Goal: Contribute content: Contribute content

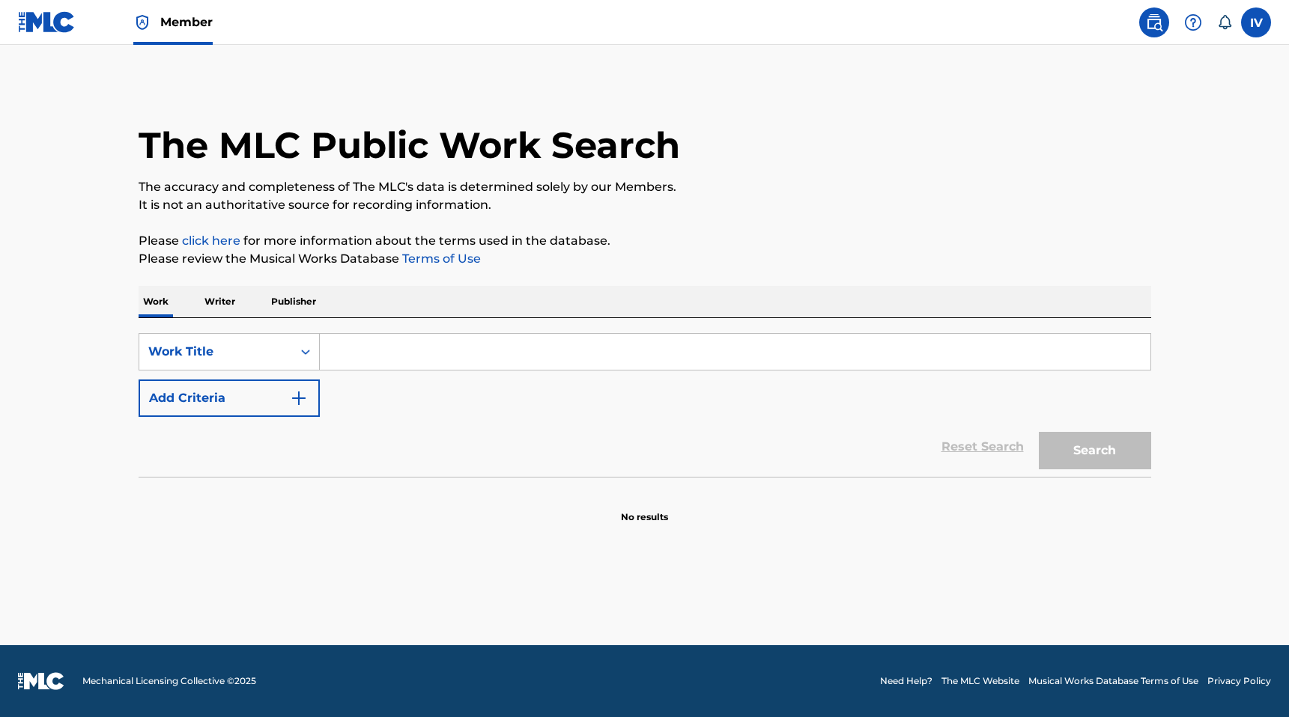
click at [67, 18] on img at bounding box center [47, 22] width 58 height 22
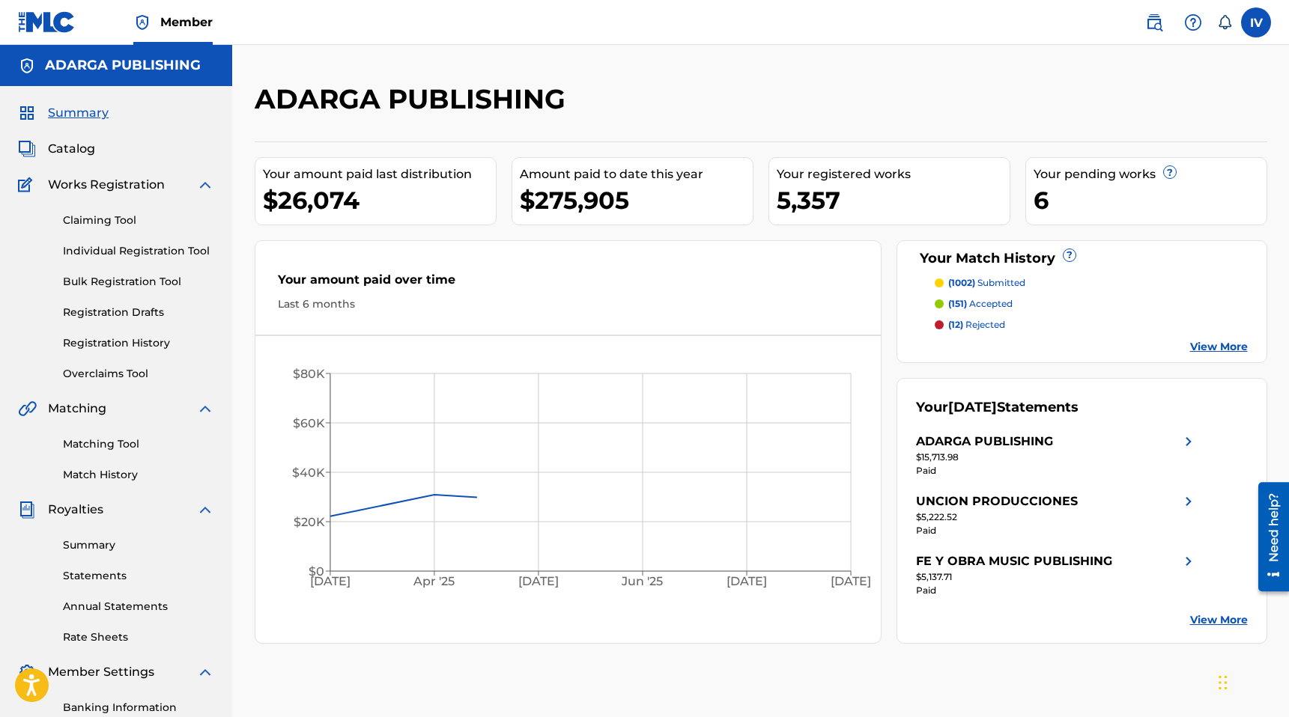
click at [45, 154] on link "Catalog" at bounding box center [56, 149] width 77 height 18
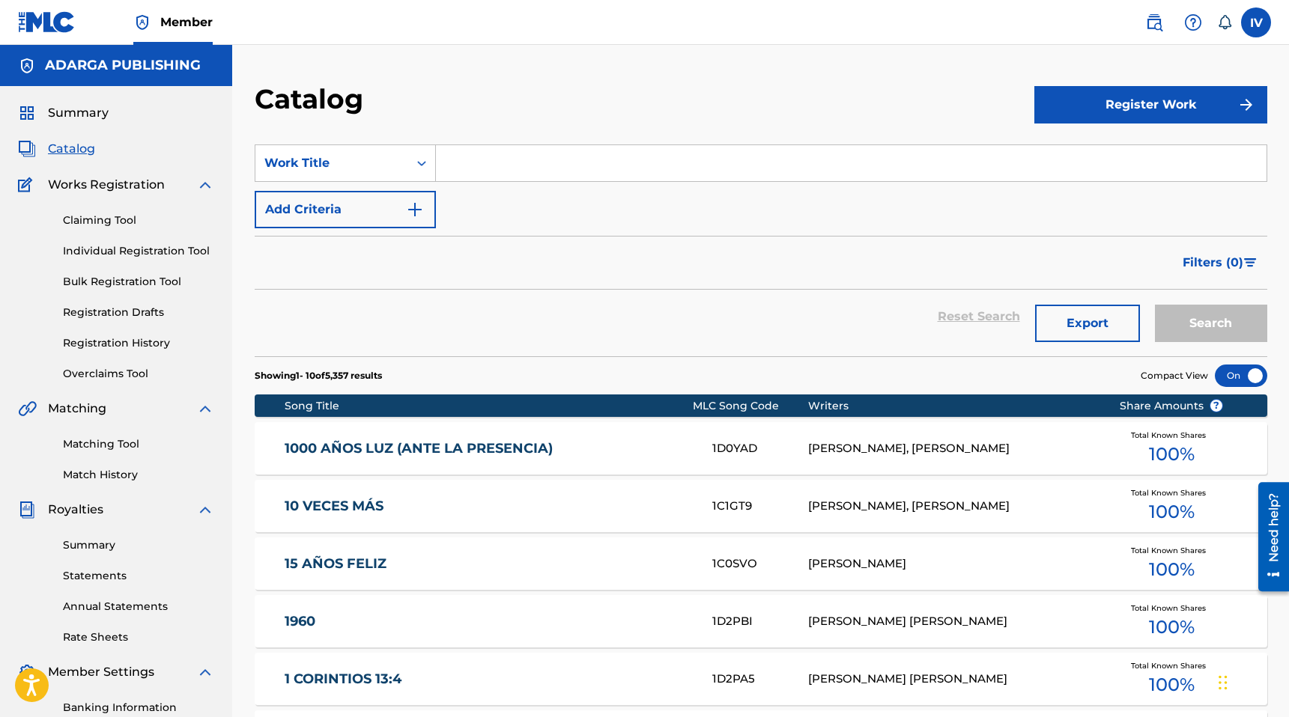
click at [485, 158] on input "Search Form" at bounding box center [851, 163] width 831 height 36
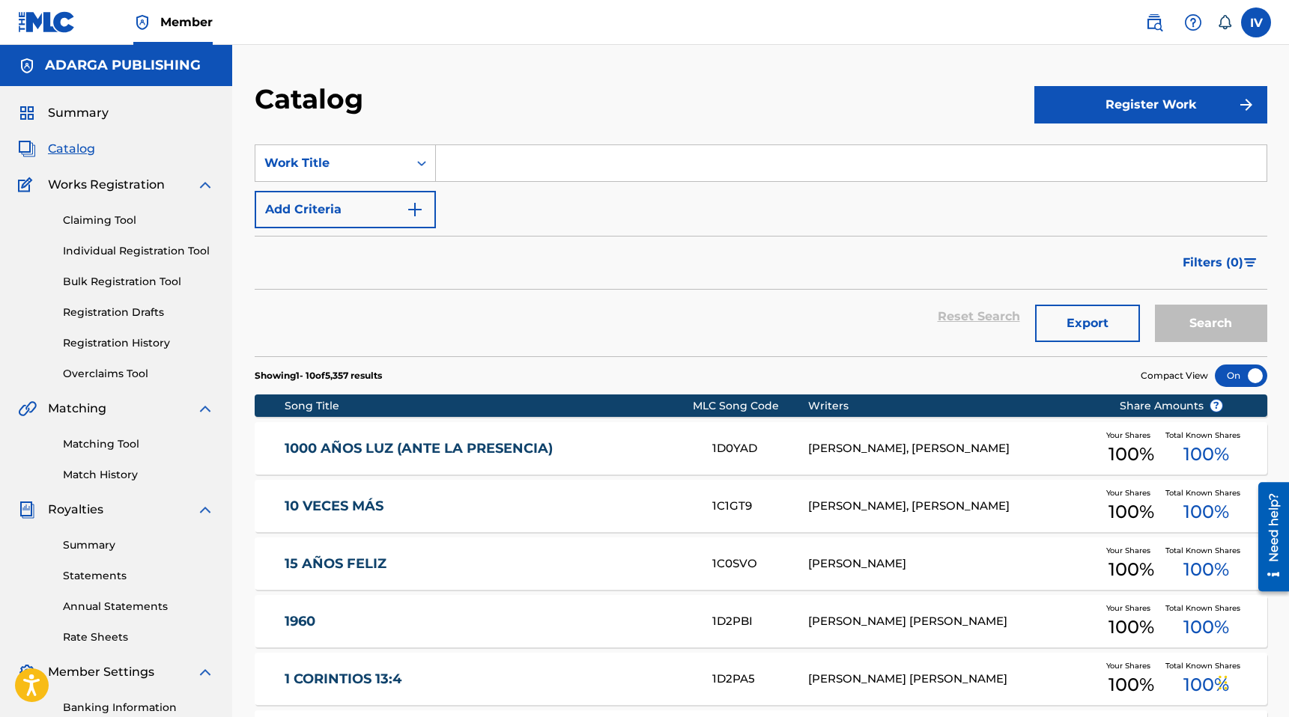
paste input "El Espíritu De Dios Está En Este Lugar (Single)"
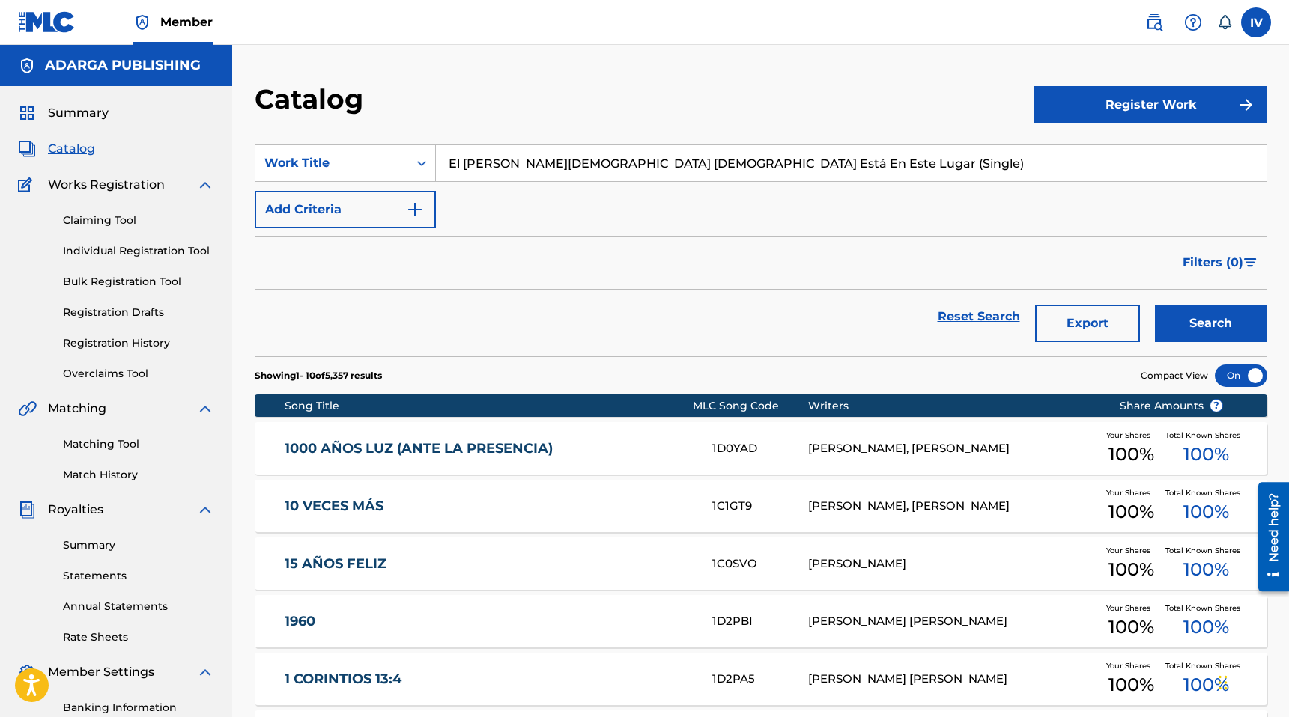
click at [670, 163] on input "El Espíritu De Dios Está En Este Lugar (Single)" at bounding box center [851, 163] width 831 height 36
type input "El Espíritu De Dios Está En Este Lugar"
click at [1155, 305] on button "Search" at bounding box center [1211, 323] width 112 height 37
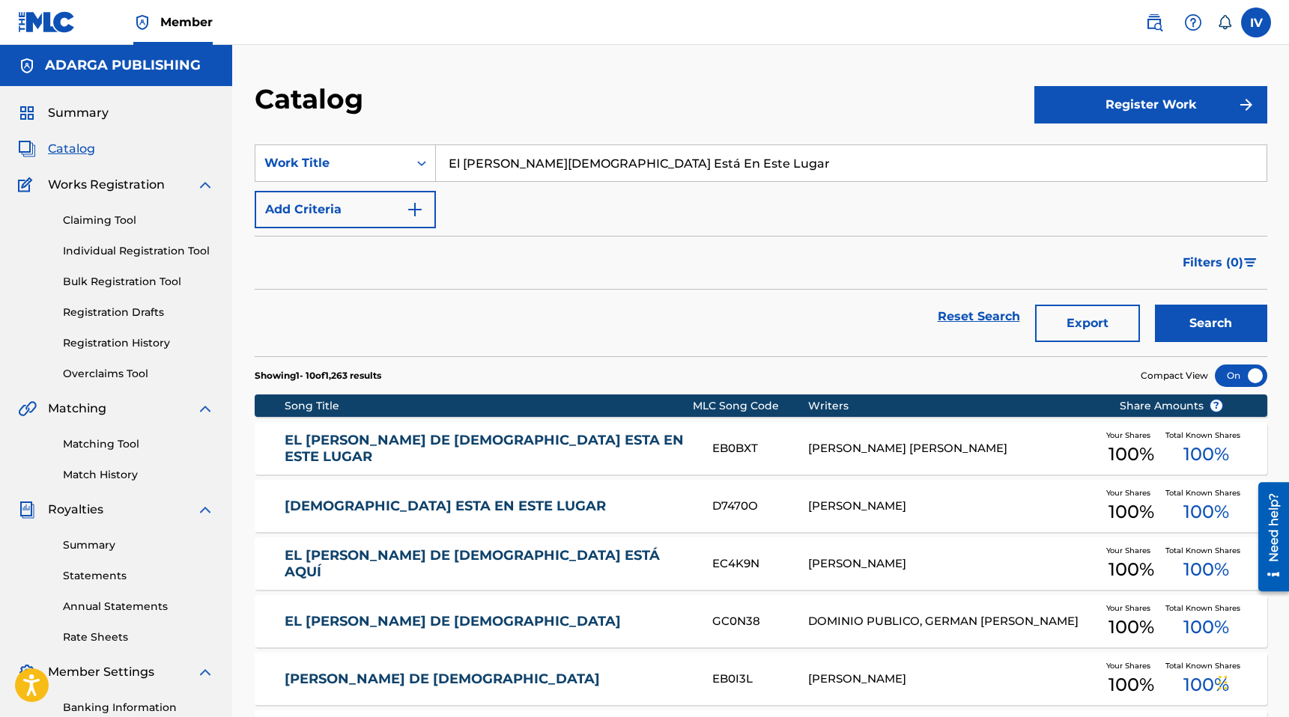
click at [440, 445] on link "EL ESPÍRITU DE DIOS ESTA EN ESTE LUGAR" at bounding box center [488, 449] width 407 height 34
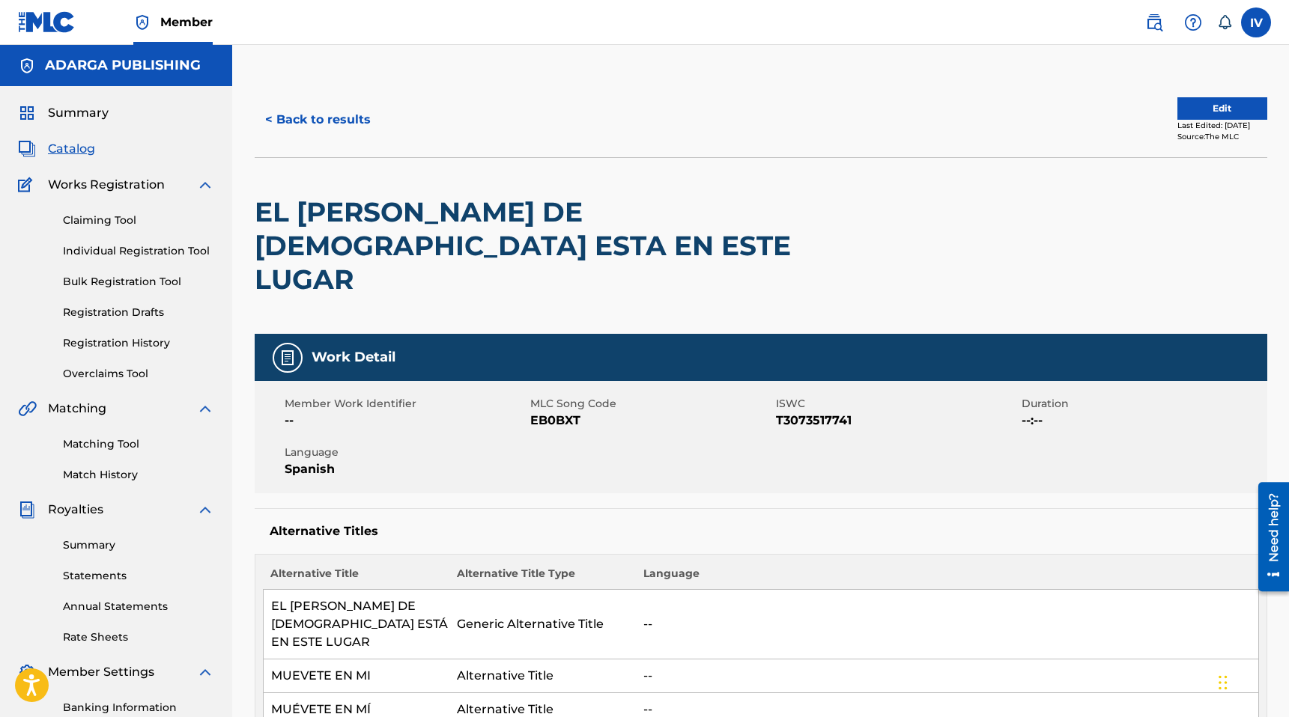
click at [547, 412] on span "EB0BXT" at bounding box center [651, 421] width 242 height 18
copy span "EB0BXT"
click at [329, 113] on button "< Back to results" at bounding box center [318, 119] width 127 height 37
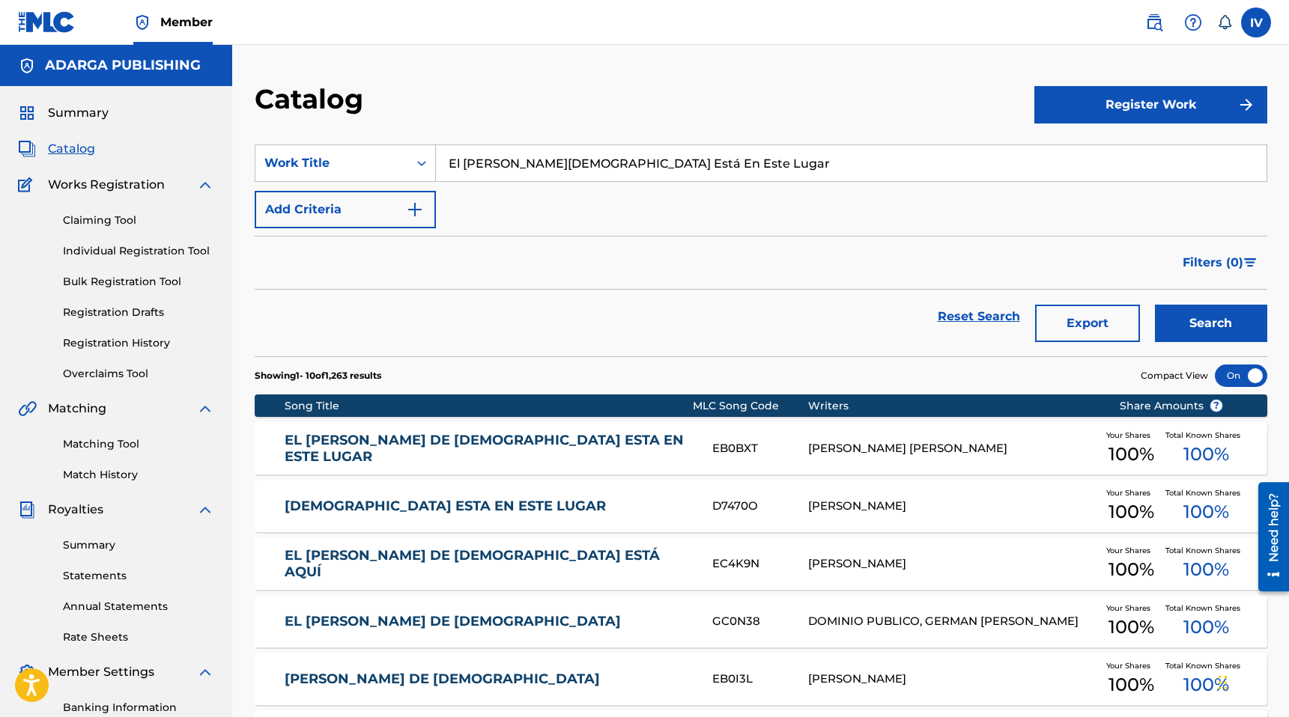
click at [515, 159] on input "El Espíritu De Dios Está En Este Lugar" at bounding box center [851, 163] width 831 height 36
paste input "Fresca Unción"
type input "Fresca Unción"
click at [1155, 305] on button "Search" at bounding box center [1211, 323] width 112 height 37
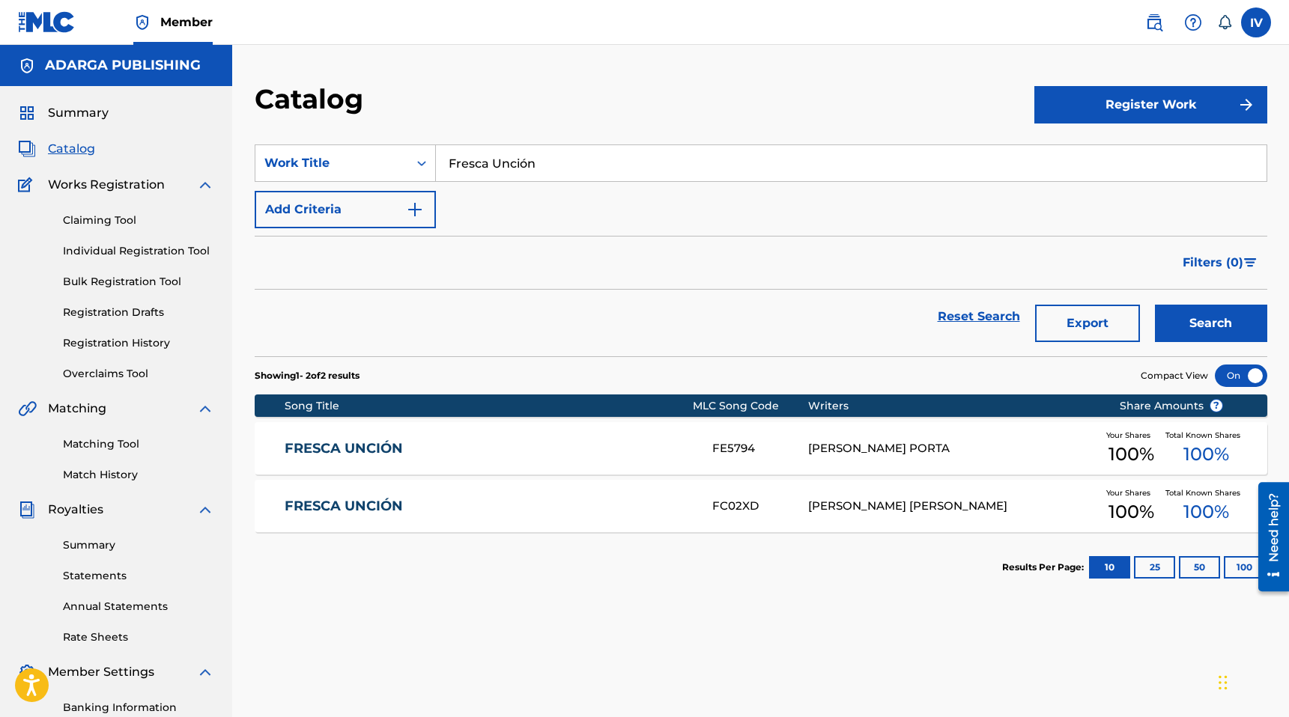
click at [452, 511] on link "FRESCA UNCIÓN" at bounding box center [488, 506] width 407 height 17
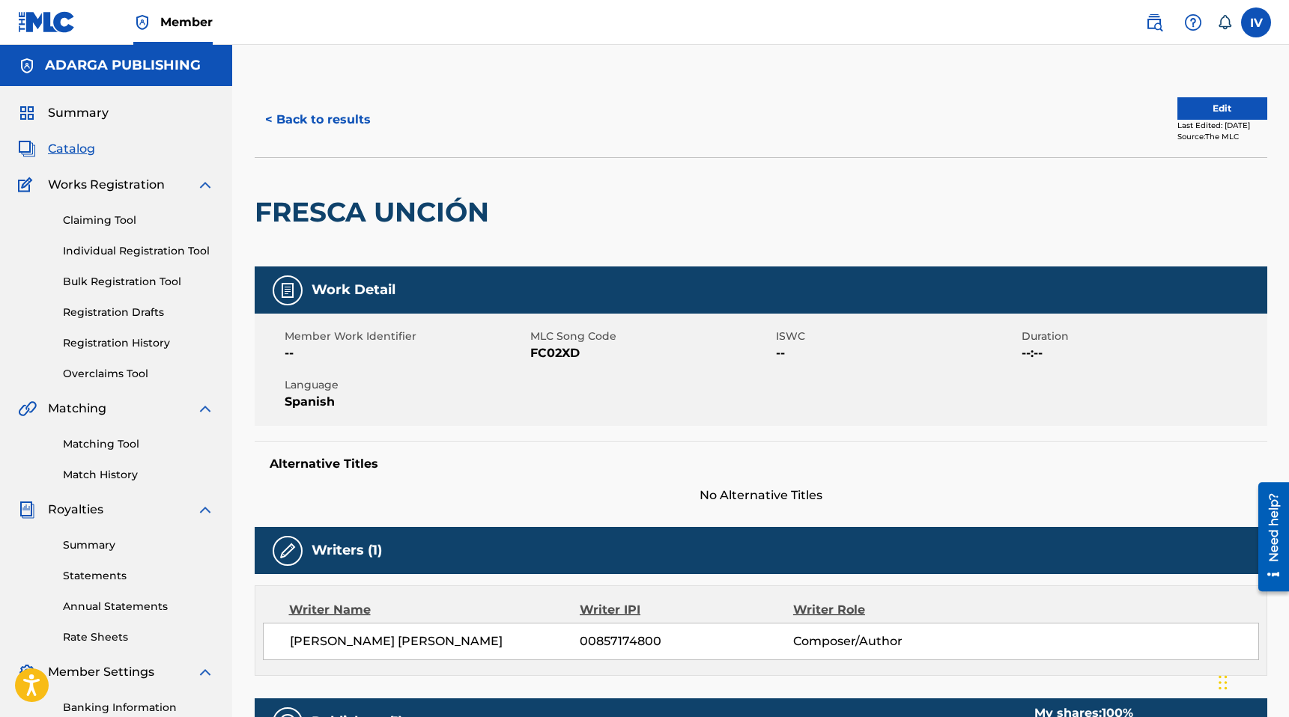
click at [542, 359] on span "FC02XD" at bounding box center [651, 354] width 242 height 18
copy span "FC02XD"
click at [340, 115] on button "< Back to results" at bounding box center [318, 119] width 127 height 37
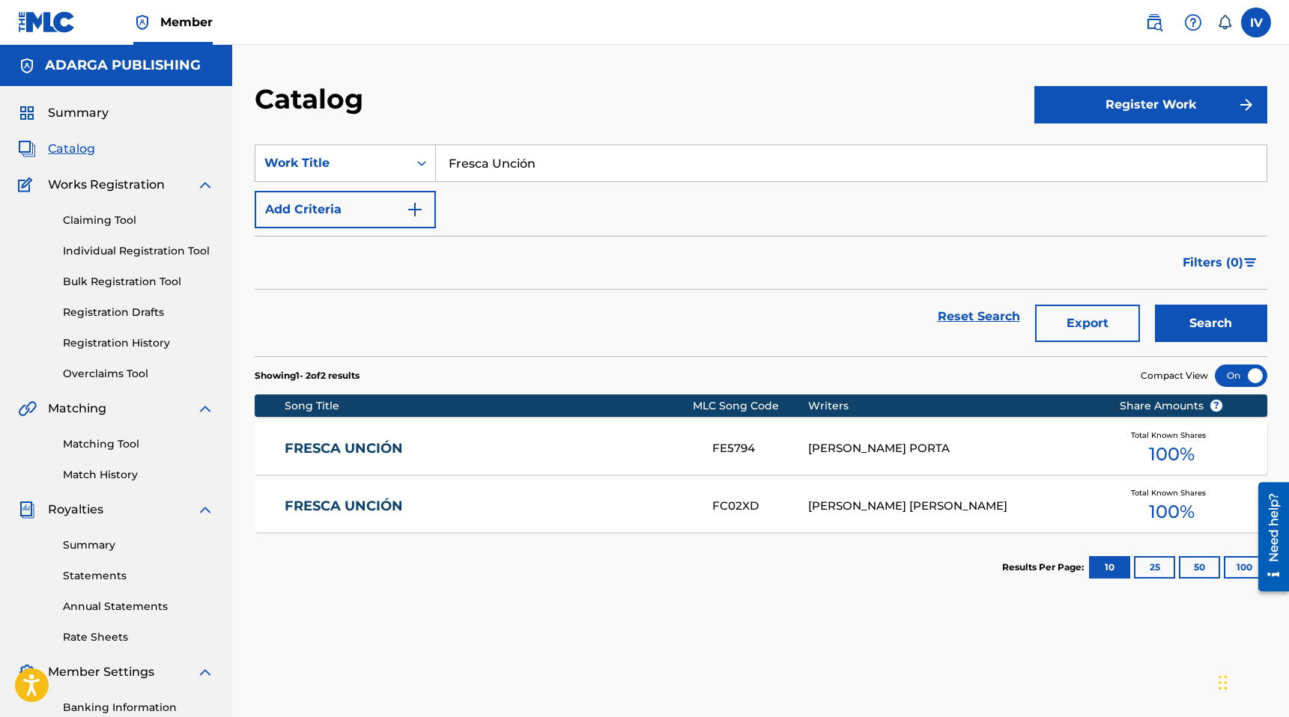
click at [491, 176] on input "Fresca Unción" at bounding box center [851, 163] width 831 height 36
paste input "Anhelo Sentir Tu Presencia"
type input "Anhelo Sentir Tu Presencia"
click at [1155, 305] on button "Search" at bounding box center [1211, 323] width 112 height 37
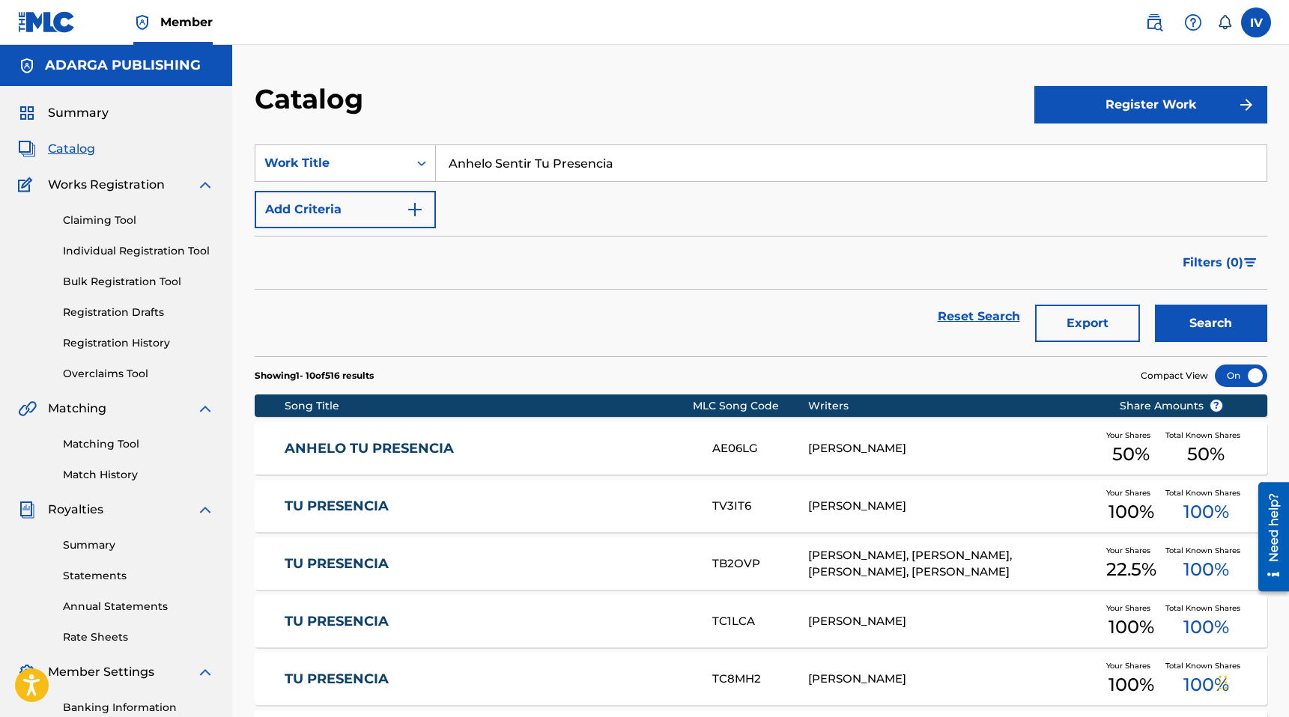
click at [409, 436] on div "ANHELO TU PRESENCIA AE06LG VINICIO LINARES Your Shares 50 % Total Known Shares …" at bounding box center [761, 448] width 1013 height 52
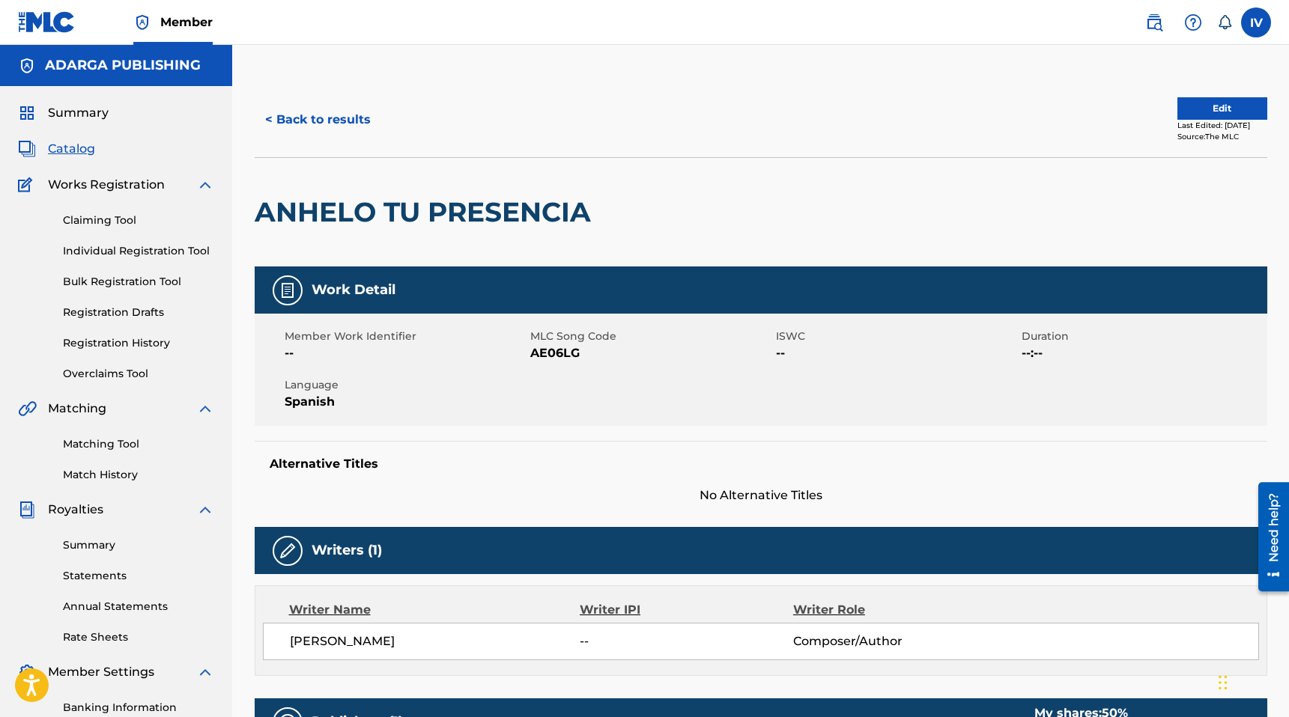
click at [544, 350] on span "AE06LG" at bounding box center [651, 354] width 242 height 18
copy span "AE06LG"
click at [301, 106] on button "< Back to results" at bounding box center [318, 119] width 127 height 37
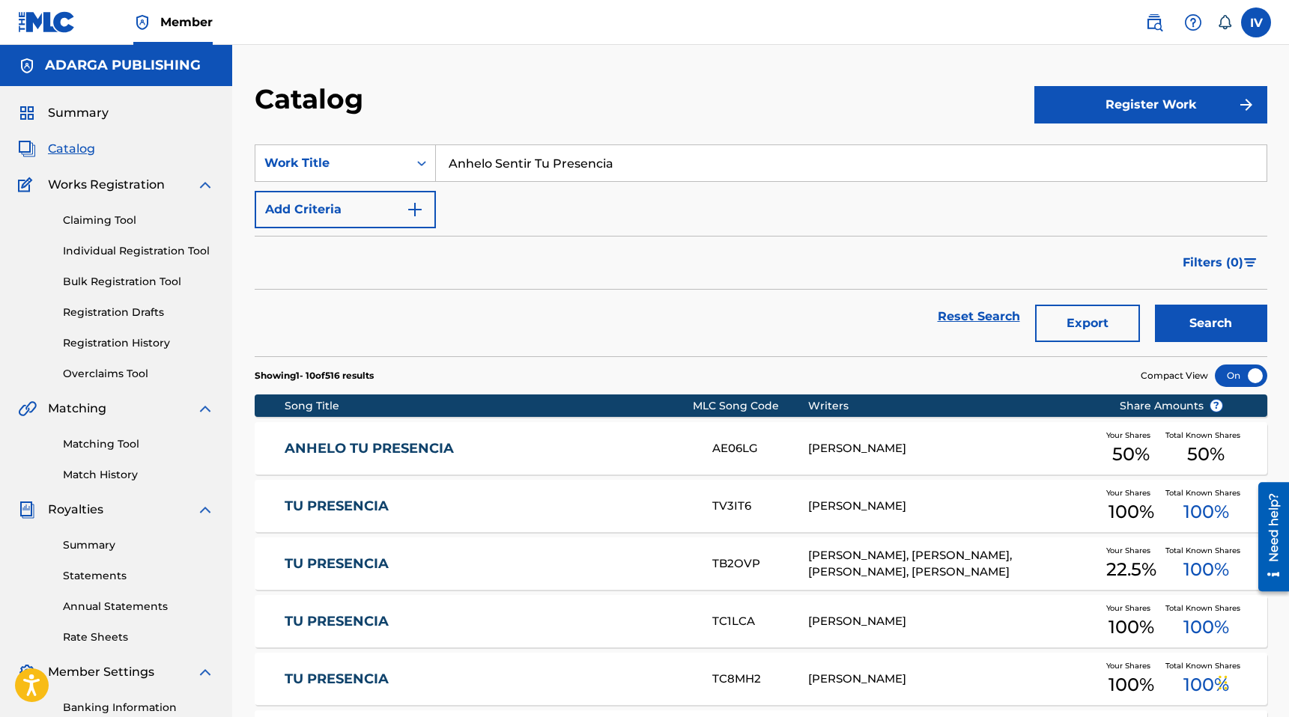
click at [507, 161] on input "Anhelo Sentir Tu Presencia" at bounding box center [851, 163] width 831 height 36
paste input "Grande"
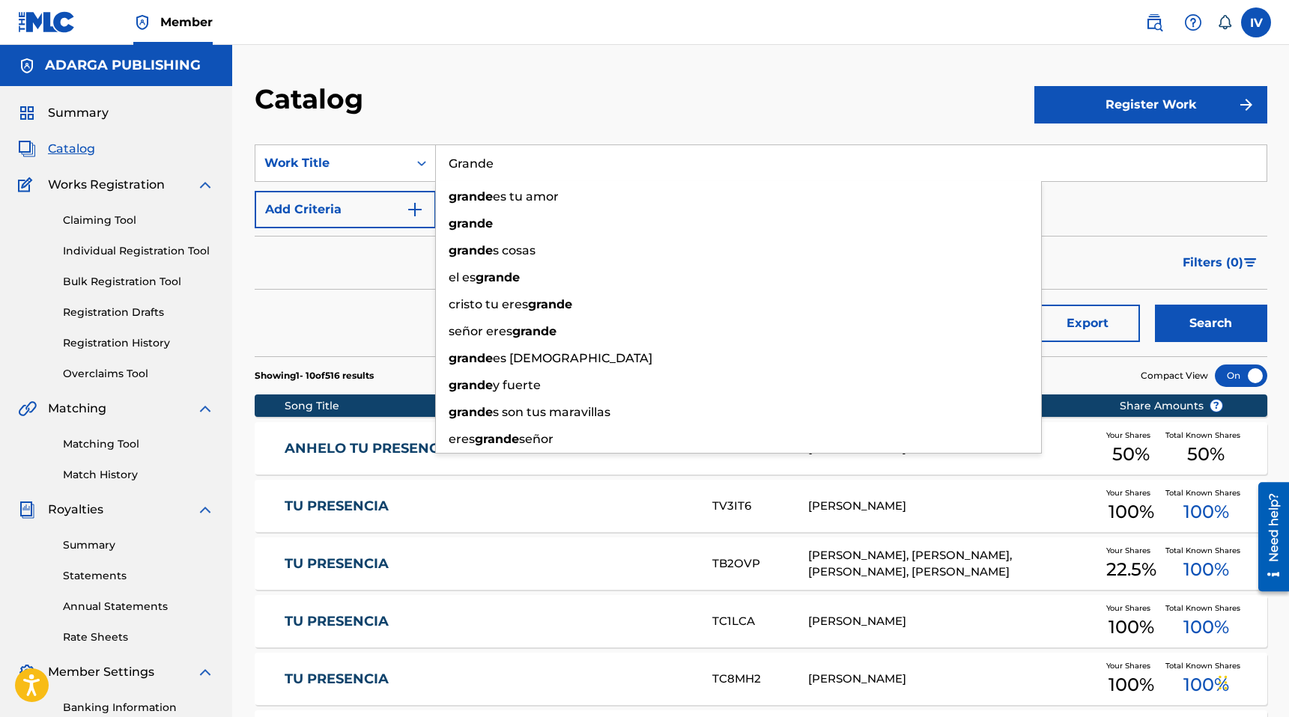
type input "Grande"
click at [378, 197] on button "Add Criteria" at bounding box center [345, 209] width 181 height 37
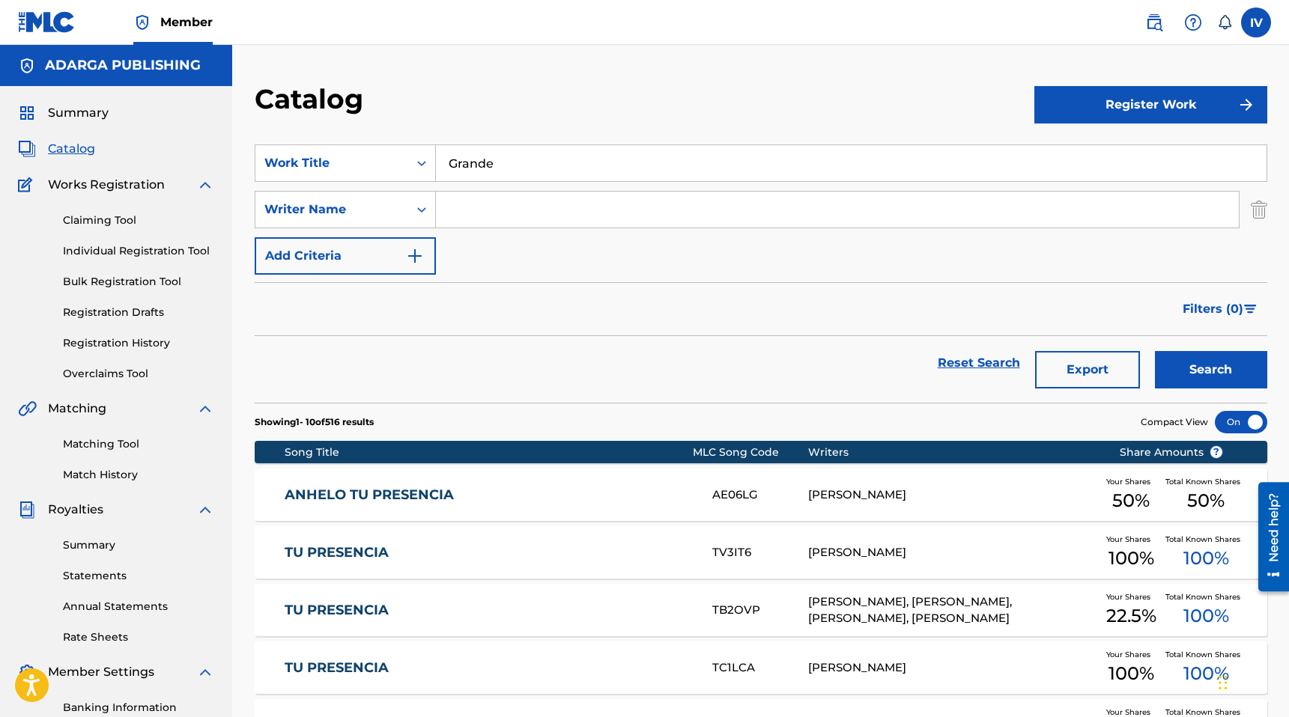
click at [518, 203] on input "Search Form" at bounding box center [837, 210] width 803 height 36
type input "elvy"
click at [1155, 351] on button "Search" at bounding box center [1211, 369] width 112 height 37
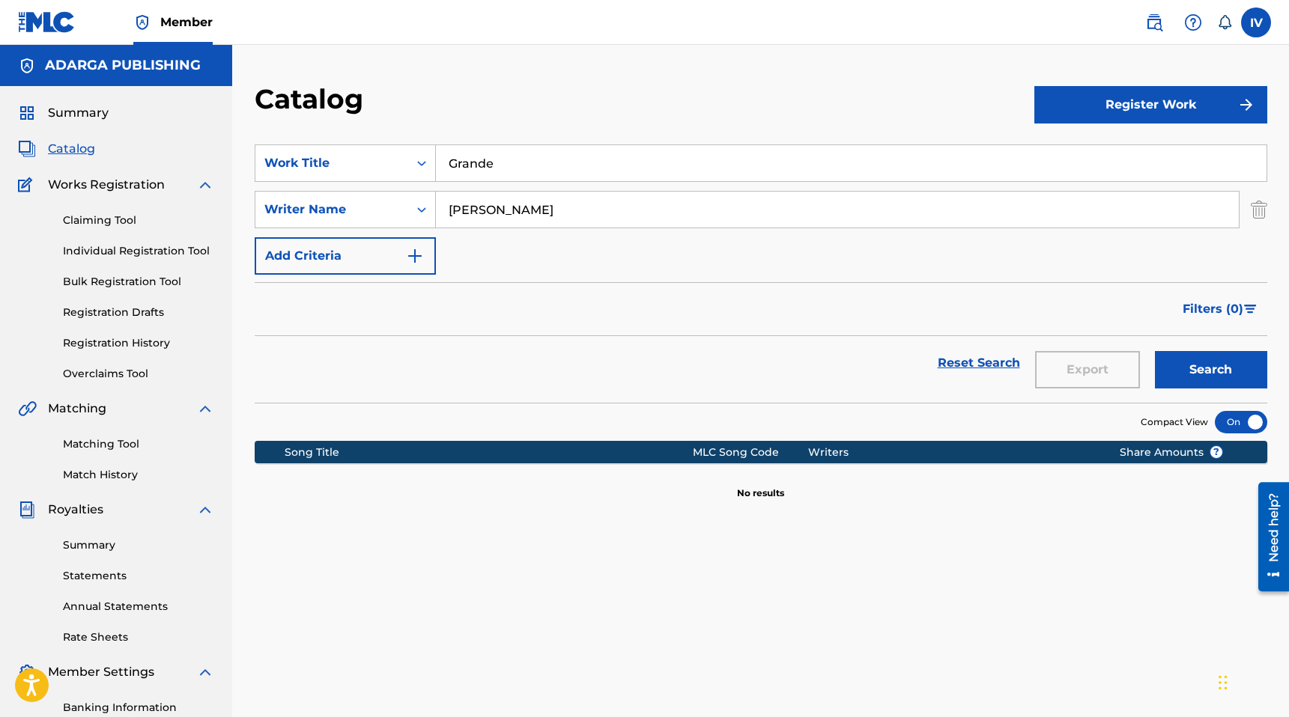
click at [529, 157] on input "Grande" at bounding box center [851, 163] width 831 height 36
paste input "Fortaleza Mía"
click at [1155, 351] on button "Search" at bounding box center [1211, 369] width 112 height 37
click at [1254, 208] on img "Search Form" at bounding box center [1259, 209] width 16 height 37
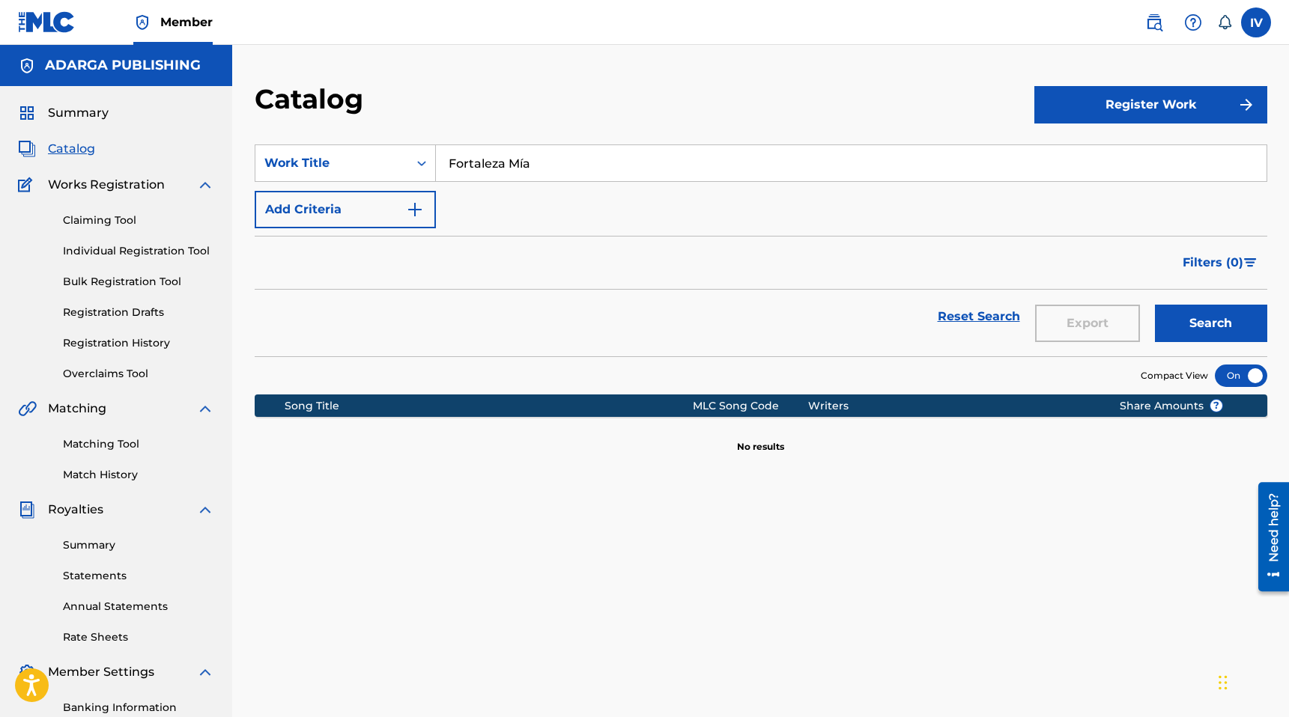
click at [1187, 315] on button "Search" at bounding box center [1211, 323] width 112 height 37
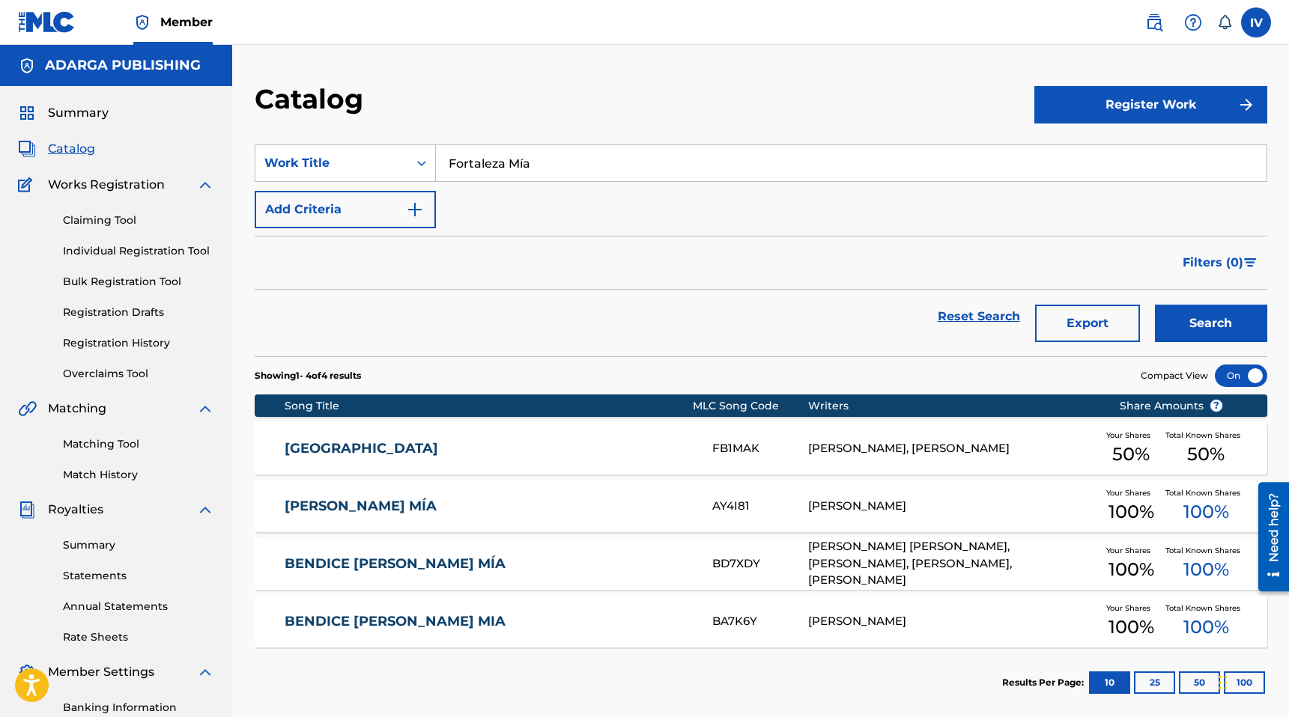
click at [503, 165] on input "Fortaleza Mía" at bounding box center [851, 163] width 831 height 36
paste input "Pastor De Mi Alm"
click at [1155, 305] on button "Search" at bounding box center [1211, 323] width 112 height 37
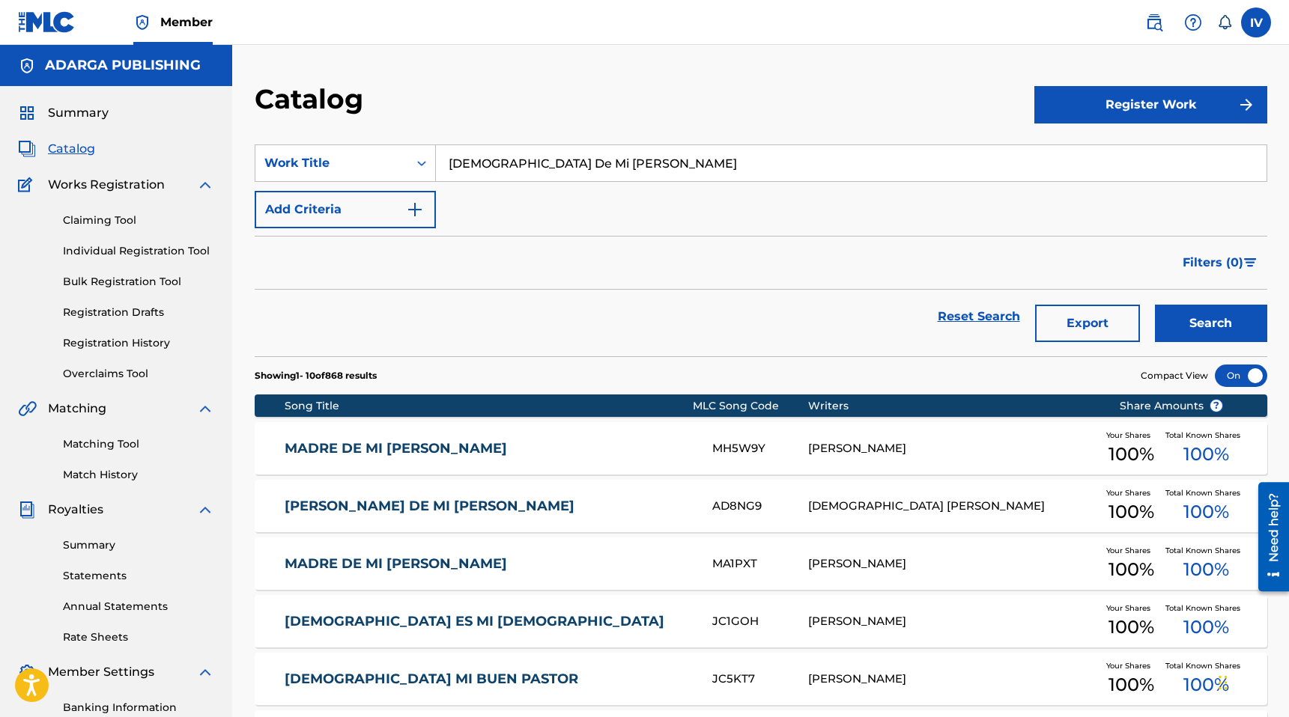
click at [497, 171] on input "Pastor De Mi Alma" at bounding box center [851, 163] width 831 height 36
paste input "Avívanos"
type input "Avívanos"
click at [1155, 305] on button "Search" at bounding box center [1211, 323] width 112 height 37
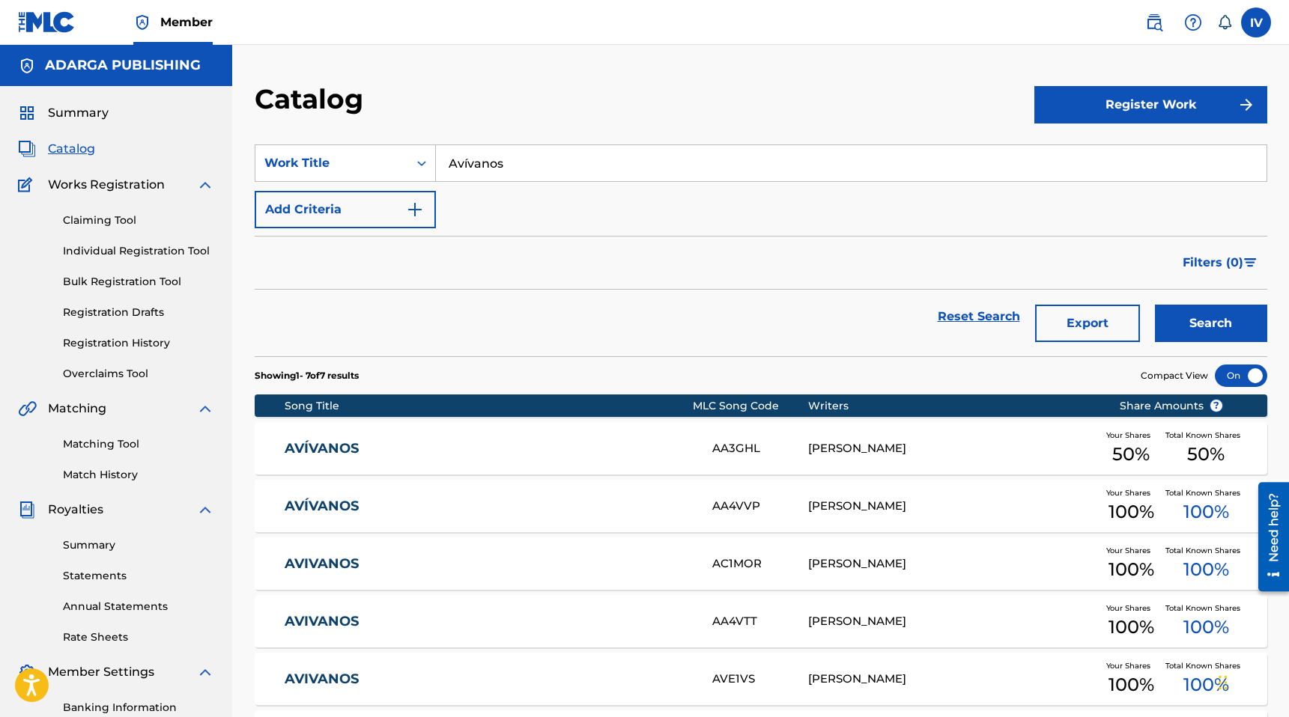
click at [410, 455] on link "AVÍVANOS" at bounding box center [488, 448] width 407 height 17
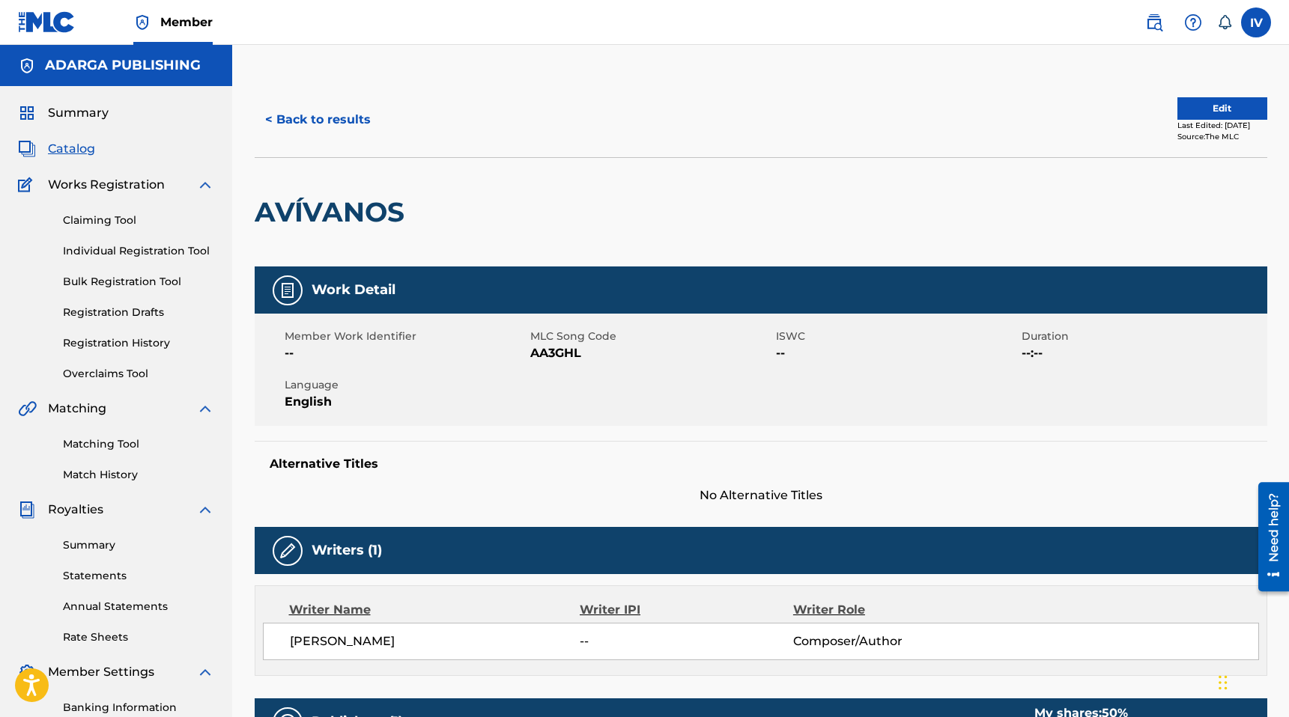
click at [550, 349] on span "AA3GHL" at bounding box center [651, 354] width 242 height 18
copy span "AA3GHL"
click at [1207, 109] on button "Edit" at bounding box center [1222, 108] width 90 height 22
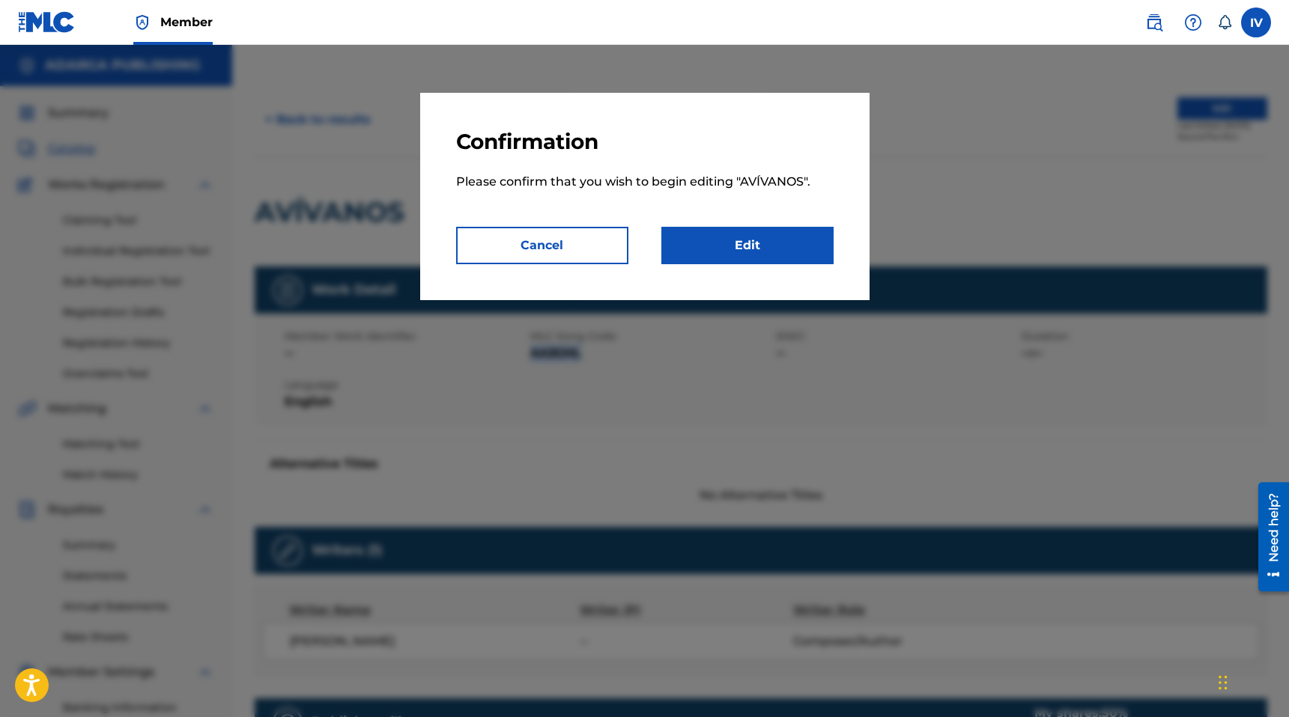
click at [787, 236] on link "Edit" at bounding box center [747, 245] width 172 height 37
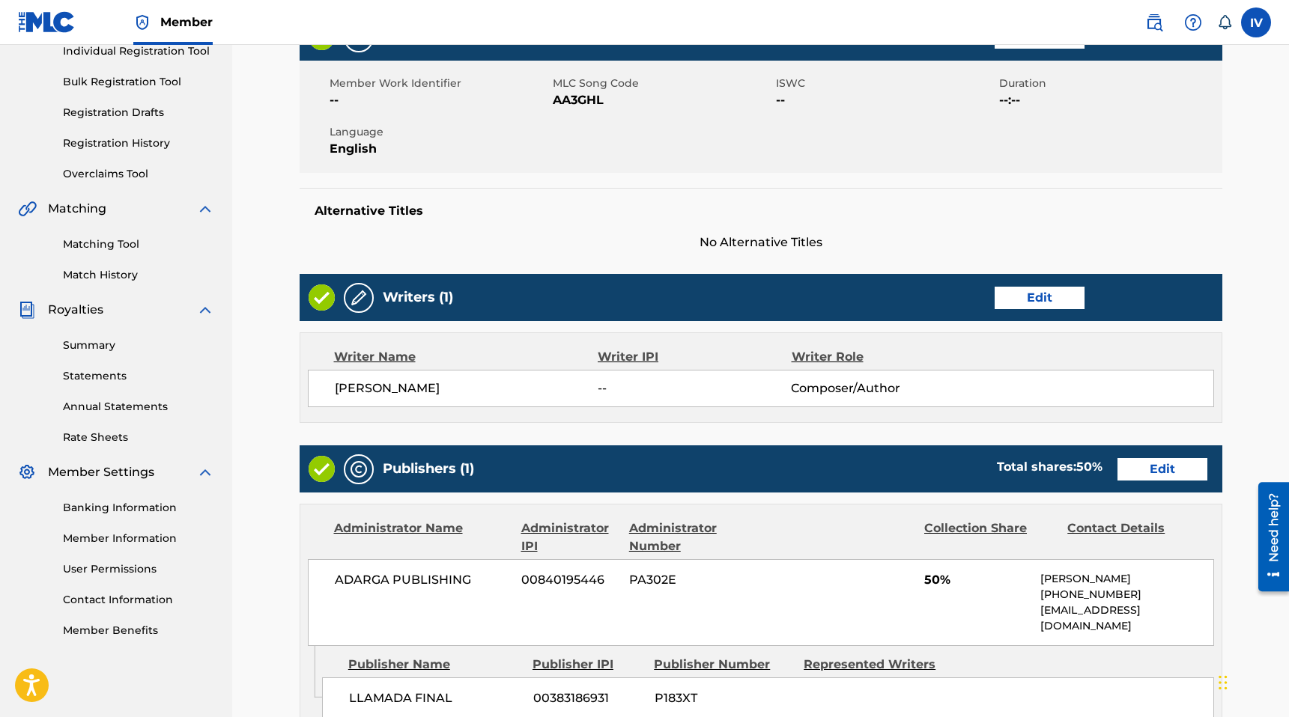
scroll to position [264, 0]
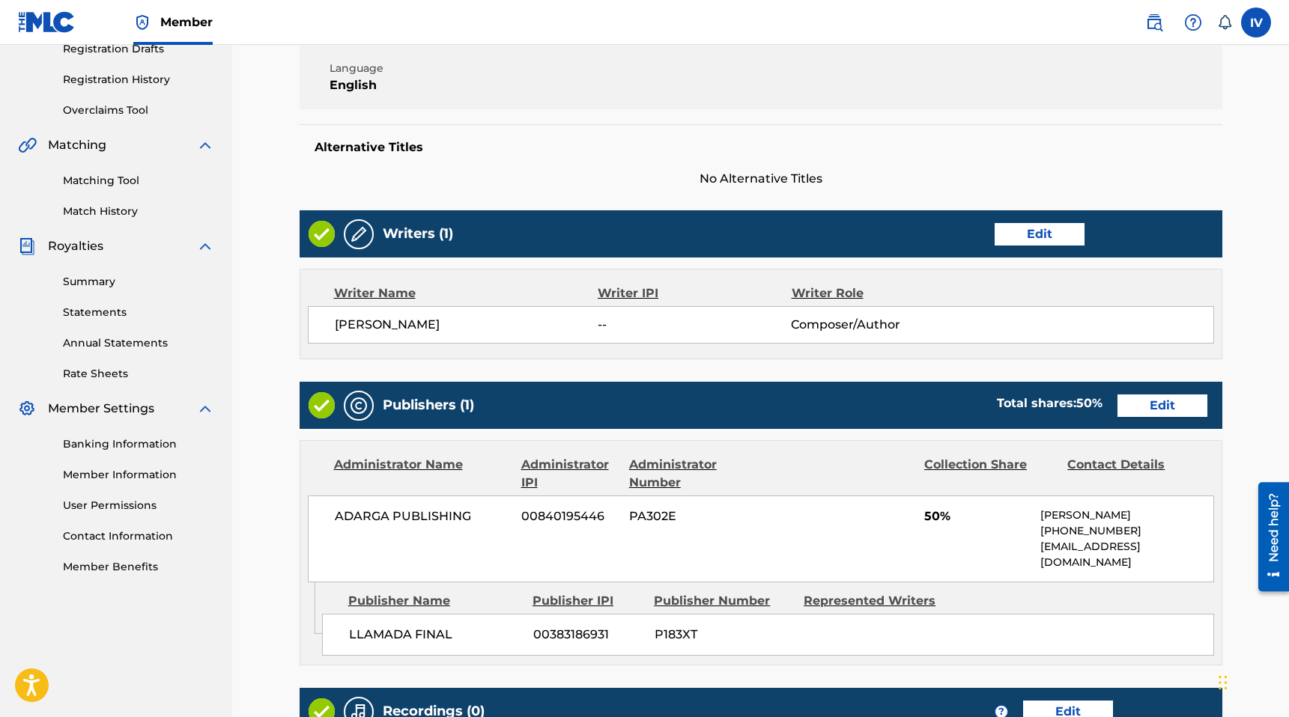
click at [1138, 405] on link "Edit" at bounding box center [1162, 406] width 90 height 22
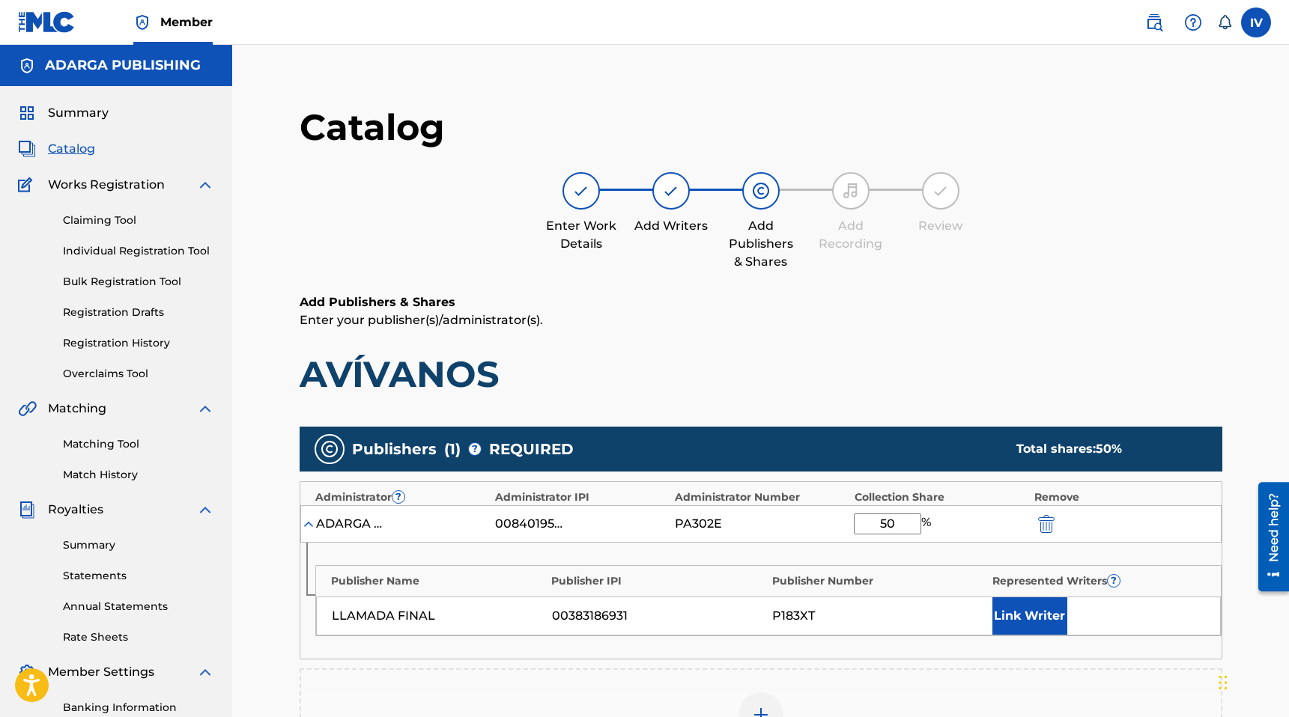
click at [888, 525] on input "50" at bounding box center [887, 524] width 67 height 21
type input "100"
click at [1010, 614] on button "Link Writer" at bounding box center [1029, 616] width 75 height 37
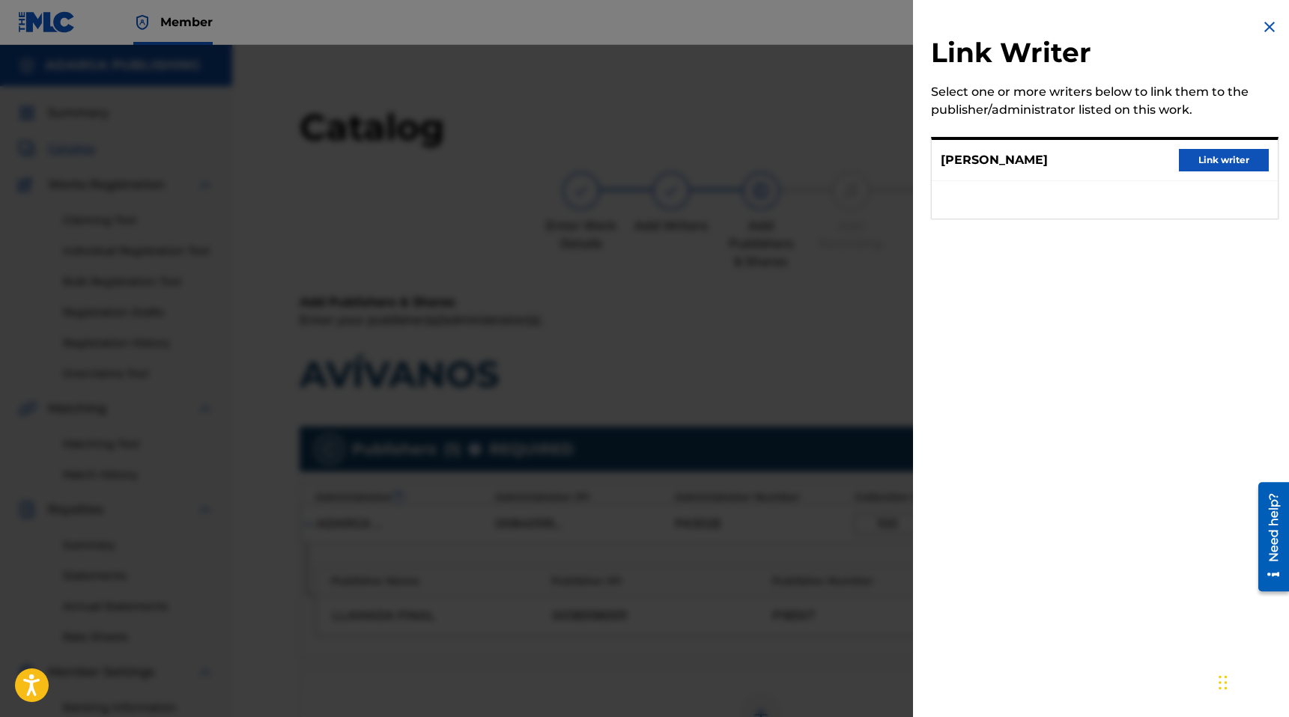
click at [1186, 171] on button "Link writer" at bounding box center [1224, 160] width 90 height 22
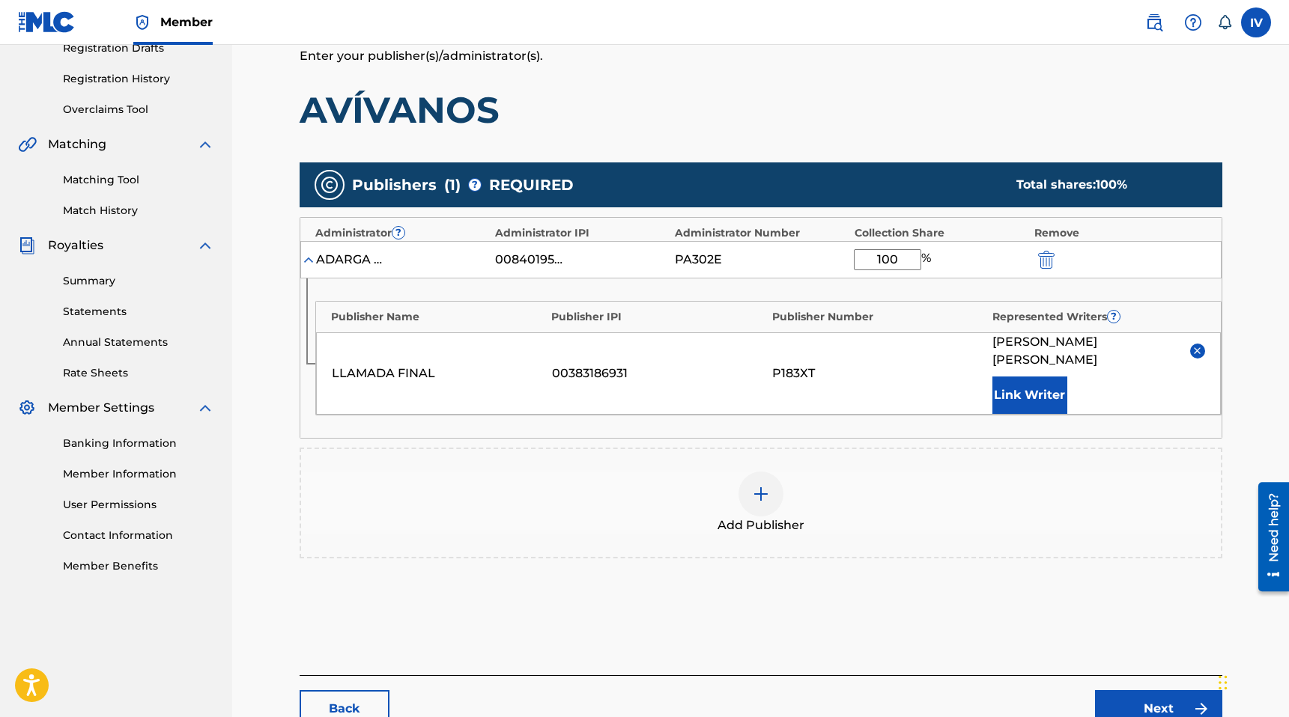
scroll to position [351, 0]
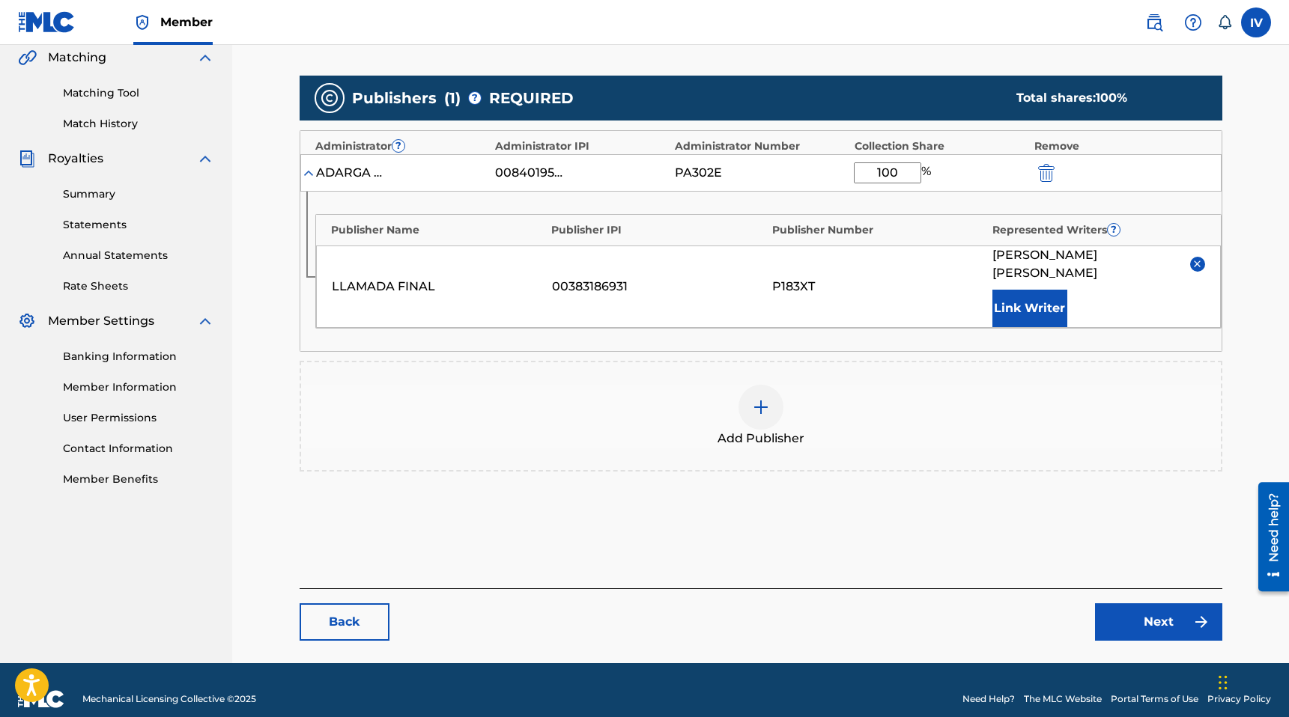
click at [1118, 604] on link "Next" at bounding box center [1158, 622] width 127 height 37
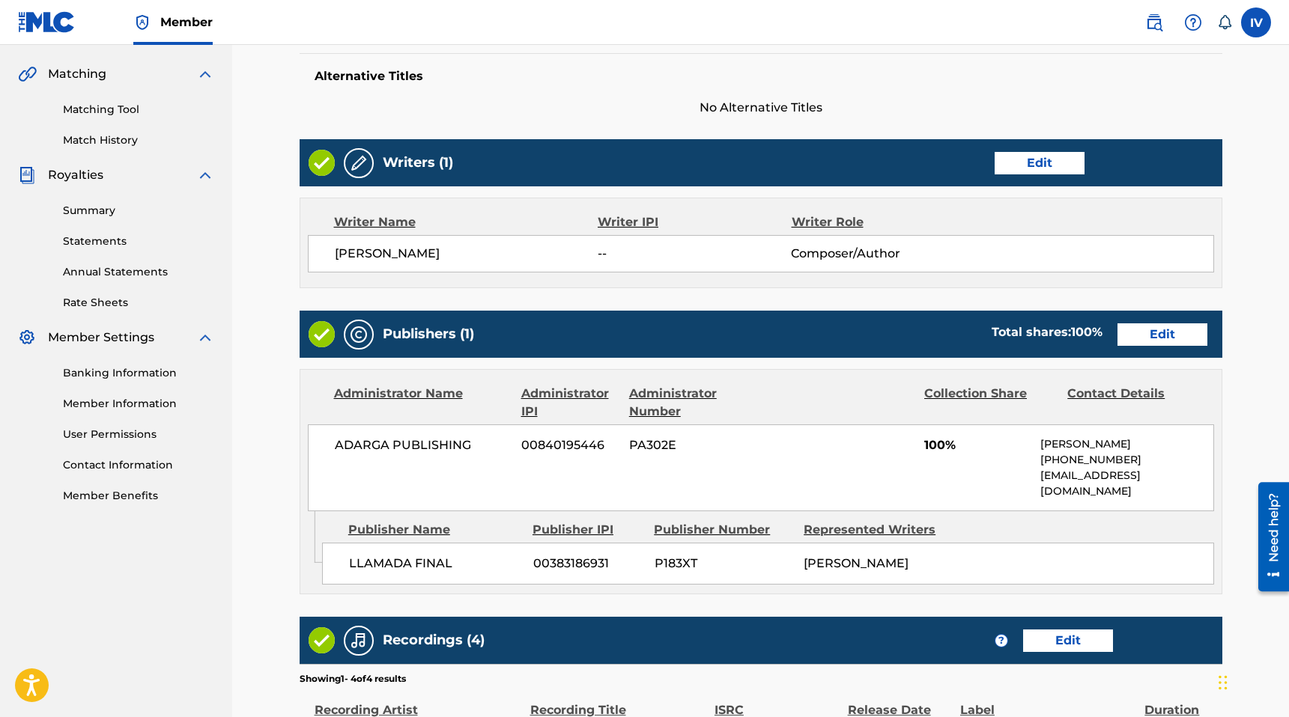
scroll to position [269, 0]
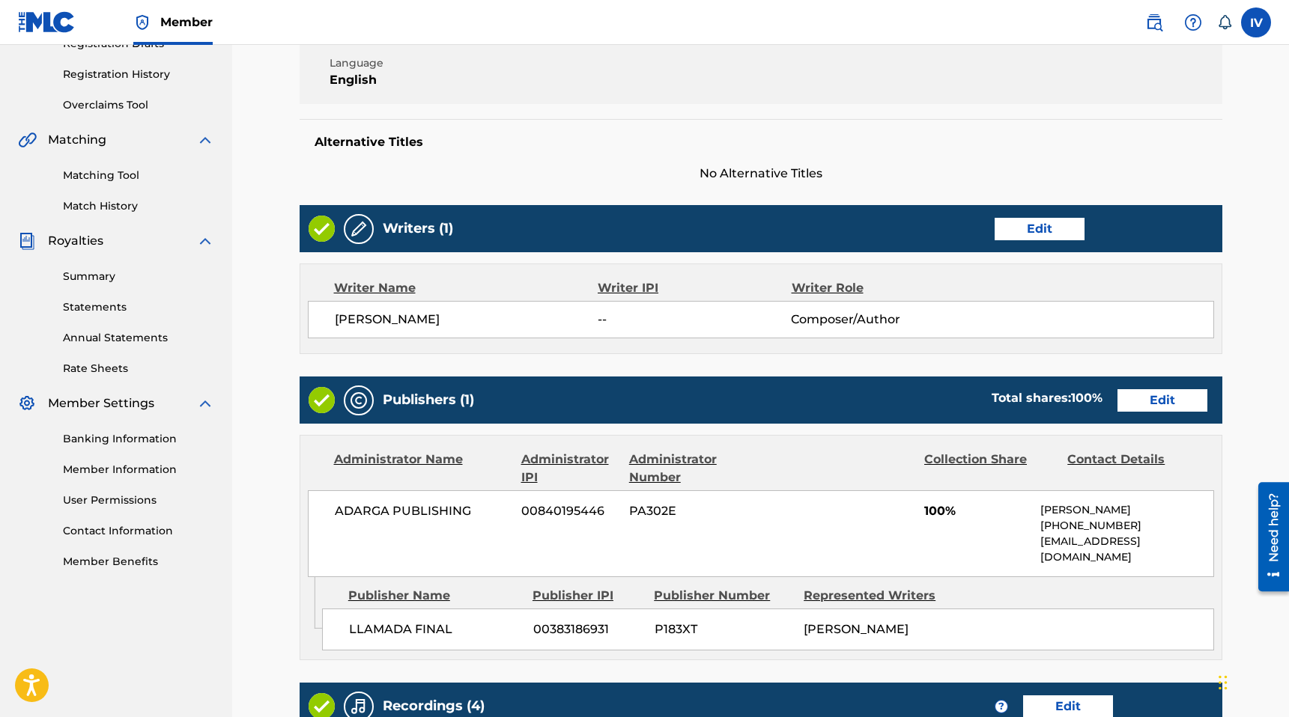
click at [1025, 236] on link "Edit" at bounding box center [1040, 229] width 90 height 22
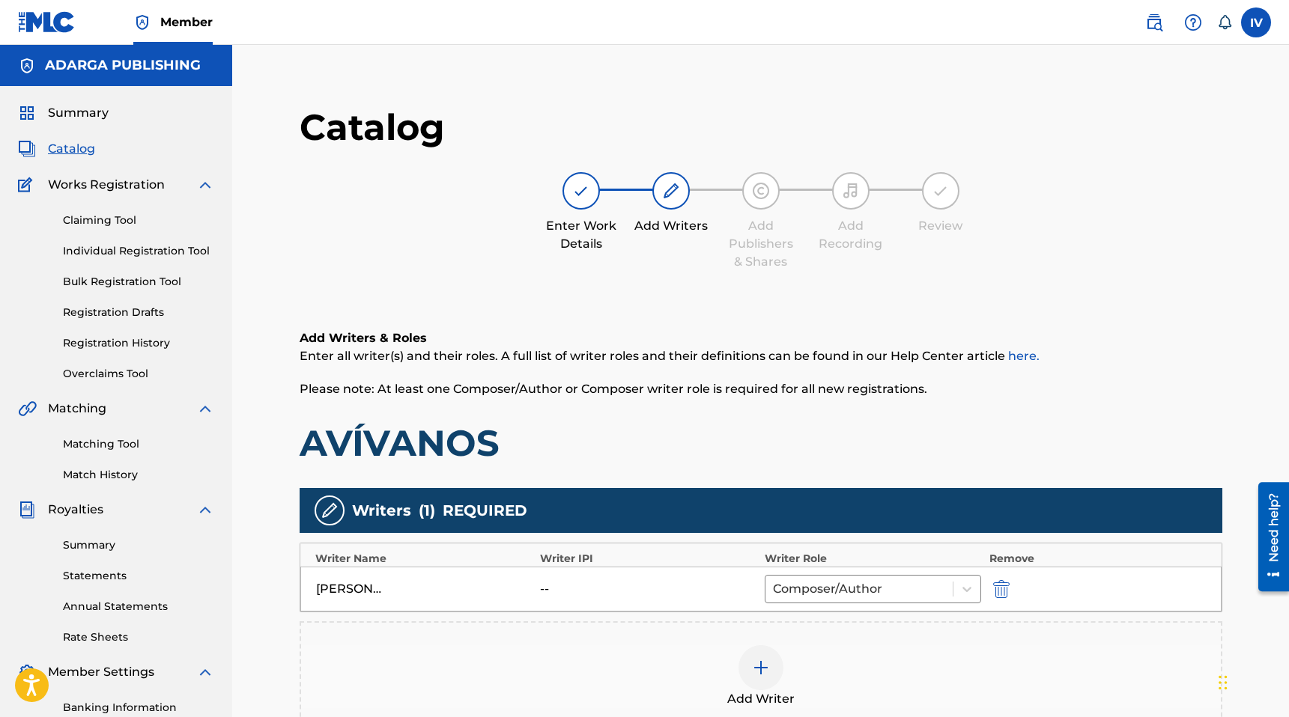
click at [1004, 589] on img "submit" at bounding box center [1001, 589] width 16 height 18
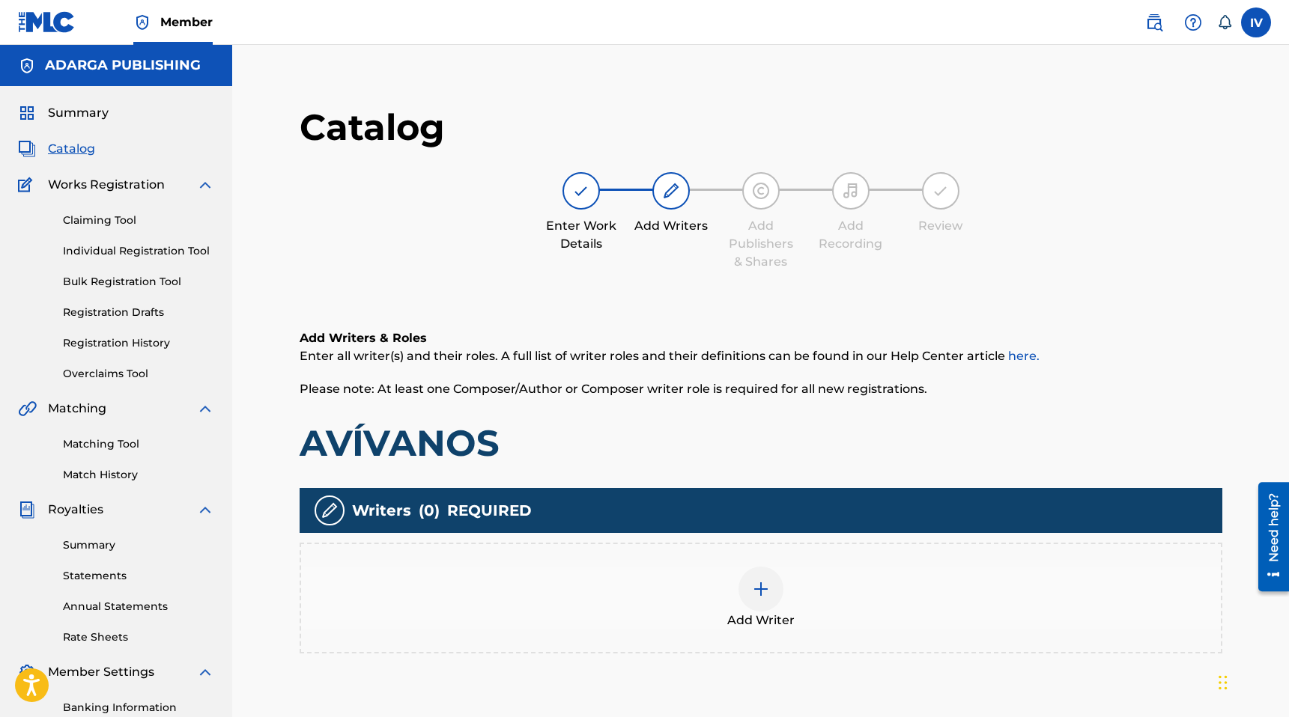
click at [958, 595] on div "Add Writer" at bounding box center [761, 598] width 920 height 63
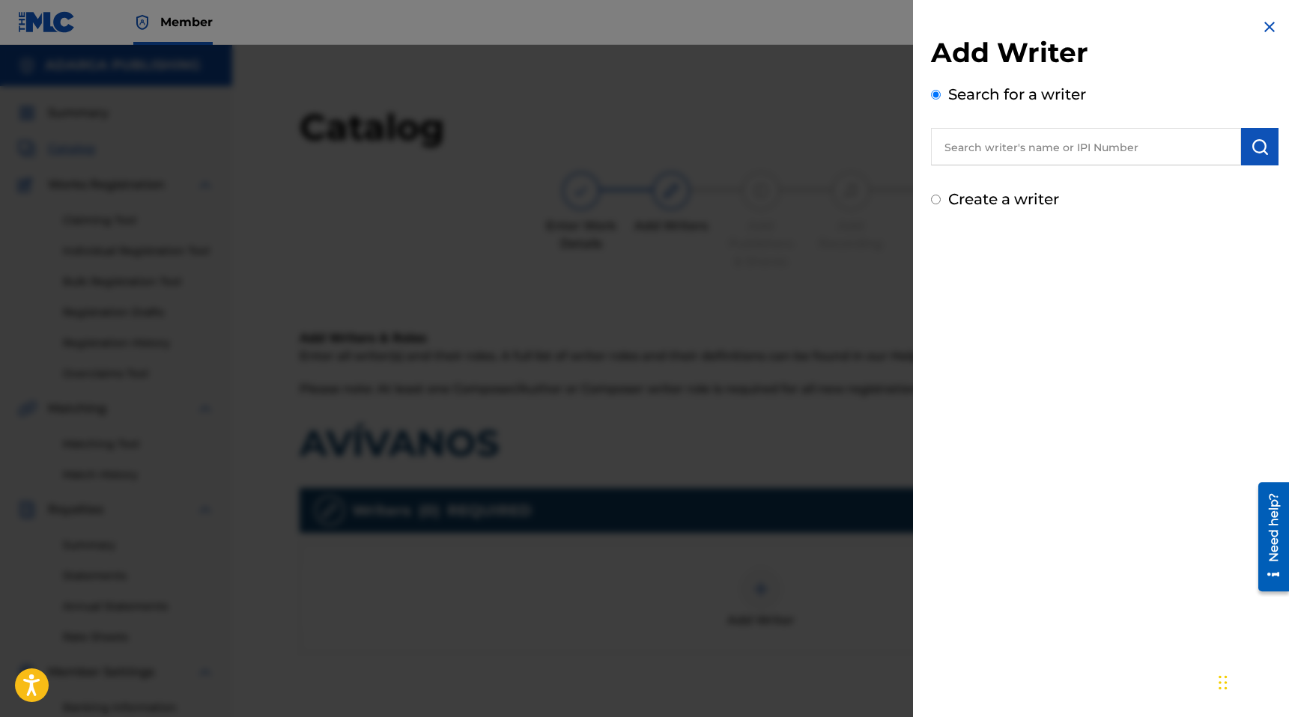
click at [1113, 154] on input "text" at bounding box center [1086, 146] width 310 height 37
paste input "890953298"
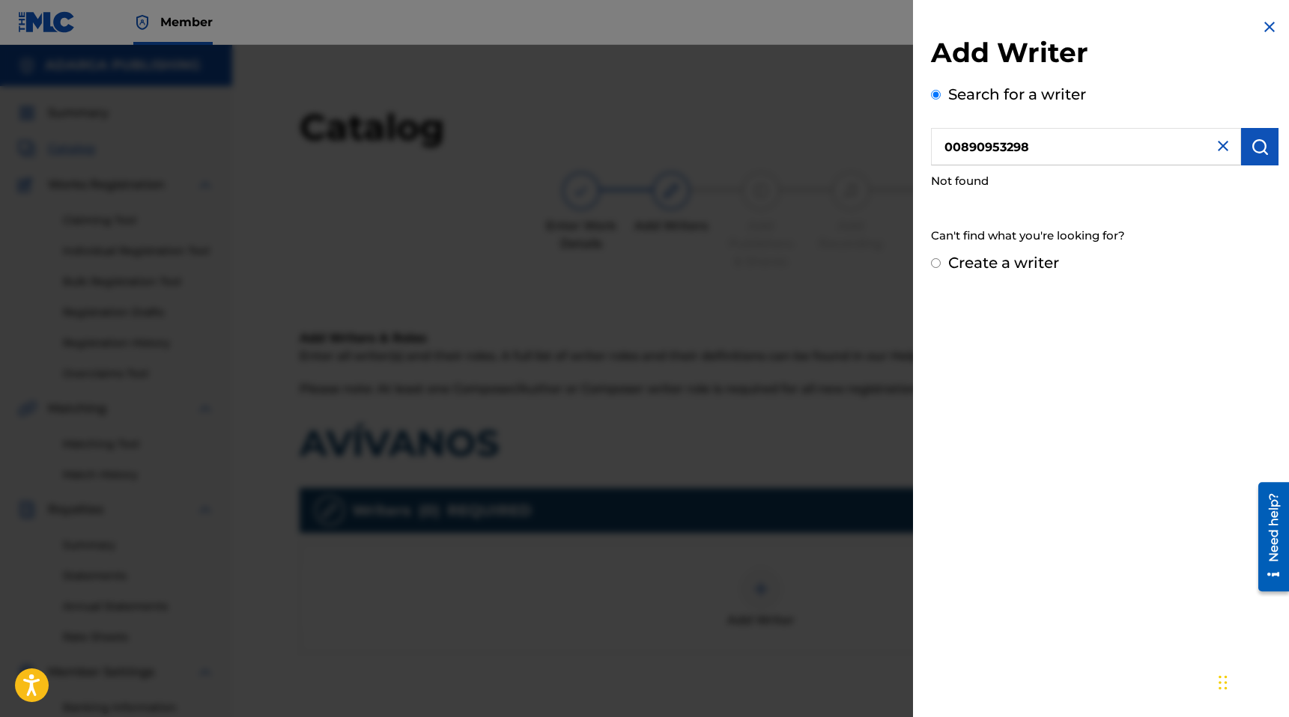
type input "00890953298"
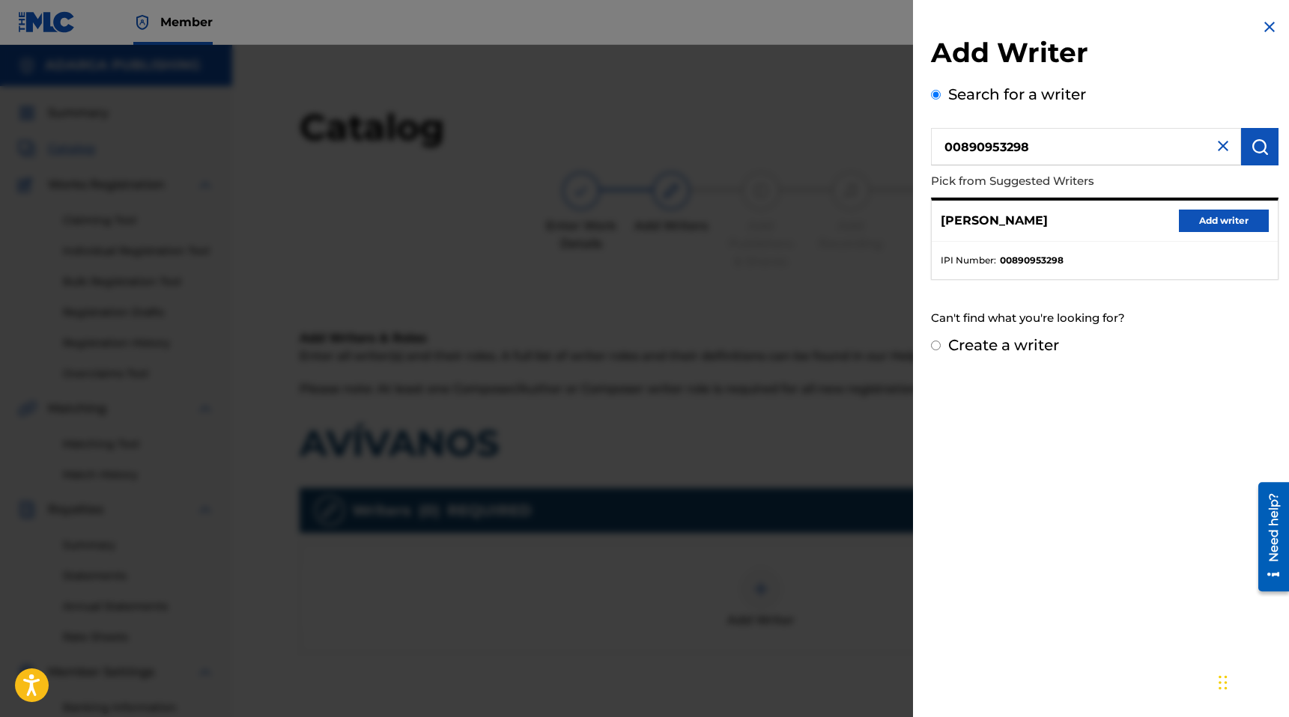
click at [1210, 215] on button "Add writer" at bounding box center [1224, 221] width 90 height 22
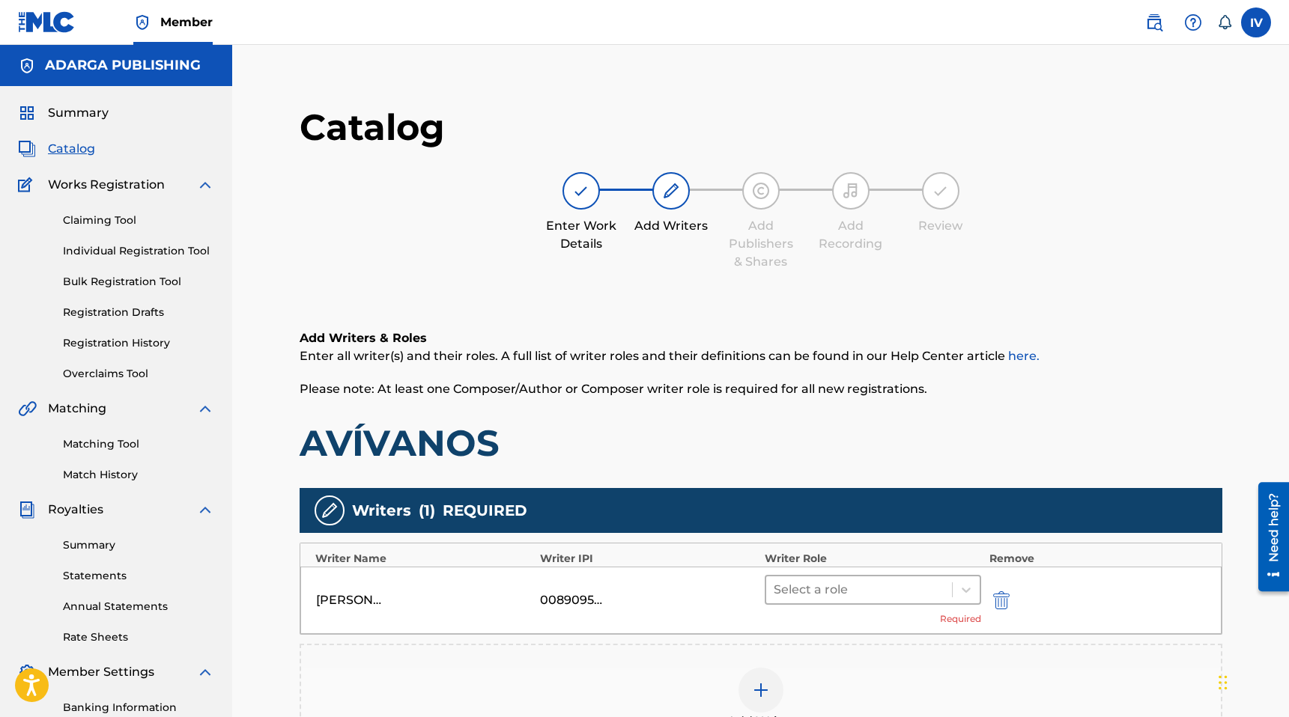
click at [858, 598] on div at bounding box center [860, 590] width 172 height 21
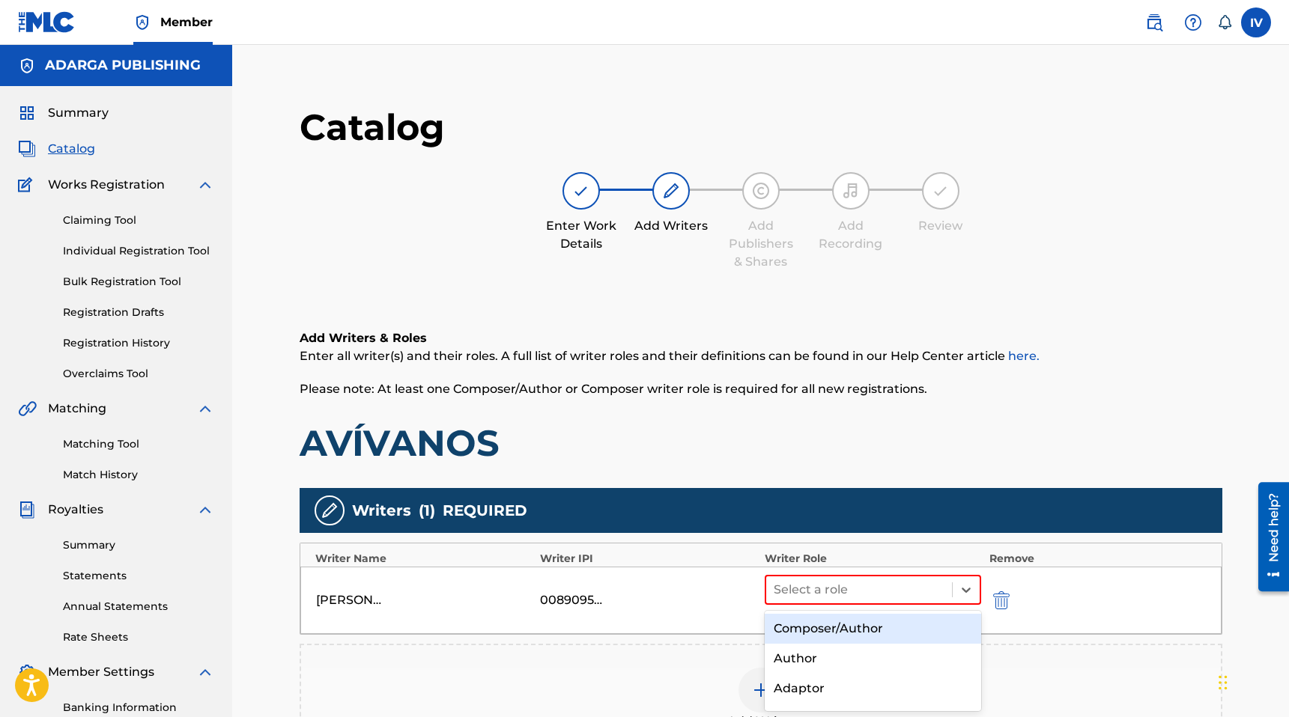
click at [817, 626] on div "Composer/Author" at bounding box center [873, 629] width 217 height 30
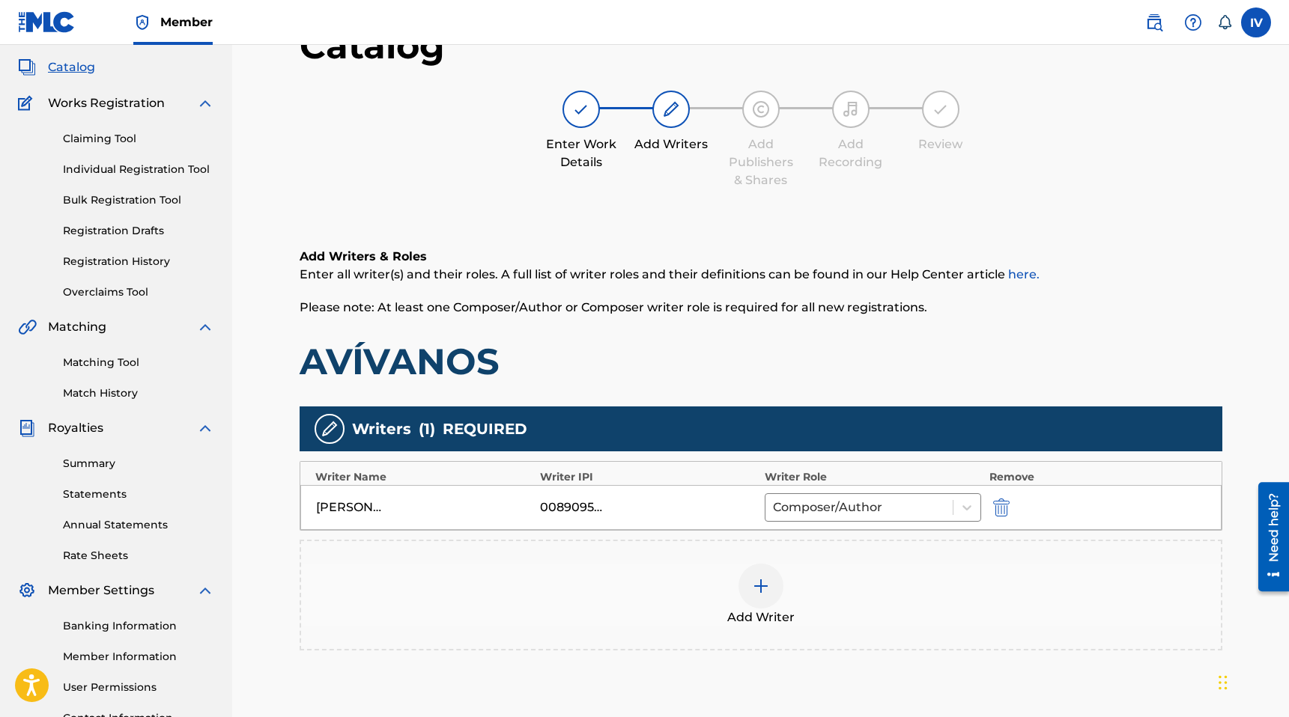
scroll to position [217, 0]
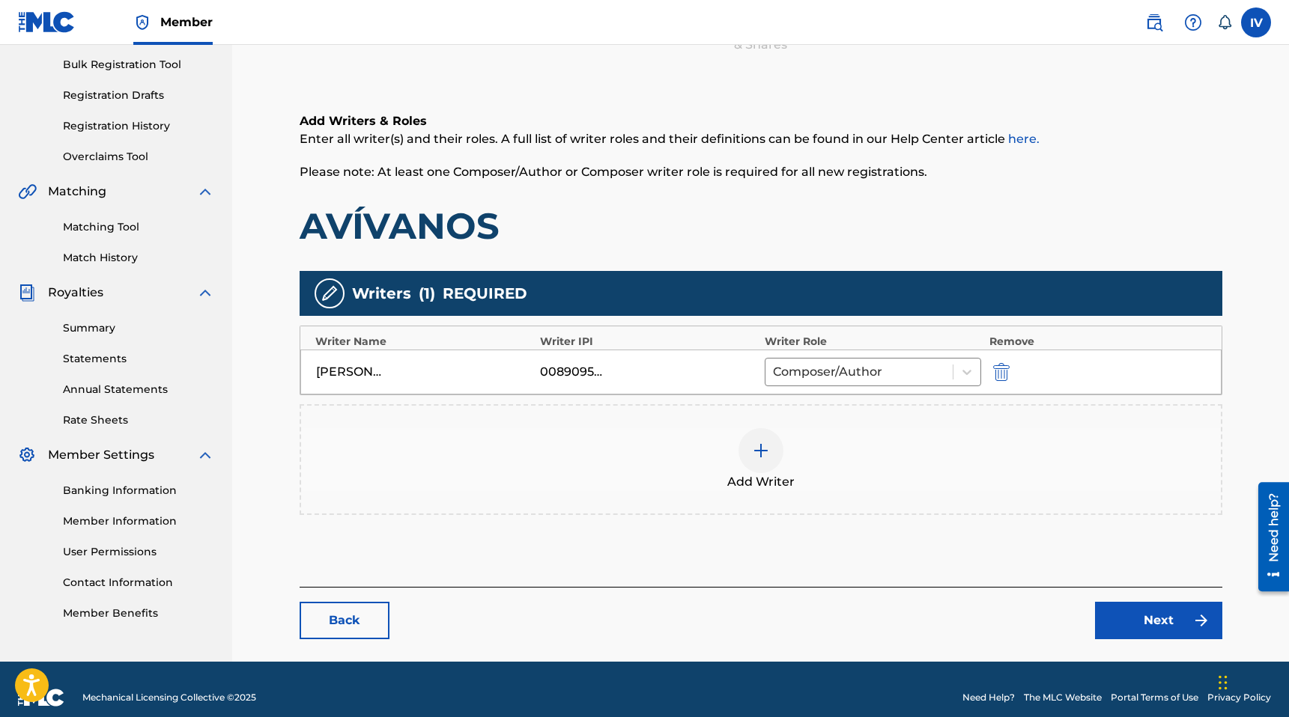
click at [1126, 607] on link "Next" at bounding box center [1158, 620] width 127 height 37
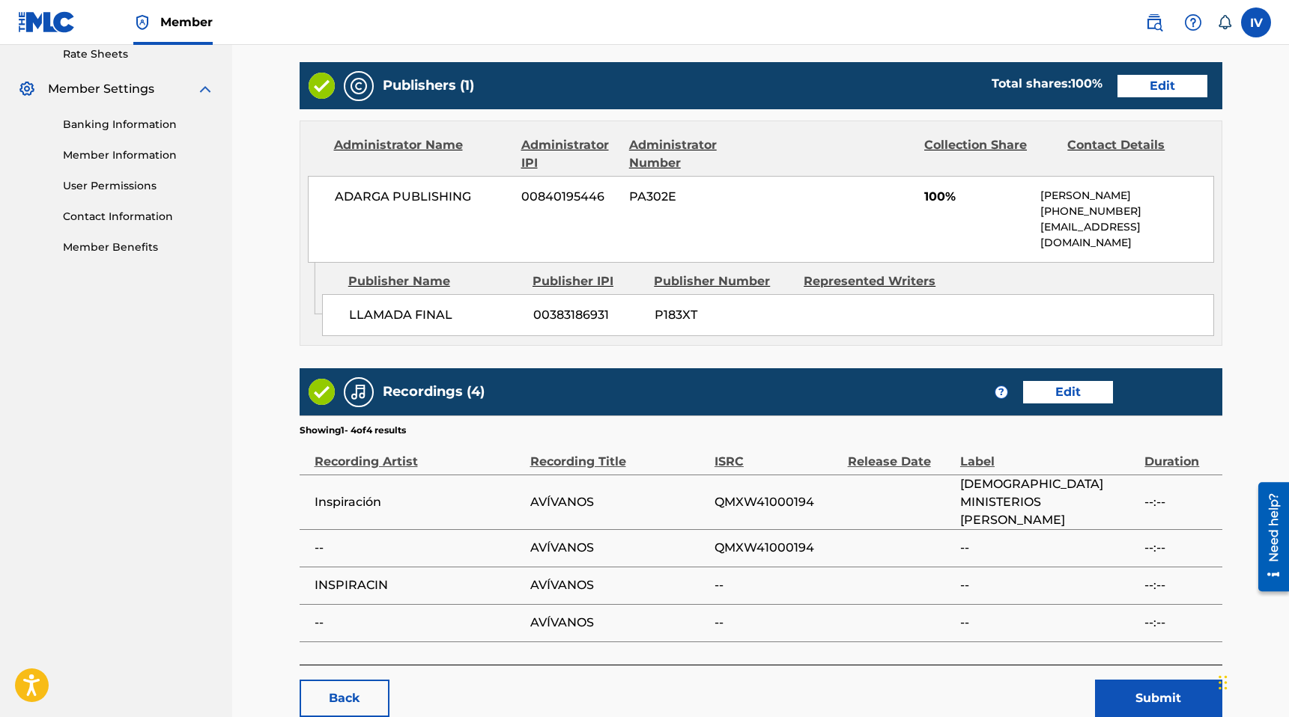
scroll to position [438, 0]
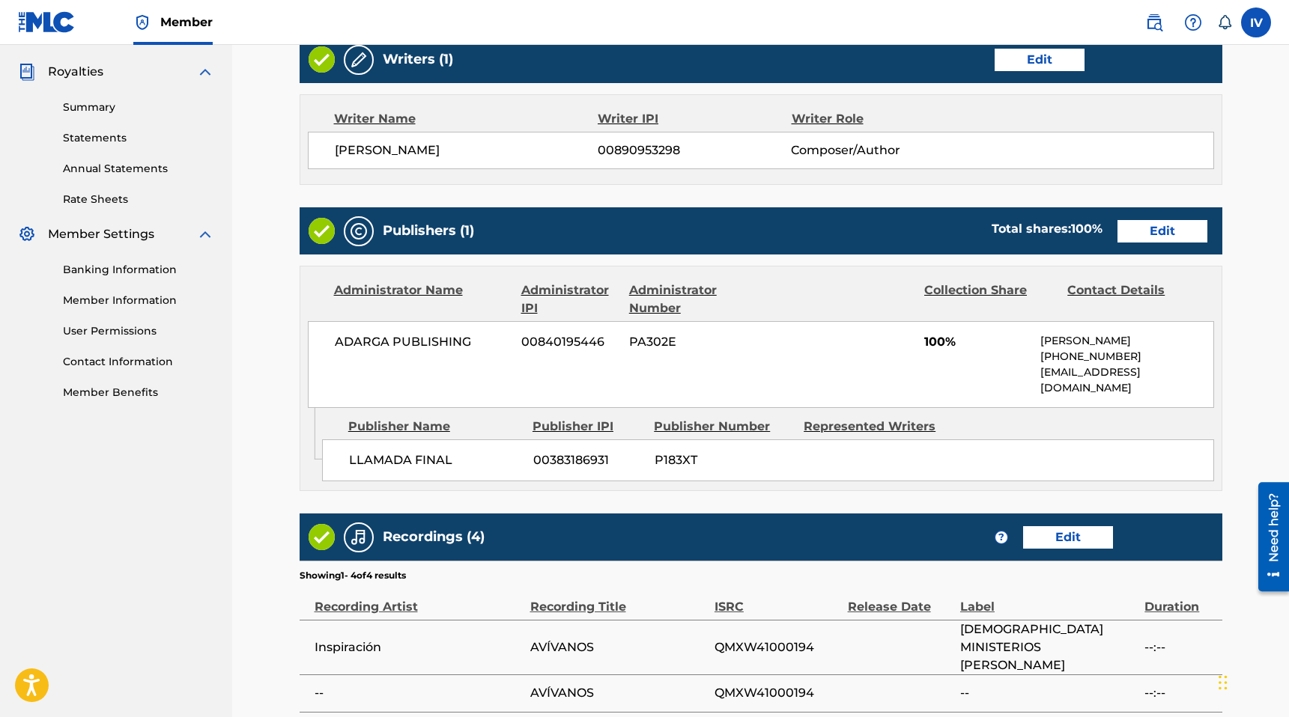
click at [1132, 234] on link "Edit" at bounding box center [1162, 231] width 90 height 22
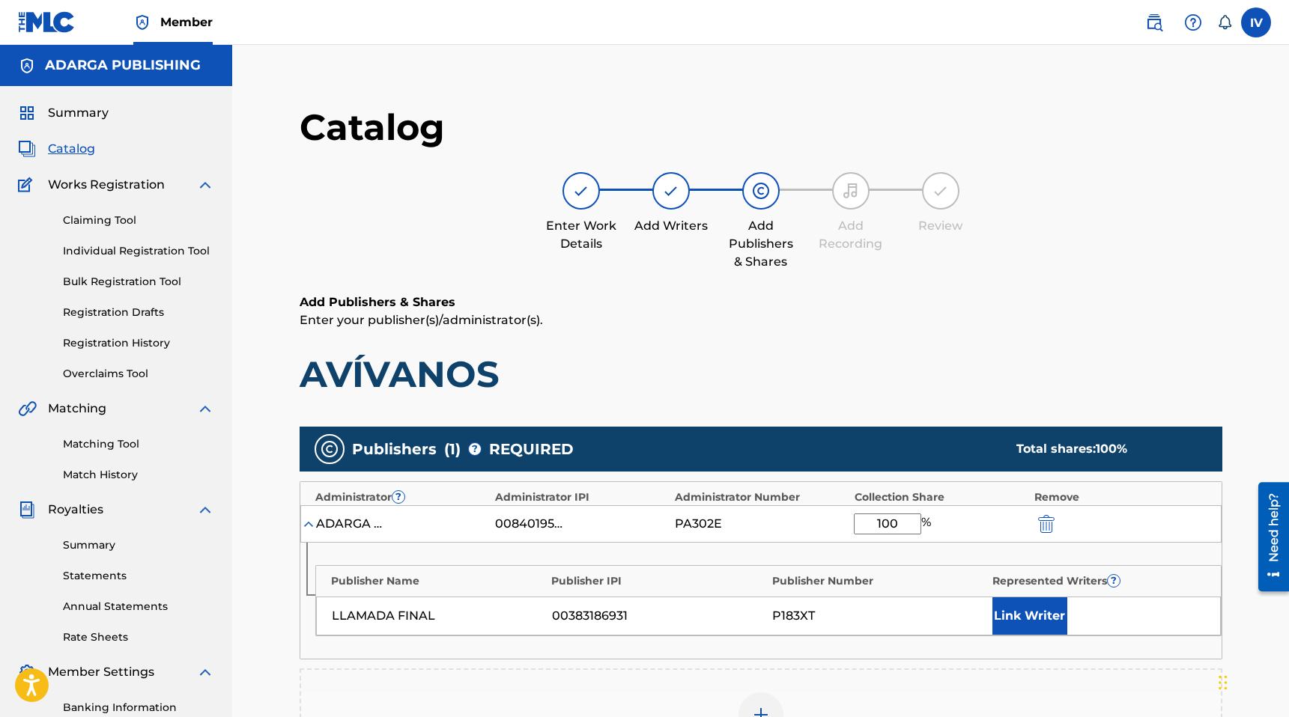
click at [1023, 601] on button "Link Writer" at bounding box center [1029, 616] width 75 height 37
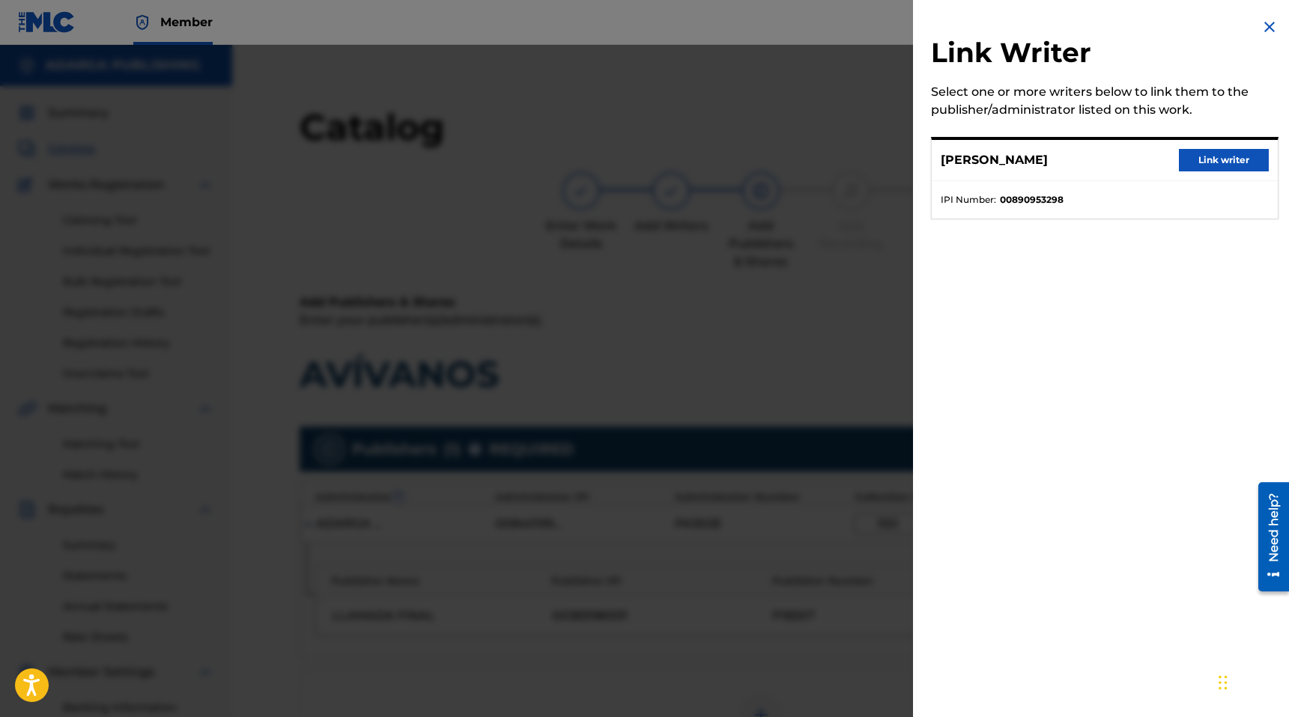
click at [1212, 158] on button "Link writer" at bounding box center [1224, 160] width 90 height 22
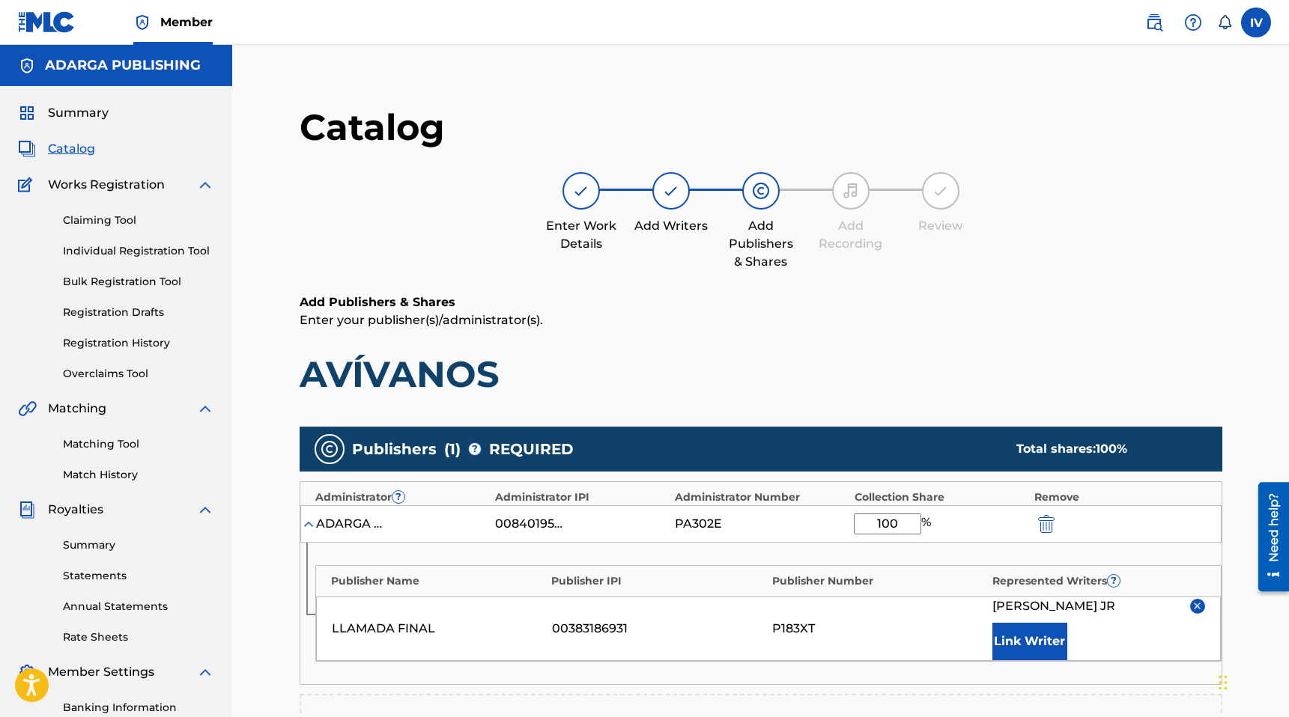
scroll to position [351, 0]
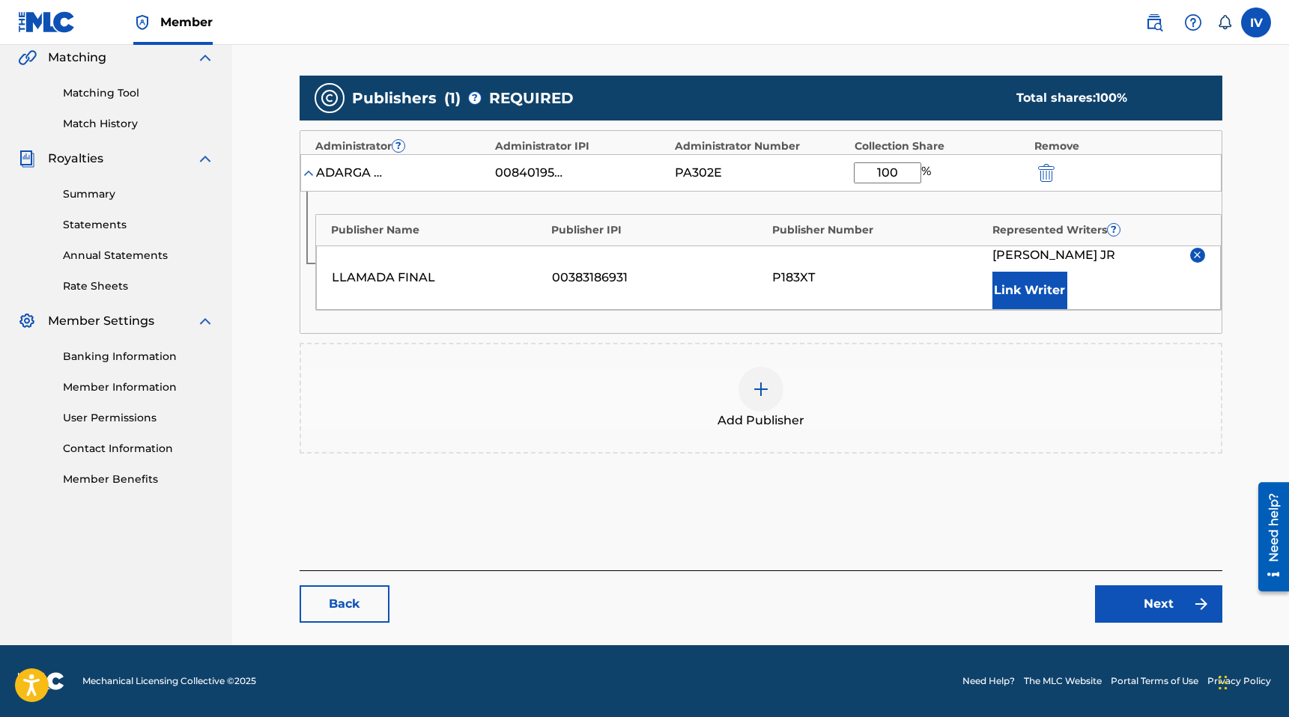
click at [1135, 604] on link "Next" at bounding box center [1158, 604] width 127 height 37
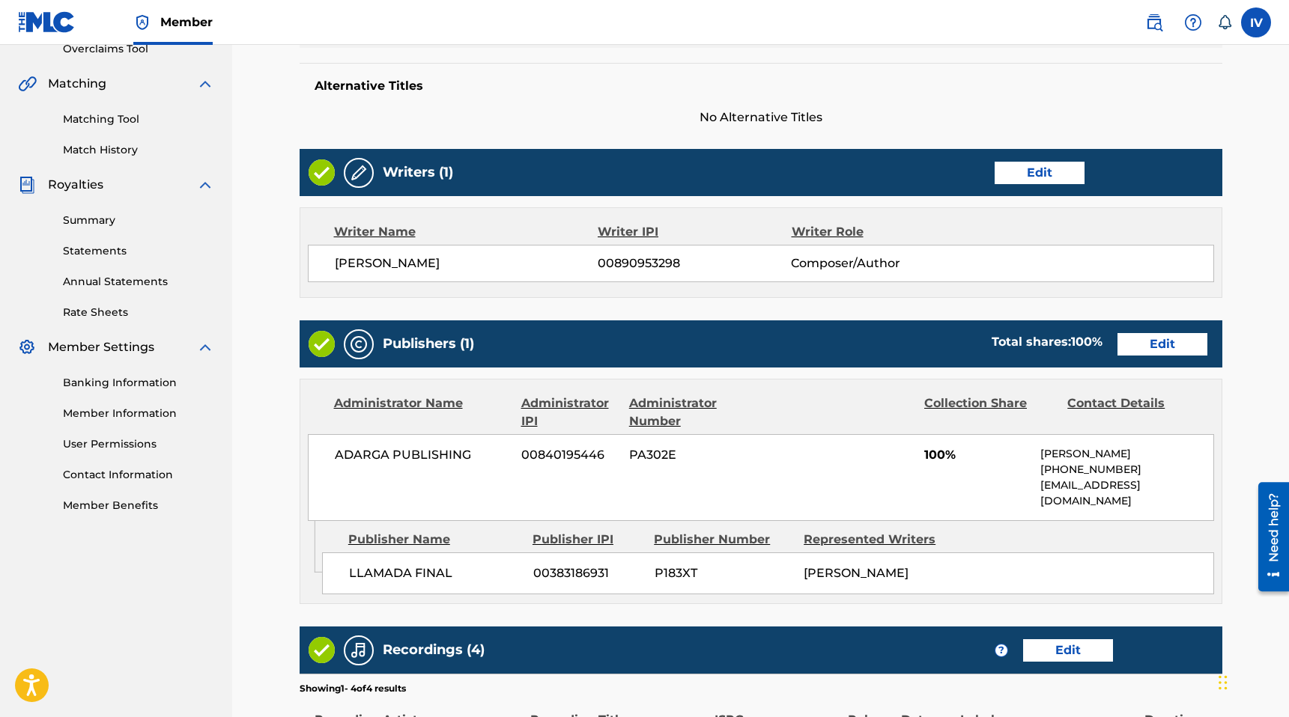
scroll to position [661, 0]
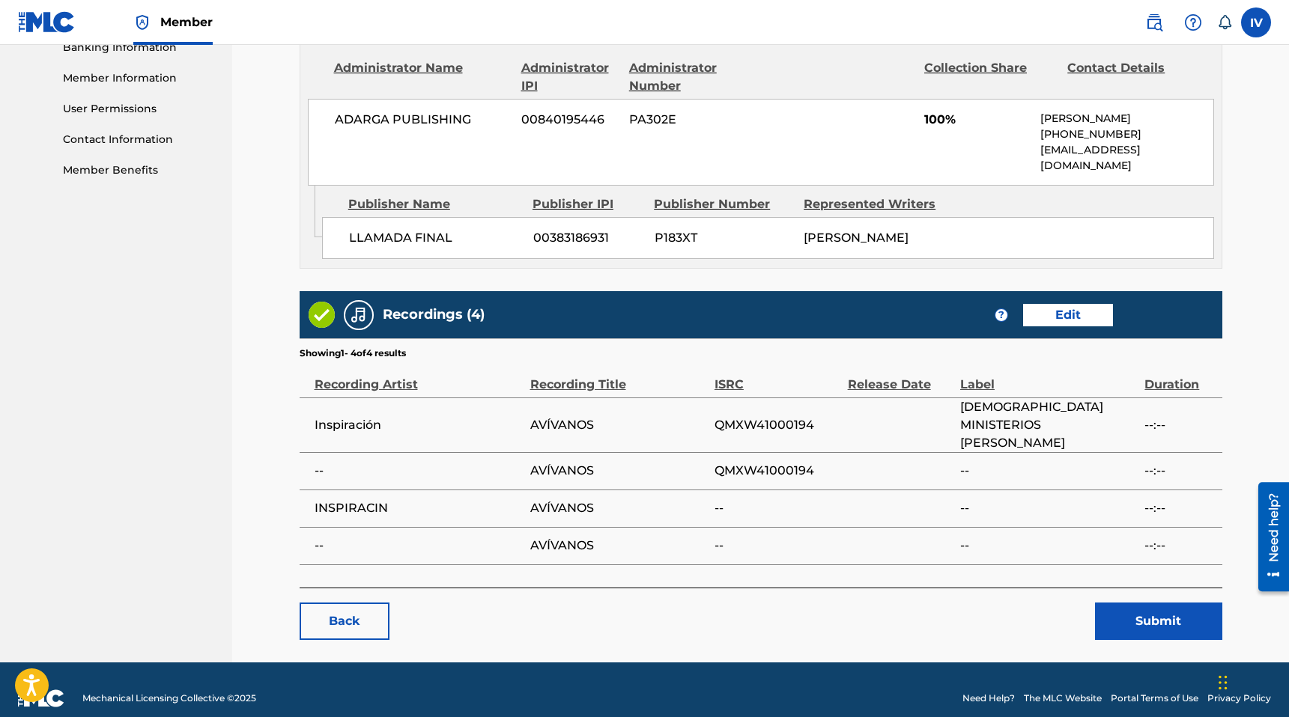
click at [1157, 606] on button "Submit" at bounding box center [1158, 621] width 127 height 37
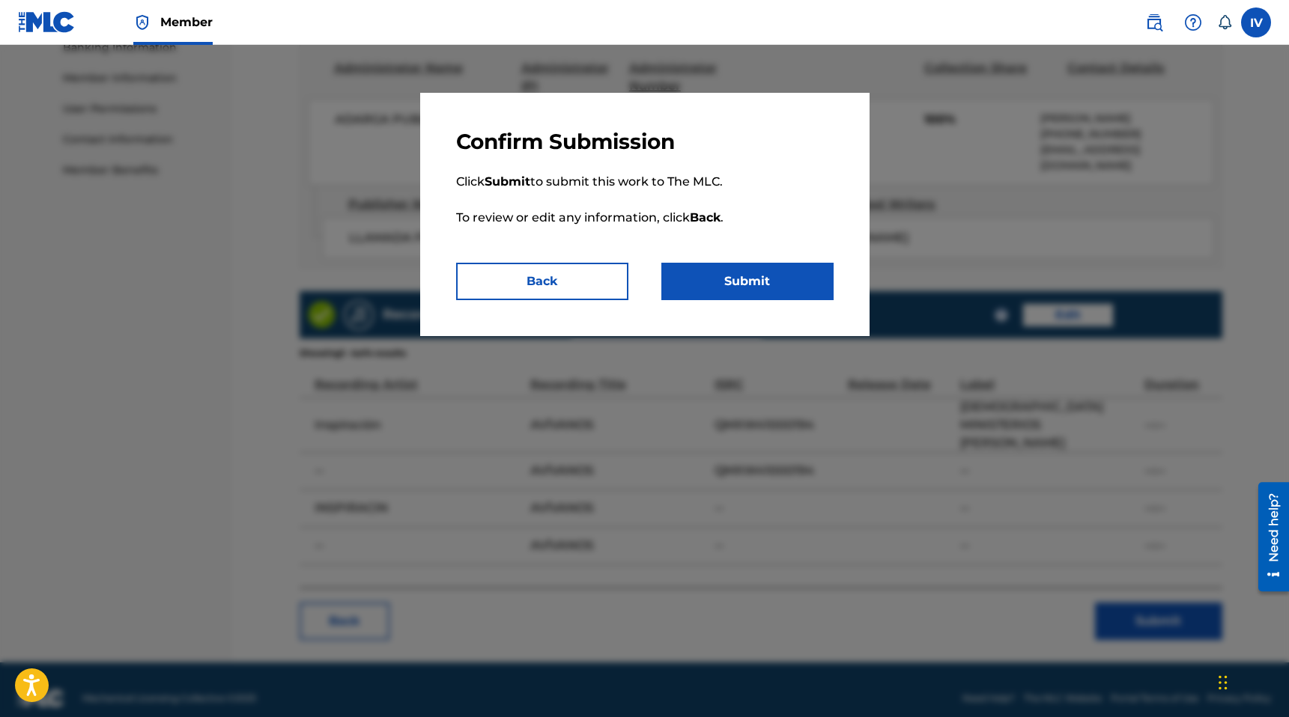
click at [786, 302] on div "Confirm Submission Click Submit to submit this work to The MLC. To review or ed…" at bounding box center [644, 214] width 449 height 243
click at [784, 299] on button "Submit" at bounding box center [747, 281] width 172 height 37
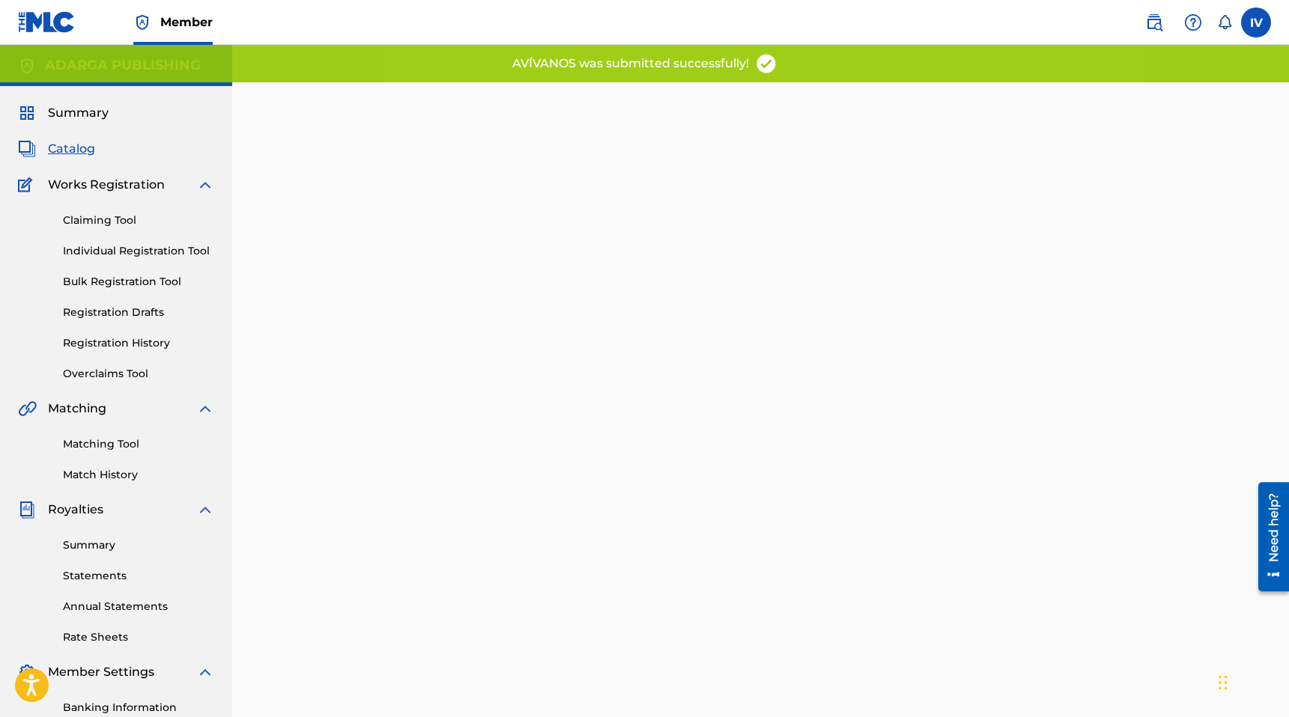
click at [88, 151] on span "Catalog" at bounding box center [71, 149] width 47 height 18
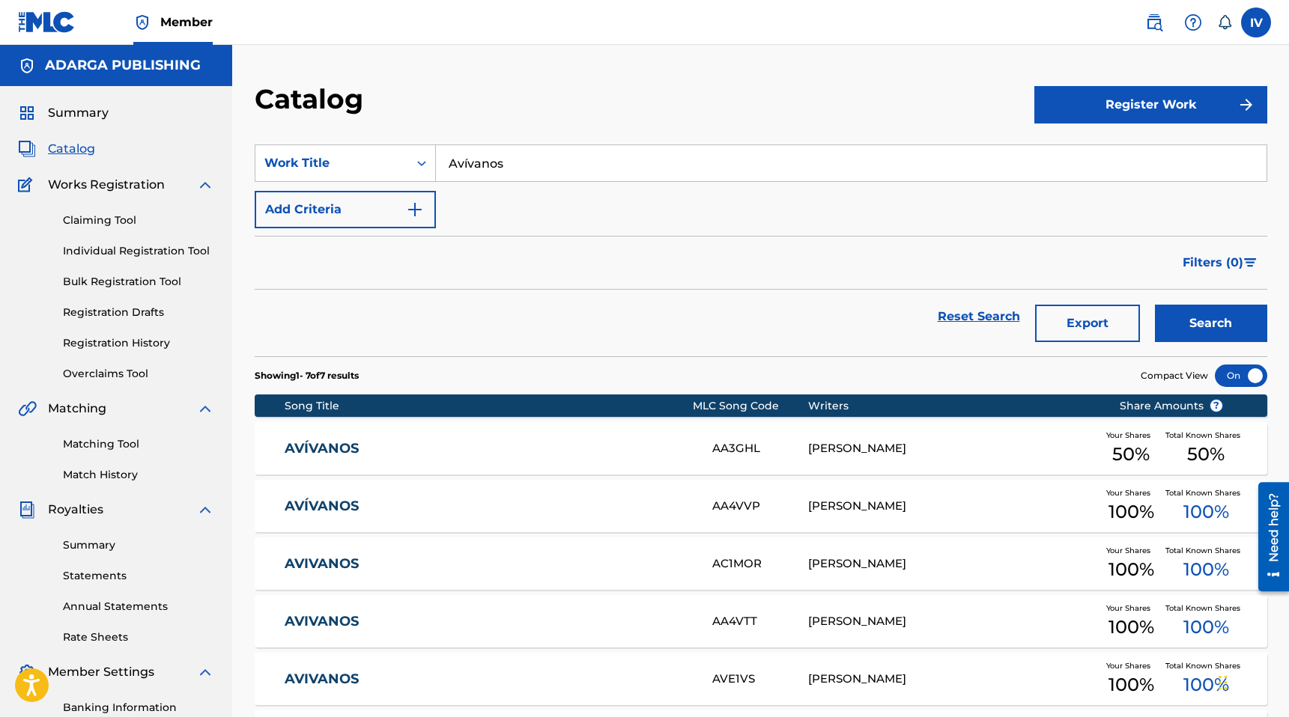
click at [563, 168] on input "Avívanos" at bounding box center [851, 163] width 831 height 36
paste input "Tu Nombre Alabaré"
click at [1155, 305] on button "Search" at bounding box center [1211, 323] width 112 height 37
click at [492, 176] on input "Tu Nombre Alabaré" at bounding box center [851, 163] width 831 height 36
paste input "Avívanos, Señor"
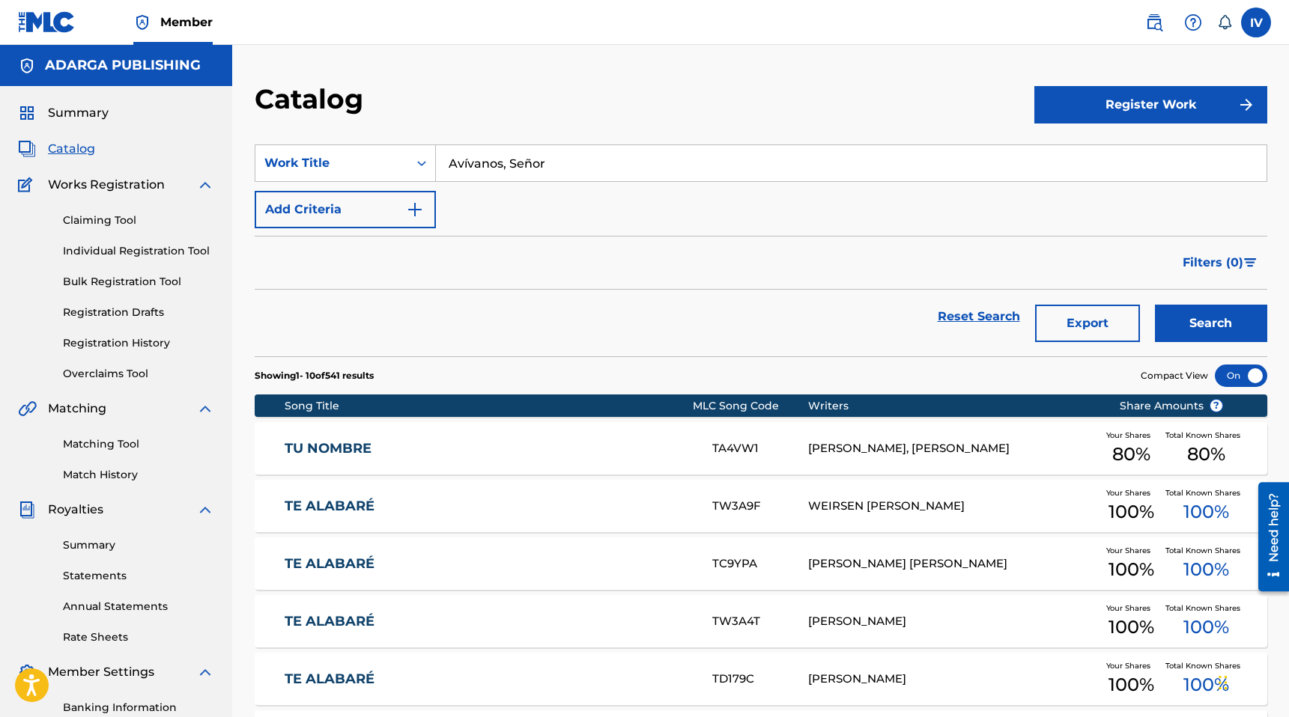
type input "Avívanos, Señor"
click at [1155, 305] on button "Search" at bounding box center [1211, 323] width 112 height 37
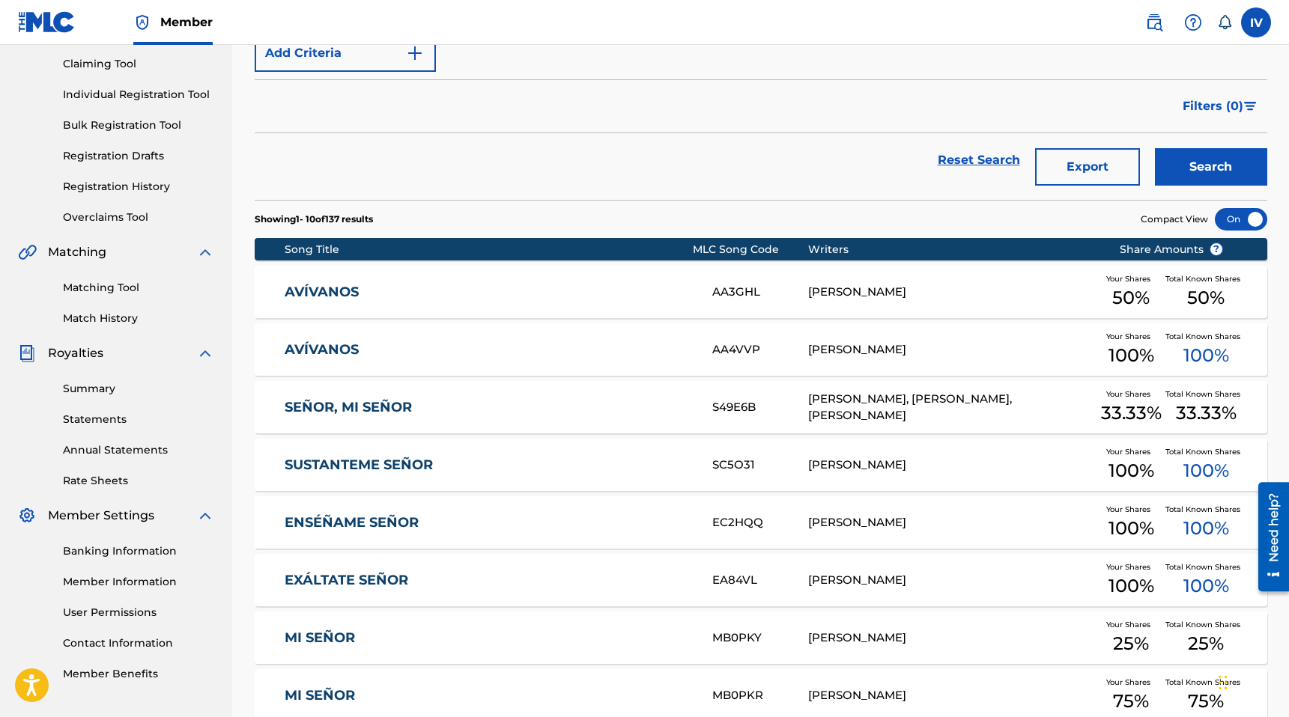
scroll to position [103, 0]
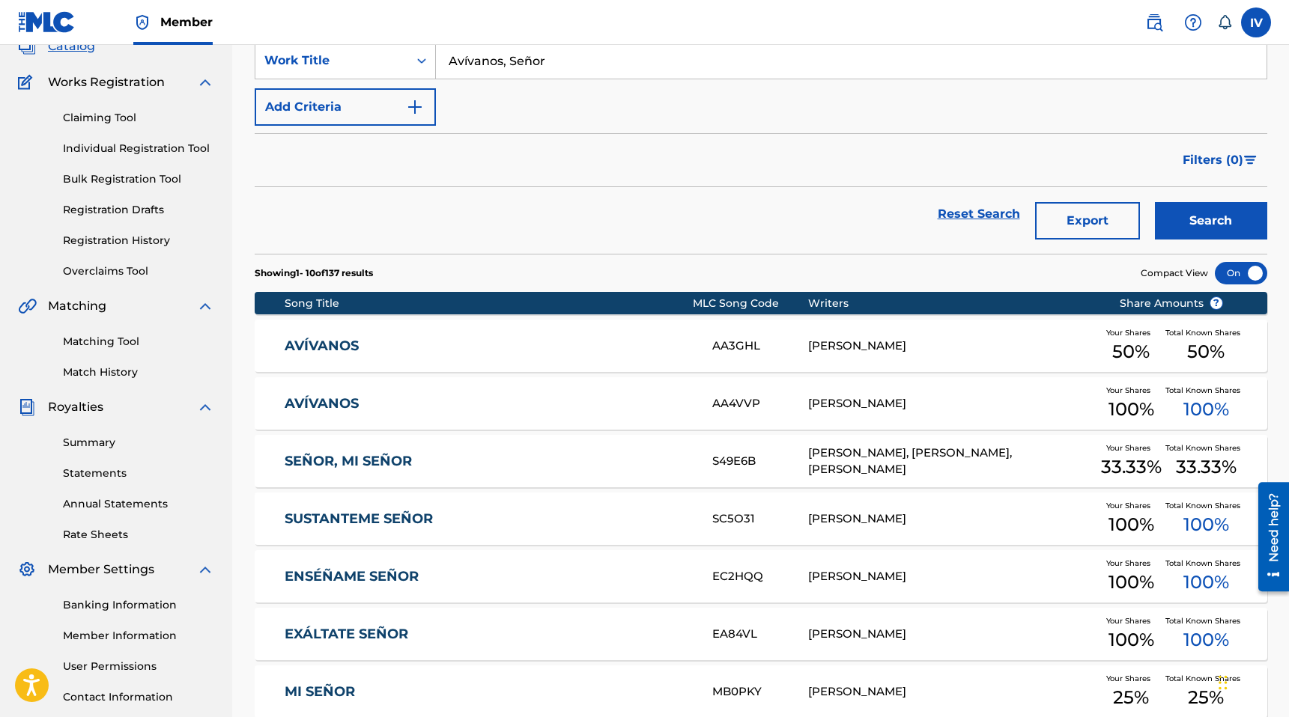
click at [449, 344] on link "AVÍVANOS" at bounding box center [488, 346] width 407 height 17
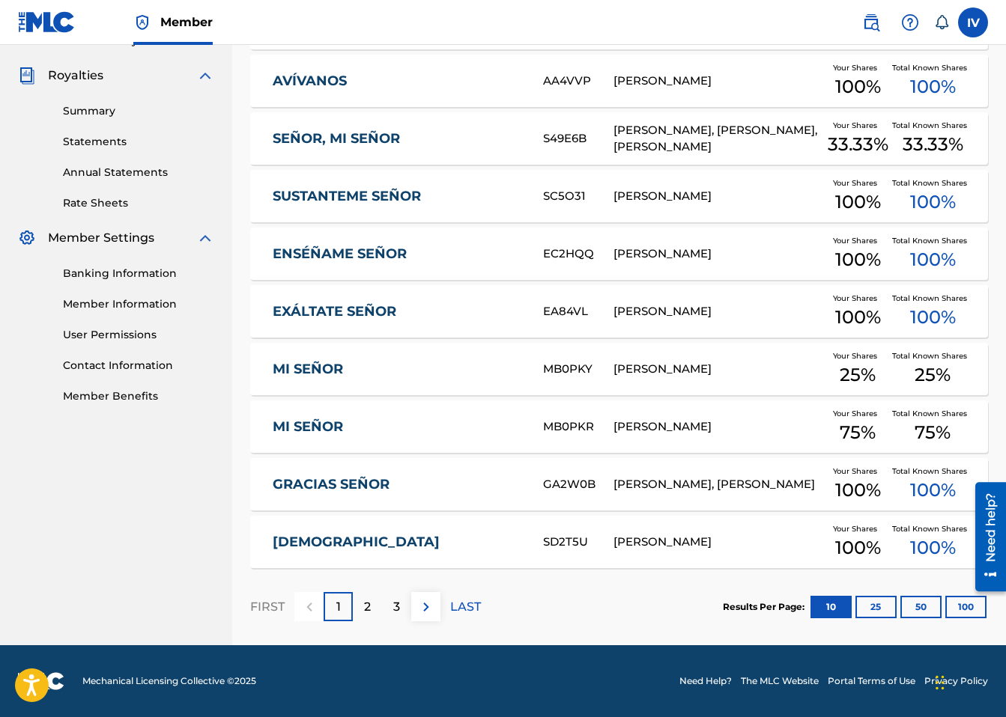
scroll to position [0, 0]
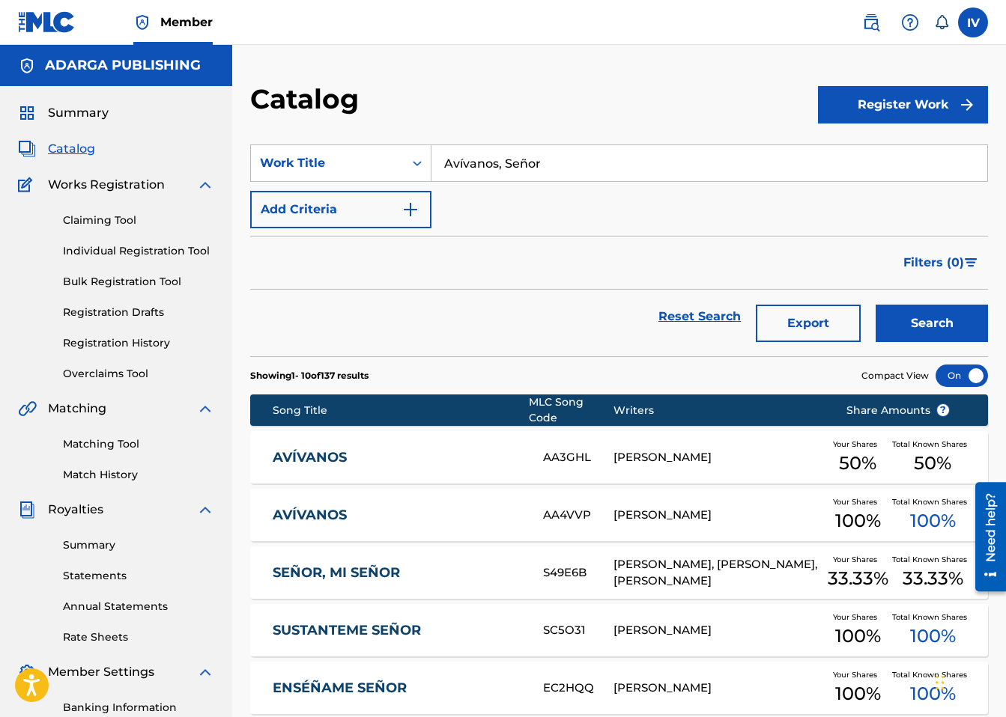
click at [394, 201] on button "Add Criteria" at bounding box center [340, 209] width 181 height 37
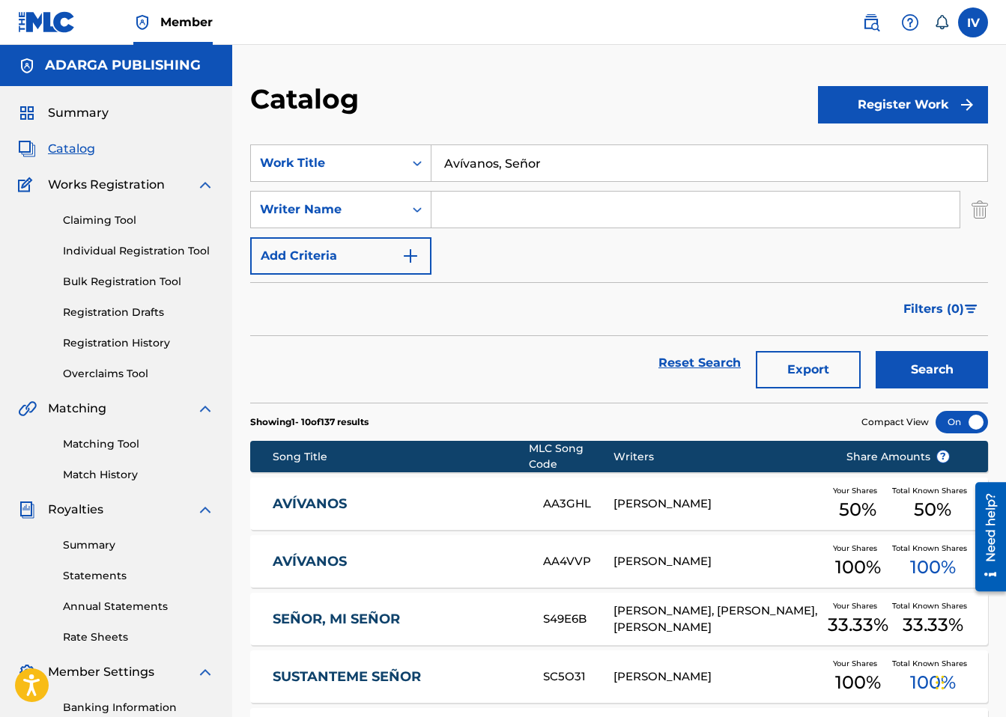
click at [482, 198] on input "Search Form" at bounding box center [695, 210] width 528 height 36
type input "adolfo"
click at [876, 351] on button "Search" at bounding box center [932, 369] width 112 height 37
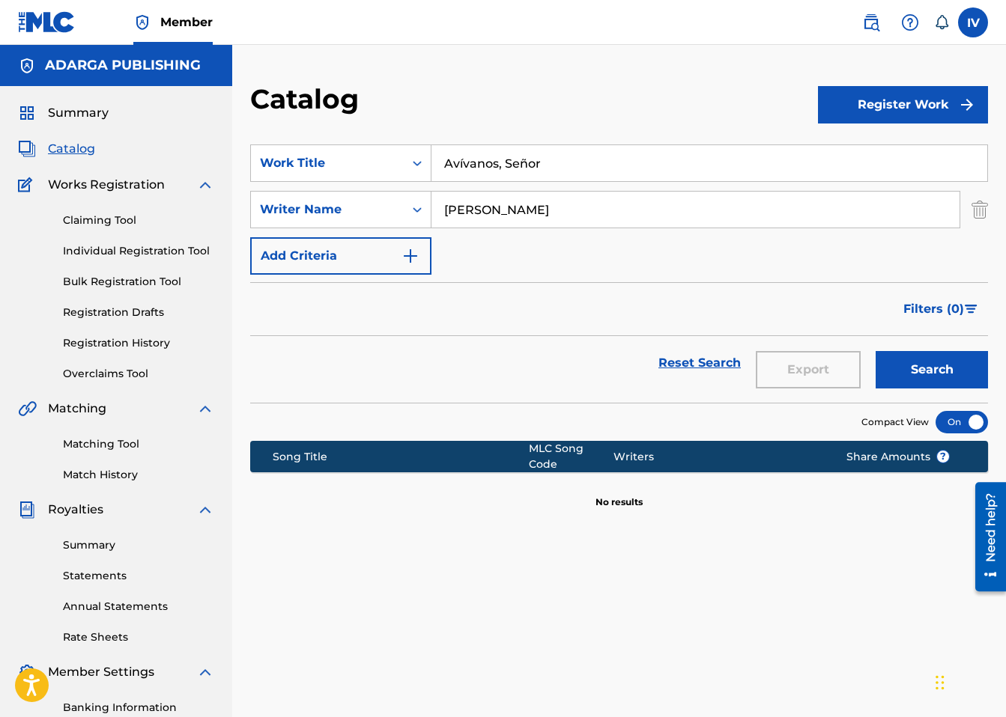
click at [84, 157] on span "Catalog" at bounding box center [71, 149] width 47 height 18
click at [346, 172] on div "Work Title" at bounding box center [327, 163] width 135 height 18
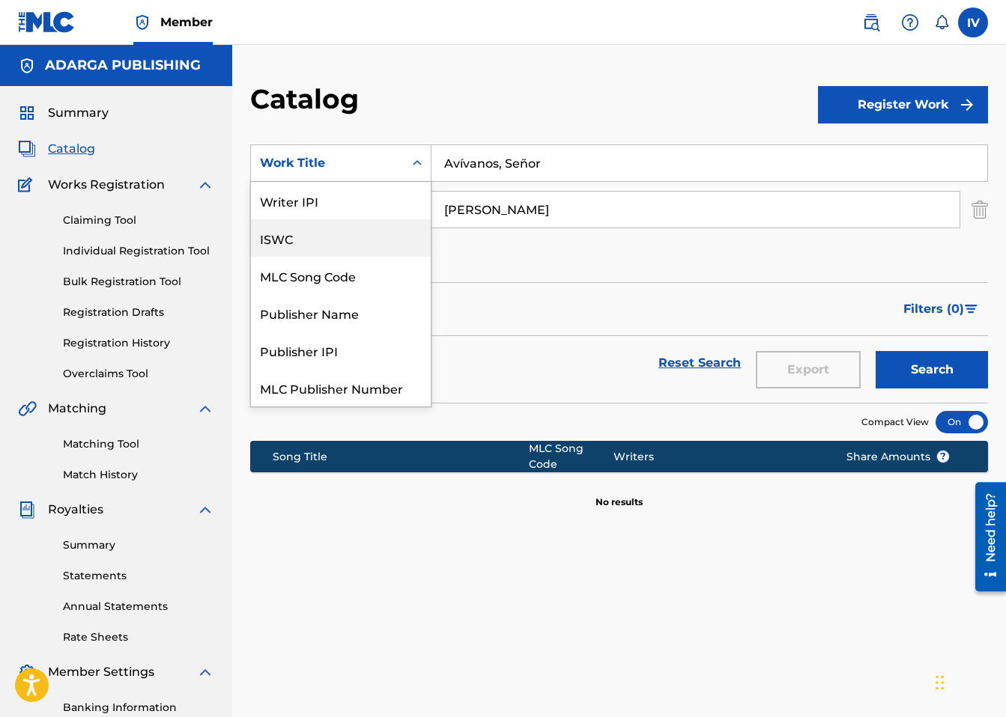
click at [315, 276] on div "MLC Song Code" at bounding box center [341, 275] width 180 height 37
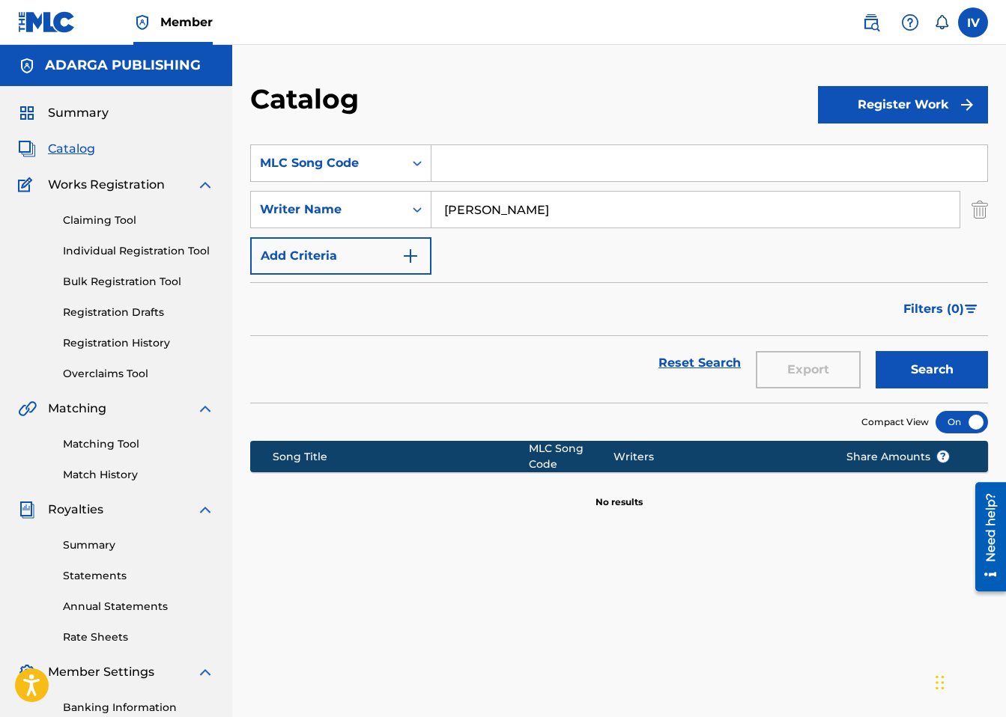
click at [547, 176] on input "Search Form" at bounding box center [709, 163] width 556 height 36
paste input "LA3BA2"
type input "LA3BA2"
click at [555, 210] on input "adolfo" at bounding box center [695, 210] width 528 height 36
click at [876, 351] on button "Search" at bounding box center [932, 369] width 112 height 37
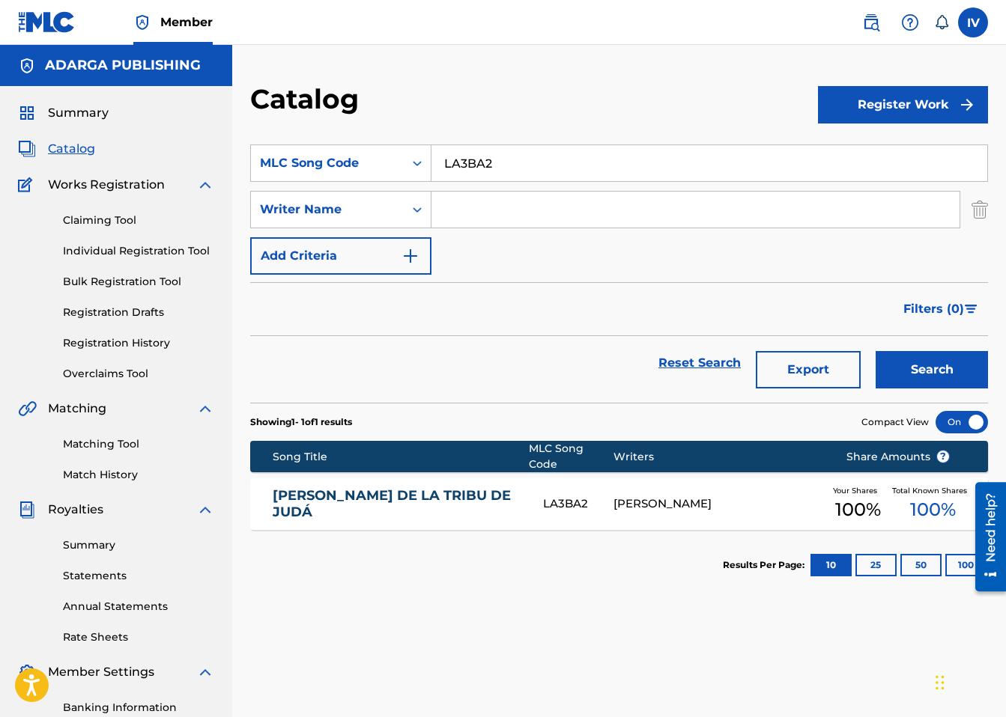
click at [604, 491] on div "LEÓN DE LA TRIBU DE JUDÁ LA3BA2 SERGIO PÉREZ Your Shares 100 % Total Known Shar…" at bounding box center [619, 504] width 738 height 52
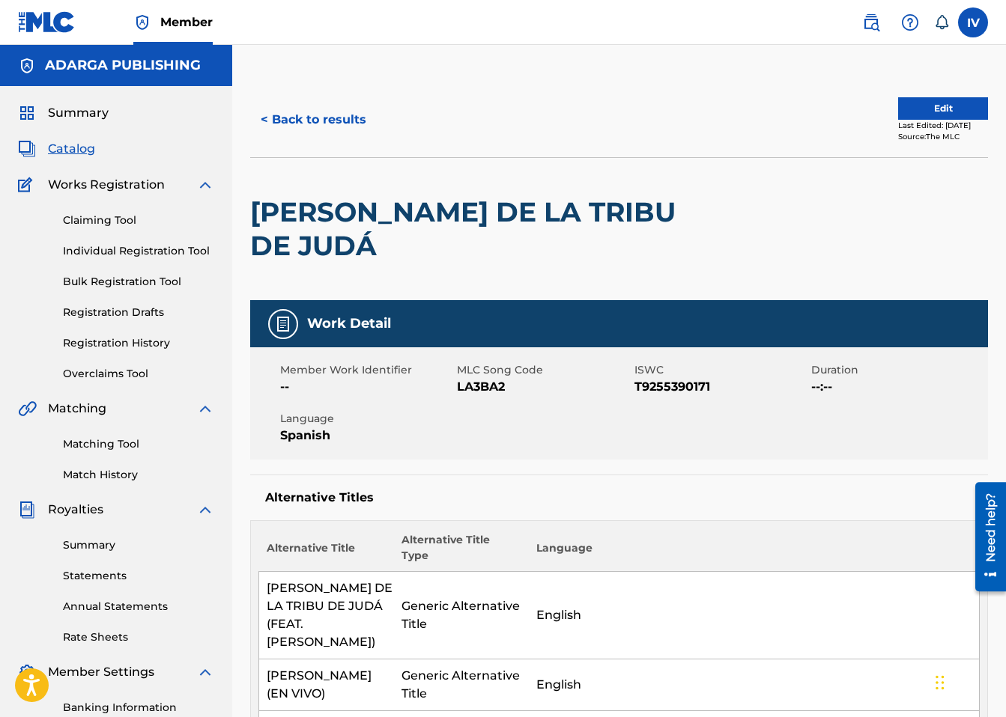
click at [321, 141] on div "< Back to results Edit Last Edited: October 30, 2023 Source: The MLC" at bounding box center [619, 119] width 738 height 75
click at [319, 121] on button "< Back to results" at bounding box center [313, 119] width 127 height 37
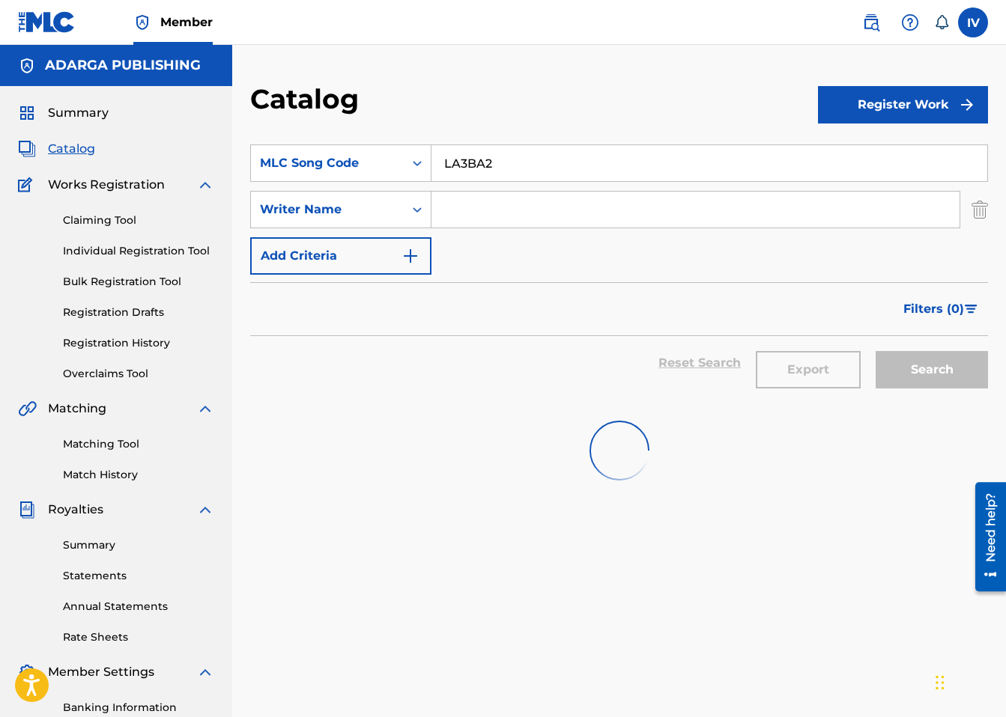
click at [462, 154] on input "LA3BA2" at bounding box center [709, 163] width 556 height 36
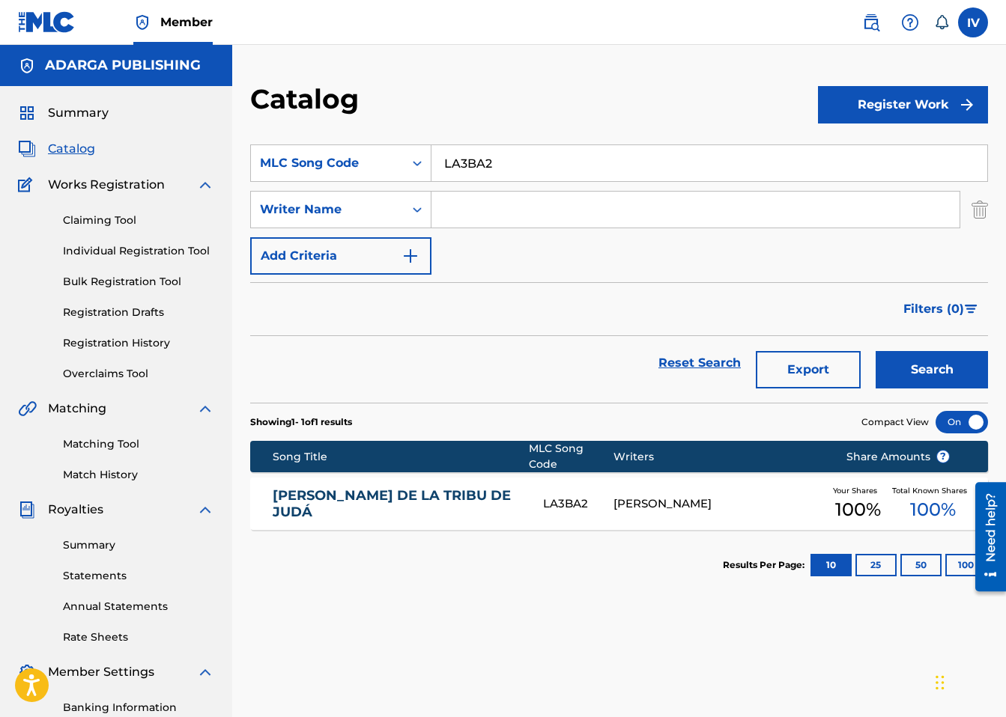
paste input "Manda El Fuego"
type input "Manda El Fuego"
click at [876, 351] on button "Search" at bounding box center [932, 369] width 112 height 37
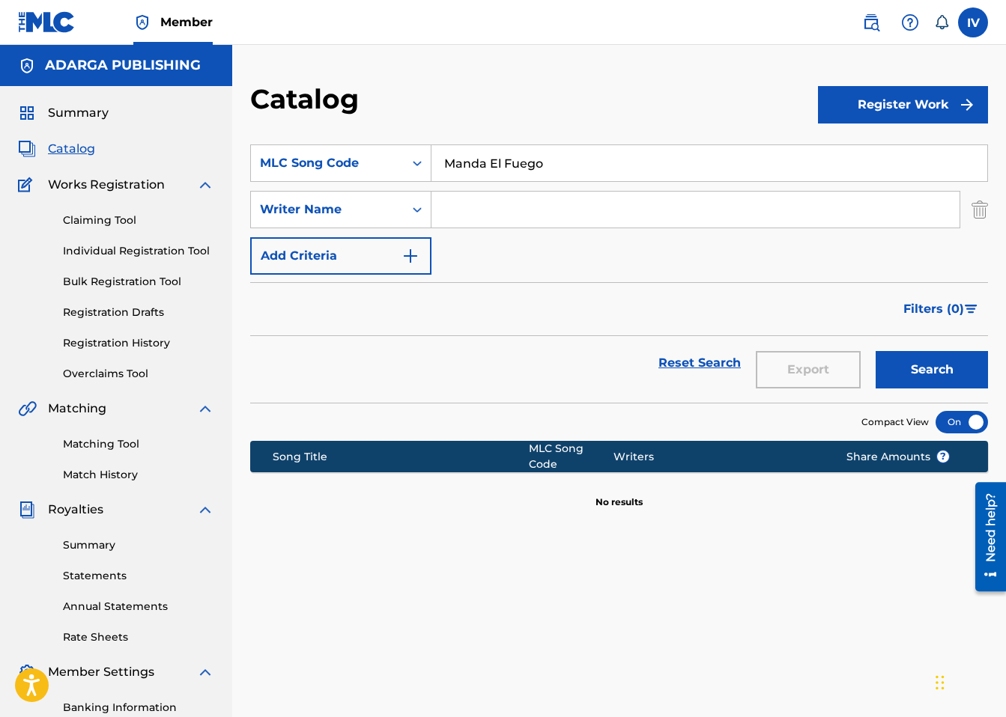
click at [971, 198] on img "Search Form" at bounding box center [979, 209] width 16 height 37
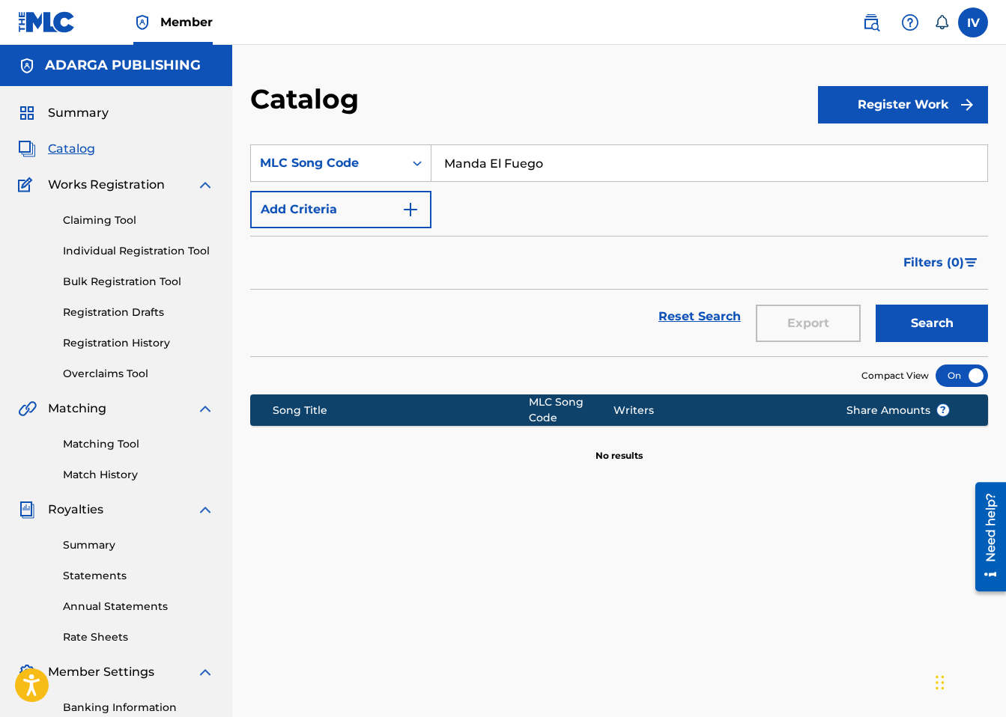
click at [727, 173] on input "Manda El Fuego" at bounding box center [709, 163] width 556 height 36
click at [387, 169] on div "MLC Song Code" at bounding box center [327, 163] width 135 height 18
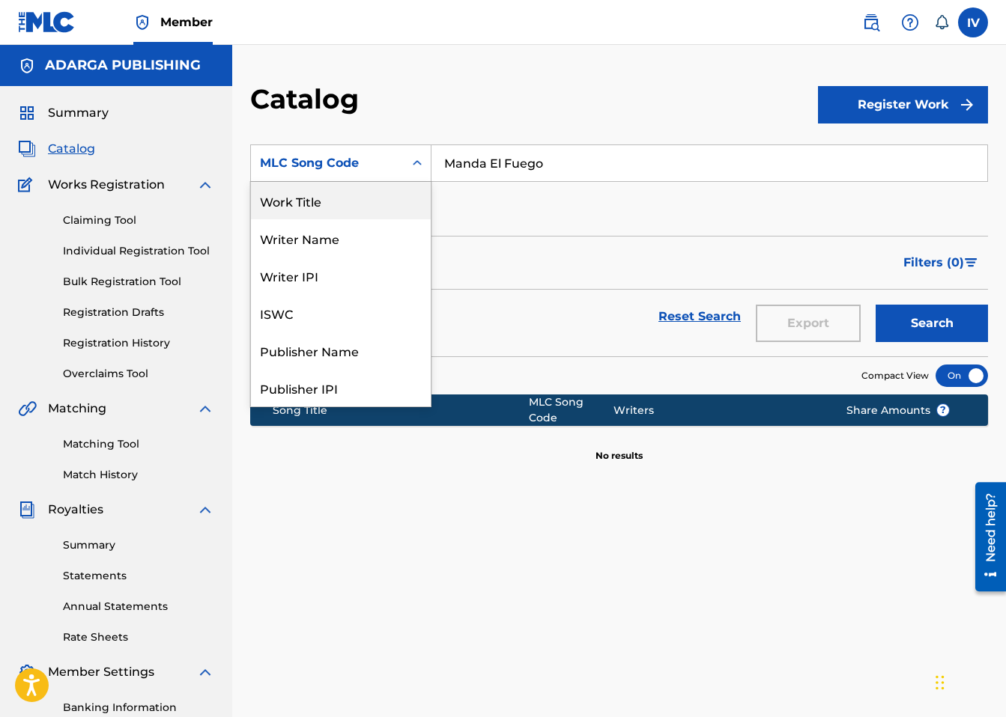
click at [362, 205] on div "Work Title" at bounding box center [341, 200] width 180 height 37
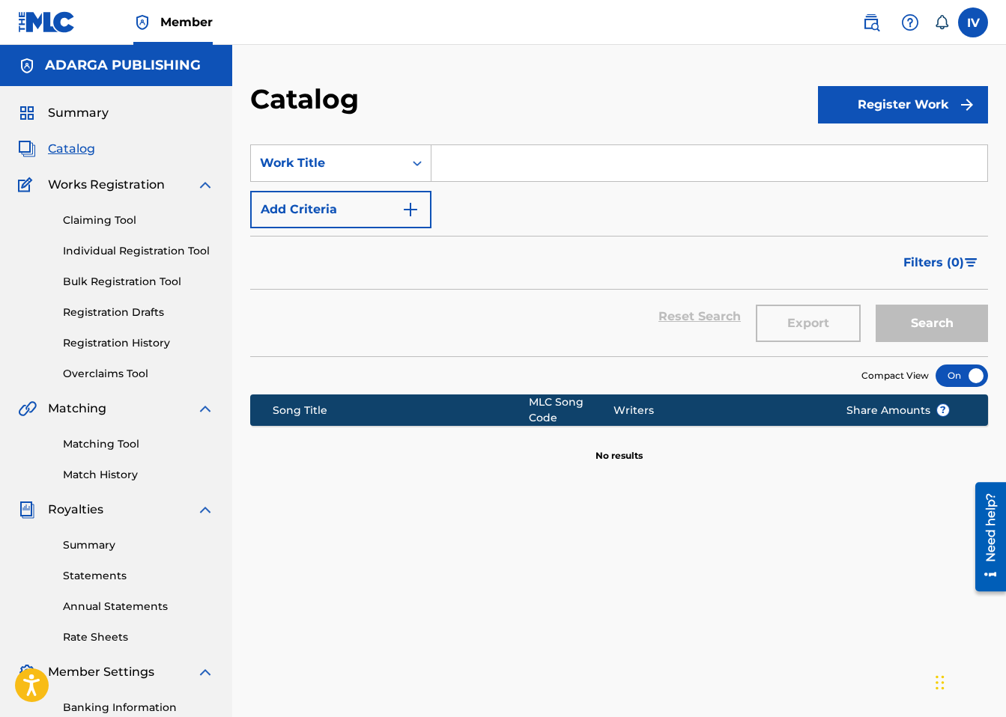
click at [550, 169] on input "Search Form" at bounding box center [709, 163] width 556 height 36
paste input "Manda El Fuego"
type input "Manda El Fuego"
click at [876, 305] on button "Search" at bounding box center [932, 323] width 112 height 37
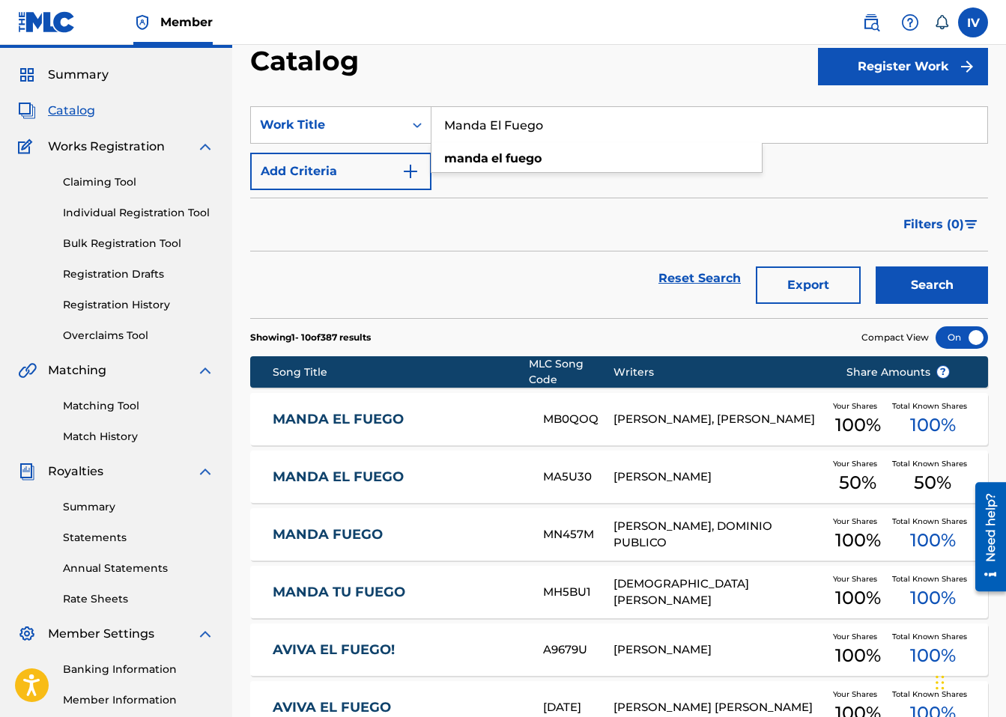
scroll to position [44, 0]
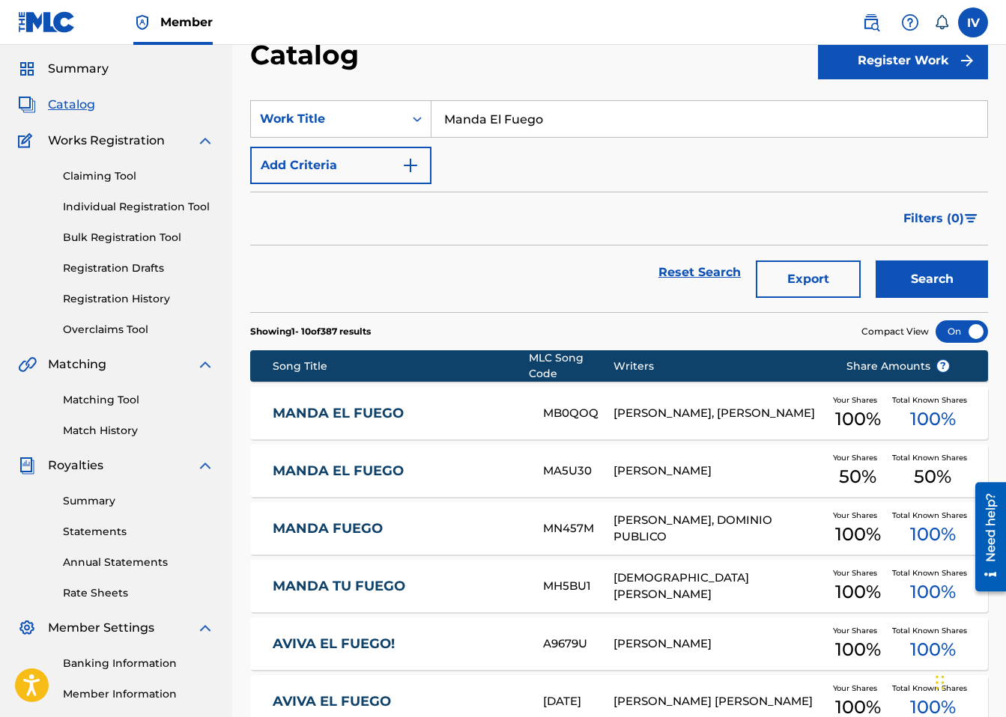
click at [401, 473] on link "MANDA EL FUEGO" at bounding box center [398, 471] width 250 height 17
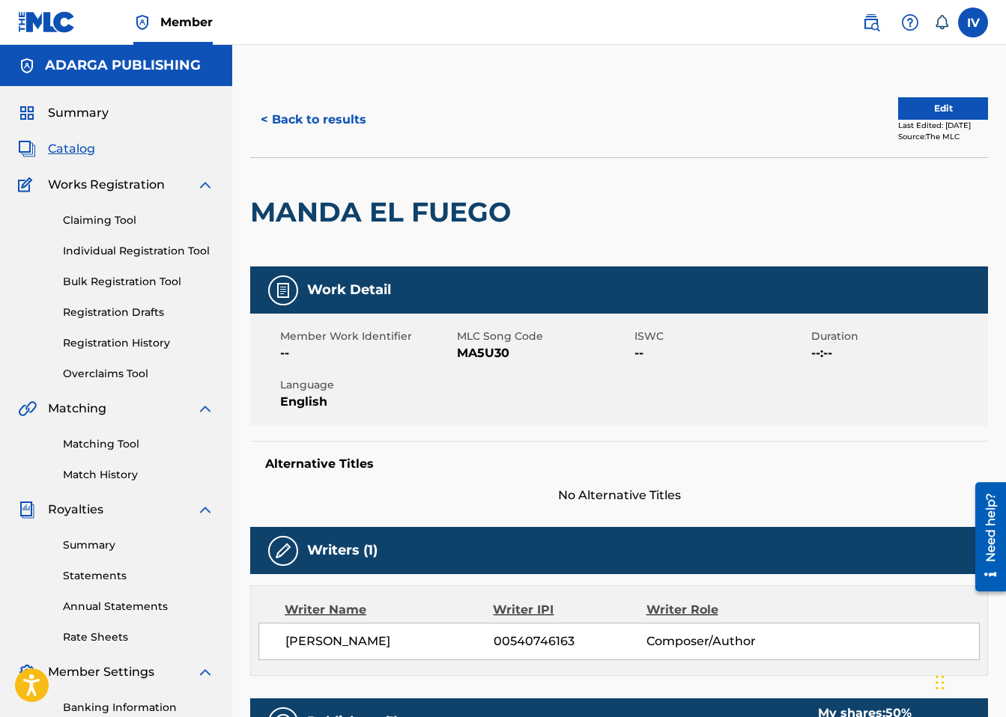
click at [307, 108] on button "< Back to results" at bounding box center [313, 119] width 127 height 37
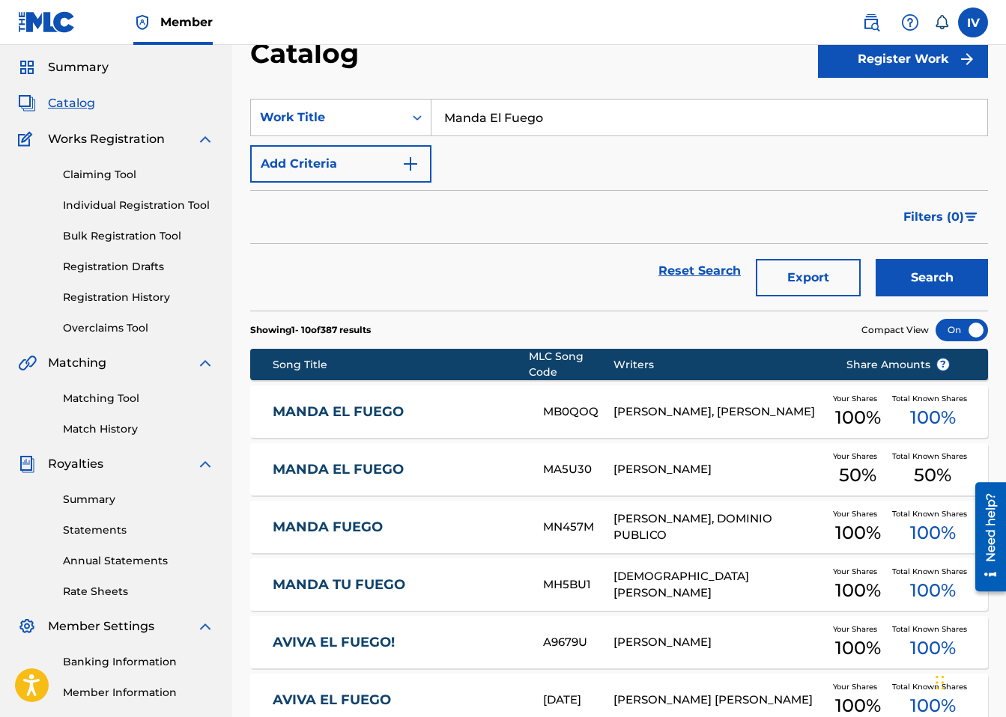
scroll to position [70, 0]
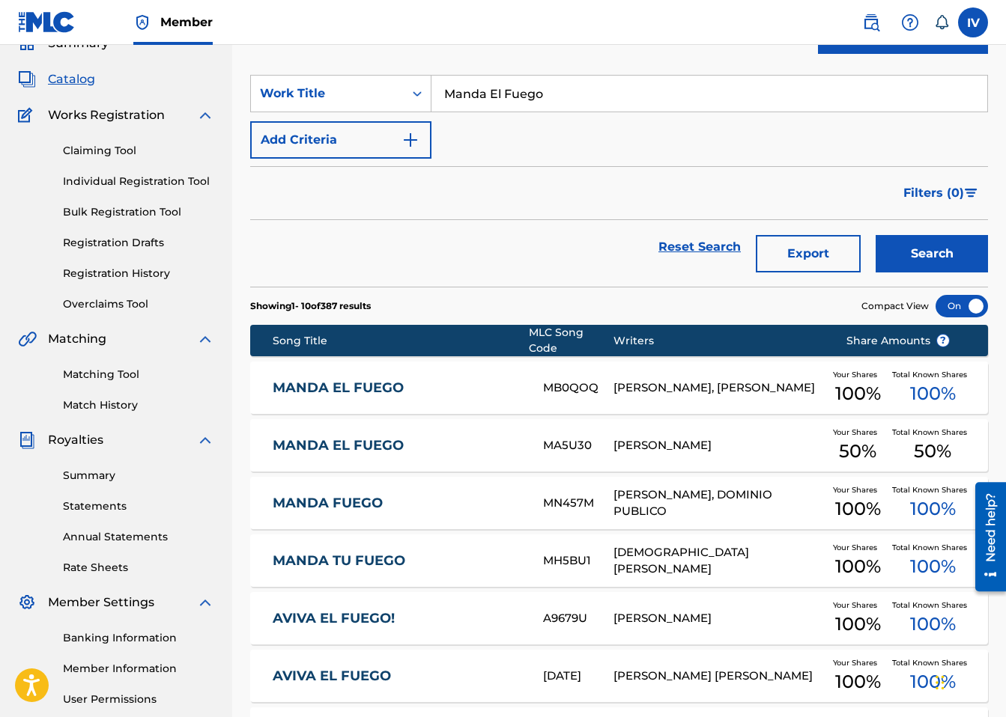
click at [378, 447] on link "MANDA EL FUEGO" at bounding box center [398, 445] width 250 height 17
click at [375, 151] on button "Add Criteria" at bounding box center [340, 139] width 181 height 37
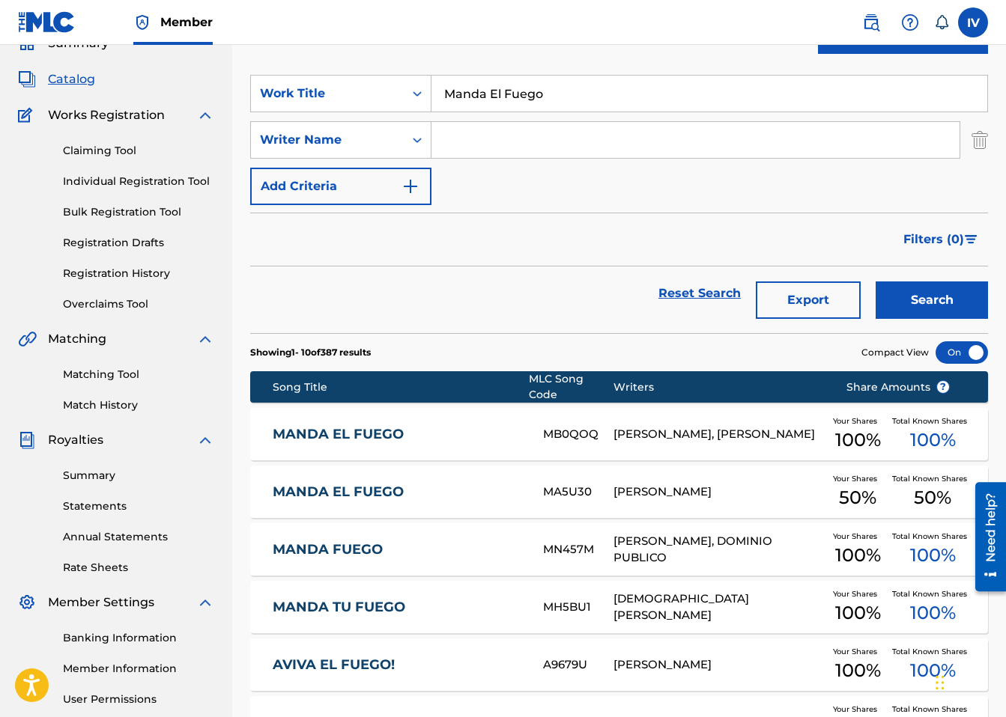
click at [511, 148] on input "Search Form" at bounding box center [695, 140] width 528 height 36
paste input "Ivan Delgado"
click at [876, 282] on button "Search" at bounding box center [932, 300] width 112 height 37
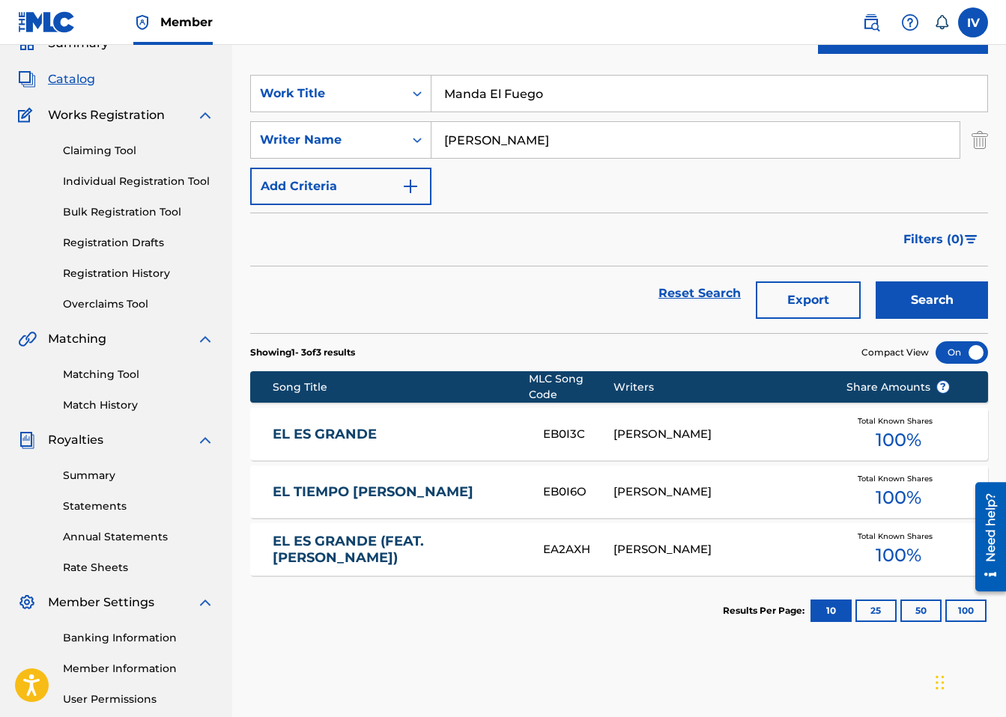
click at [485, 139] on input "Ivan Delgado" at bounding box center [695, 140] width 528 height 36
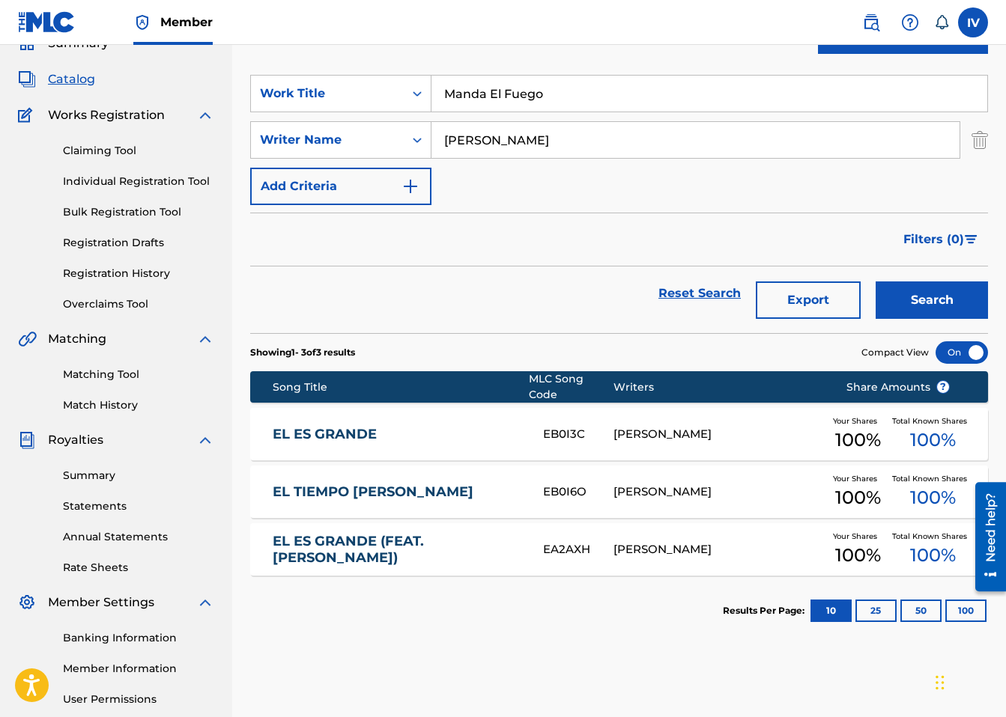
type input "delgado"
click at [876, 282] on button "Search" at bounding box center [932, 300] width 112 height 37
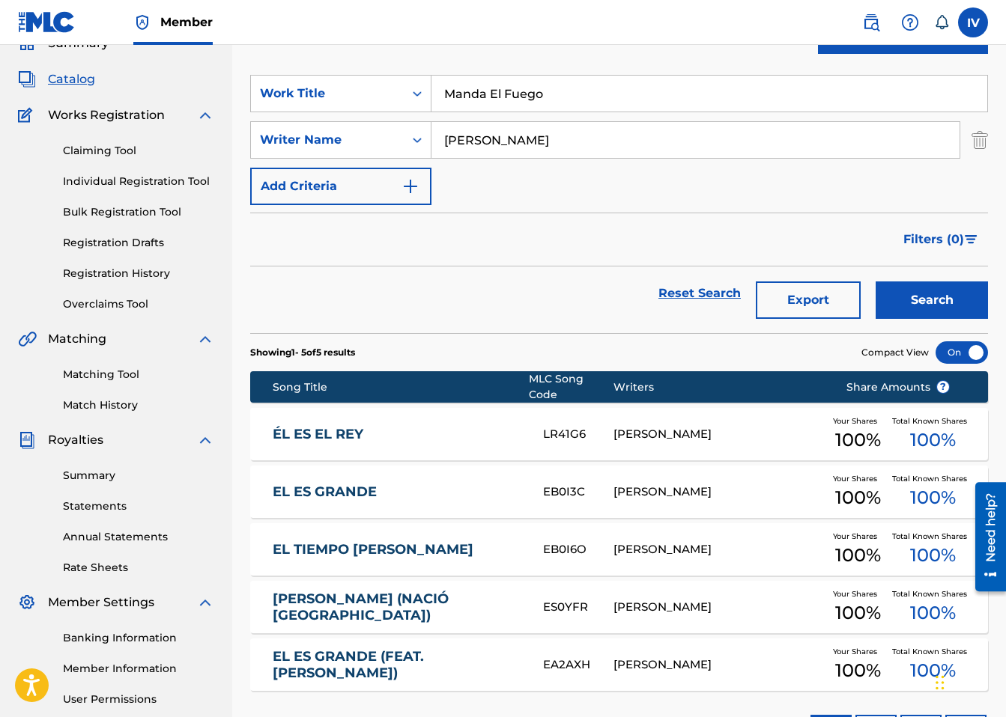
click at [528, 90] on input "Manda El Fuego" at bounding box center [709, 94] width 556 height 36
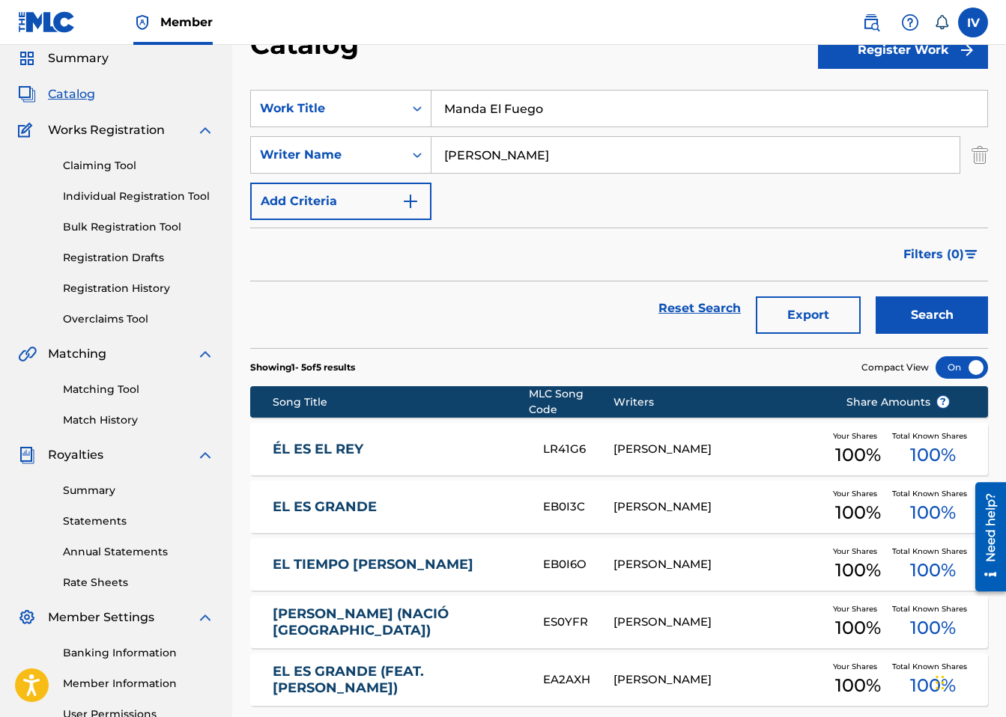
click at [538, 152] on input "delgado" at bounding box center [695, 155] width 528 height 36
click at [876, 297] on button "Search" at bounding box center [932, 315] width 112 height 37
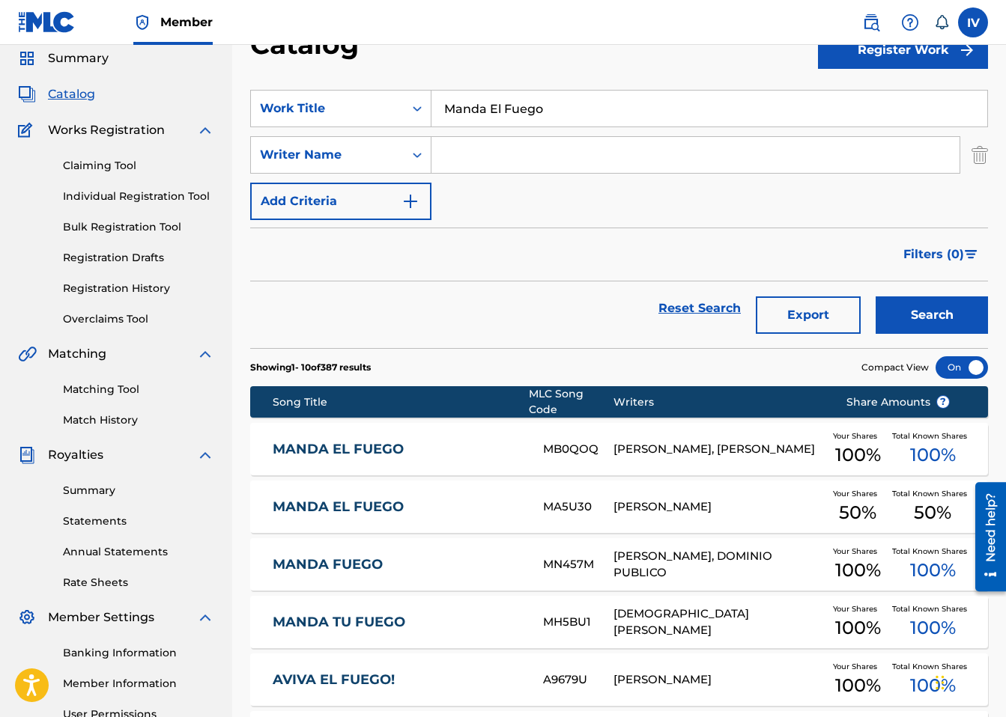
click at [434, 491] on div "MANDA EL FUEGO MA5U30 TONY PEREZ Your Shares 50 % Total Known Shares 50 %" at bounding box center [619, 507] width 738 height 52
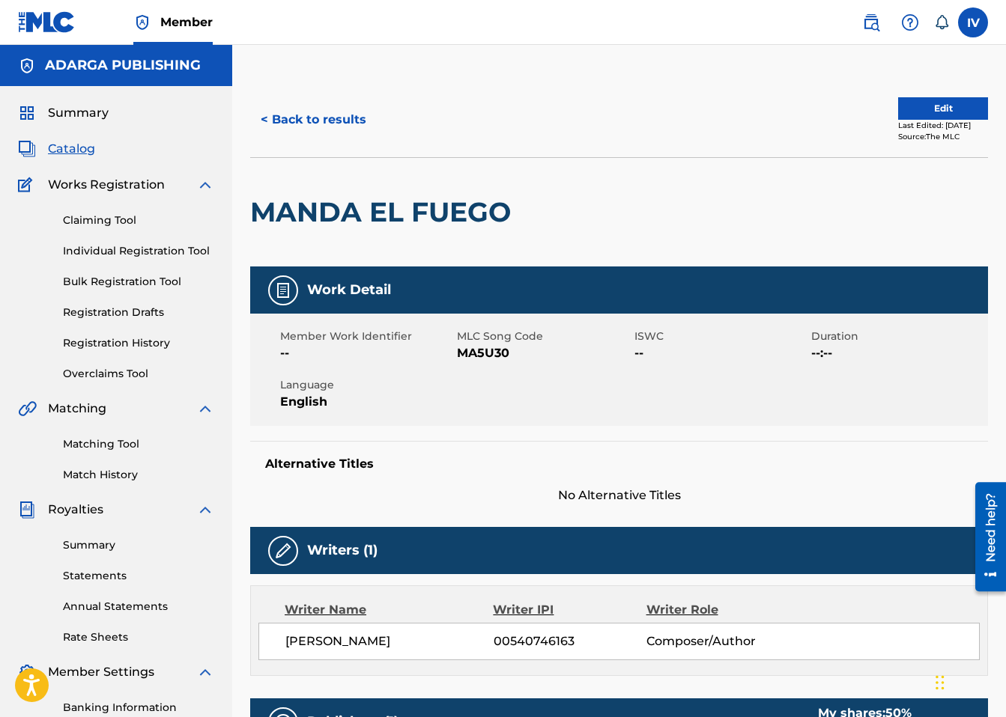
click at [955, 97] on button "Edit" at bounding box center [943, 108] width 90 height 22
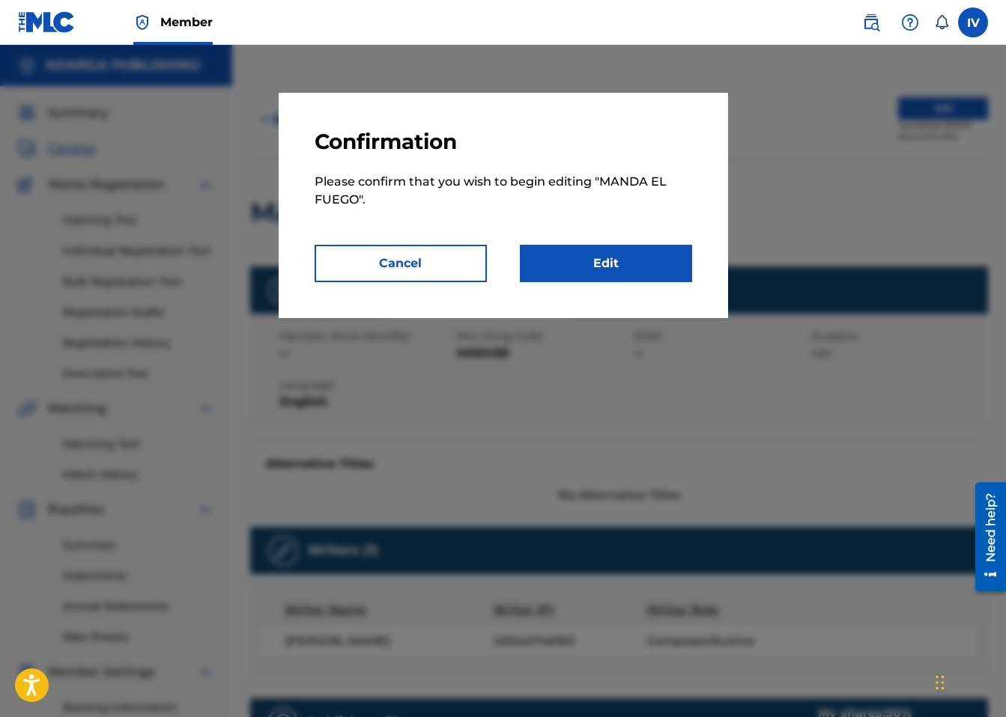
click at [631, 283] on div "Confirmation Please confirm that you wish to begin editing " MANDA EL FUEGO ". …" at bounding box center [503, 205] width 449 height 225
click at [631, 270] on link "Edit" at bounding box center [606, 263] width 172 height 37
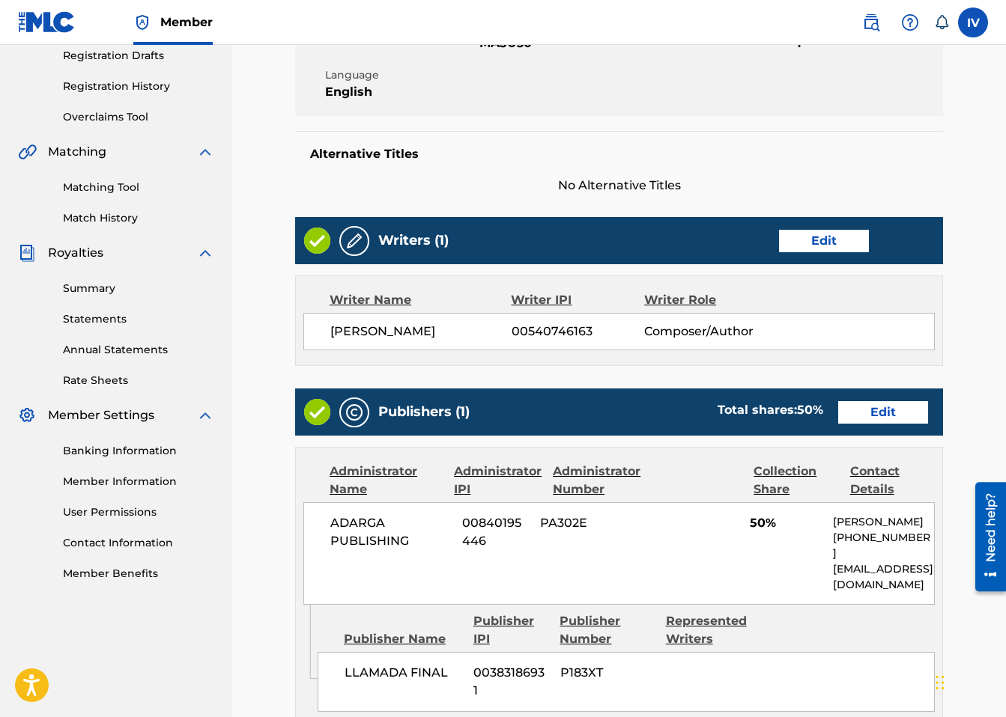
scroll to position [386, 0]
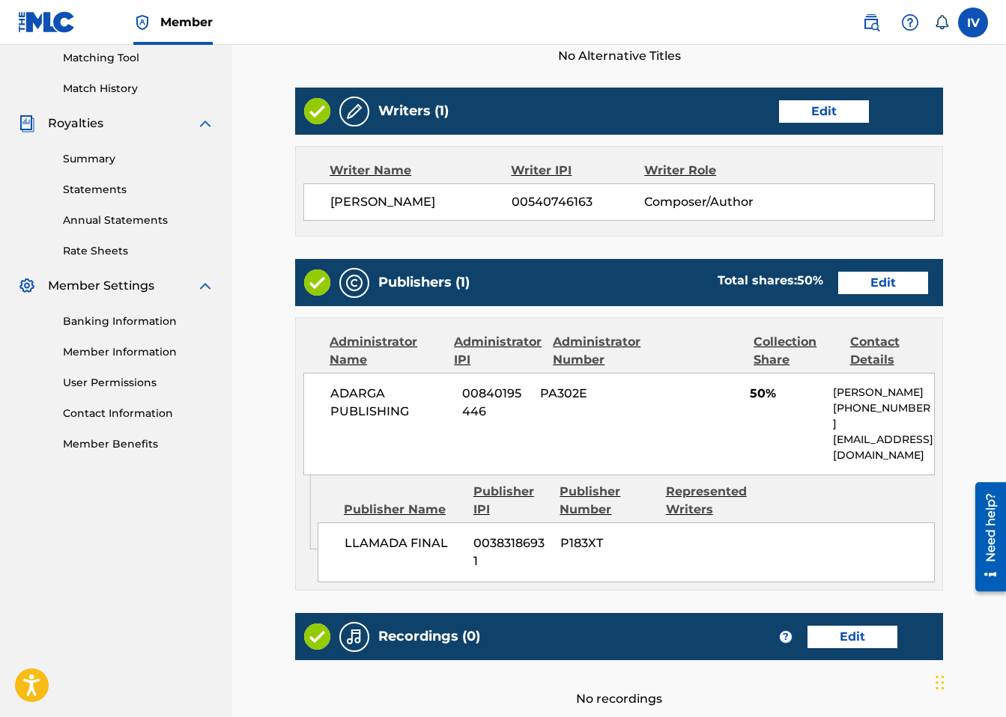
click at [849, 280] on link "Edit" at bounding box center [883, 283] width 90 height 22
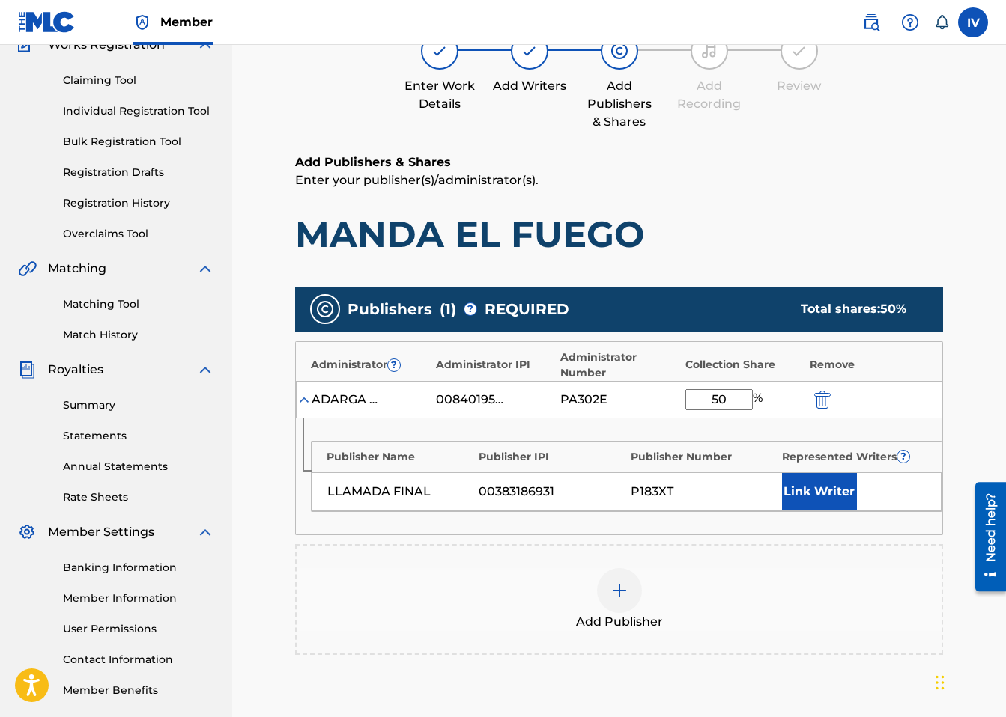
scroll to position [228, 0]
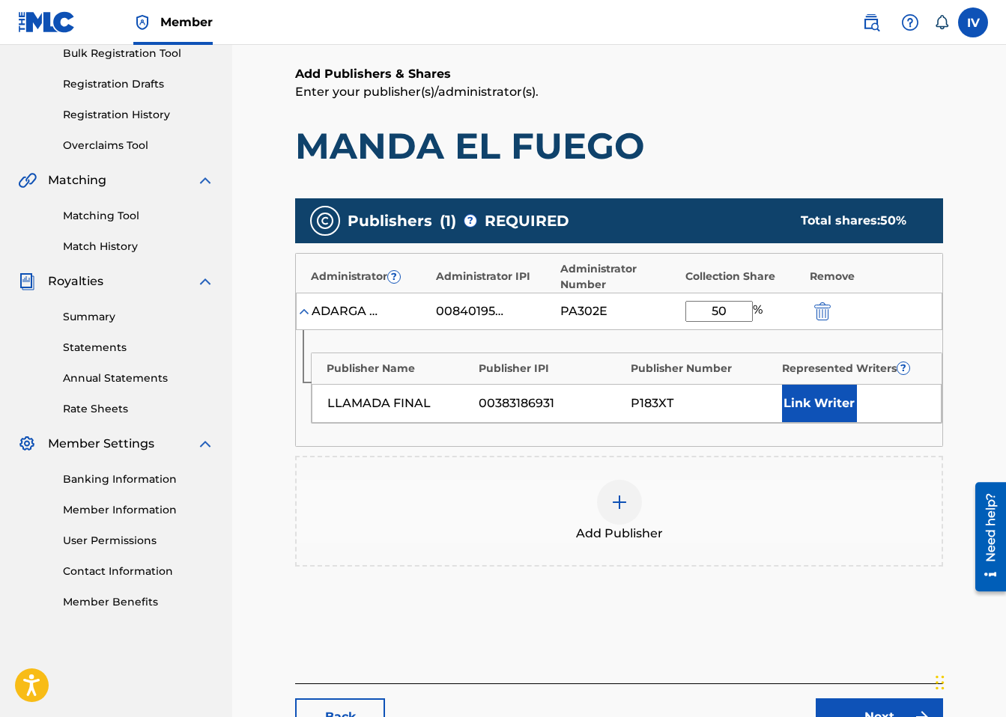
click at [736, 312] on input "50" at bounding box center [718, 311] width 67 height 21
type input "100"
click at [346, 711] on link "Back" at bounding box center [340, 717] width 90 height 37
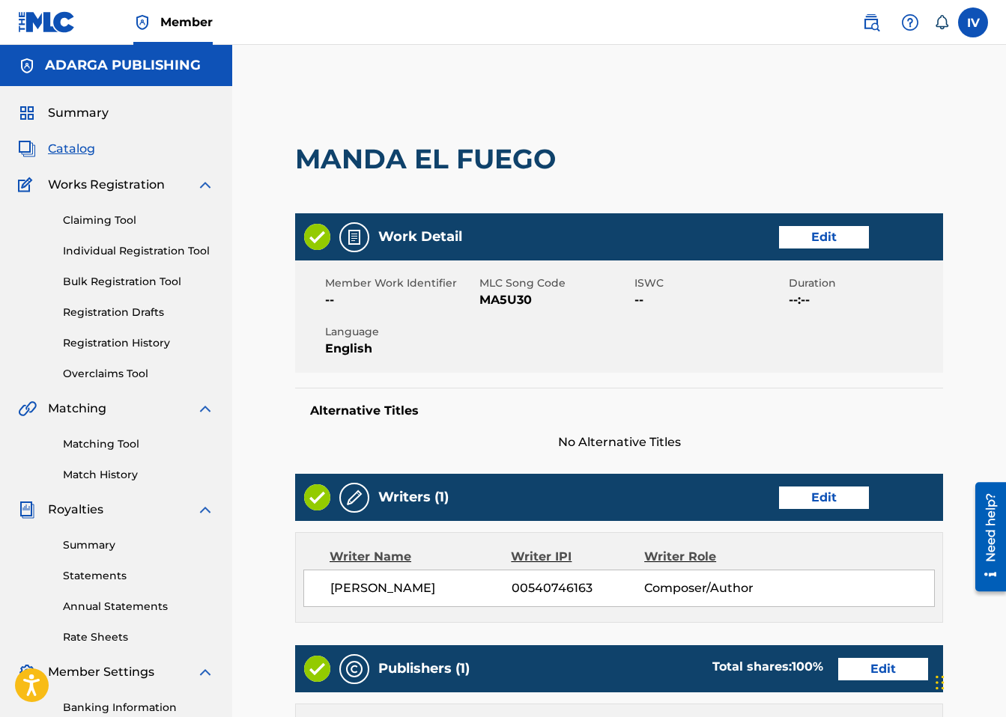
click at [819, 240] on link "Edit" at bounding box center [824, 237] width 90 height 22
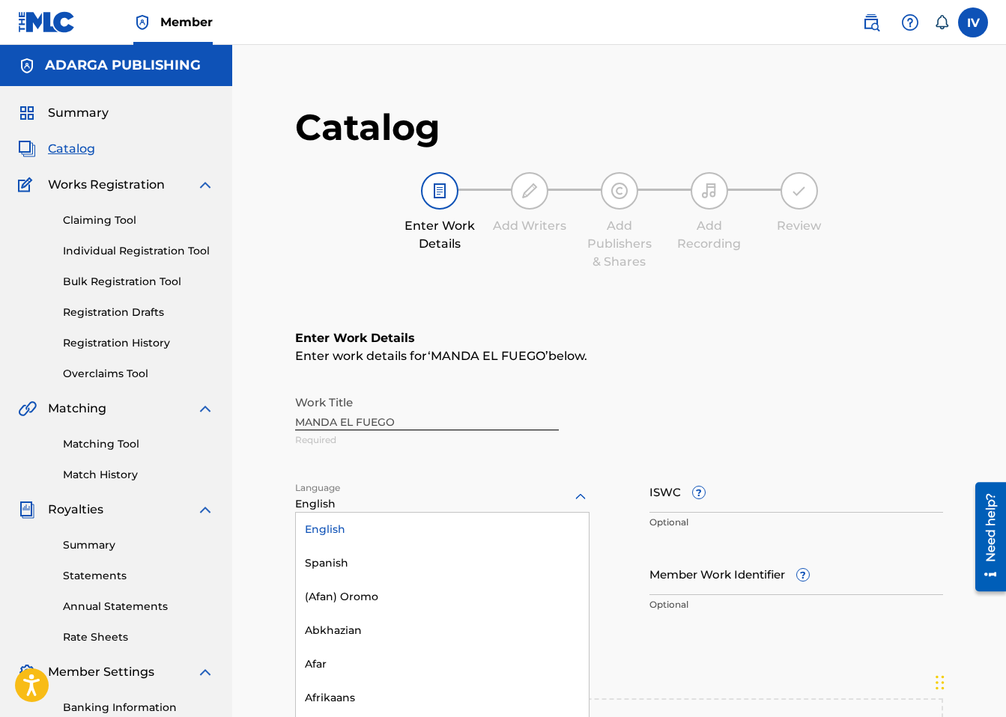
click at [491, 493] on div at bounding box center [442, 497] width 294 height 19
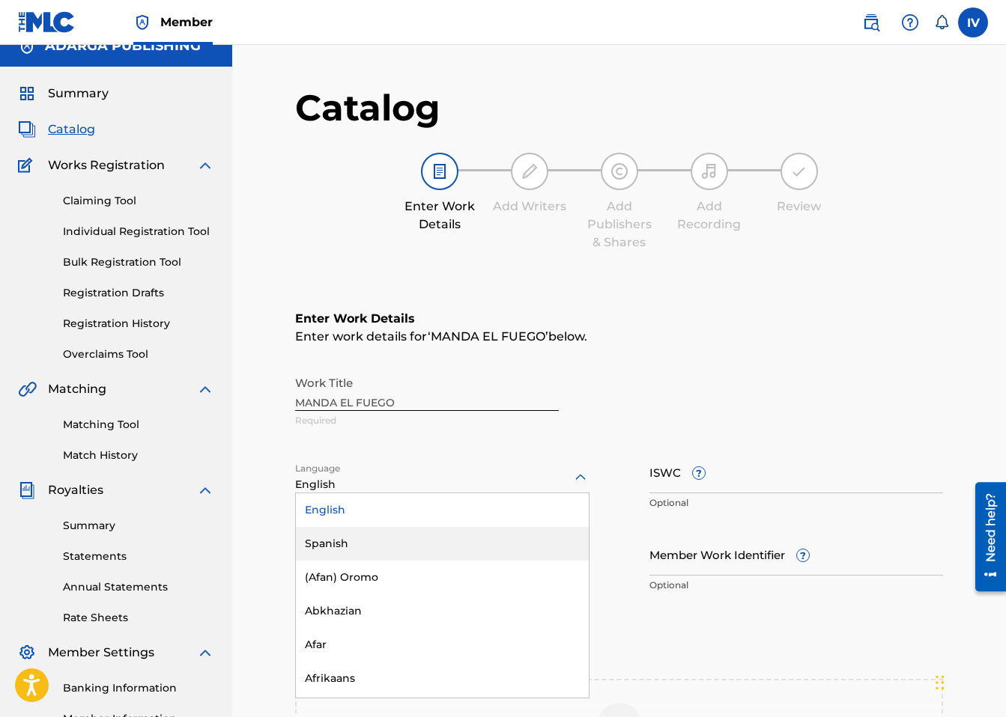
scroll to position [21, 0]
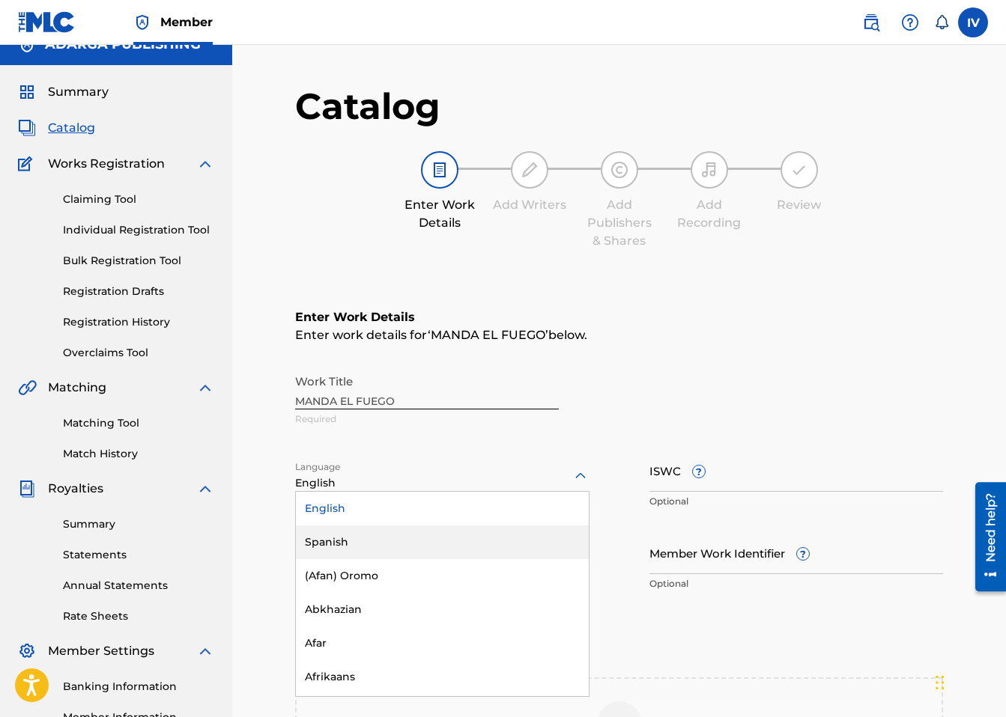
click at [440, 528] on div "Spanish" at bounding box center [442, 543] width 293 height 34
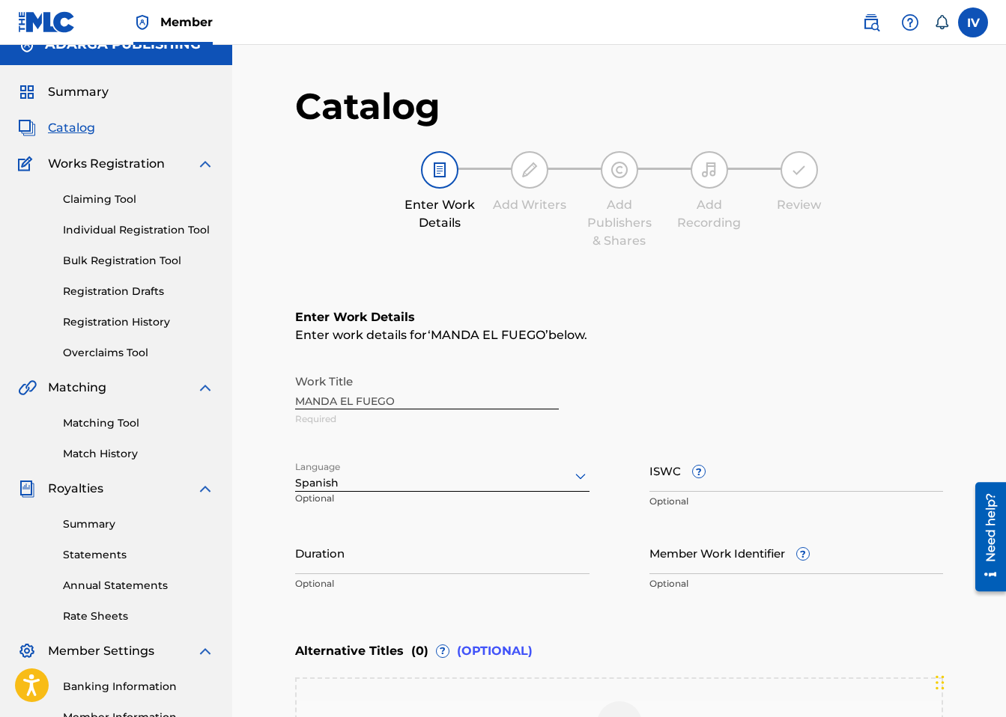
drag, startPoint x: 753, startPoint y: 484, endPoint x: 756, endPoint y: 492, distance: 8.8
click at [753, 484] on input "ISWC ?" at bounding box center [796, 470] width 294 height 43
paste input "T9255391083"
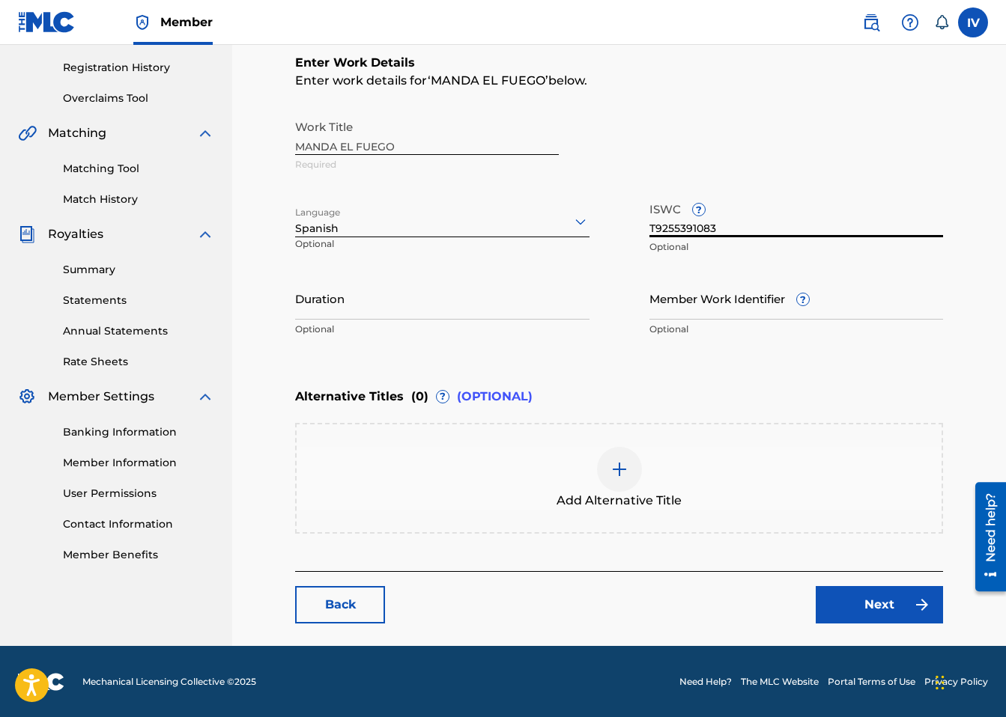
type input "T9255391083"
click at [805, 477] on div "Add Alternative Title" at bounding box center [619, 478] width 645 height 63
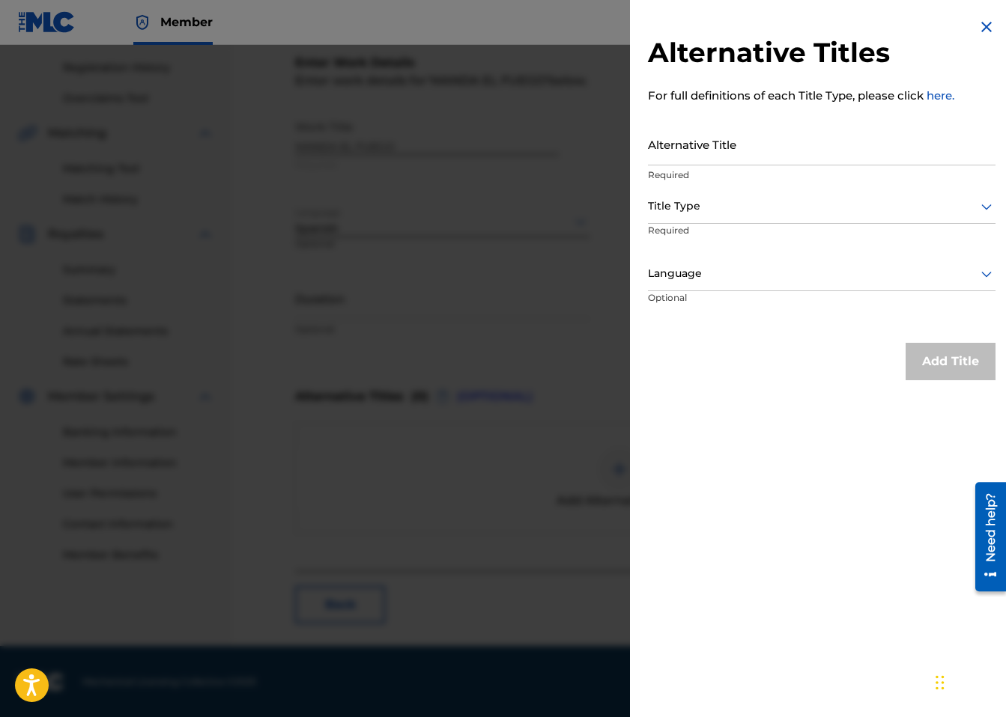
click at [573, 448] on div at bounding box center [503, 403] width 1006 height 717
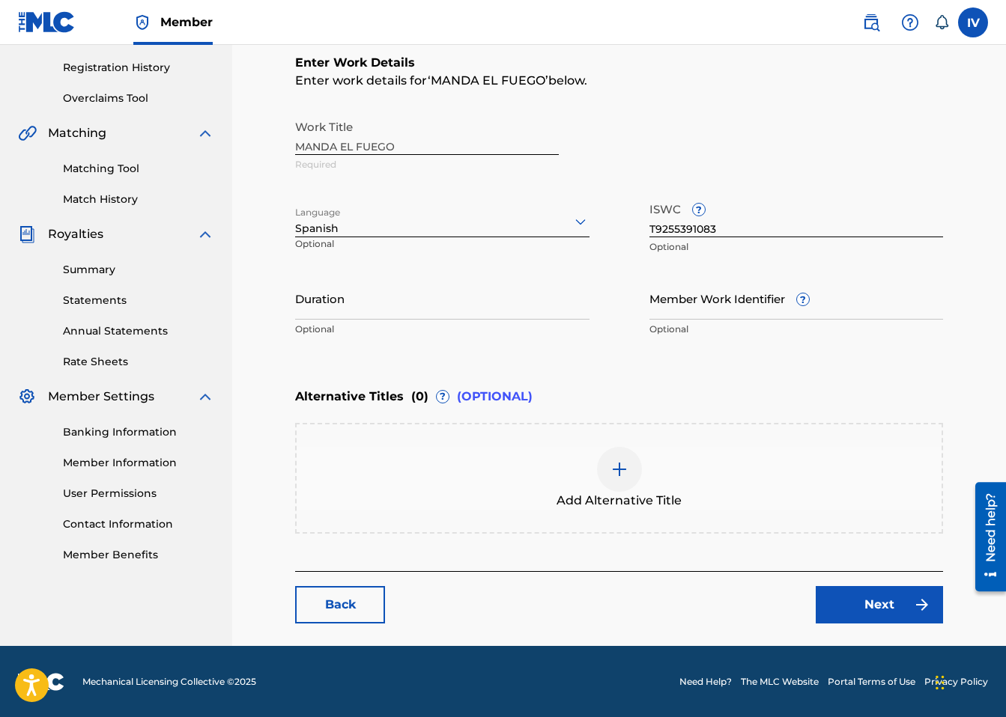
click at [881, 598] on link "Next" at bounding box center [879, 604] width 127 height 37
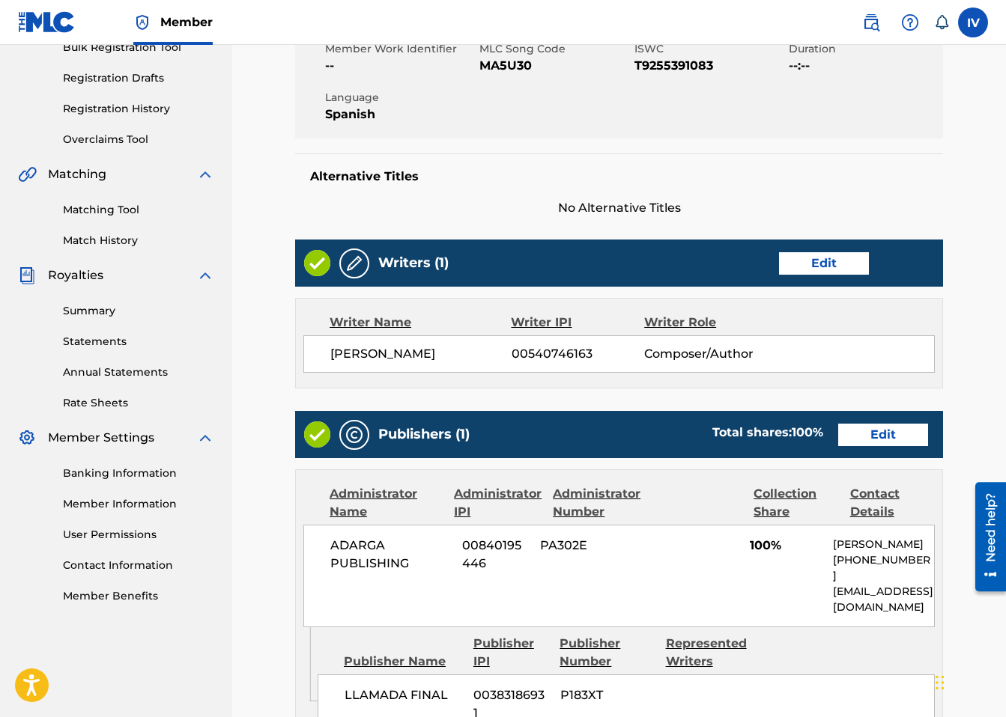
scroll to position [344, 0]
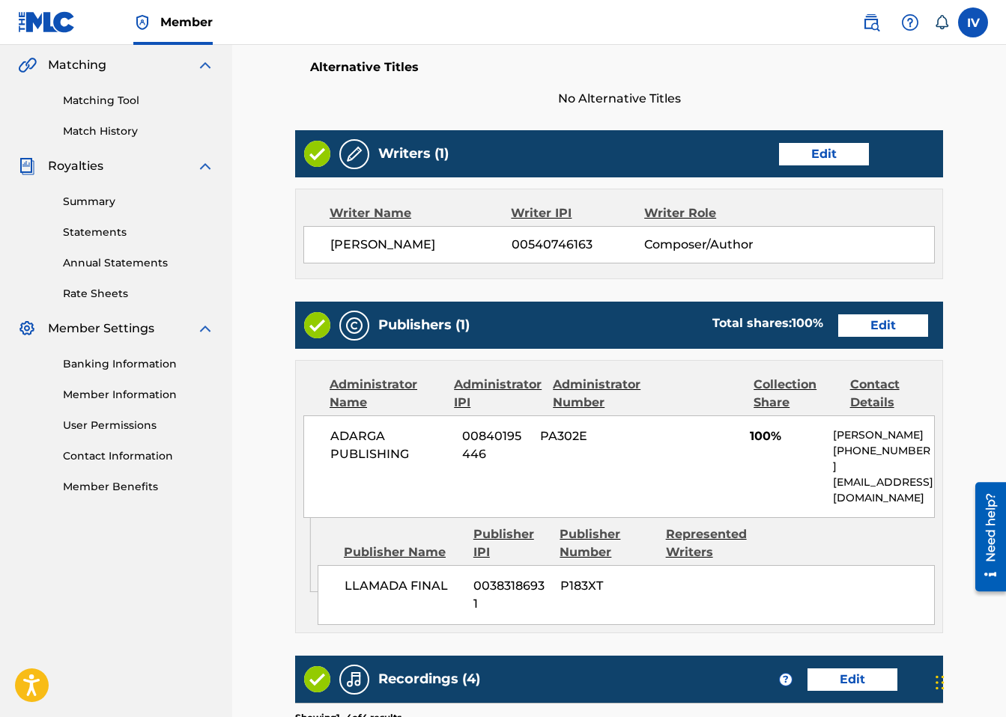
click at [819, 163] on link "Edit" at bounding box center [824, 154] width 90 height 22
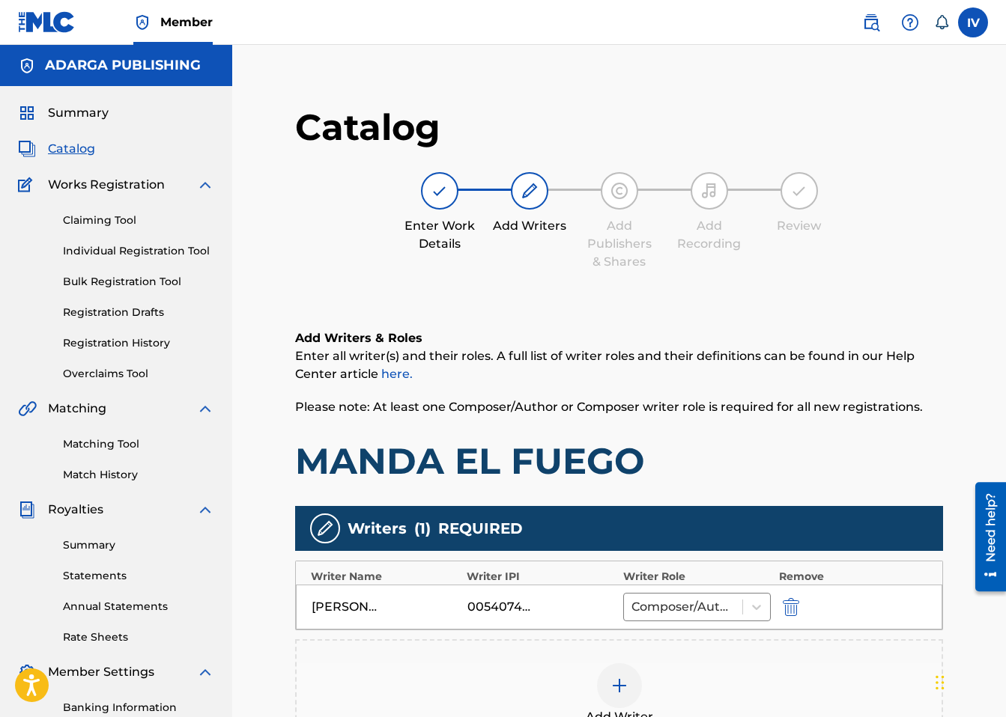
click at [786, 598] on img "submit" at bounding box center [791, 607] width 16 height 18
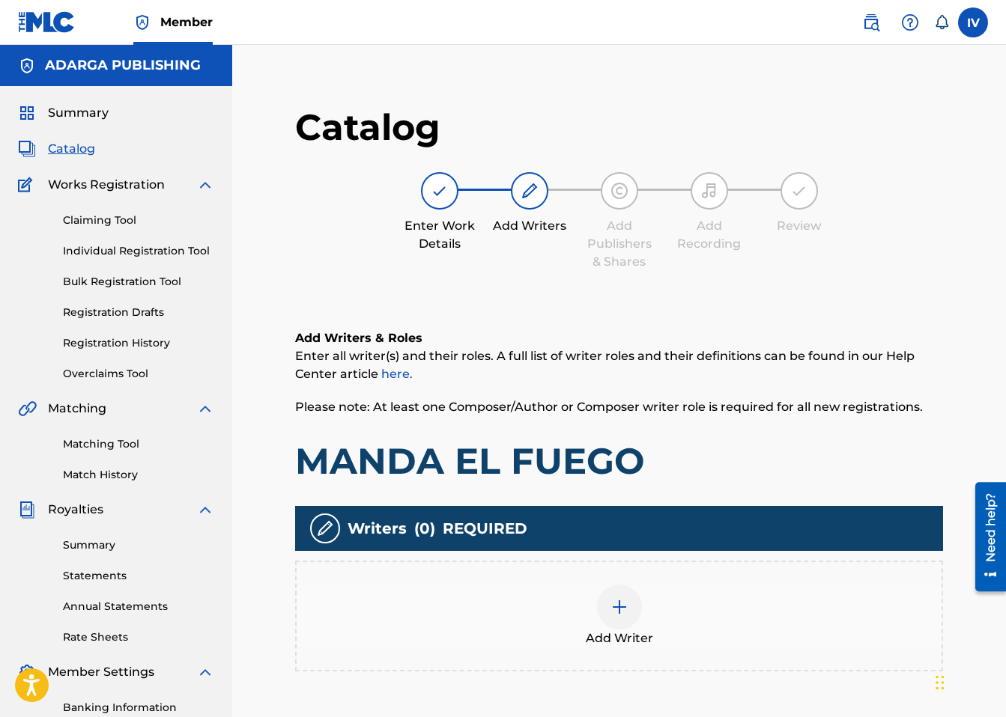
click at [644, 611] on div "Add Writer" at bounding box center [619, 616] width 645 height 63
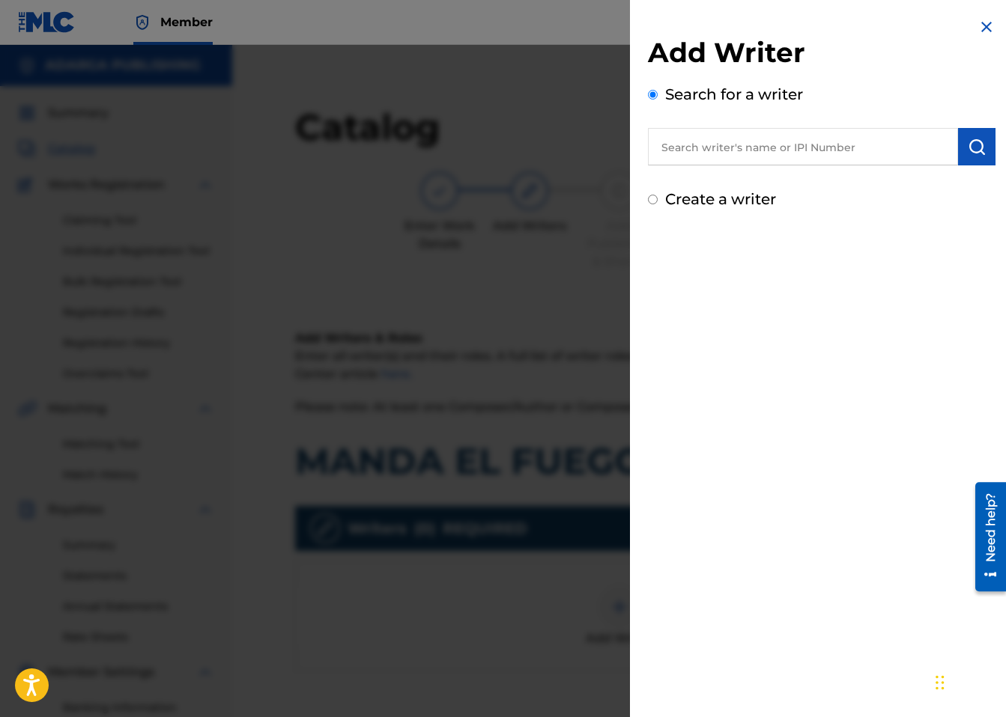
click at [871, 146] on input "text" at bounding box center [803, 146] width 310 height 37
paste input "1276196817"
type input "01276196817"
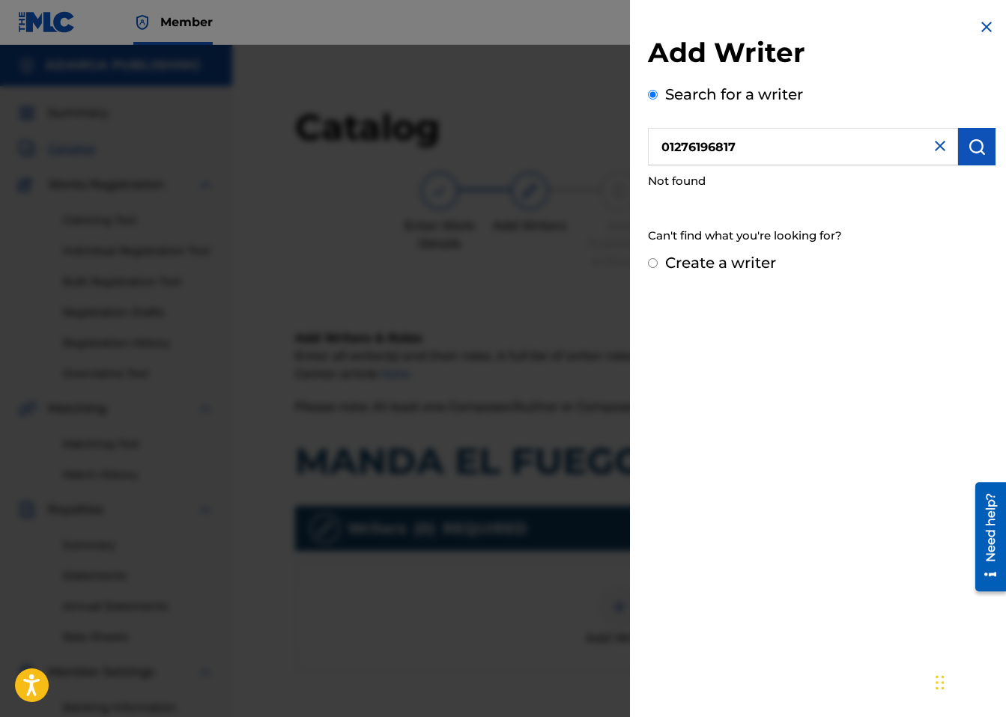
click at [756, 267] on label "Create a writer" at bounding box center [720, 263] width 111 height 18
radio input "true"
click at [658, 267] on input "Create a writer" at bounding box center [653, 263] width 10 height 10
radio input "false"
radio input "true"
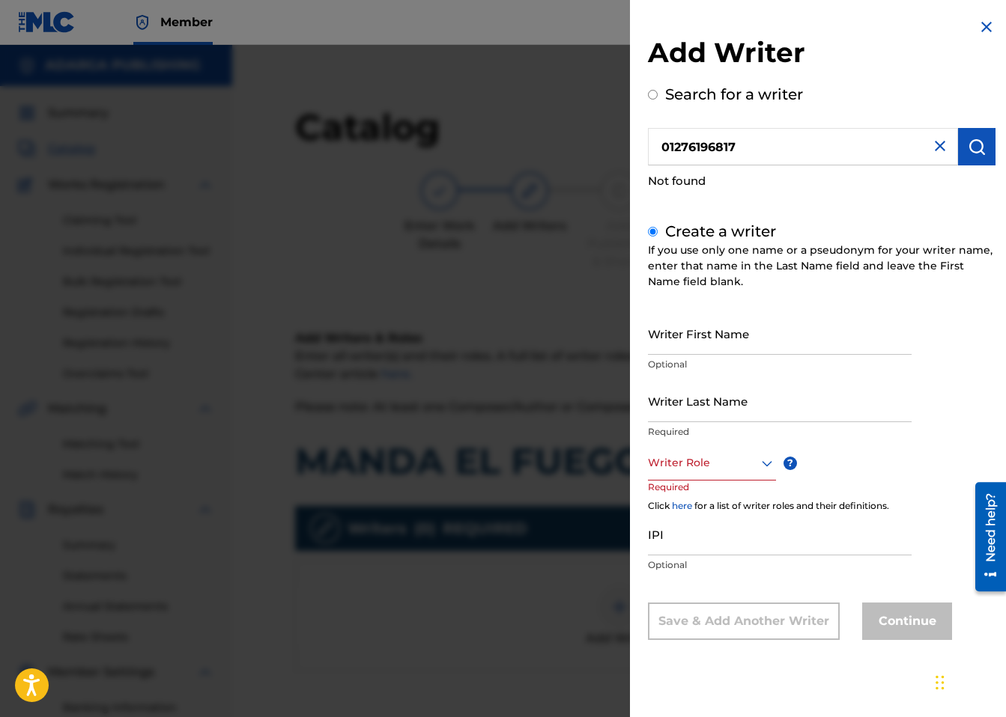
click at [708, 322] on input "Writer First Name" at bounding box center [780, 333] width 264 height 43
type input "IVAN"
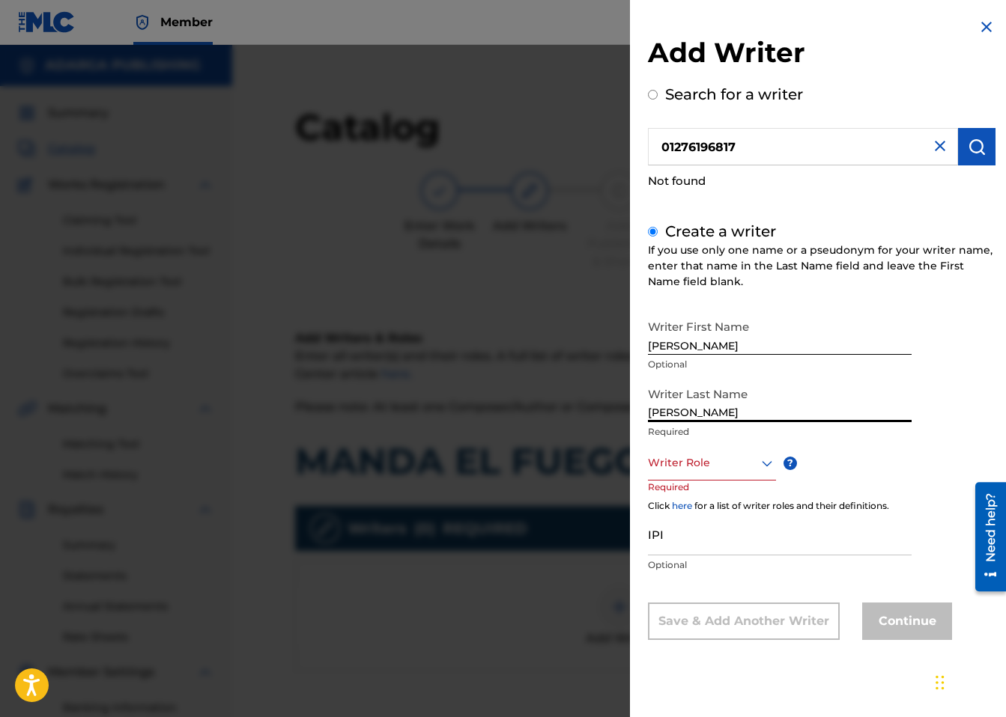
type input "DELGADO"
drag, startPoint x: 688, startPoint y: 497, endPoint x: 681, endPoint y: 464, distance: 32.9
click at [688, 497] on p "Required" at bounding box center [676, 498] width 57 height 34
click at [681, 464] on div at bounding box center [712, 463] width 128 height 19
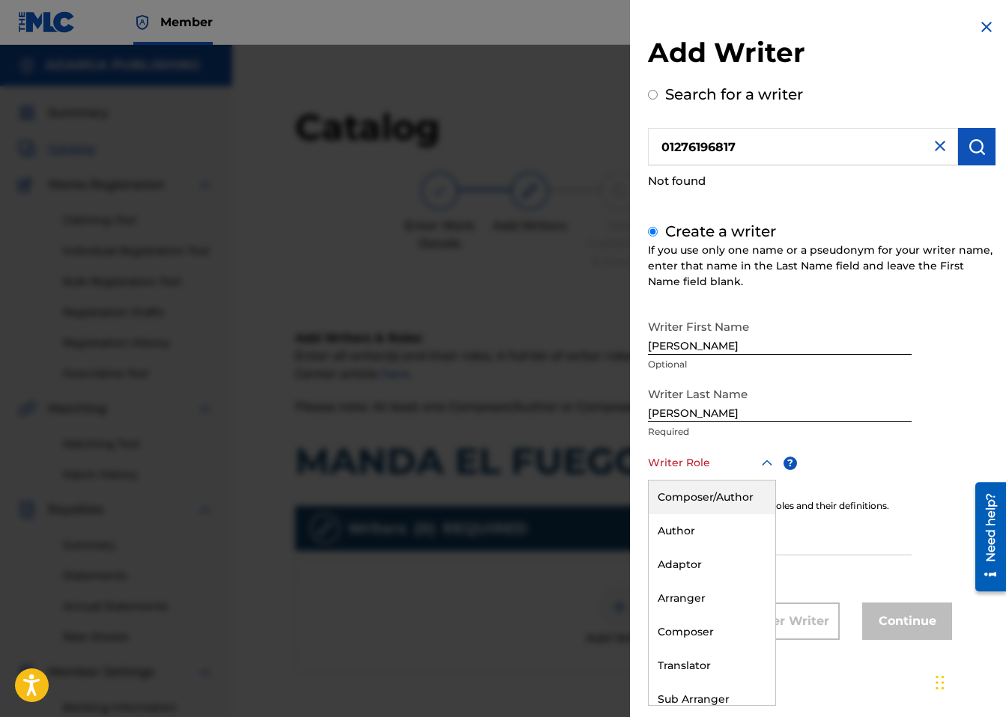
click at [681, 488] on div "Composer/Author" at bounding box center [712, 498] width 127 height 34
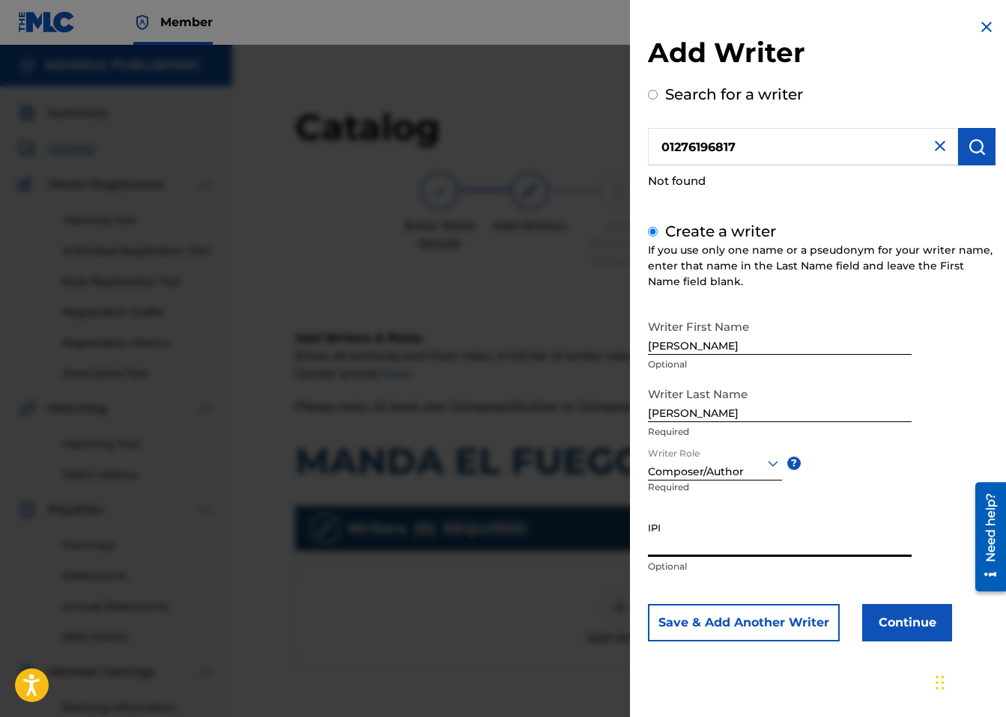
click at [698, 537] on input "IPI" at bounding box center [780, 536] width 264 height 43
paste input "1276196817"
type input "01276196817"
click at [855, 610] on div "Save & Add Another Writer Continue" at bounding box center [822, 622] width 348 height 37
click at [884, 609] on button "Continue" at bounding box center [907, 622] width 90 height 37
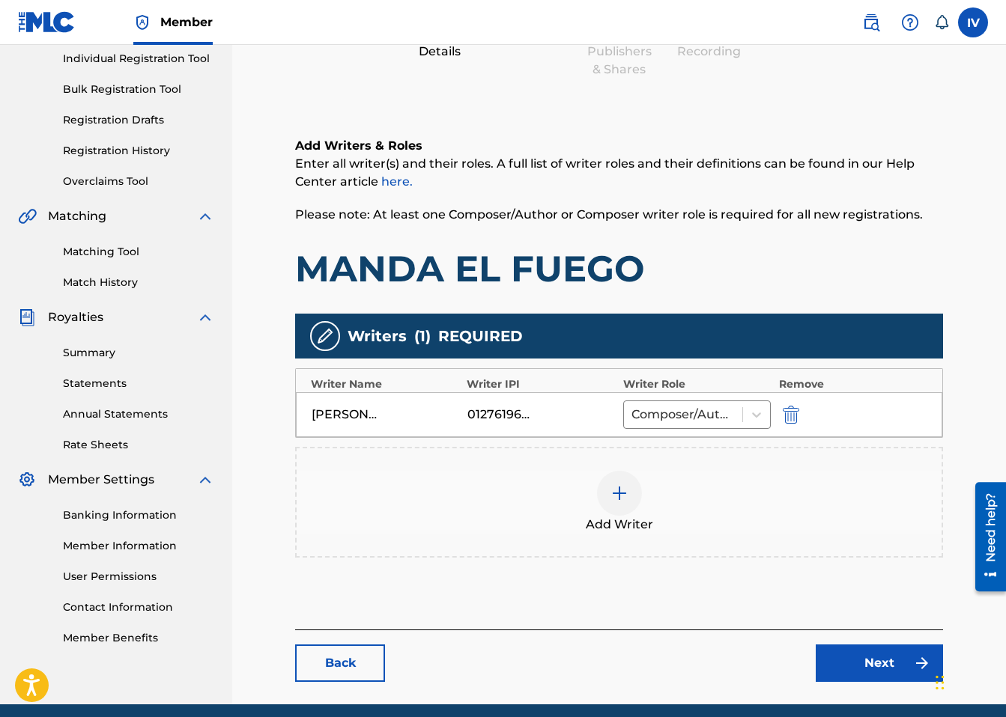
scroll to position [213, 0]
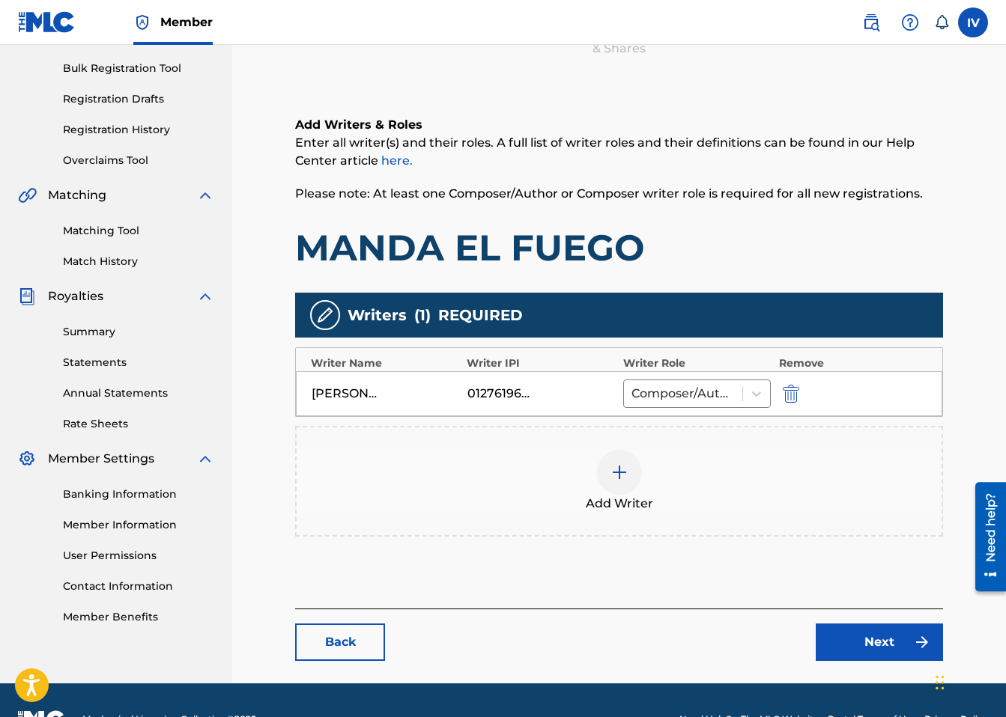
click at [889, 640] on link "Next" at bounding box center [879, 642] width 127 height 37
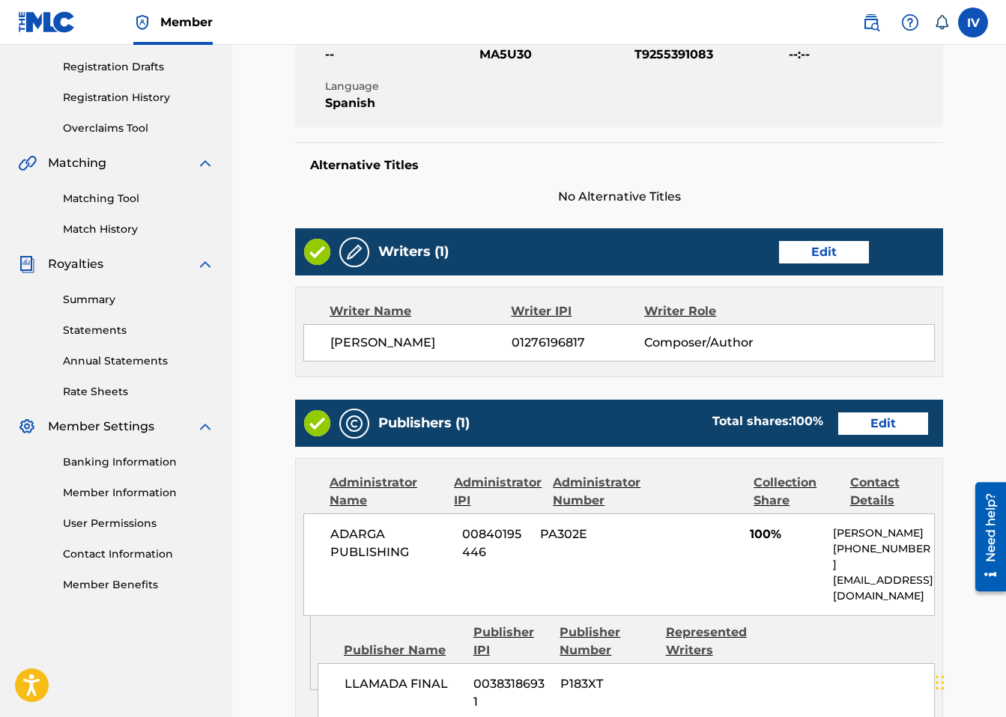
scroll to position [288, 0]
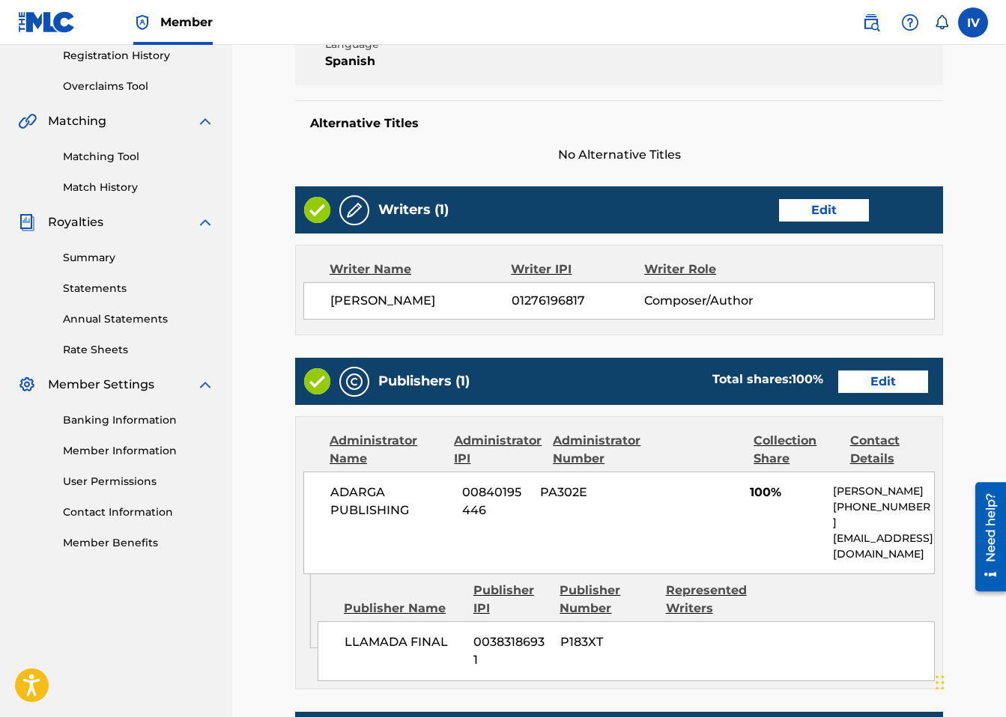
click at [881, 381] on link "Edit" at bounding box center [883, 382] width 90 height 22
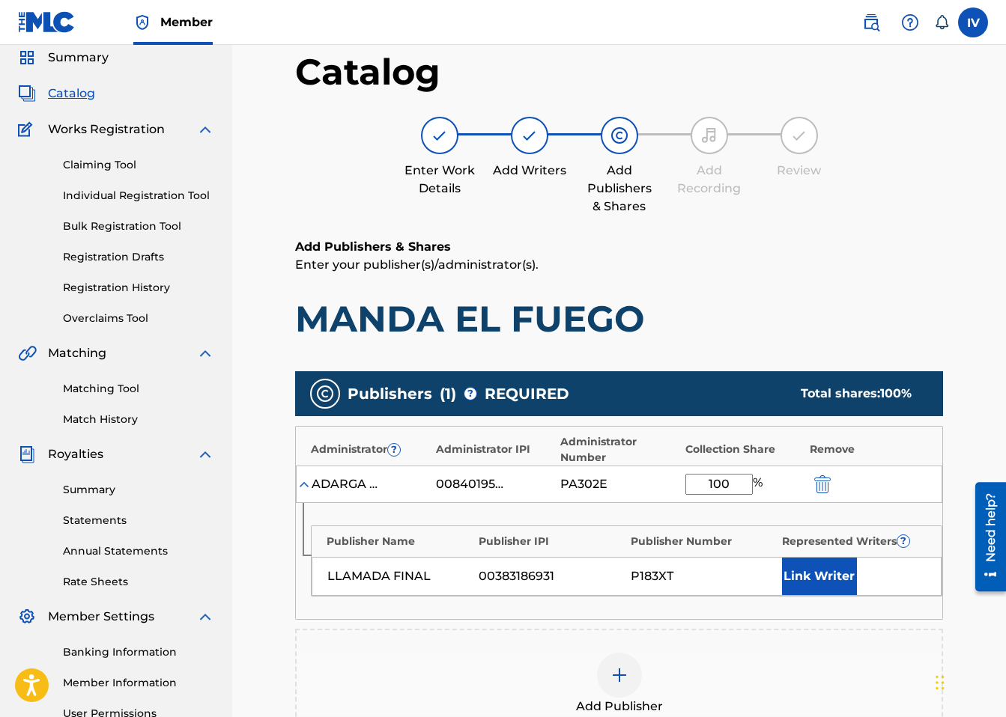
scroll to position [174, 0]
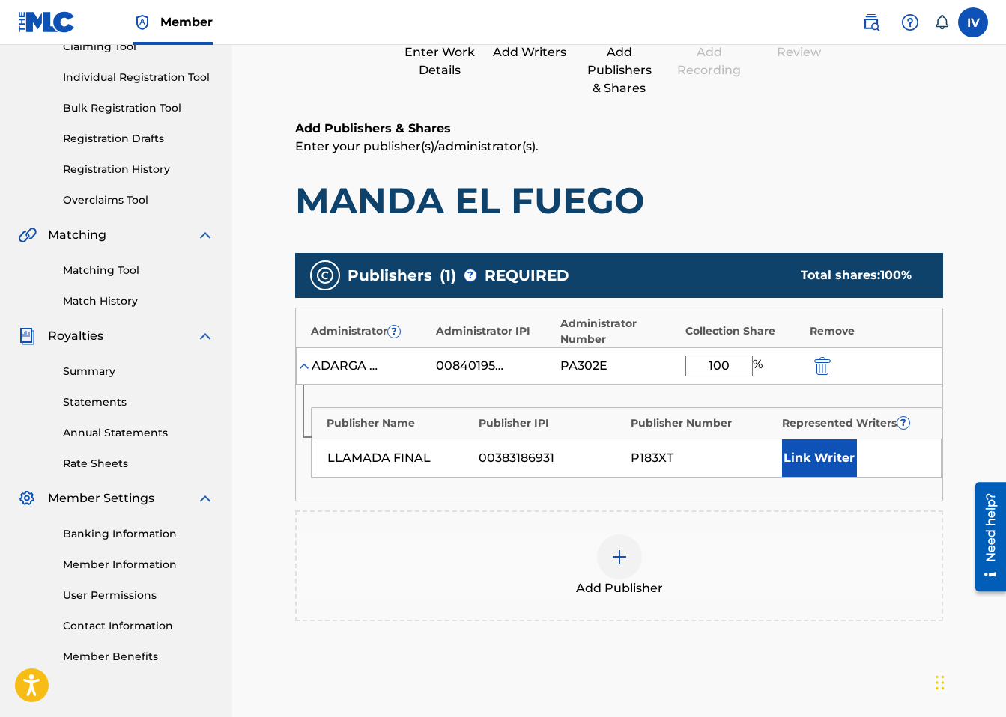
click at [831, 461] on button "Link Writer" at bounding box center [819, 458] width 75 height 37
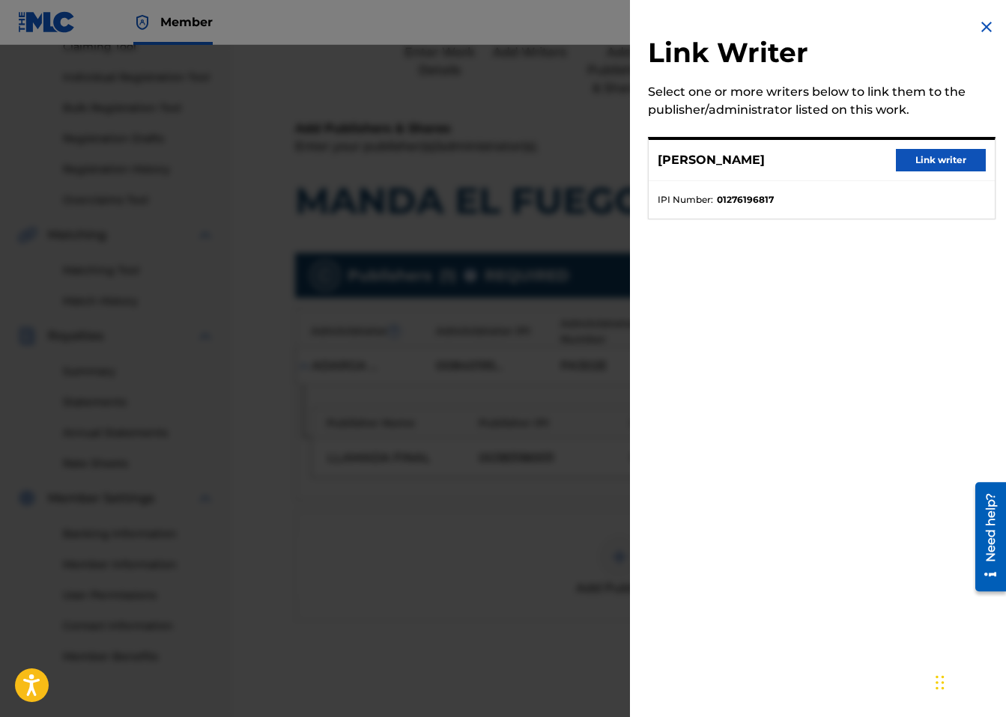
click at [941, 162] on button "Link writer" at bounding box center [941, 160] width 90 height 22
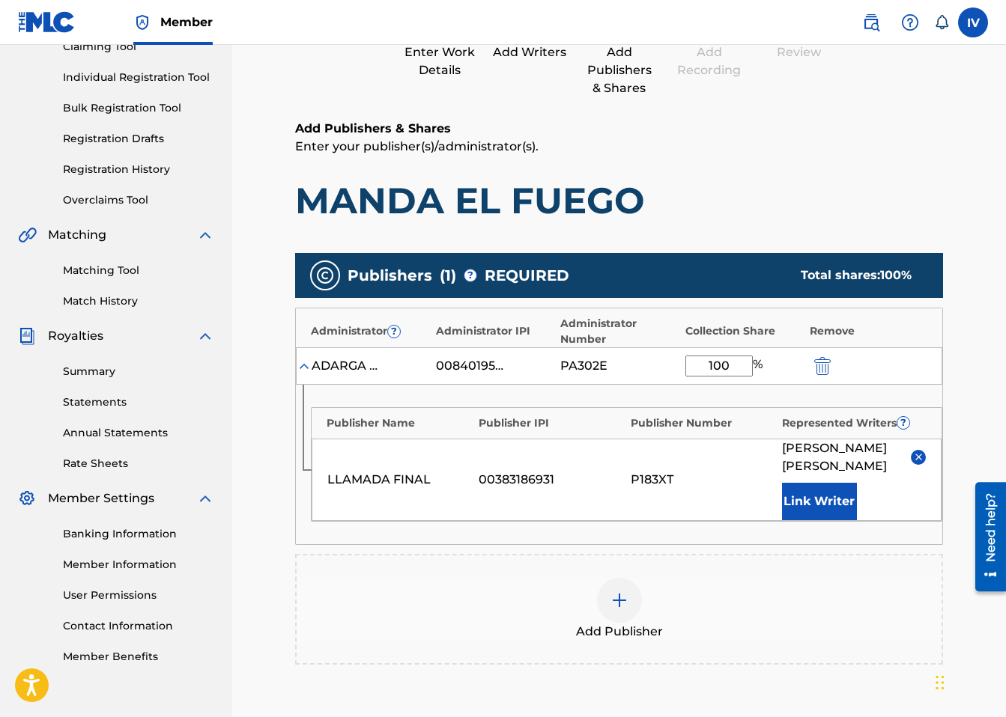
scroll to position [367, 0]
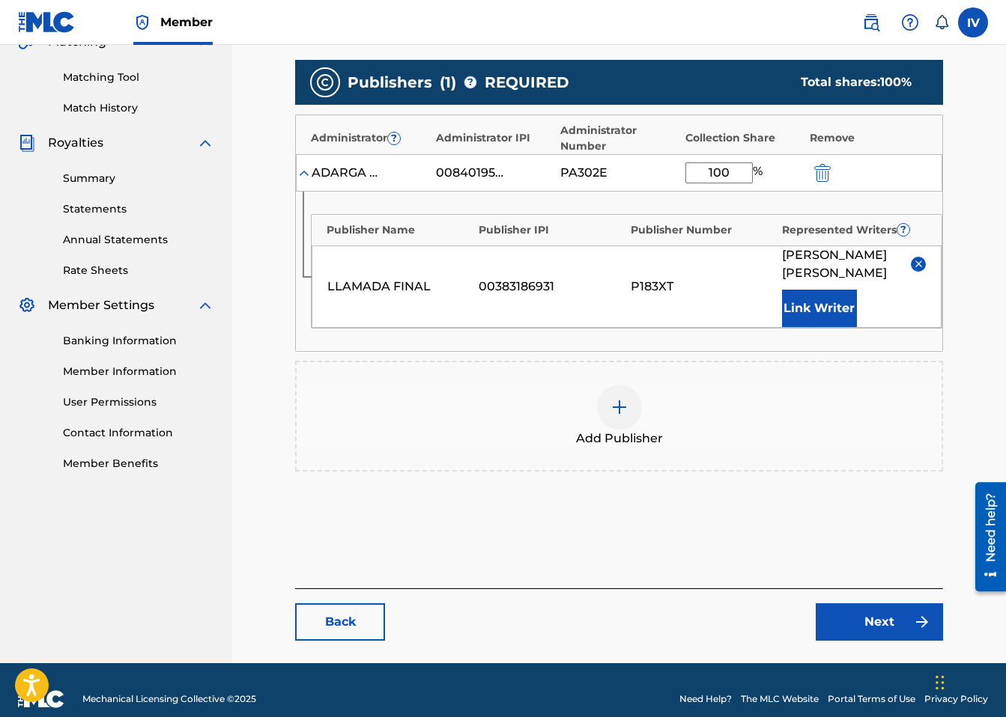
click at [899, 615] on link "Next" at bounding box center [879, 622] width 127 height 37
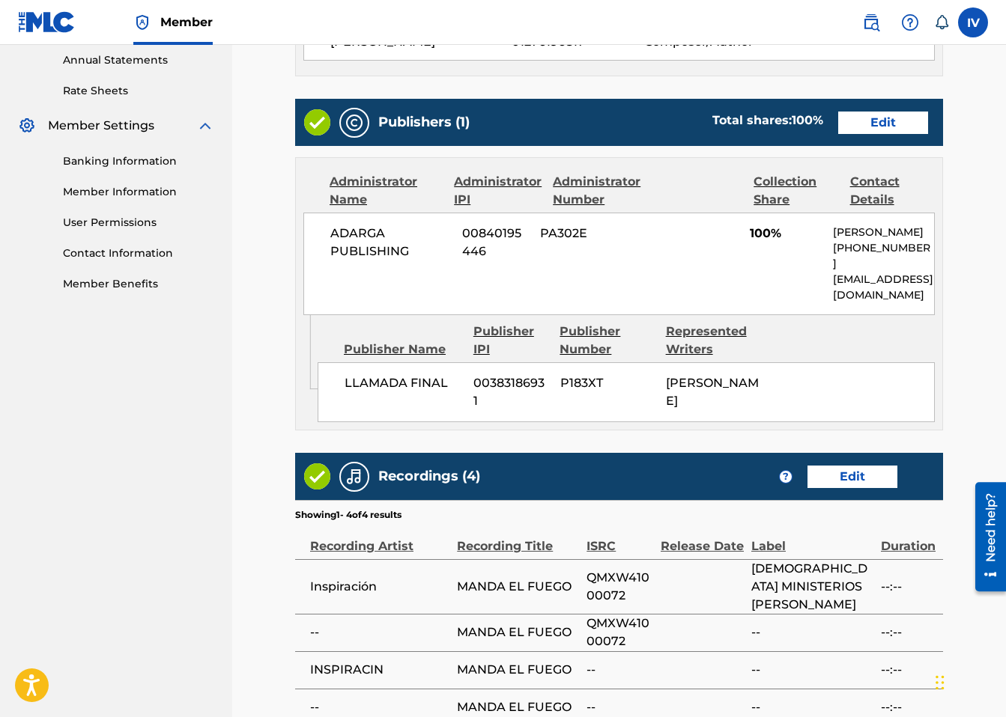
scroll to position [708, 0]
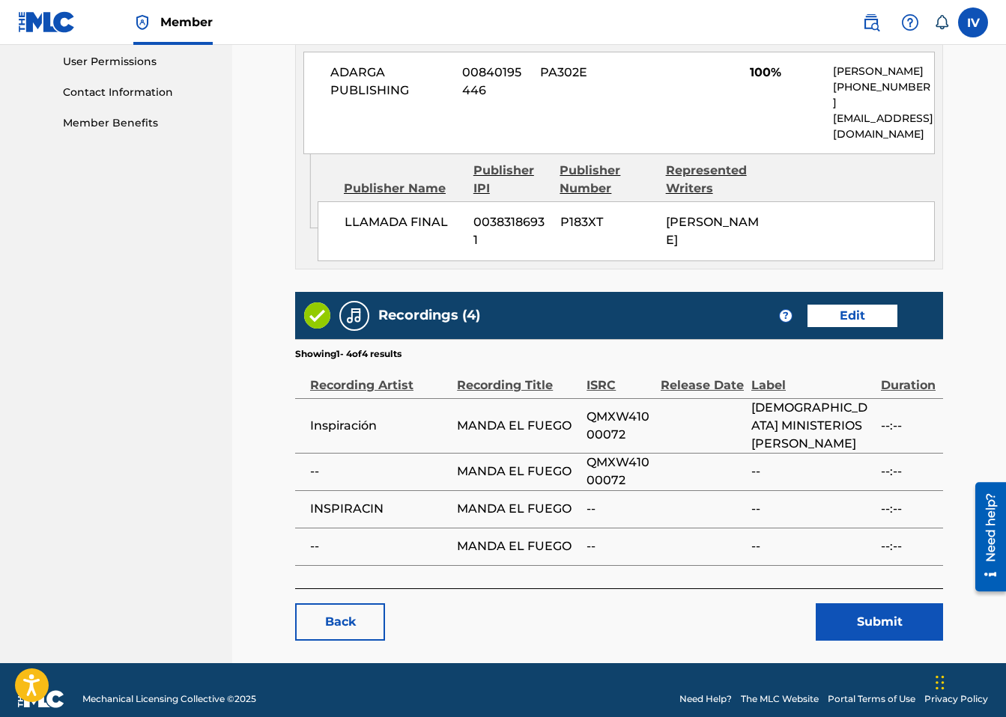
click at [887, 616] on button "Submit" at bounding box center [879, 622] width 127 height 37
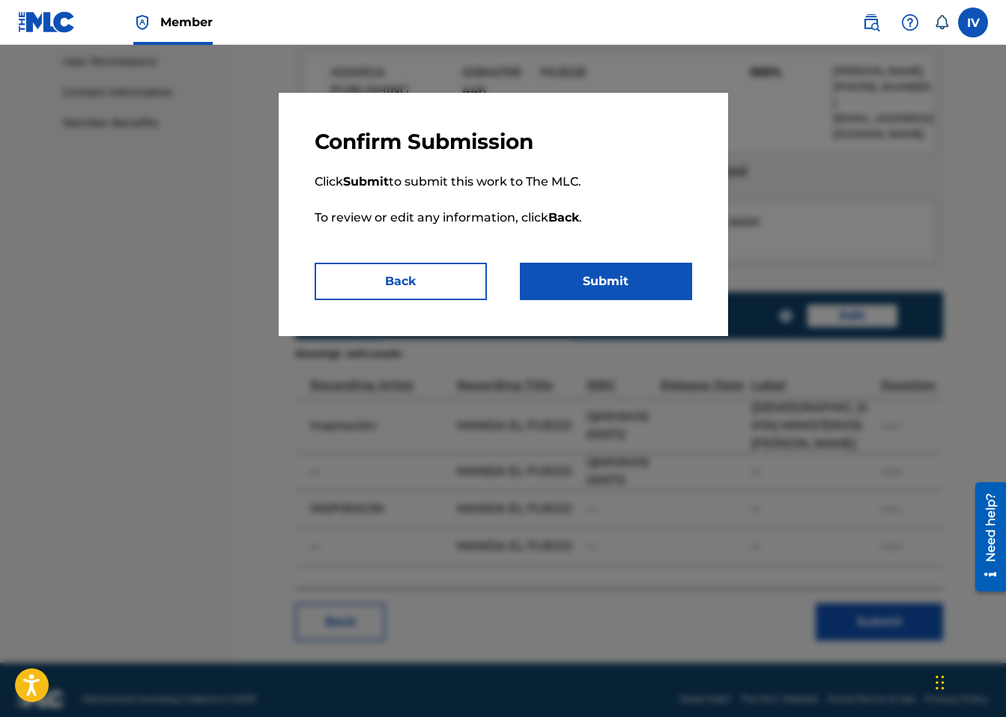
click at [633, 276] on button "Submit" at bounding box center [606, 281] width 172 height 37
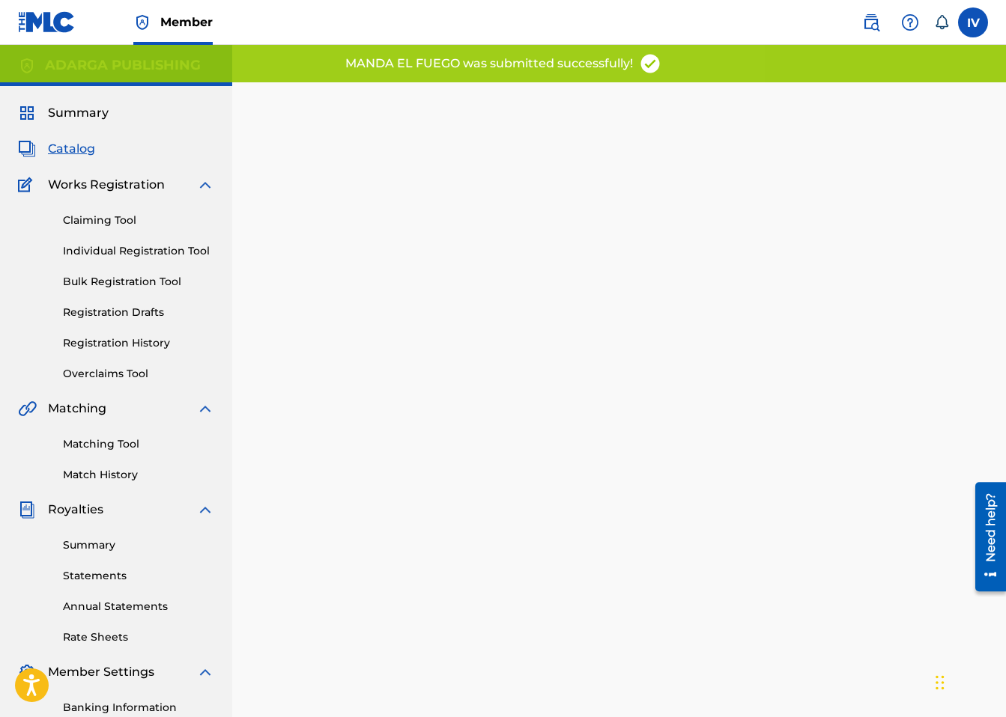
click at [615, 360] on div "Back Done" at bounding box center [619, 441] width 648 height 673
click at [98, 150] on div "Catalog" at bounding box center [116, 149] width 196 height 18
drag, startPoint x: 77, startPoint y: 149, endPoint x: 413, endPoint y: 342, distance: 387.5
click at [91, 159] on div "Summary Catalog Works Registration Claiming Tool Individual Registration Tool B…" at bounding box center [116, 471] width 232 height 771
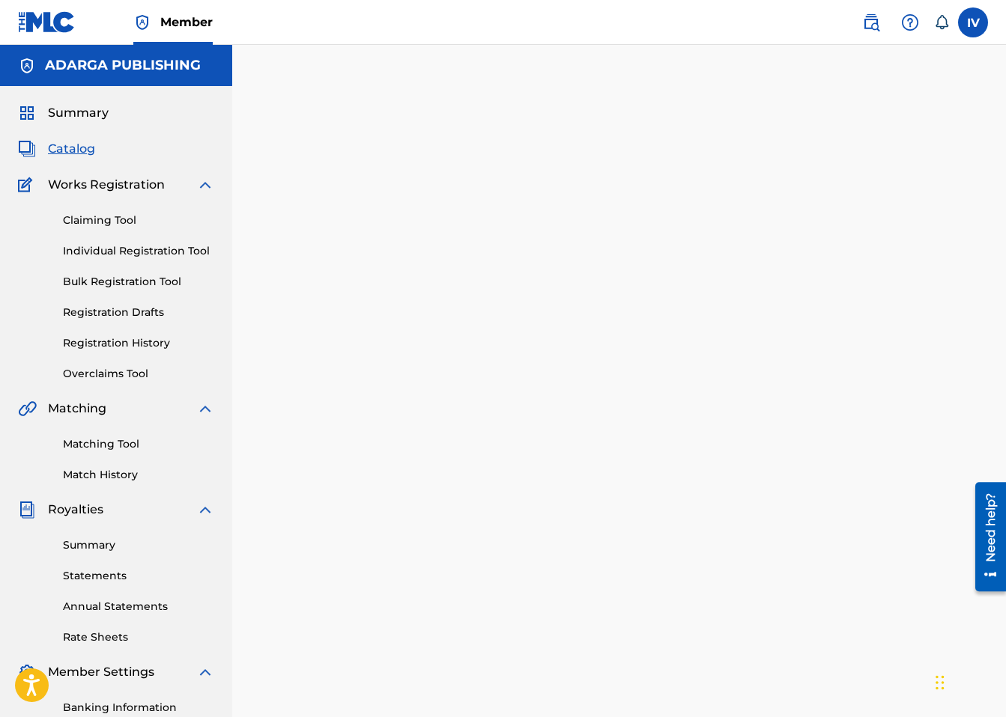
click at [89, 155] on span "Catalog" at bounding box center [71, 149] width 47 height 18
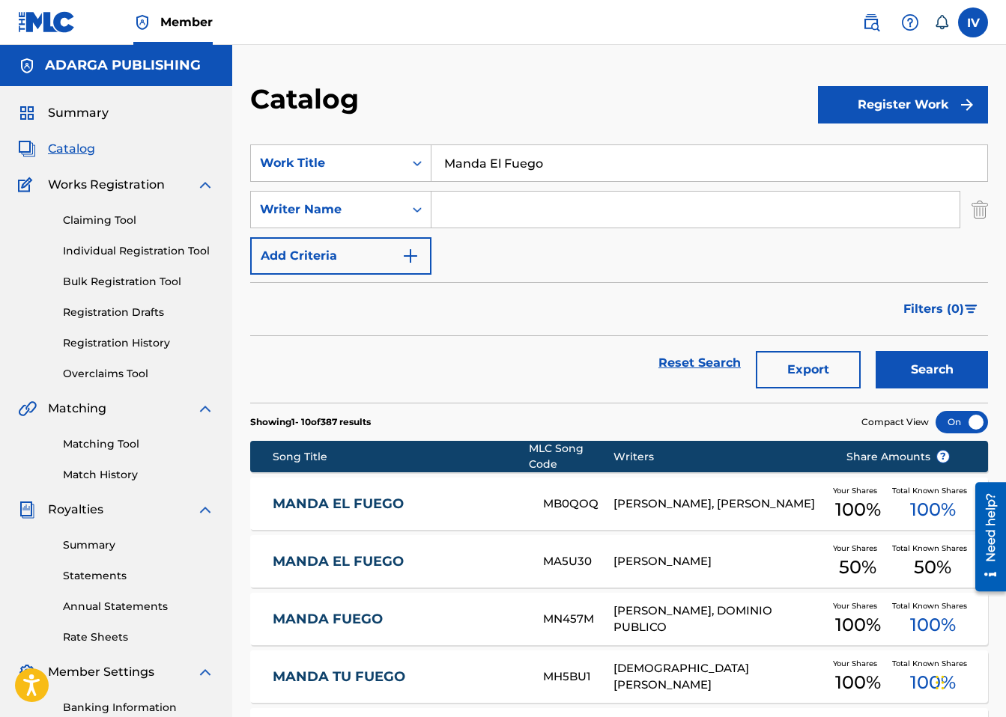
click at [330, 556] on link "MANDA EL FUEGO" at bounding box center [398, 561] width 250 height 17
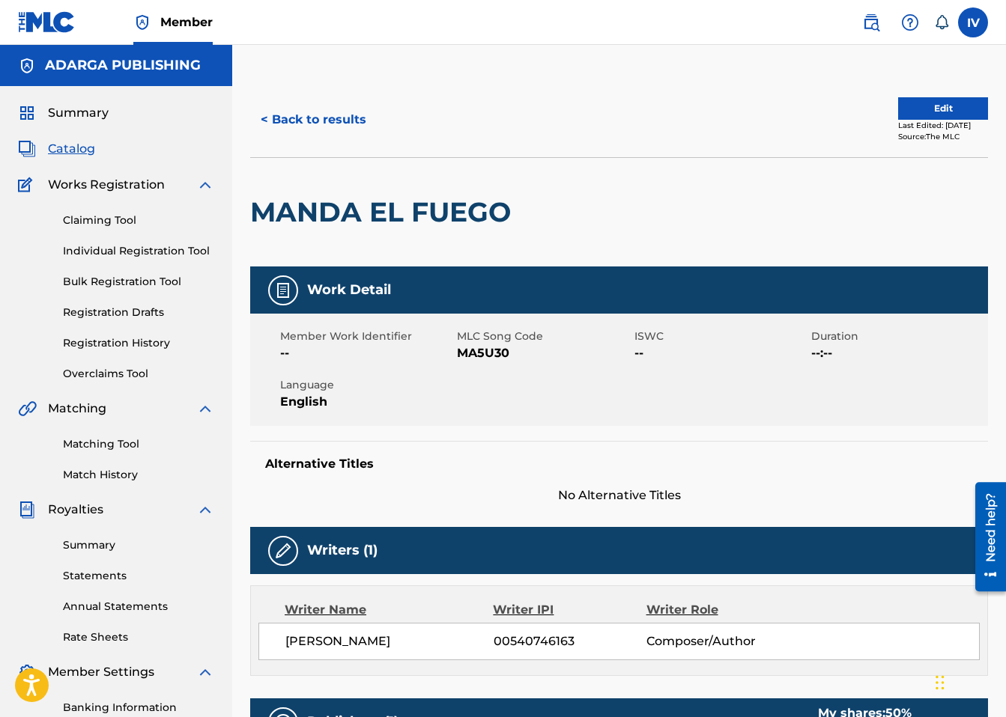
click at [475, 355] on span "MA5U30" at bounding box center [543, 354] width 173 height 18
copy span "MA5U30"
click at [67, 158] on div "Summary Catalog Works Registration Claiming Tool Individual Registration Tool B…" at bounding box center [116, 471] width 232 height 771
click at [56, 143] on span "Catalog" at bounding box center [71, 149] width 47 height 18
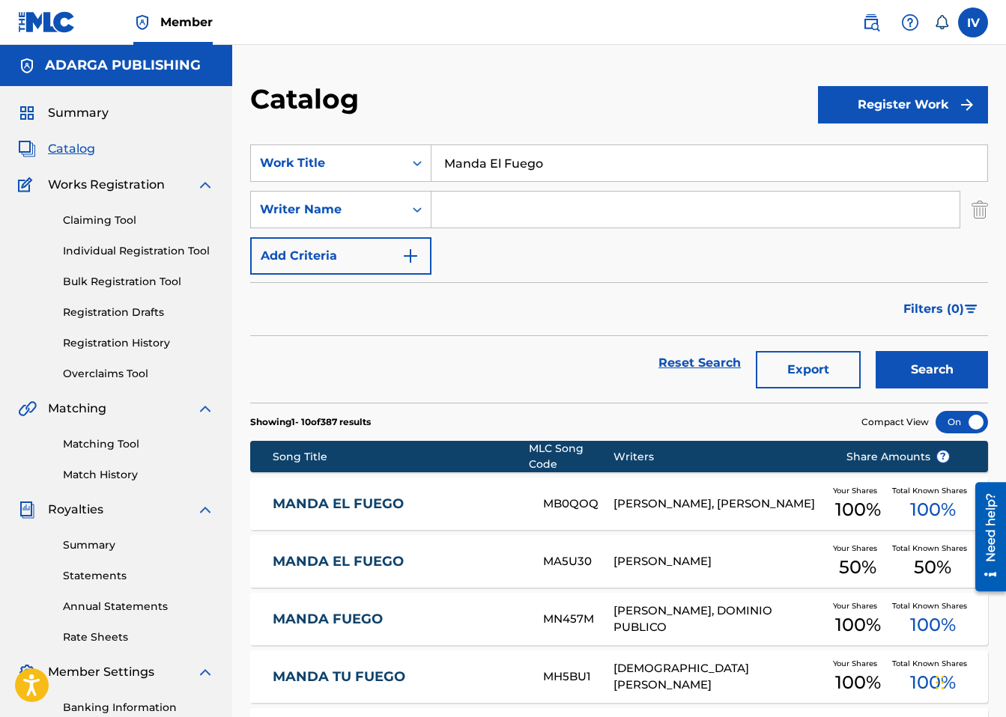
click at [80, 156] on span "Catalog" at bounding box center [71, 149] width 47 height 18
click at [339, 159] on div "Work Title" at bounding box center [327, 163] width 135 height 18
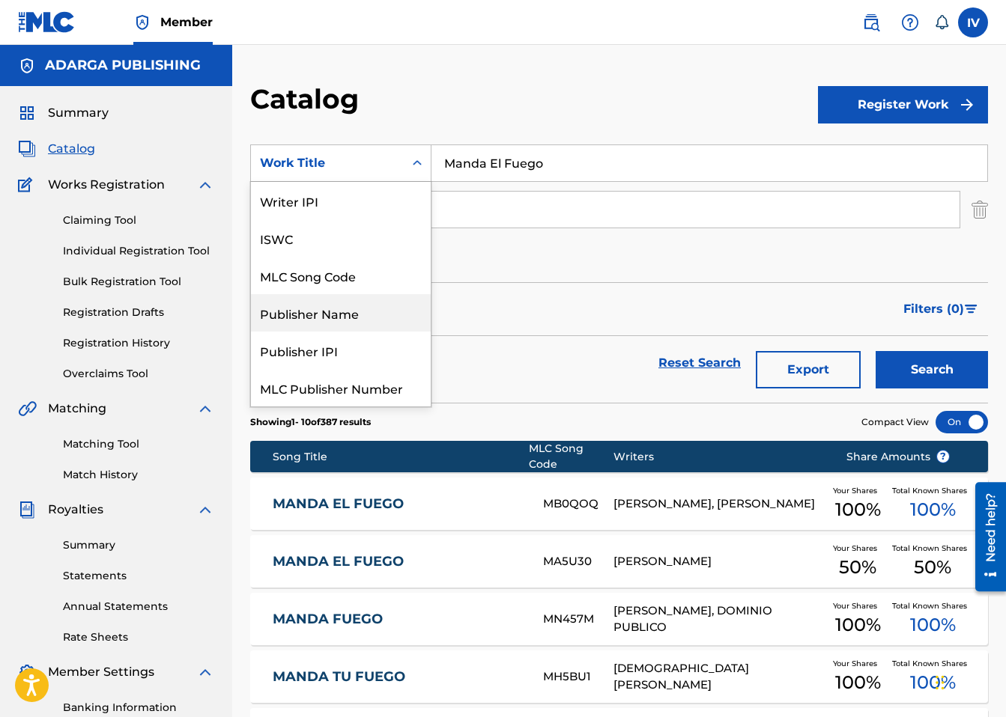
click at [335, 298] on div "Publisher Name" at bounding box center [341, 312] width 180 height 37
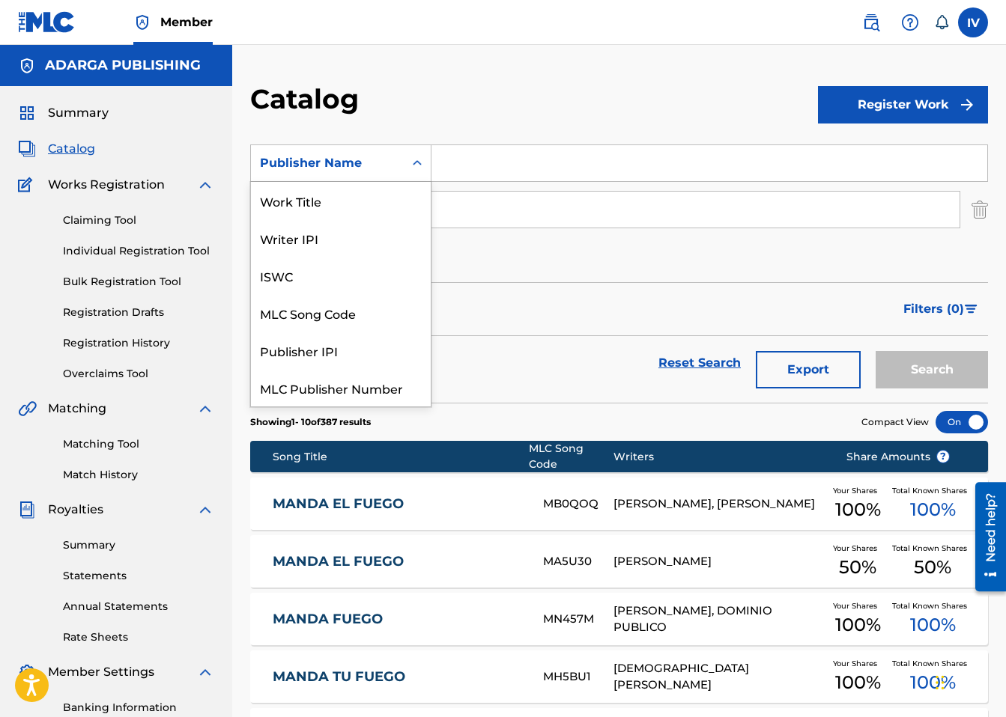
click at [337, 165] on div "Publisher Name" at bounding box center [327, 163] width 135 height 18
click at [344, 311] on div "MLC Song Code" at bounding box center [341, 312] width 180 height 37
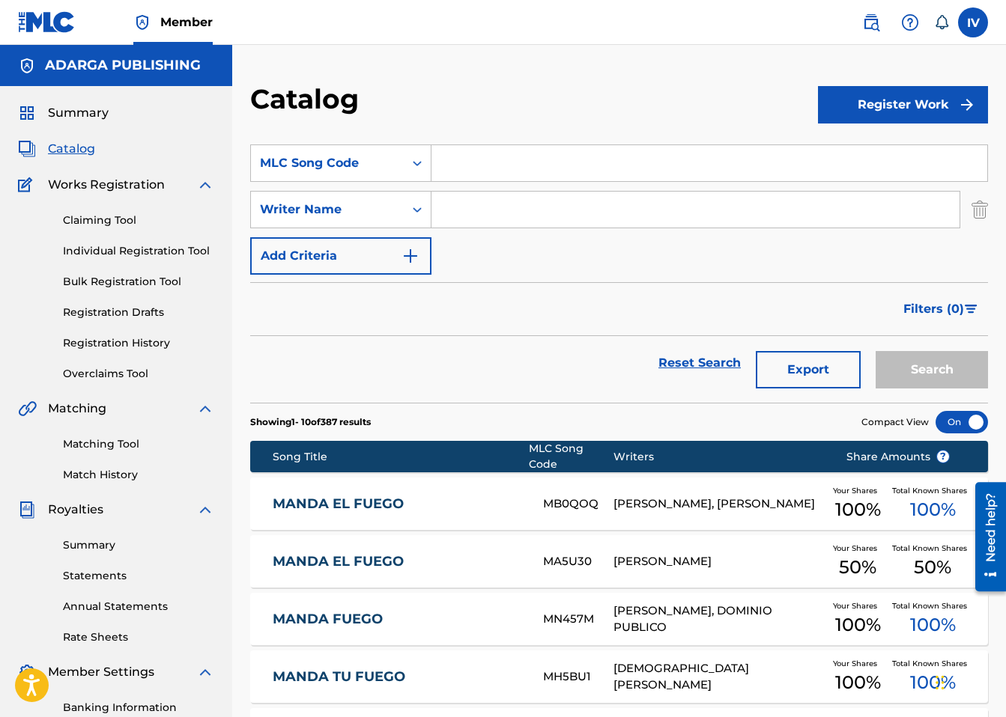
click at [513, 180] on input "Search Form" at bounding box center [709, 163] width 556 height 36
paste input "EB0JBO"
type input "EB0JBO"
click at [876, 351] on button "Search" at bounding box center [932, 369] width 112 height 37
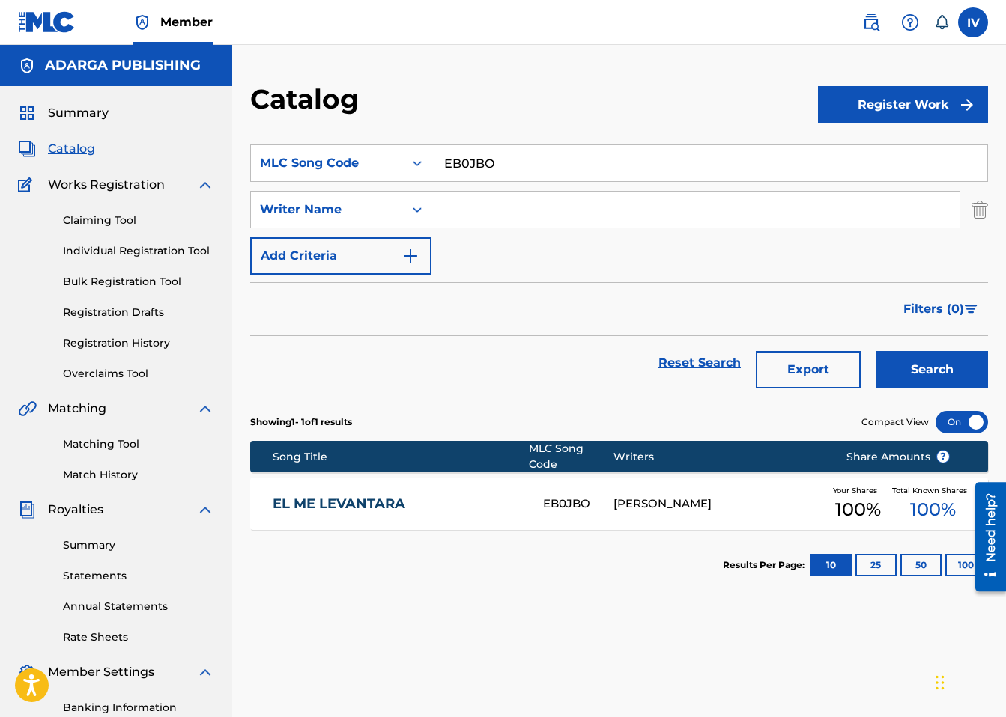
click at [80, 146] on span "Catalog" at bounding box center [71, 149] width 47 height 18
click at [368, 166] on div "MLC Song Code" at bounding box center [327, 163] width 135 height 18
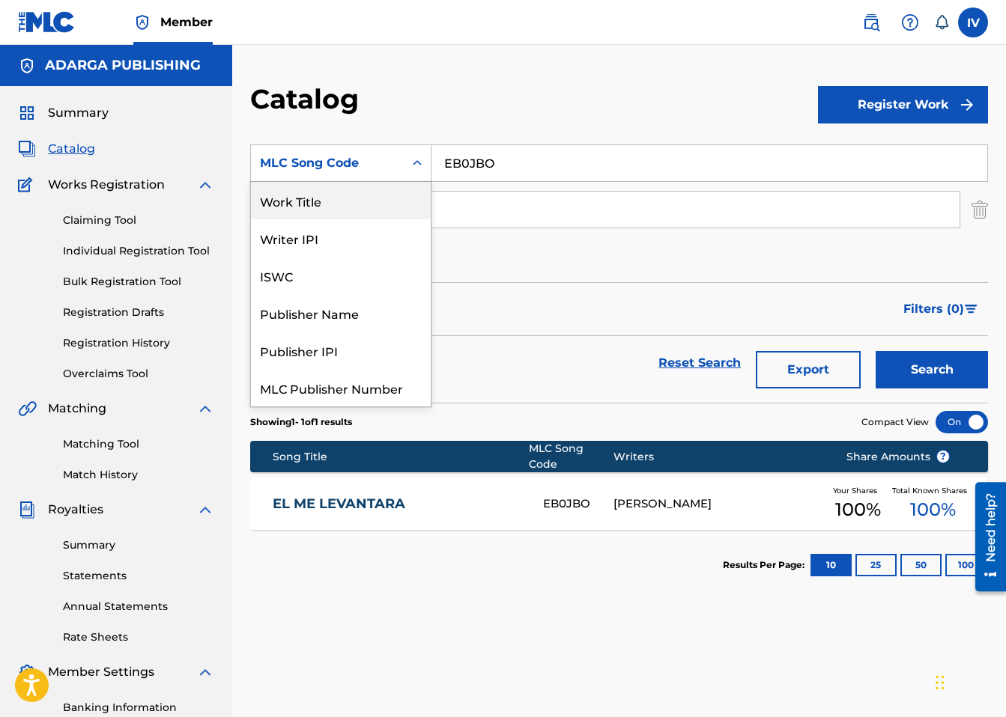
click at [337, 204] on div "Work Title" at bounding box center [341, 200] width 180 height 37
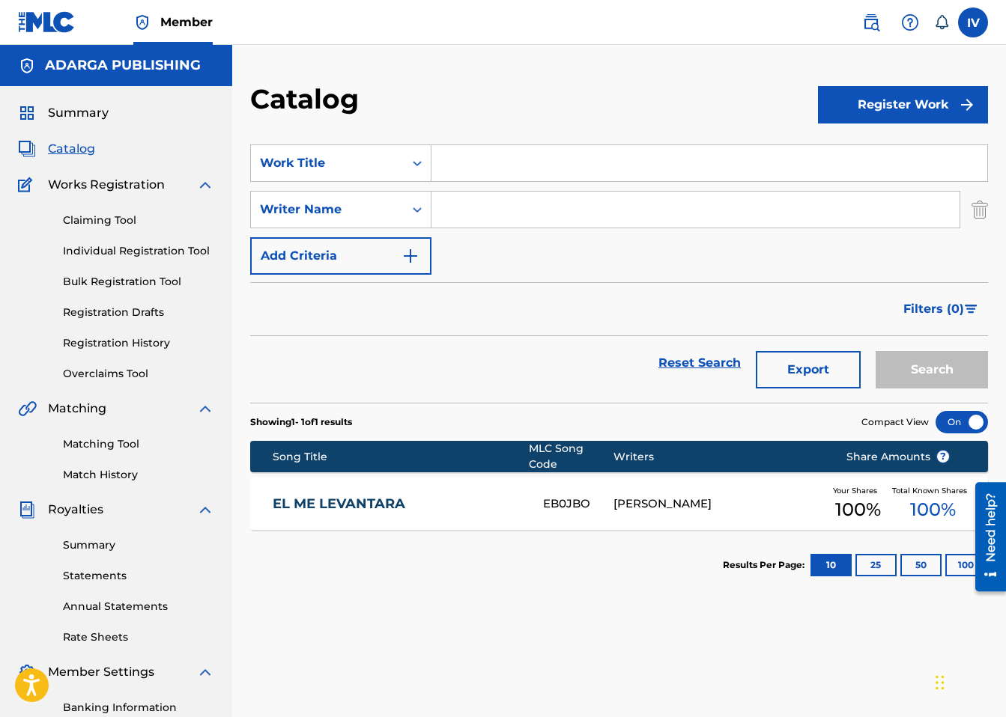
click at [524, 160] on input "Search Form" at bounding box center [709, 163] width 556 height 36
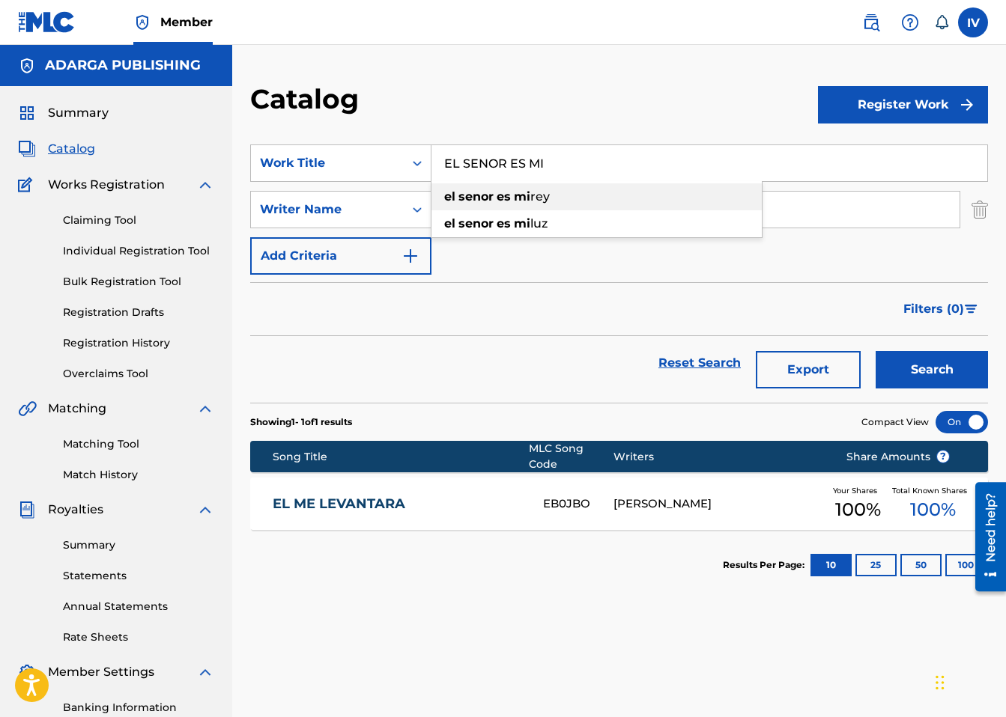
click at [506, 197] on strong "es" at bounding box center [504, 196] width 14 height 14
type input "el senor es mi rey"
click at [876, 351] on button "Search" at bounding box center [932, 369] width 112 height 37
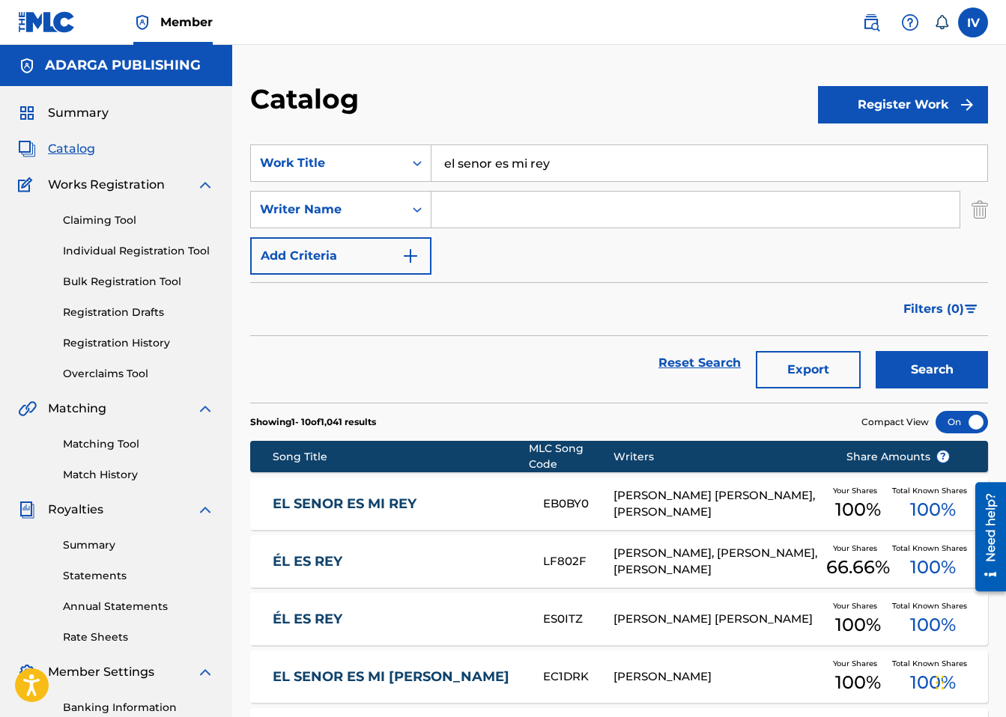
click at [389, 515] on div "EL SENOR ES MI REY EB0BY0 BAUDELIO CERVANTES BAUDELIO CERVANTES, BAUDELIO CERVA…" at bounding box center [619, 504] width 738 height 52
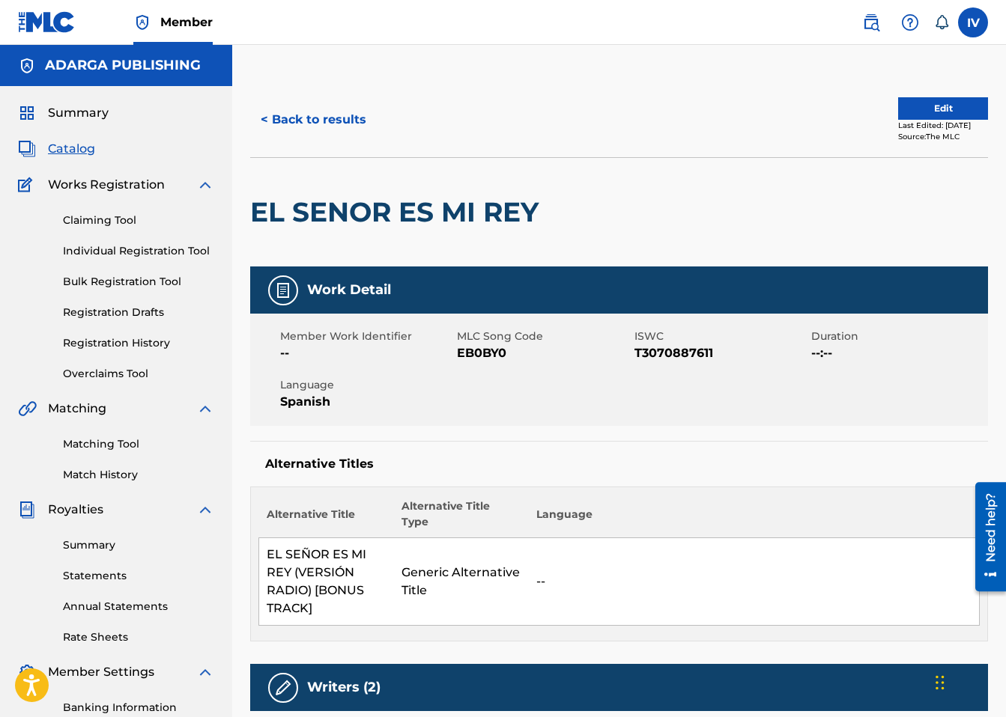
click at [459, 356] on span "EB0BY0" at bounding box center [543, 354] width 173 height 18
copy span "EB0BY0"
click at [355, 113] on button "< Back to results" at bounding box center [313, 119] width 127 height 37
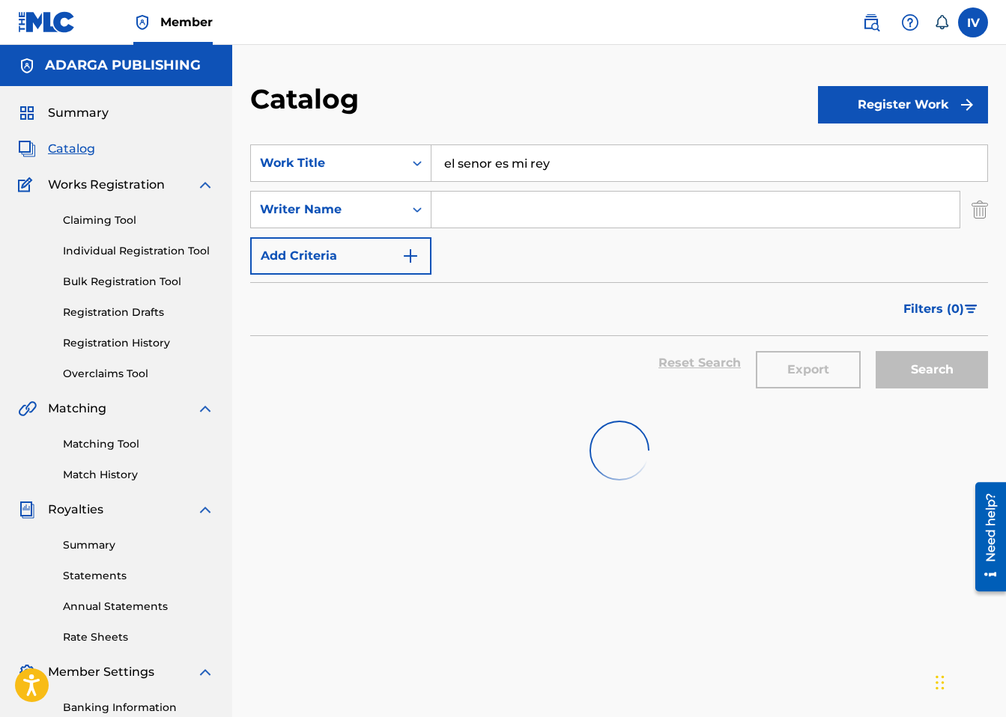
click at [489, 169] on input "el senor es mi rey" at bounding box center [709, 163] width 556 height 36
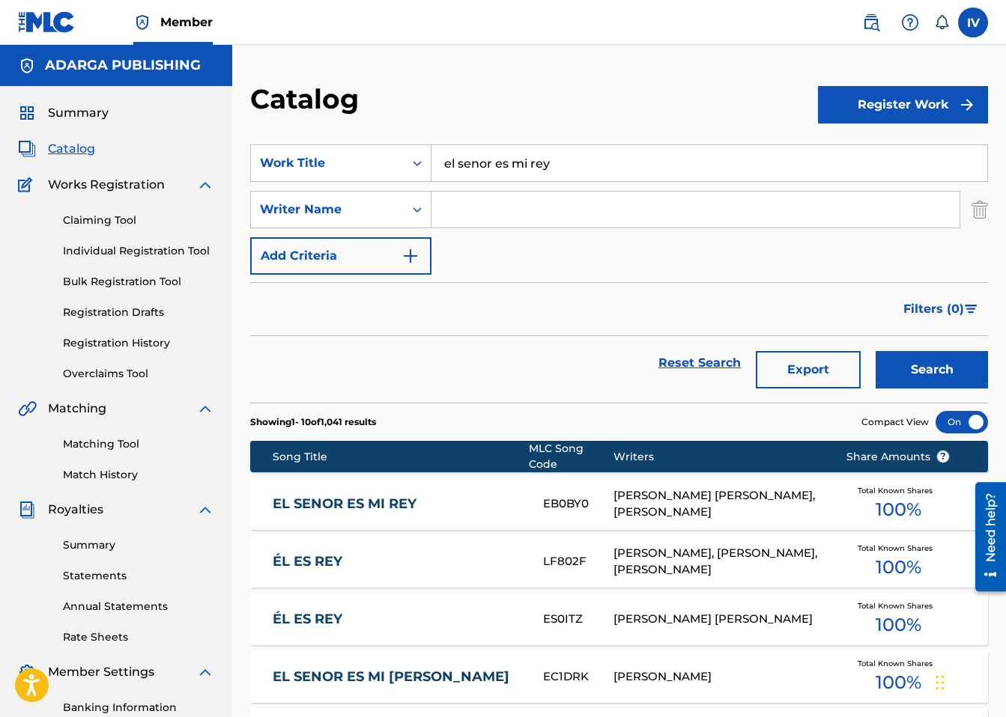
click at [876, 351] on button "Search" at bounding box center [932, 369] width 112 height 37
paste input "Tu Grandeza, Señor"
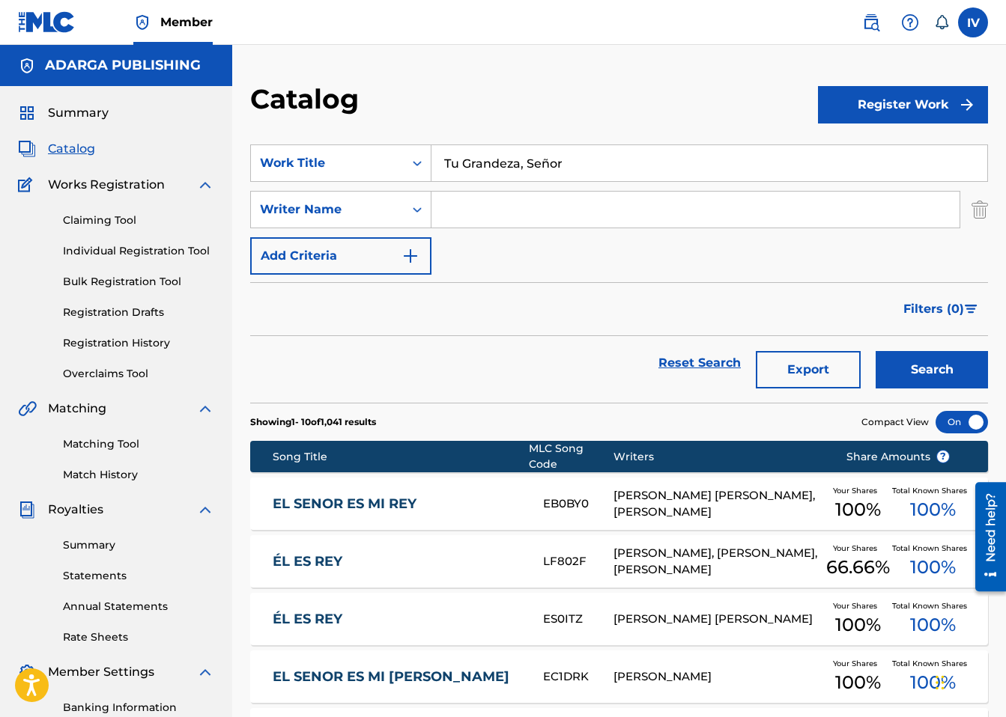
click at [876, 351] on button "Search" at bounding box center [932, 369] width 112 height 37
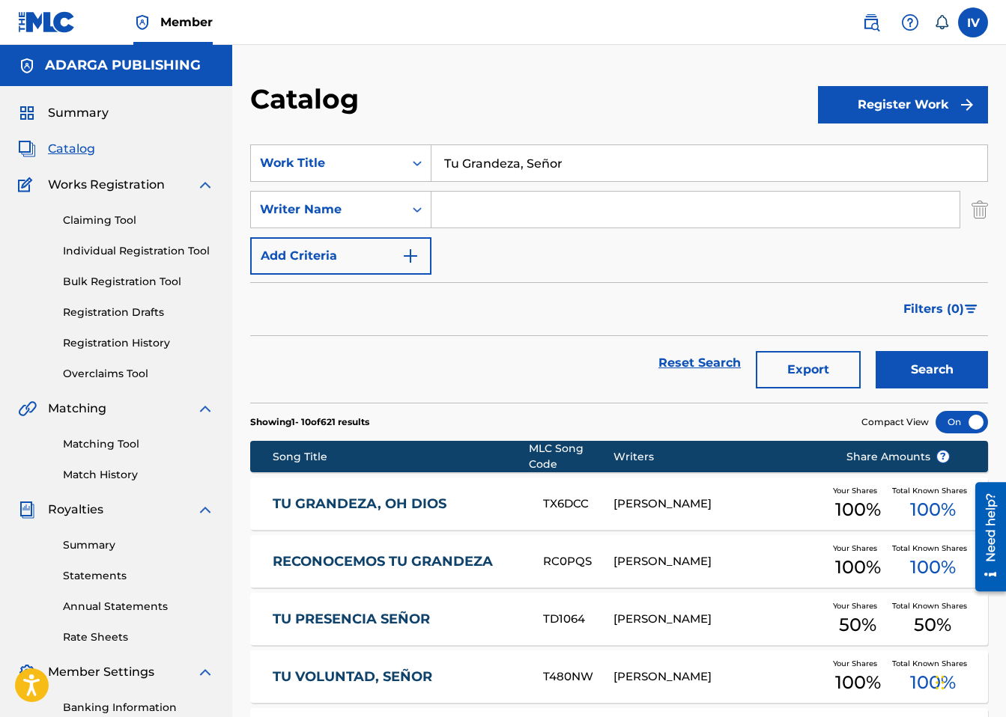
click at [479, 158] on input "Tu Grandeza, Señor" at bounding box center [709, 163] width 556 height 36
paste input "Buscando Tu Rostro"
click at [876, 351] on button "Search" at bounding box center [932, 369] width 112 height 37
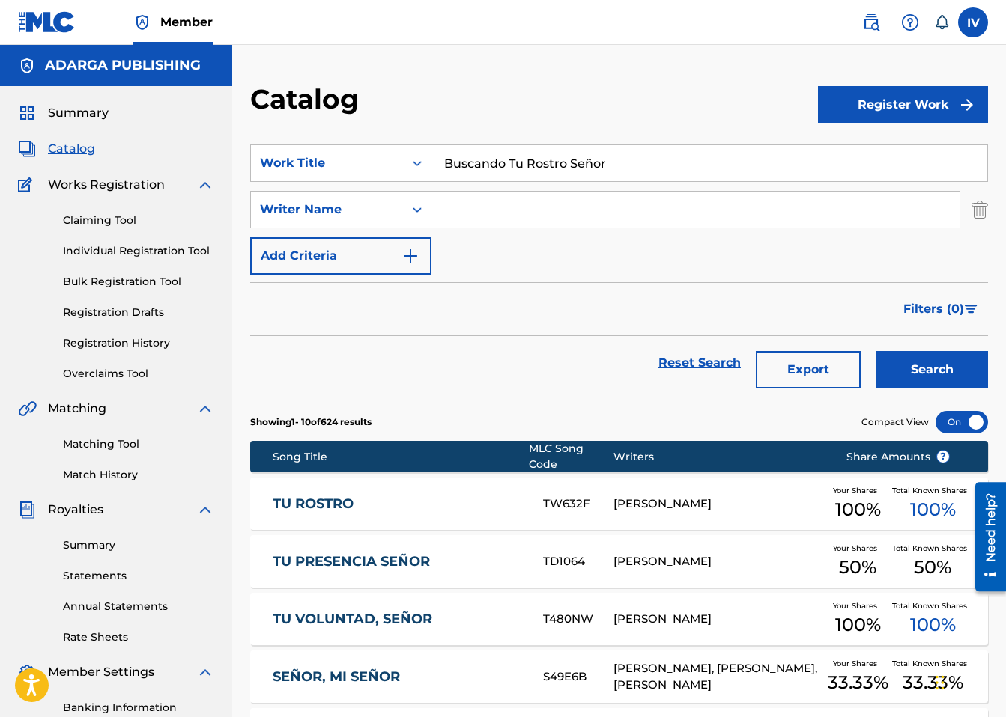
click at [472, 180] on input "Buscando Tu Rostro Señor" at bounding box center [709, 163] width 556 height 36
paste input "Desde Aquel Día Que Te Conocí"
click at [876, 351] on button "Search" at bounding box center [932, 369] width 112 height 37
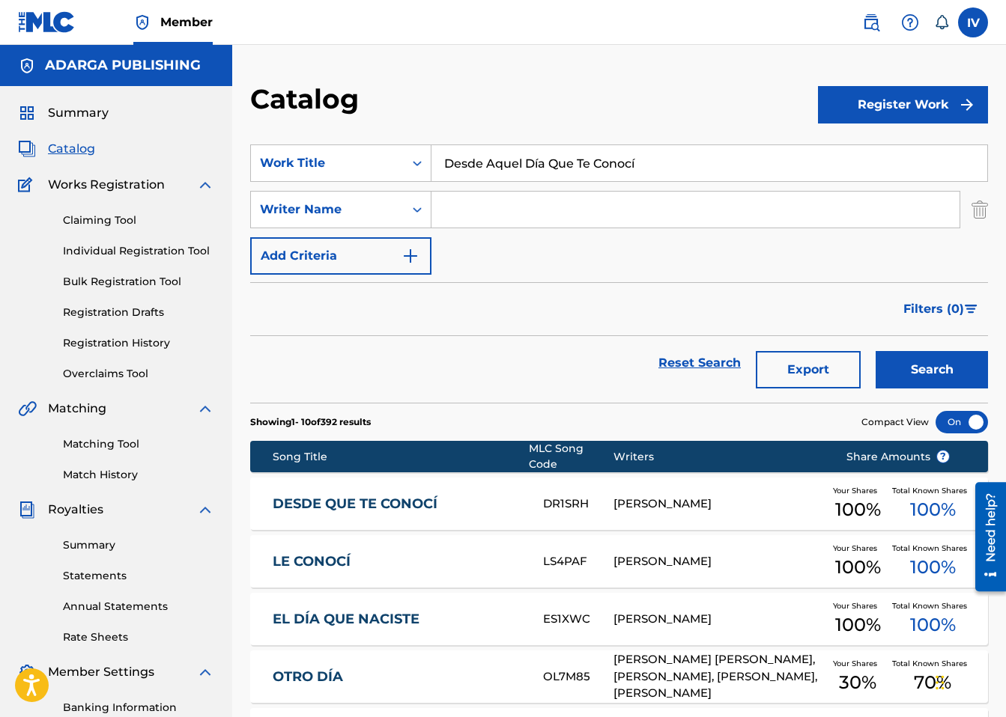
paste input "Un Regalo"
click at [876, 351] on button "Search" at bounding box center [932, 369] width 112 height 37
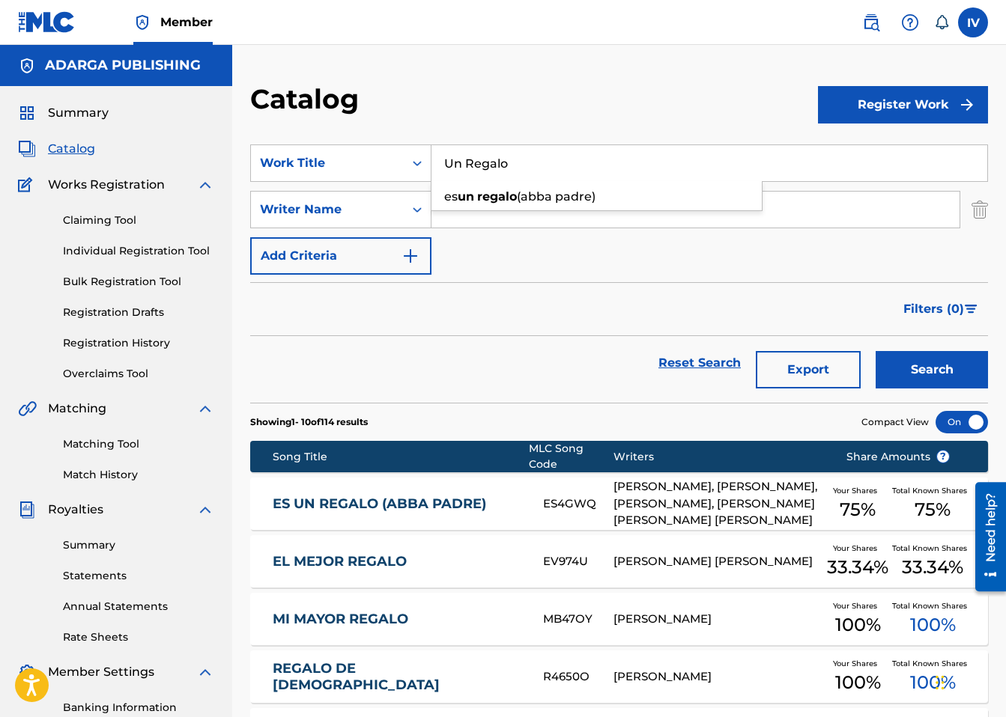
scroll to position [111, 0]
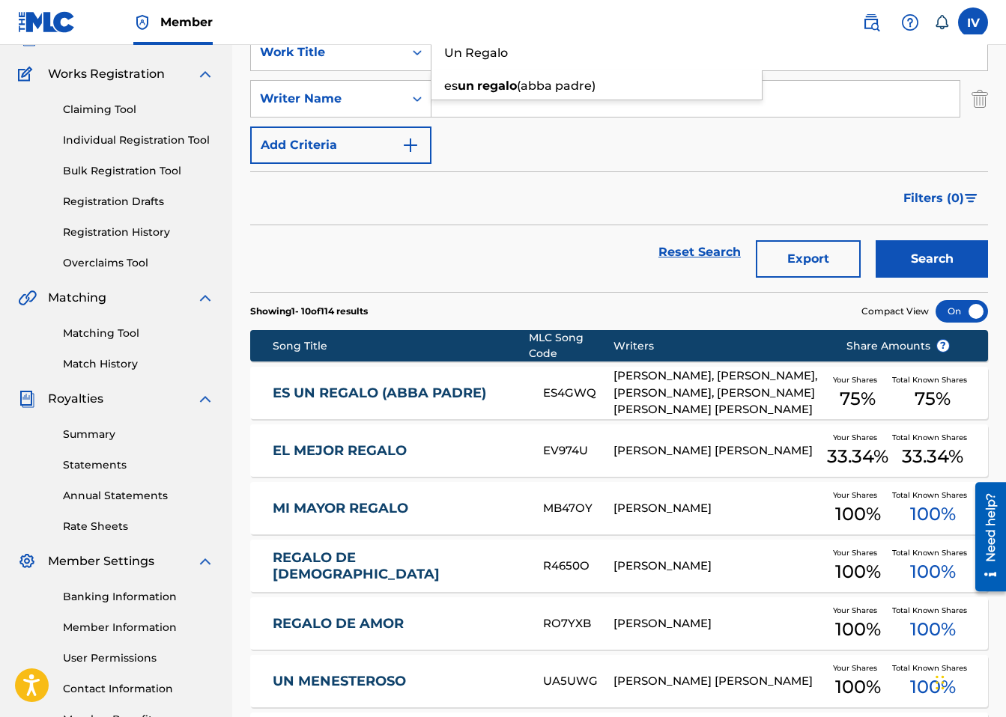
paste input "Tú Eres Mi Refugi"
click at [876, 240] on button "Search" at bounding box center [932, 258] width 112 height 37
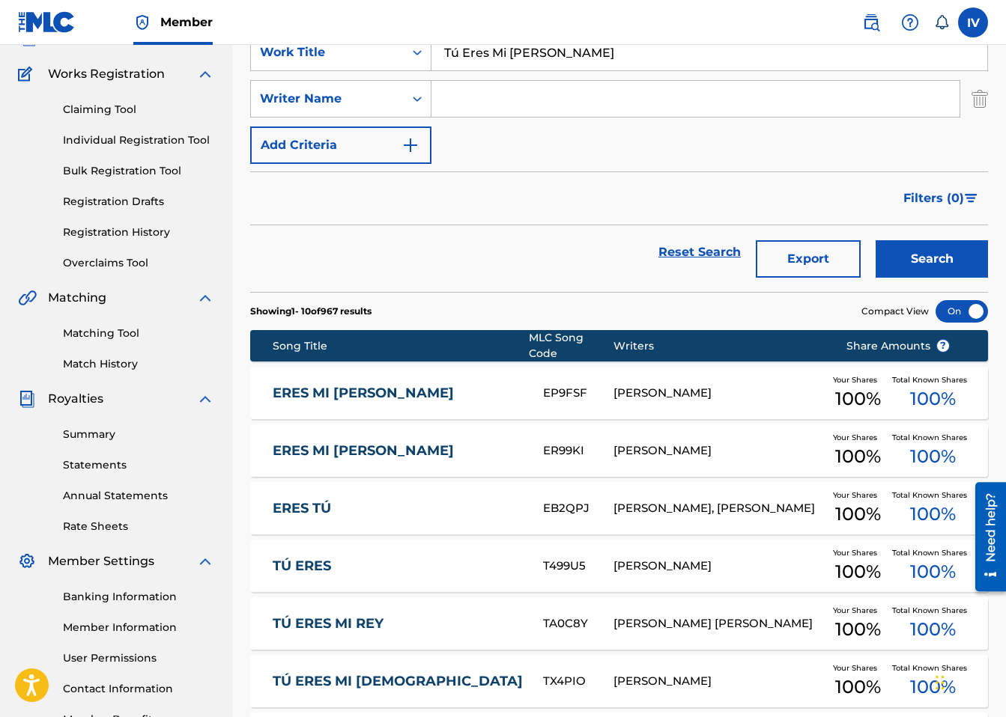
paste input "David, David Danzaba (Instrumental)"
click at [576, 52] on input "David, David Danzaba (Instrumental)" at bounding box center [709, 52] width 556 height 36
type input "David, David Danzaba"
click at [876, 240] on button "Search" at bounding box center [932, 258] width 112 height 37
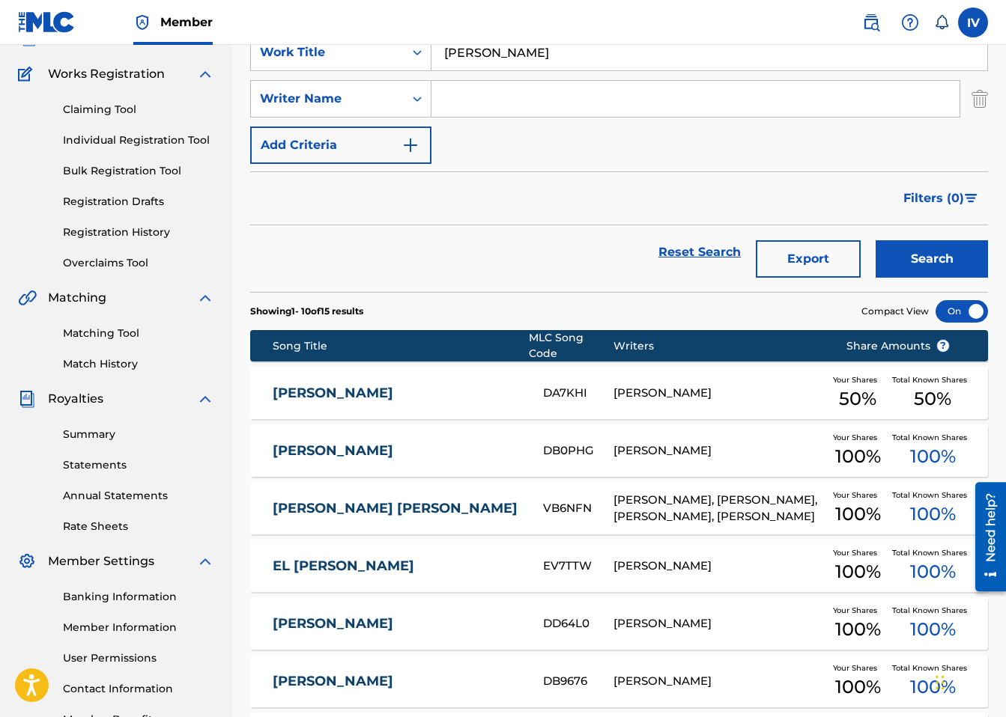
click at [404, 391] on link "DAVID, DAVID DANZABA" at bounding box center [398, 393] width 250 height 17
click at [395, 439] on div "DAVID, DAVID DANZABA DB0PHG TONY PEREZ Your Shares 100 % Total Known Shares 100…" at bounding box center [619, 451] width 738 height 52
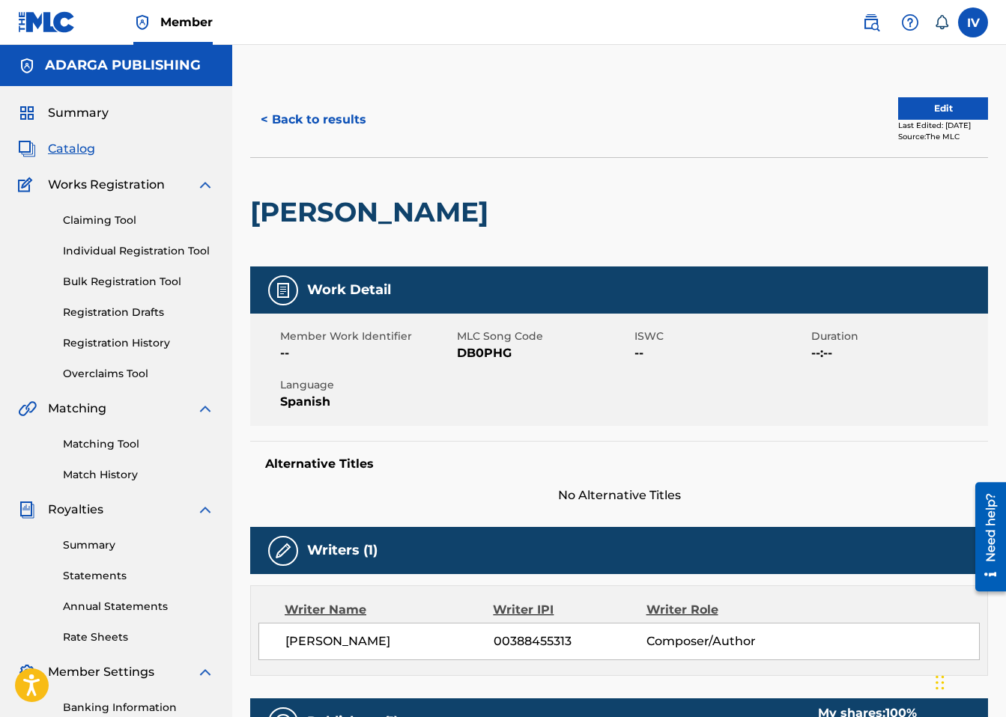
click at [471, 352] on span "DB0PHG" at bounding box center [543, 354] width 173 height 18
copy span "DB0PHG"
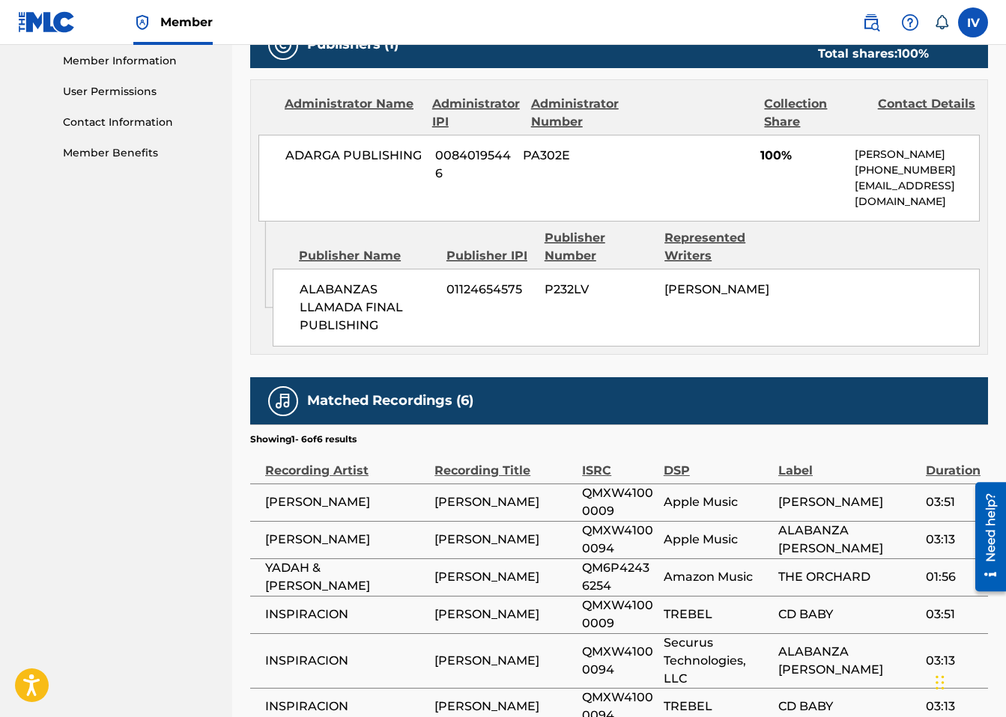
scroll to position [686, 0]
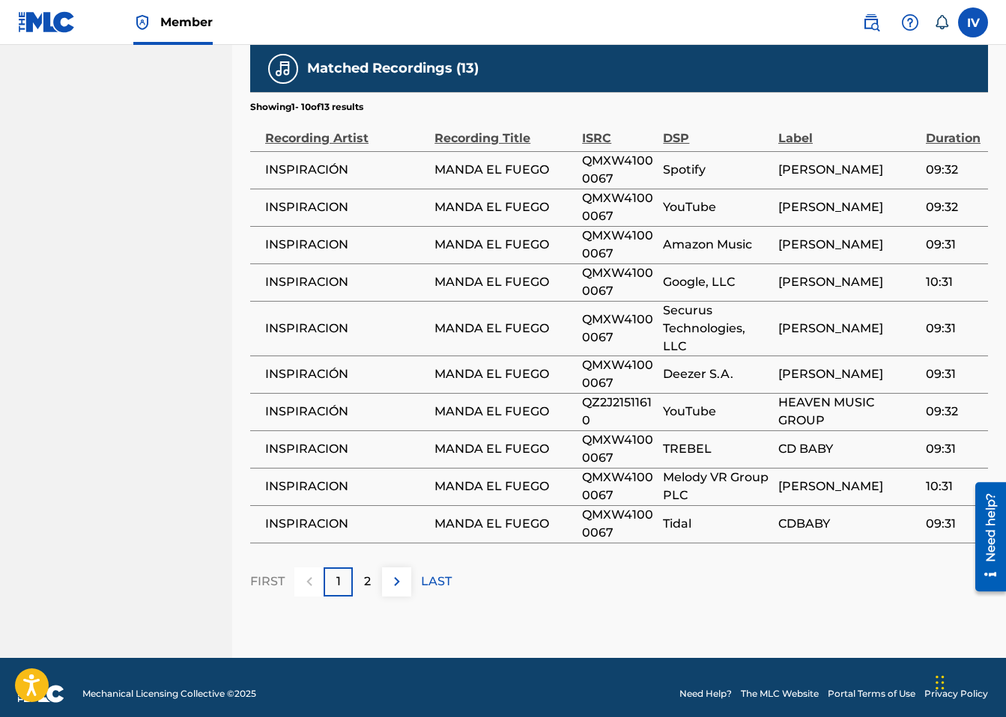
scroll to position [985, 0]
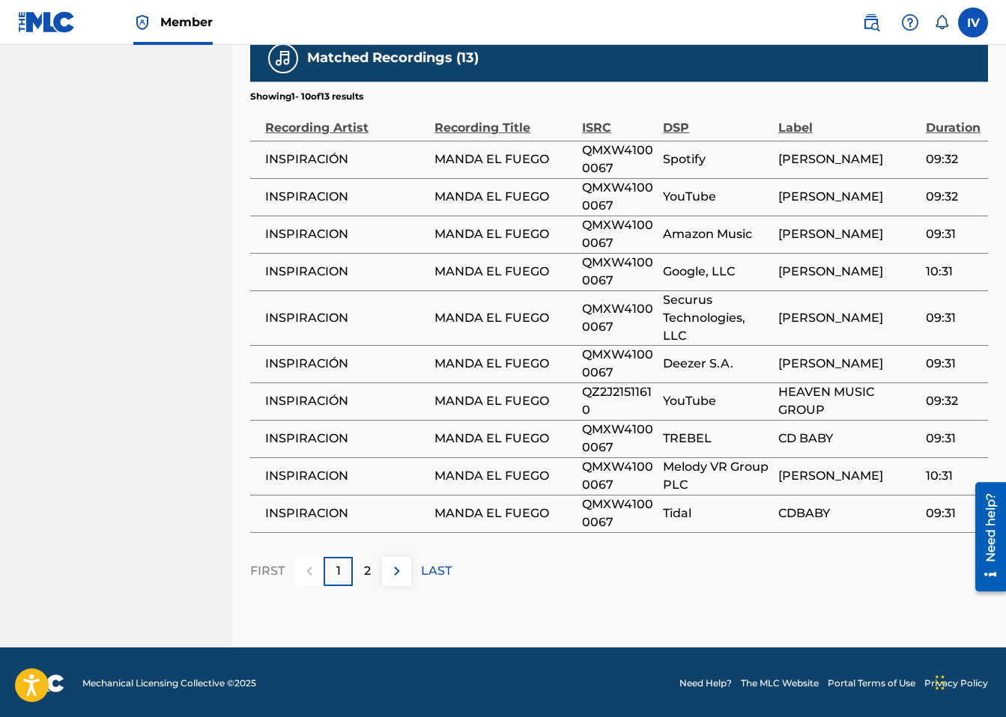
click at [348, 576] on div "1" at bounding box center [338, 571] width 29 height 29
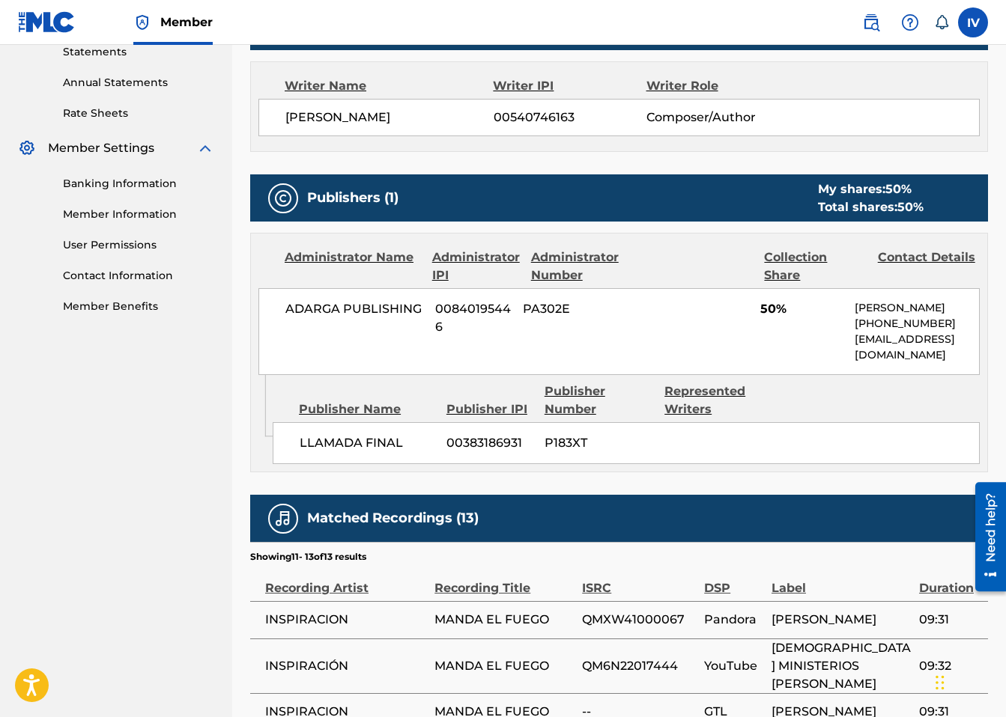
scroll to position [723, 0]
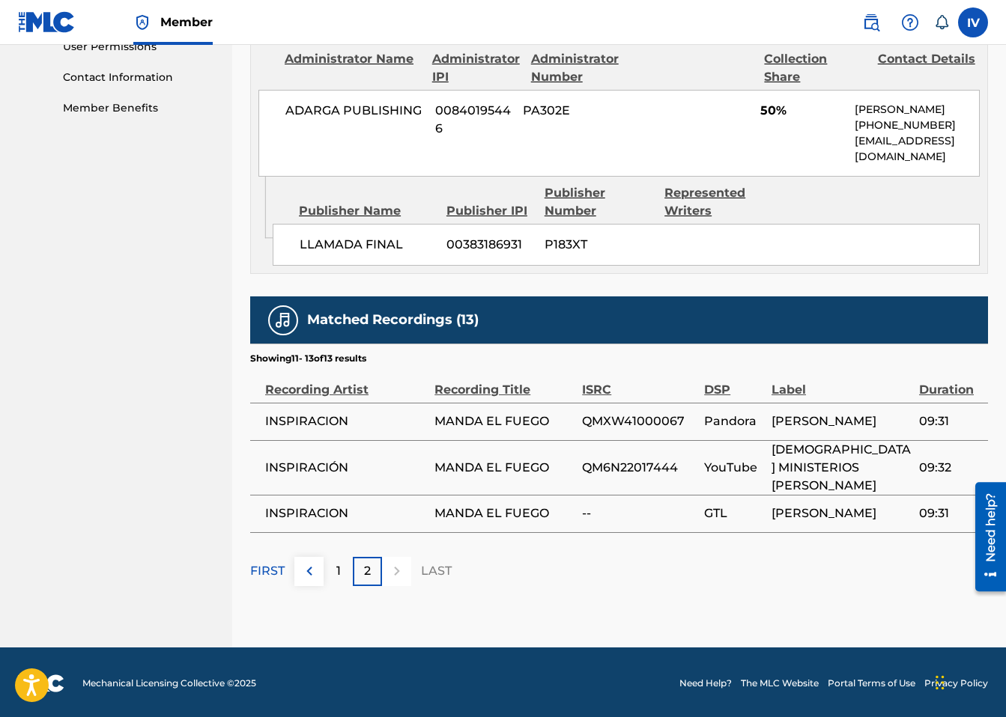
click at [633, 423] on span "QMXW41000067" at bounding box center [639, 422] width 115 height 18
copy span "QMXW41000067"
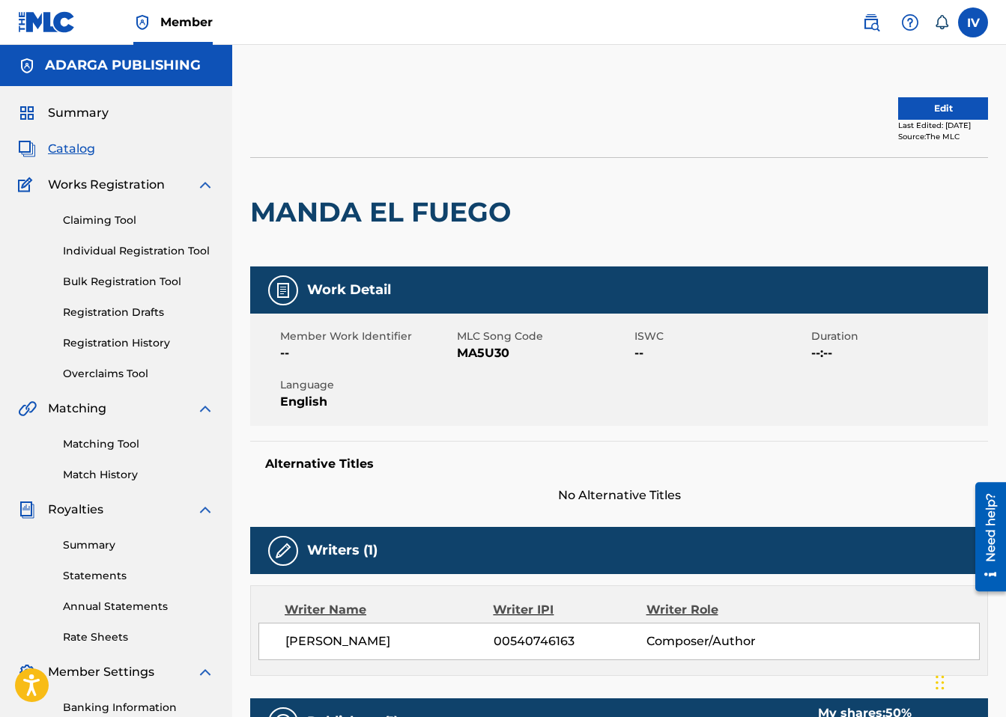
click at [920, 103] on button "Edit" at bounding box center [943, 108] width 90 height 22
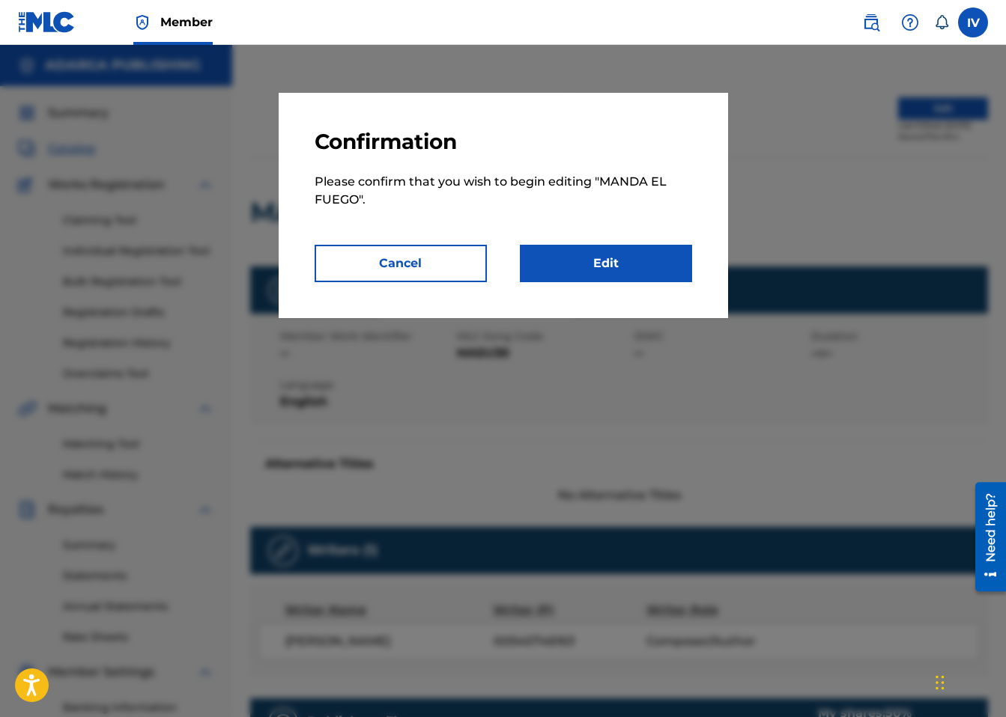
click at [618, 252] on link "Edit" at bounding box center [606, 263] width 172 height 37
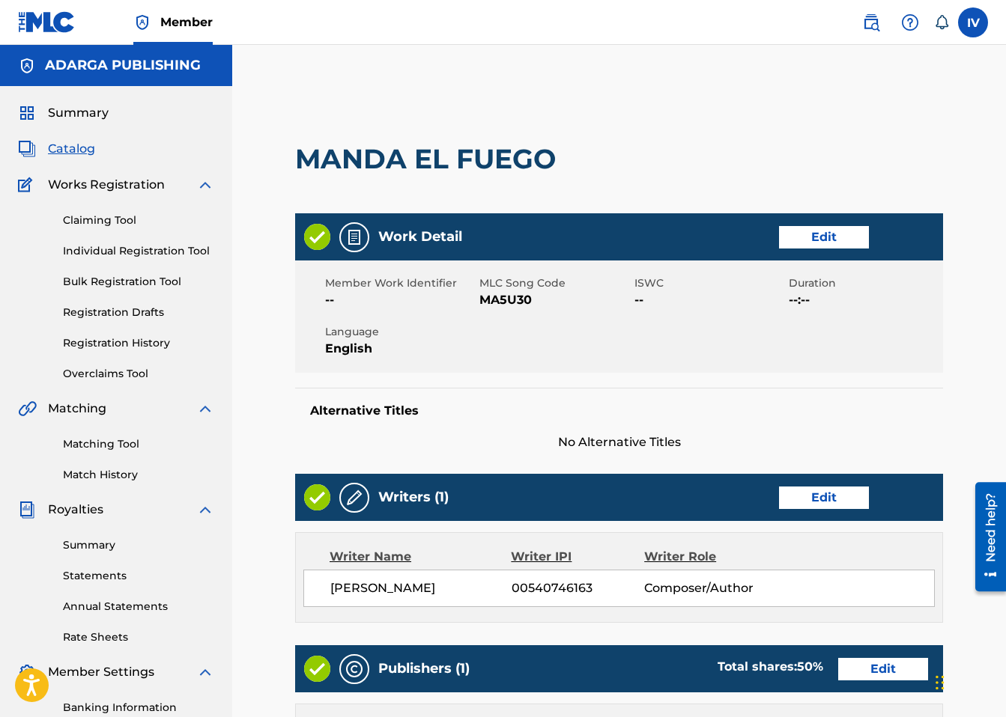
click at [832, 246] on link "Edit" at bounding box center [824, 237] width 90 height 22
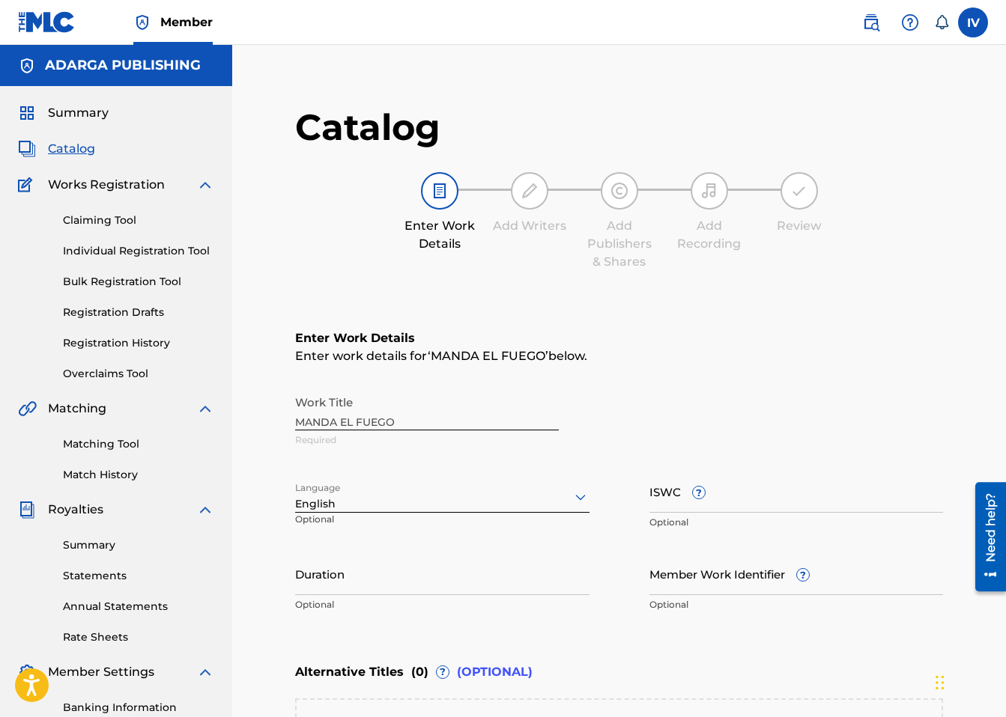
click at [448, 497] on div "English" at bounding box center [442, 497] width 294 height 31
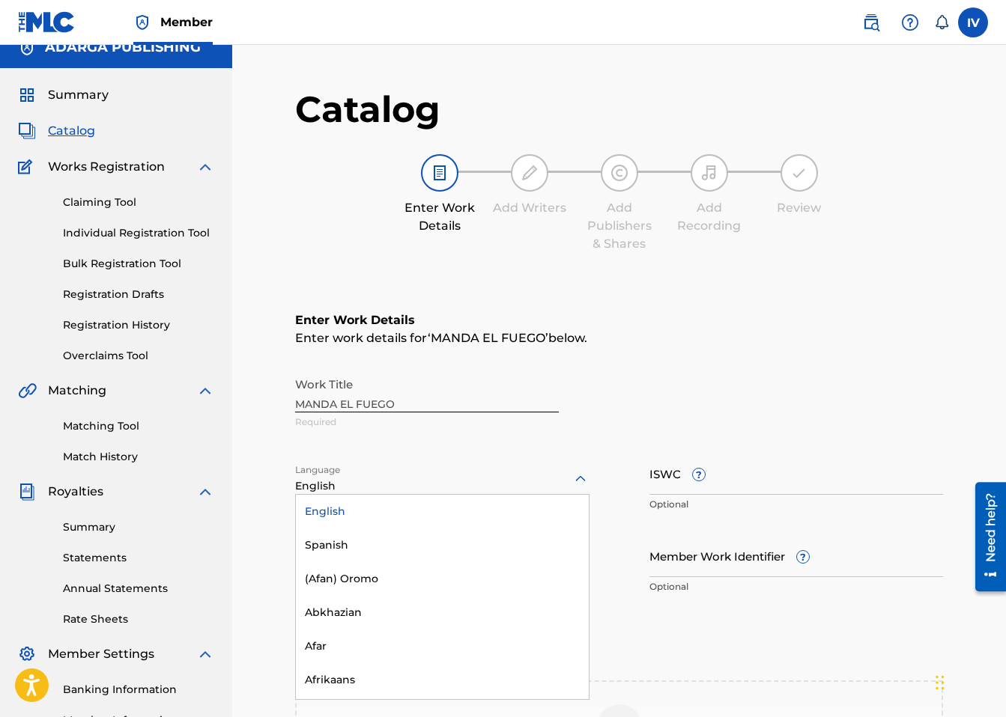
scroll to position [21, 0]
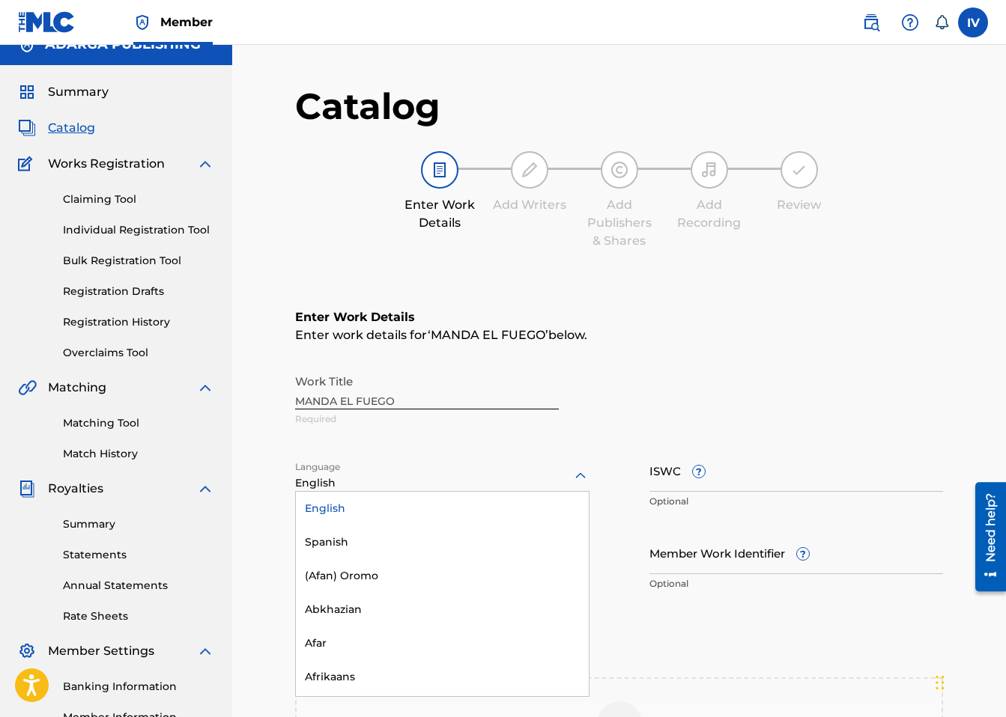
click at [388, 524] on div "English" at bounding box center [442, 509] width 293 height 34
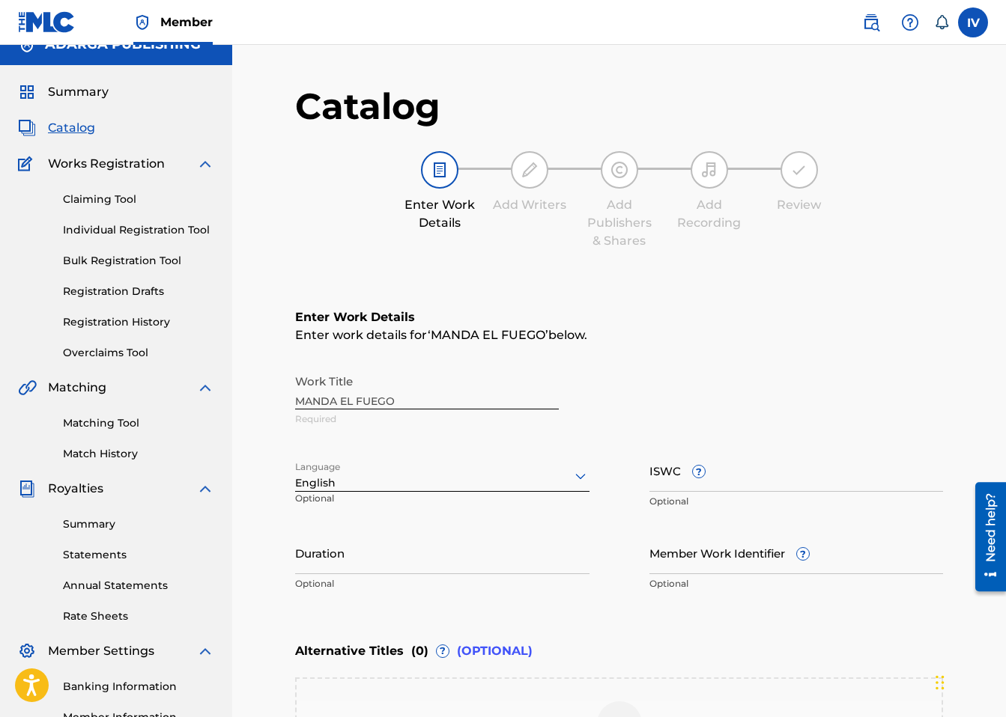
click at [437, 465] on div "English" at bounding box center [442, 476] width 294 height 31
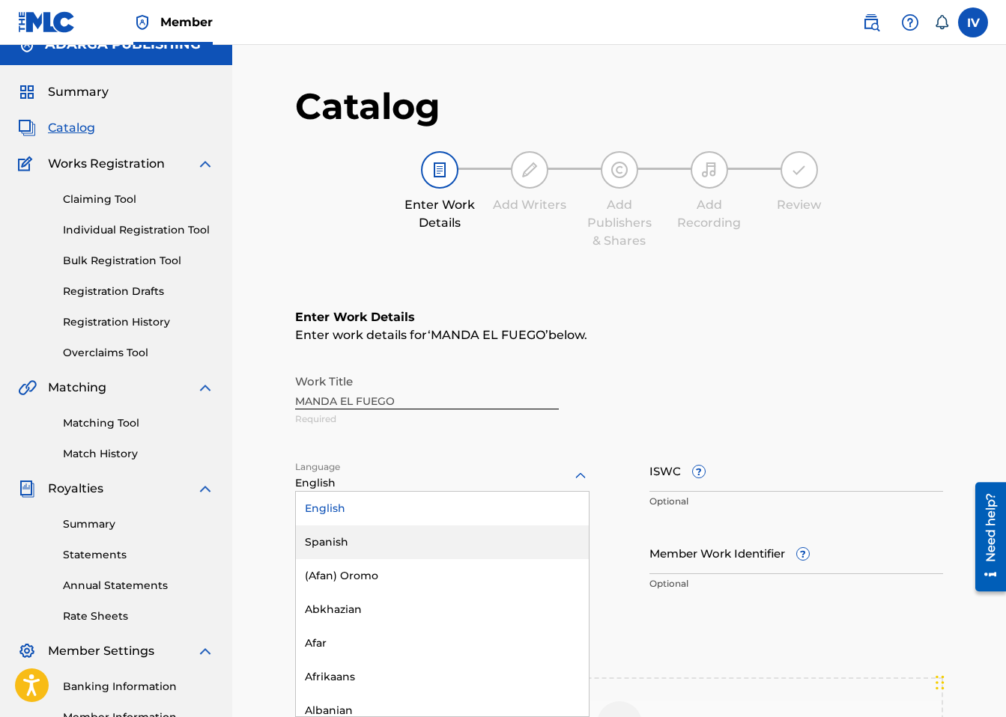
click at [402, 534] on div "Spanish" at bounding box center [442, 543] width 293 height 34
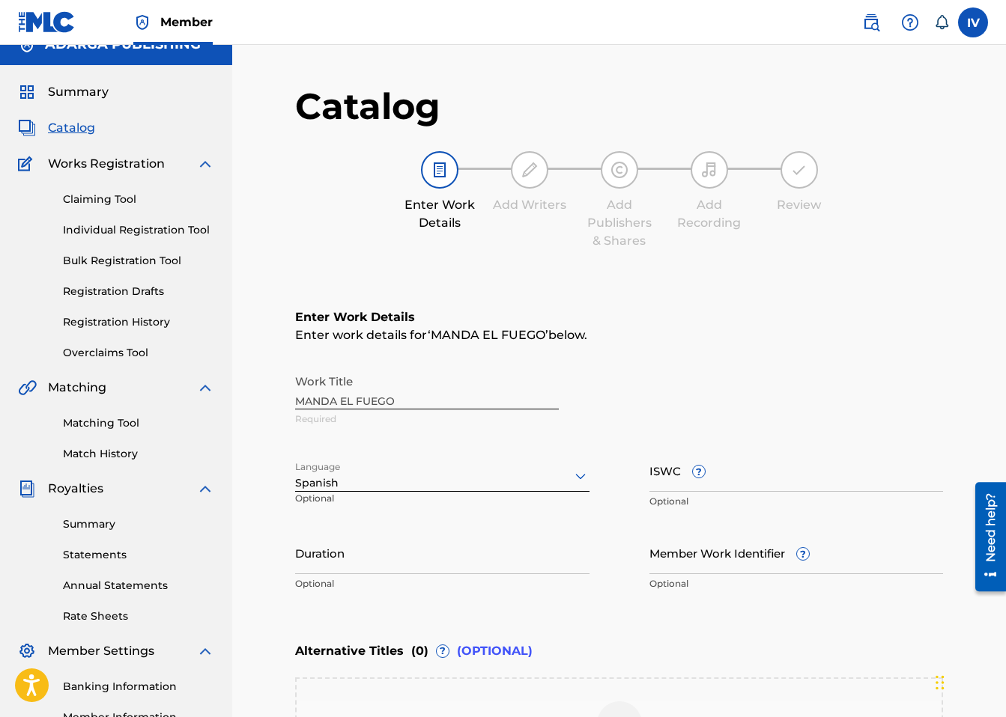
click at [786, 478] on input "ISWC ?" at bounding box center [796, 470] width 294 height 43
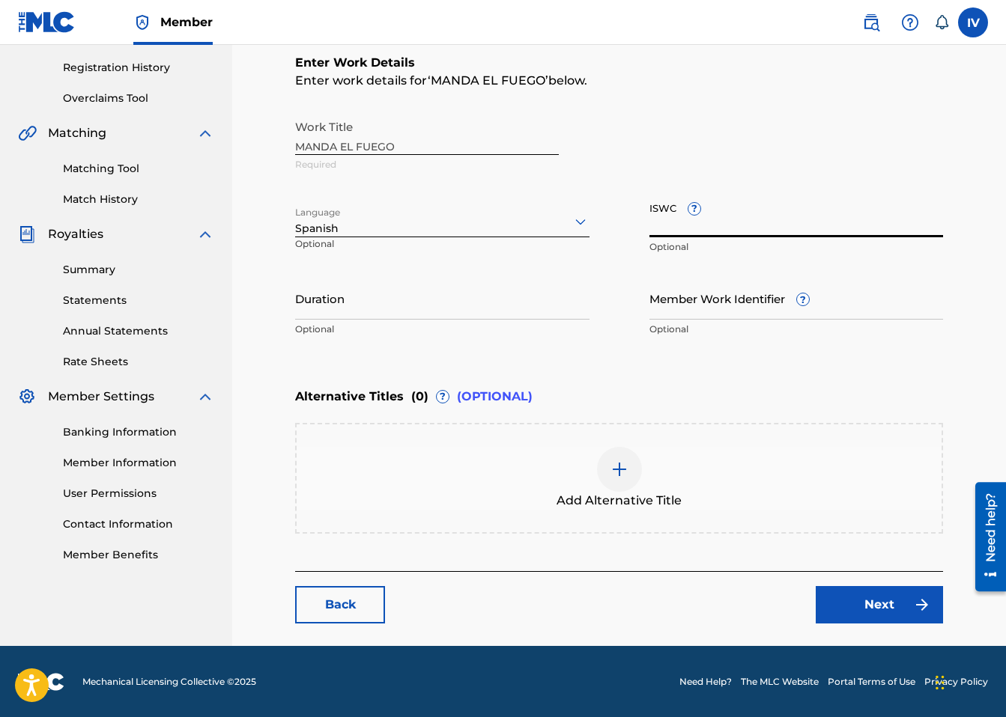
paste input "T9255391083"
type input "T9255391083"
click at [859, 577] on div "Back Next" at bounding box center [619, 597] width 648 height 52
click at [859, 588] on link "Next" at bounding box center [879, 604] width 127 height 37
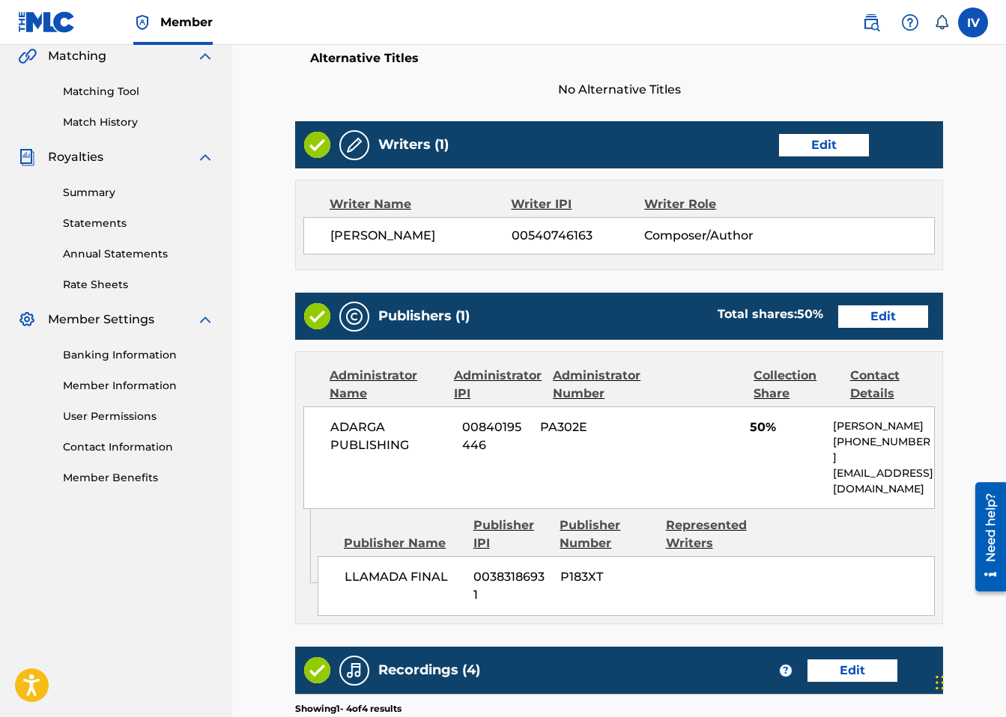
scroll to position [398, 0]
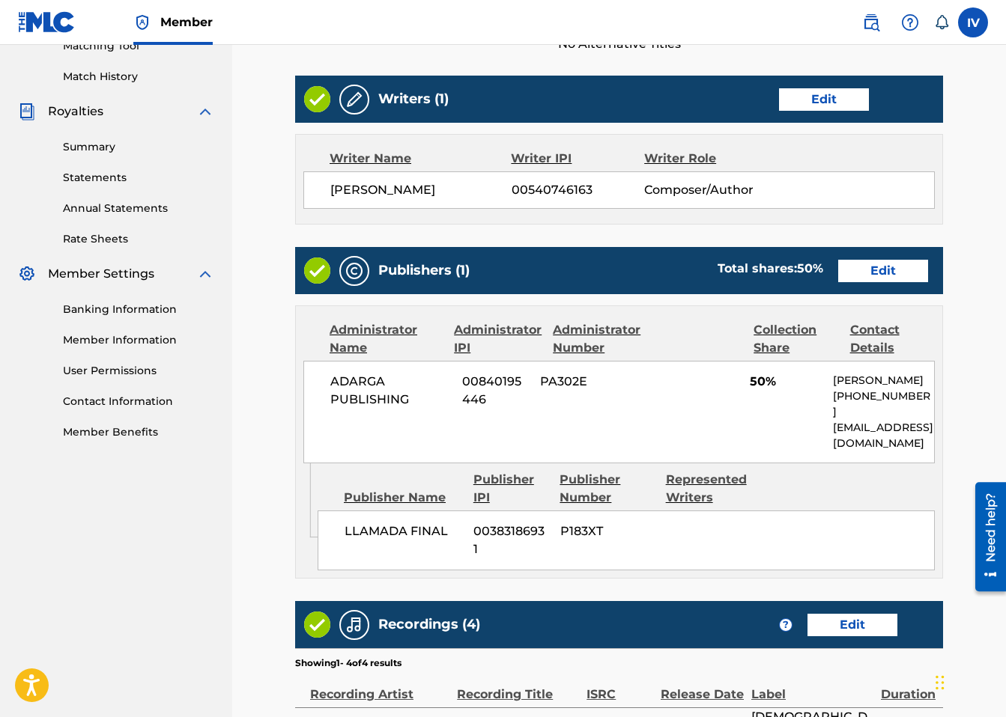
click at [809, 110] on link "Edit" at bounding box center [824, 99] width 90 height 22
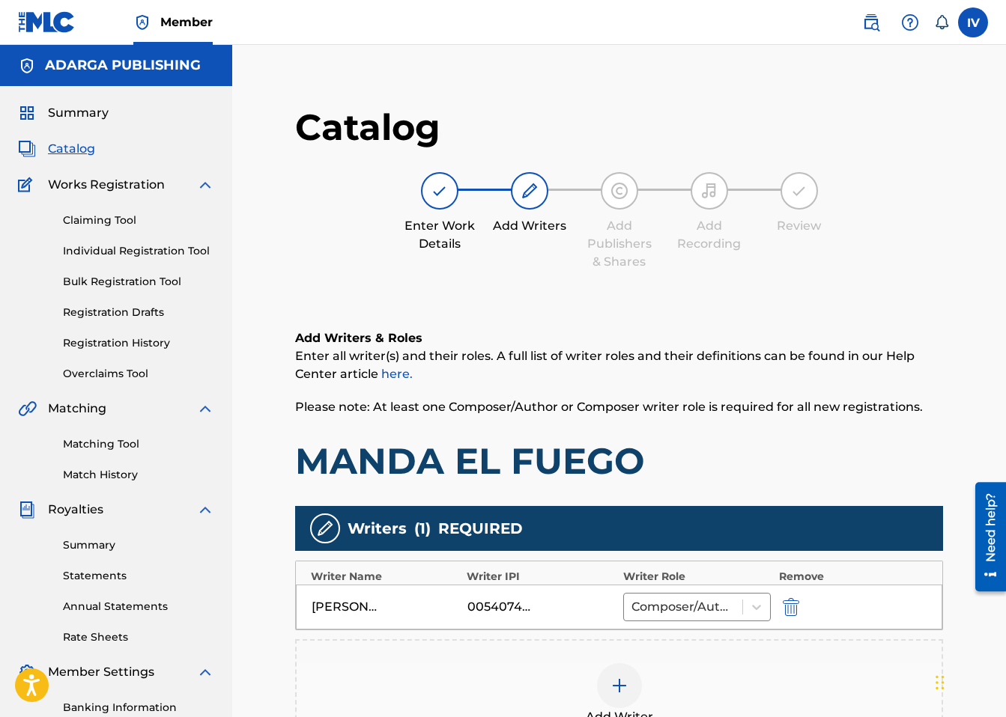
click at [790, 610] on img "submit" at bounding box center [791, 607] width 16 height 18
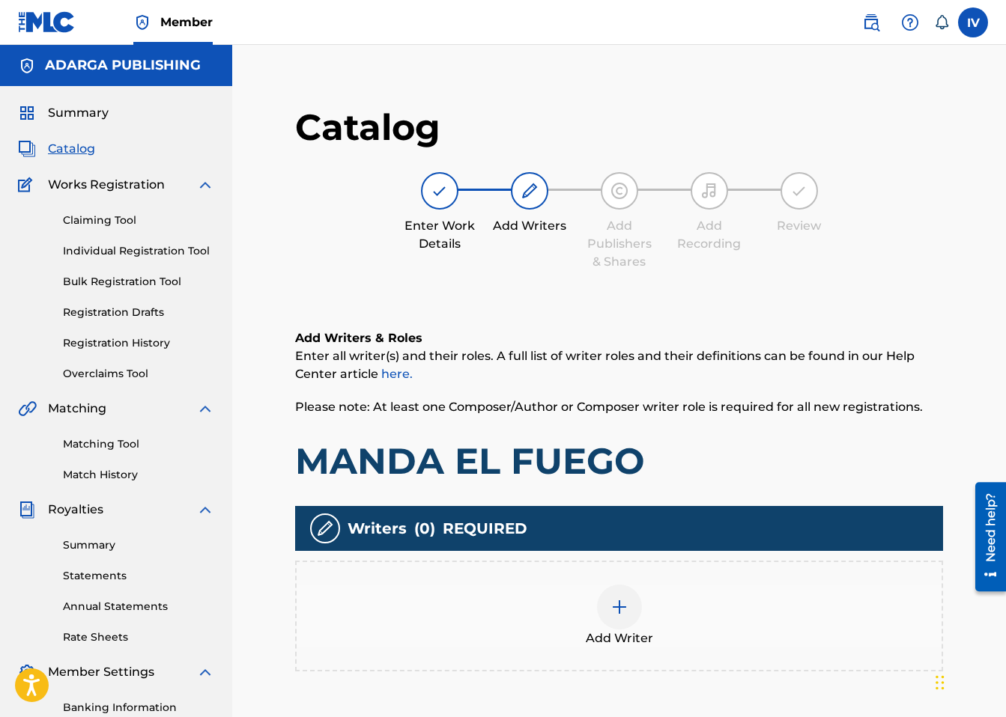
click at [747, 613] on div "Add Writer" at bounding box center [619, 616] width 645 height 63
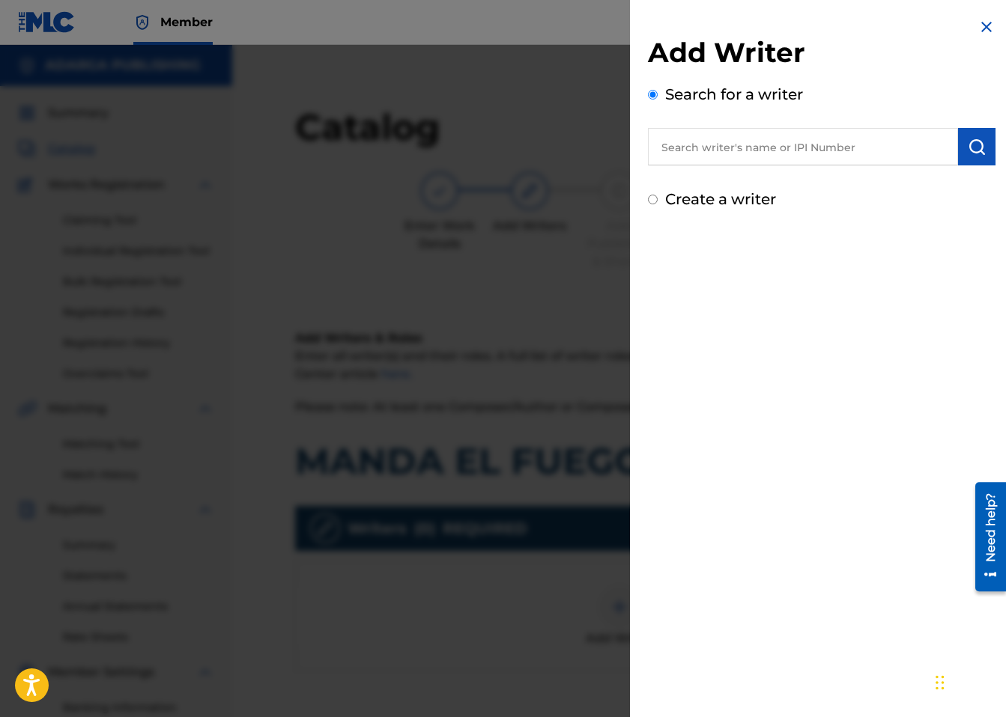
click at [822, 146] on input "text" at bounding box center [803, 146] width 310 height 37
paste input "1276196817"
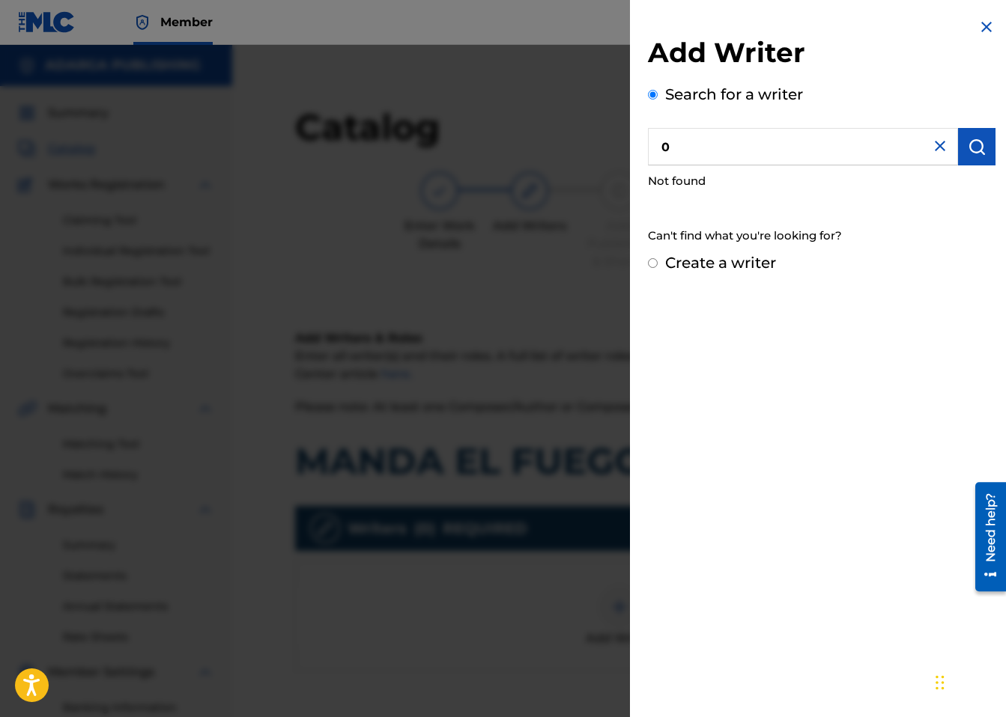
paste input "1276196817"
paste input "text"
click at [792, 151] on input "001276196817" at bounding box center [803, 146] width 310 height 37
paste input "text"
type input "01276196817"
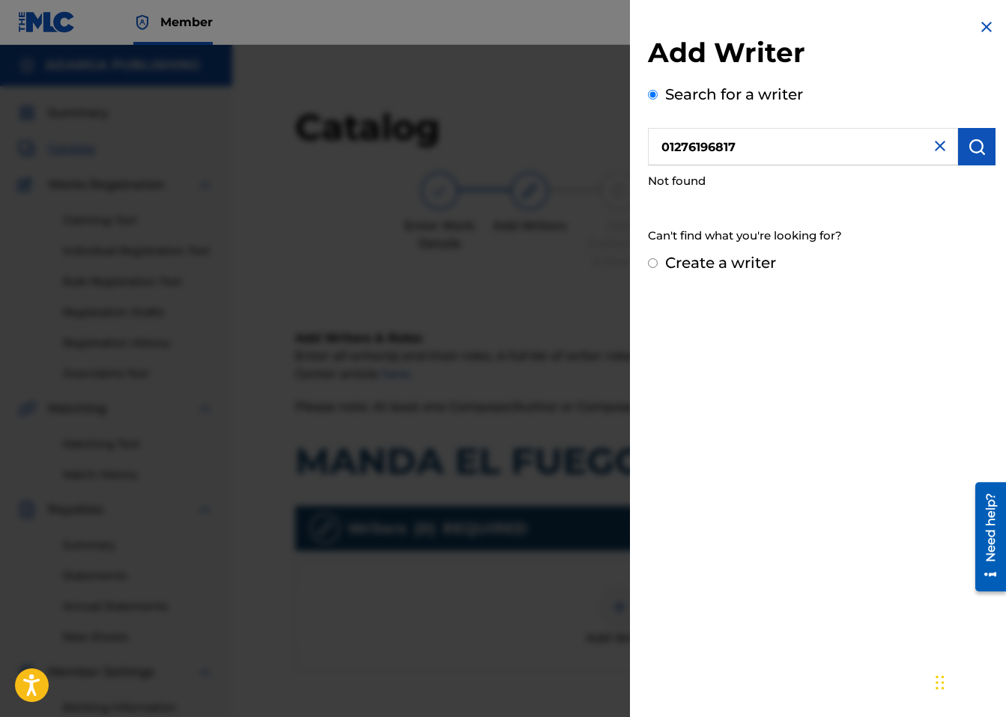
click at [755, 255] on label "Create a writer" at bounding box center [720, 263] width 111 height 18
radio input "true"
click at [658, 258] on input "Create a writer" at bounding box center [653, 263] width 10 height 10
radio input "false"
radio input "true"
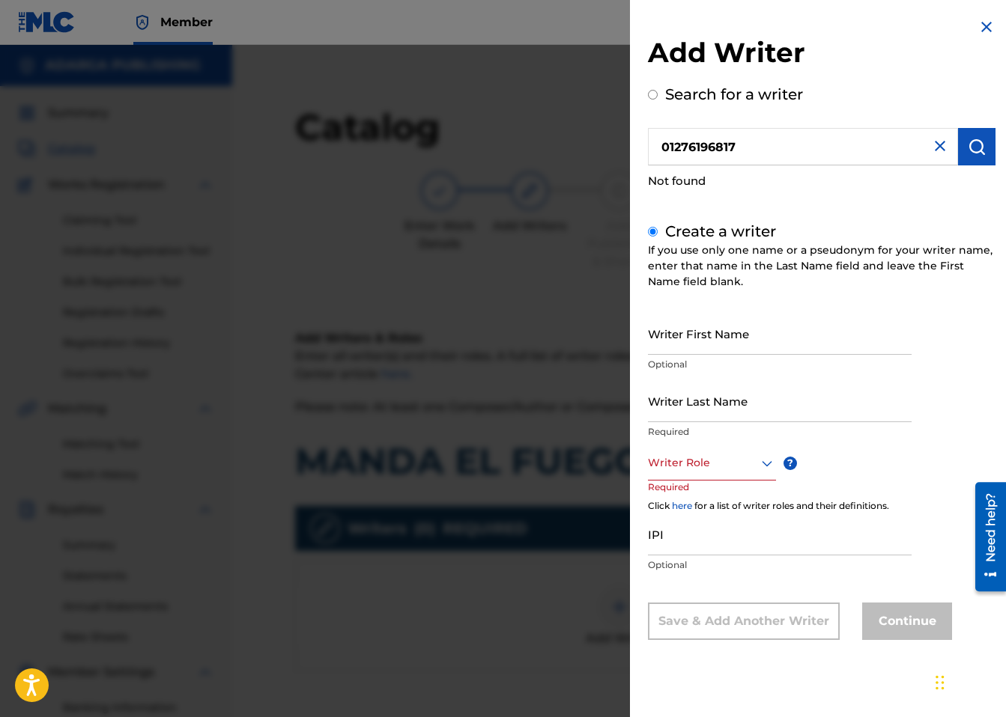
click at [696, 327] on input "Writer First Name" at bounding box center [780, 333] width 264 height 43
paste input "01276196817"
type input "01276196817"
click at [700, 405] on input "Writer Last Name" at bounding box center [780, 401] width 264 height 43
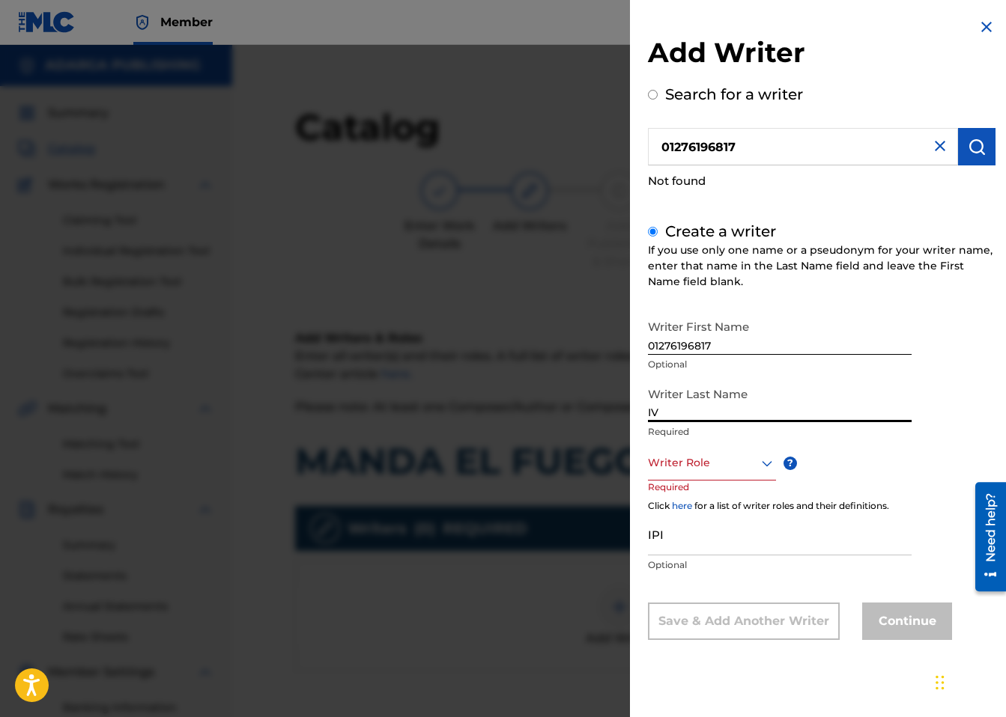
type input "IV"
click at [691, 525] on input "IPI" at bounding box center [780, 534] width 264 height 43
paste input "01276196817"
type input "01276196817"
click at [705, 465] on div at bounding box center [712, 463] width 128 height 19
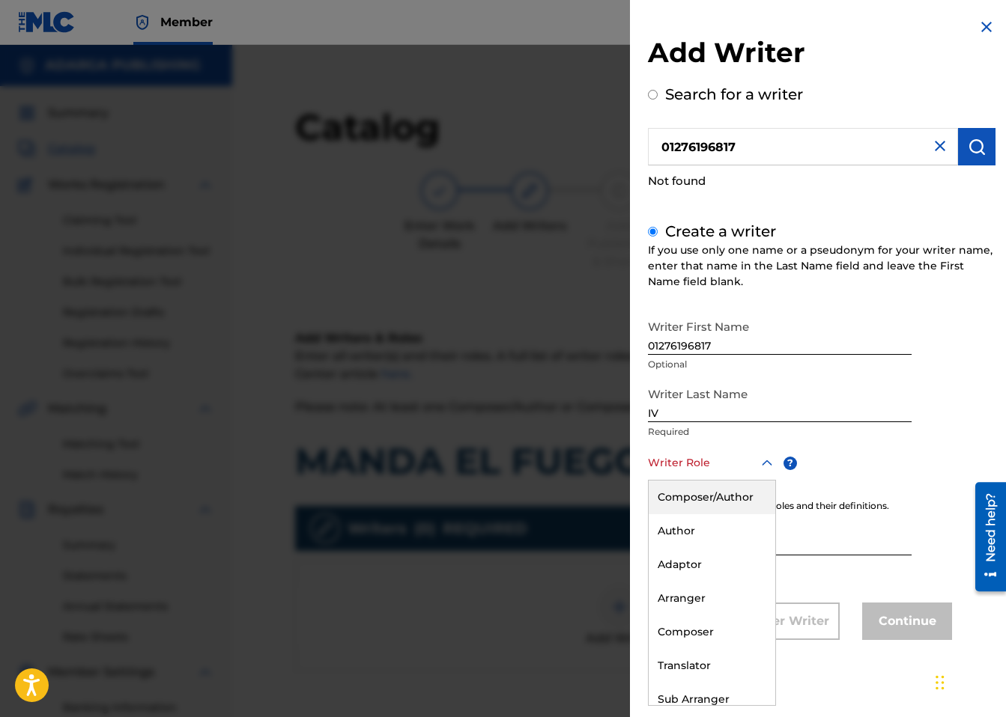
click at [700, 488] on div "Composer/Author" at bounding box center [712, 498] width 127 height 34
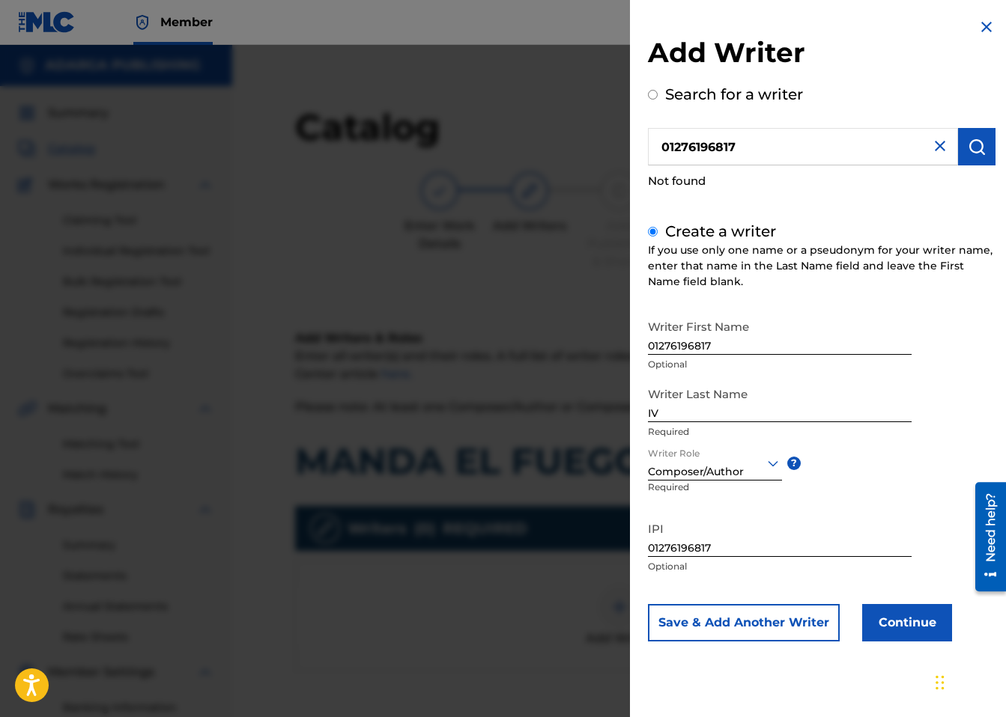
click at [720, 351] on input "01276196817" at bounding box center [780, 333] width 264 height 43
type input "IVAN"
type input "DELGADO"
click at [910, 634] on button "Continue" at bounding box center [907, 622] width 90 height 37
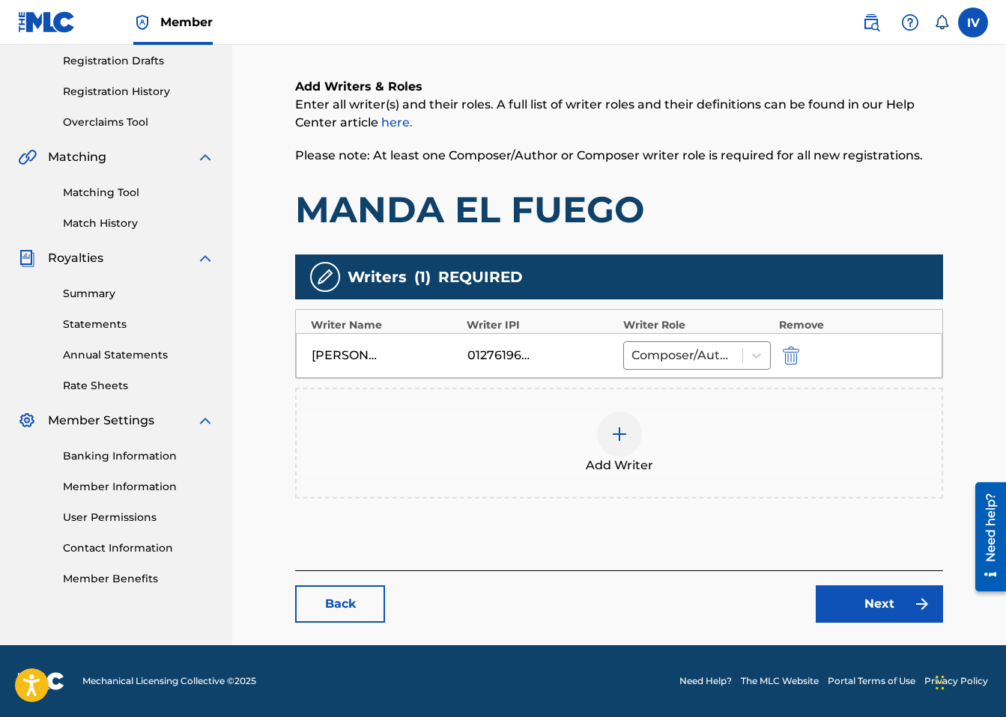
click at [866, 619] on link "Next" at bounding box center [879, 604] width 127 height 37
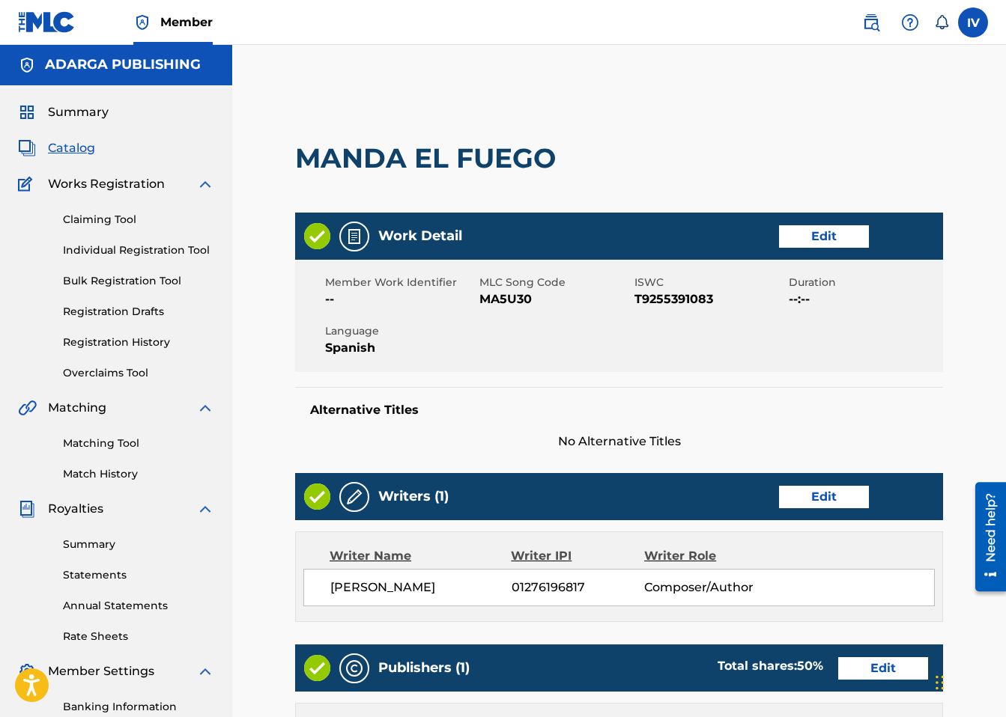
scroll to position [708, 0]
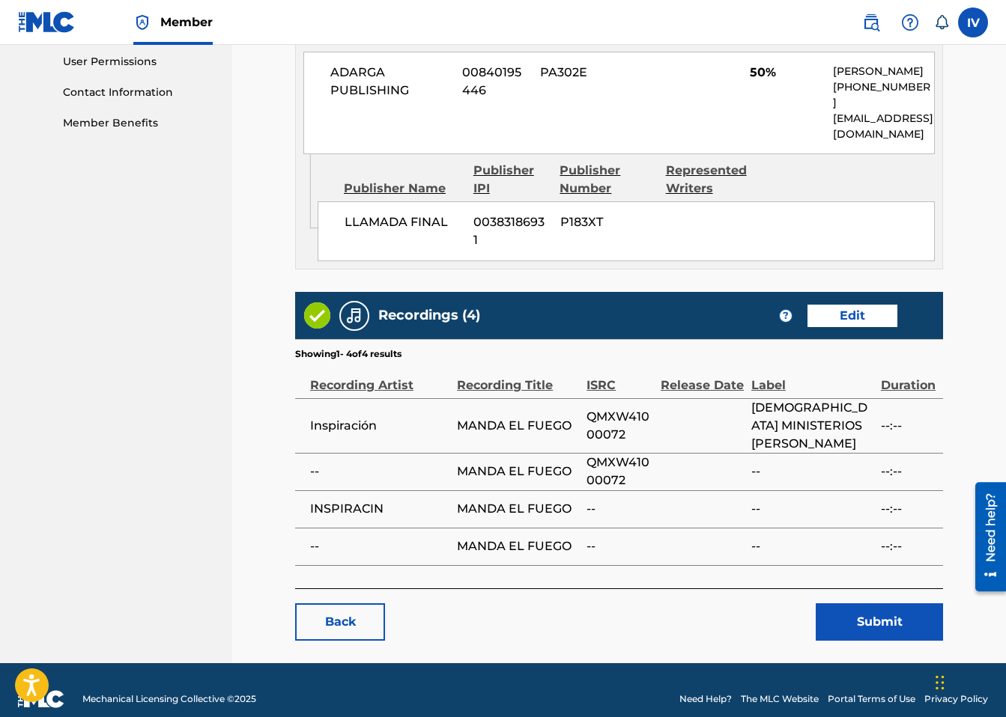
click at [854, 604] on button "Submit" at bounding box center [879, 622] width 127 height 37
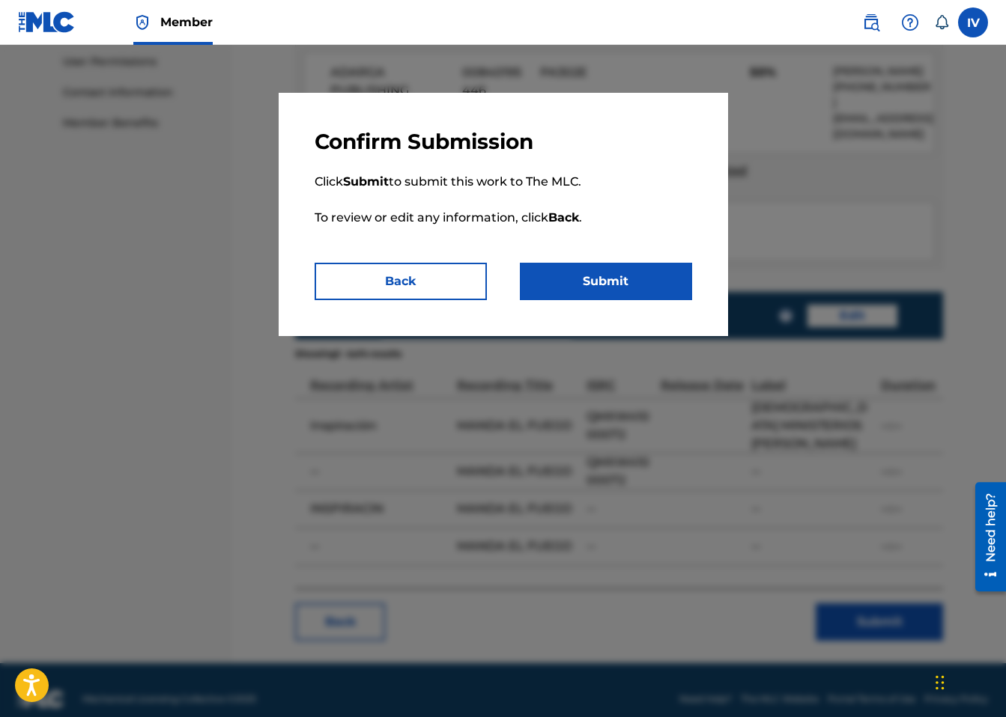
click at [659, 282] on button "Submit" at bounding box center [606, 281] width 172 height 37
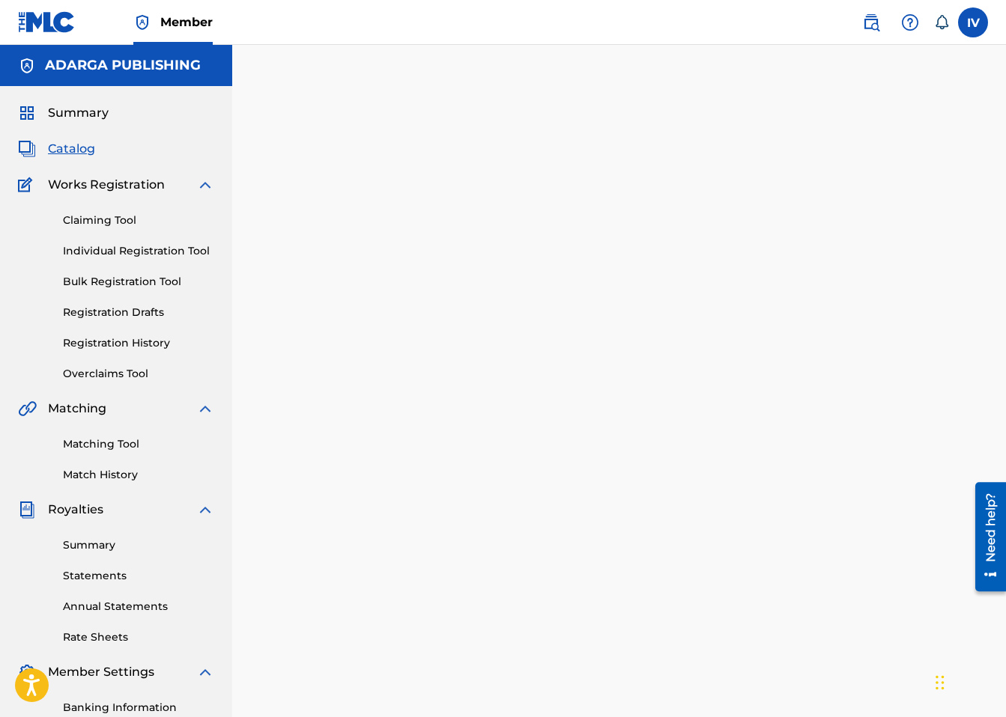
click at [72, 145] on span "Catalog" at bounding box center [71, 149] width 47 height 18
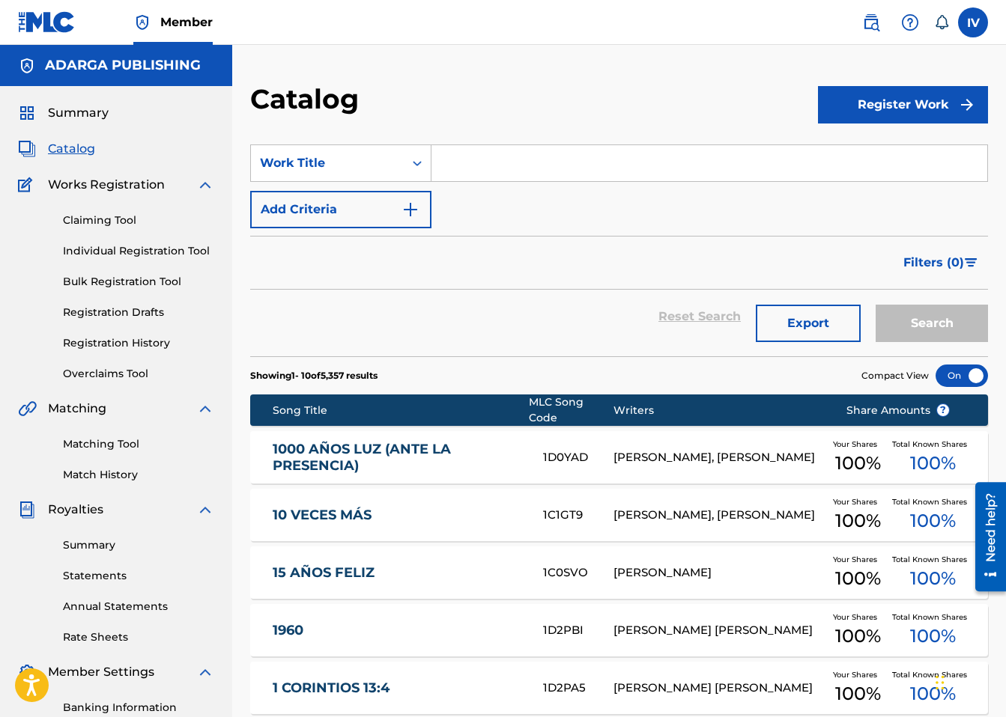
click at [123, 349] on link "Registration History" at bounding box center [138, 344] width 151 height 16
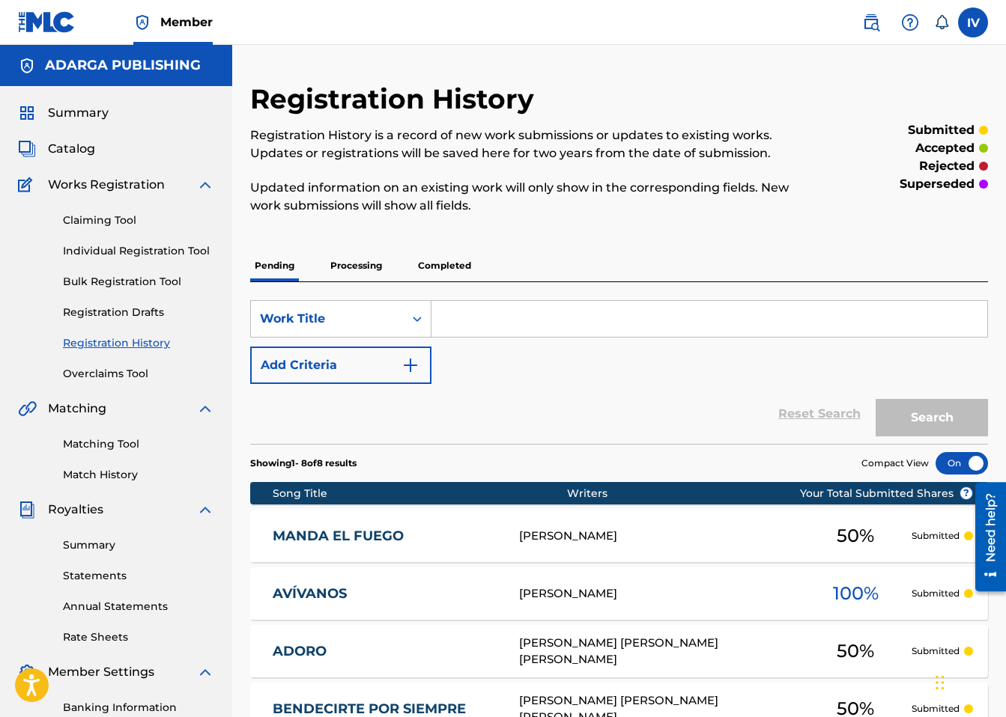
click at [400, 532] on link "MANDA EL FUEGO" at bounding box center [386, 536] width 226 height 17
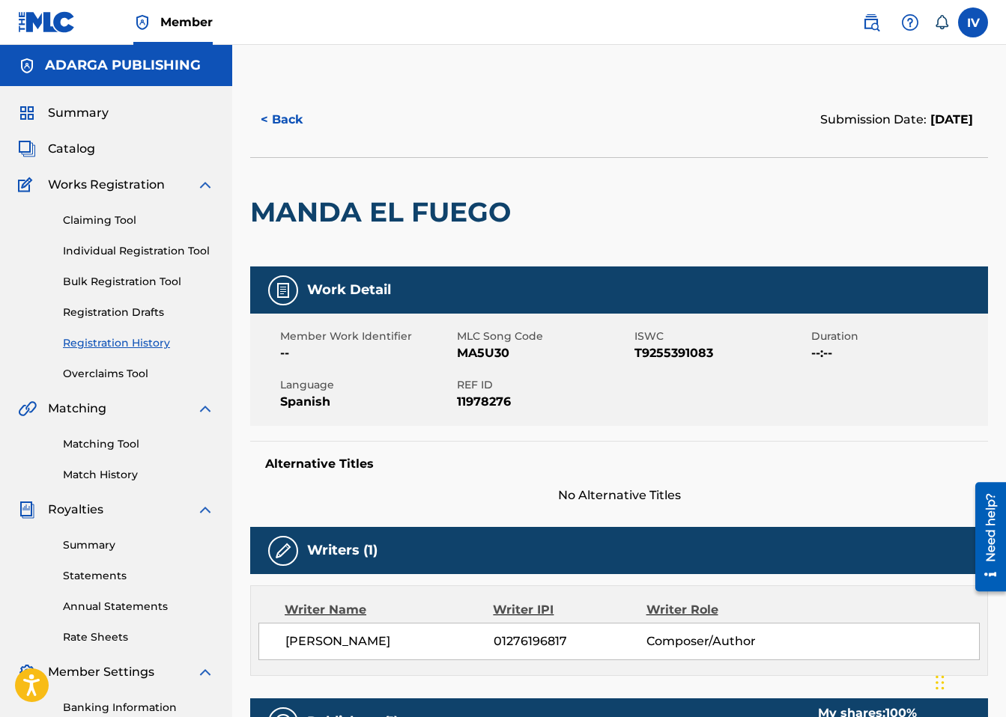
click at [476, 359] on span "MA5U30" at bounding box center [543, 354] width 173 height 18
copy span "MA5U30"
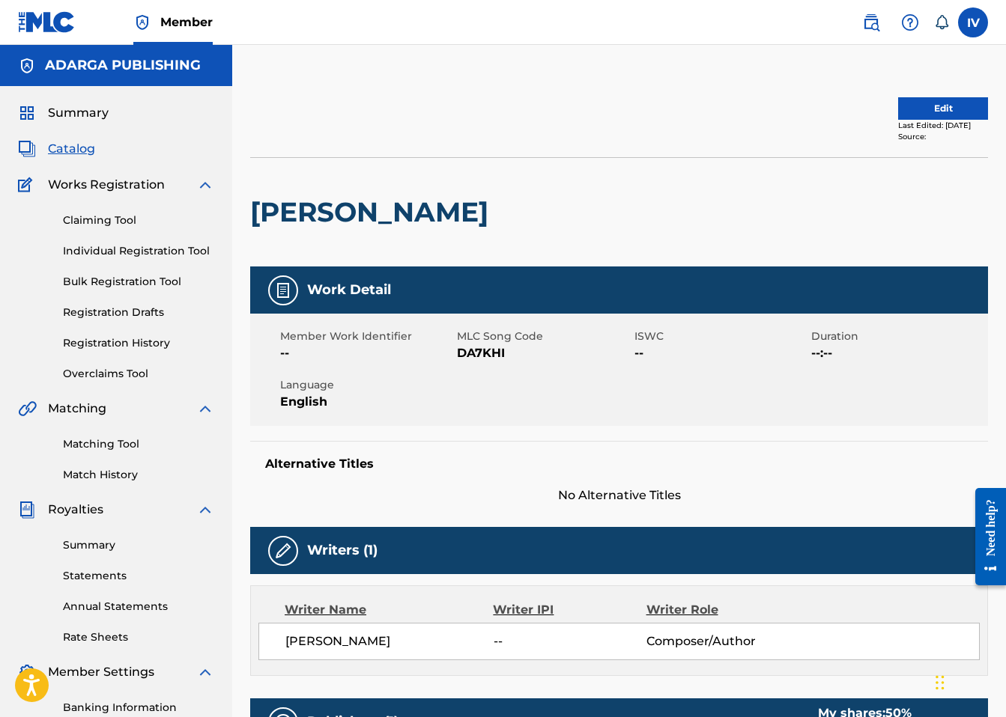
click at [902, 116] on button "Edit" at bounding box center [943, 108] width 90 height 22
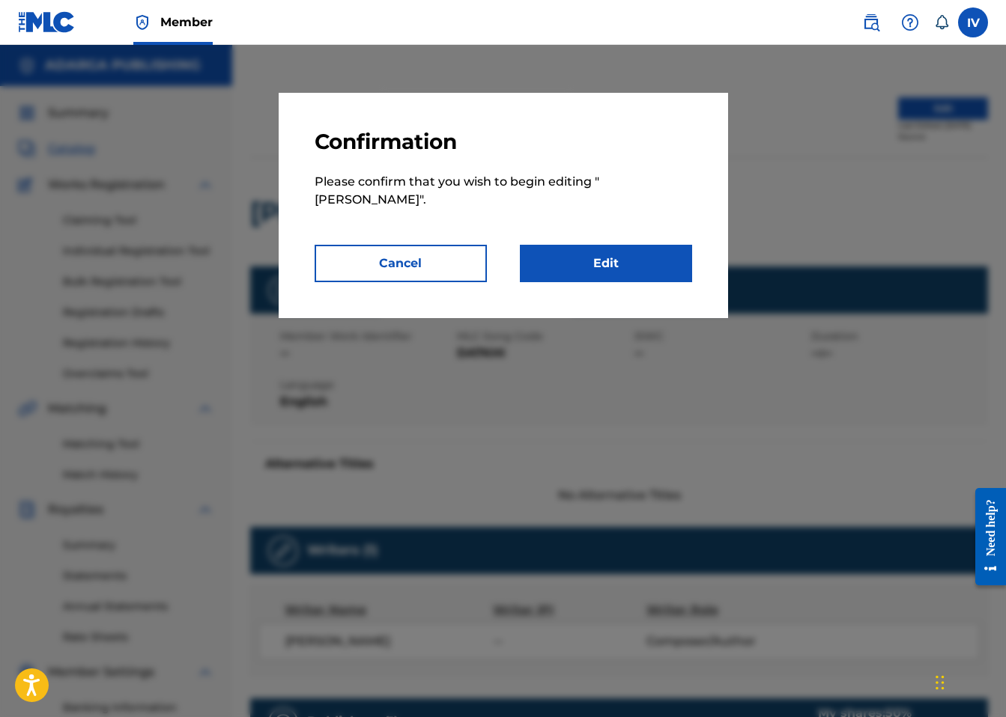
click at [626, 258] on link "Edit" at bounding box center [606, 263] width 172 height 37
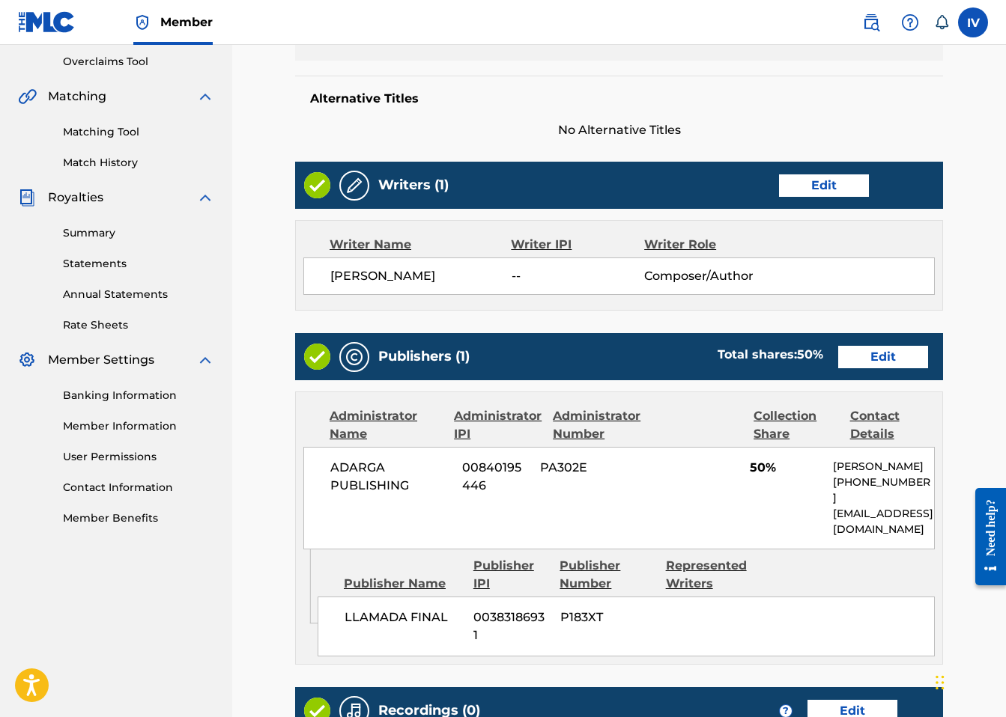
scroll to position [351, 0]
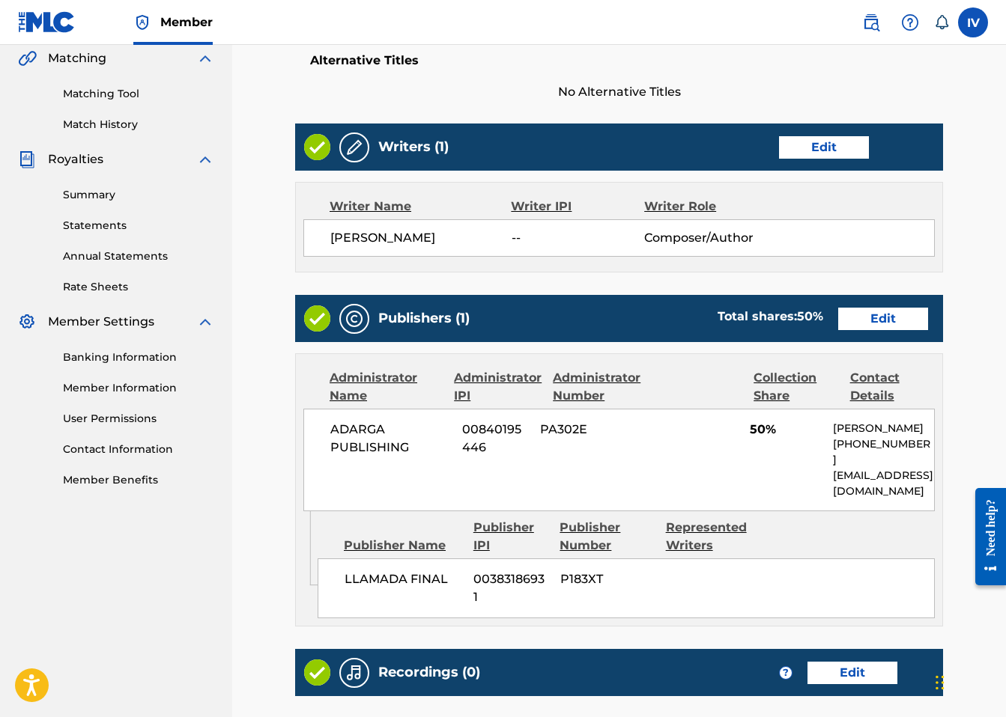
click at [881, 315] on link "Edit" at bounding box center [883, 319] width 90 height 22
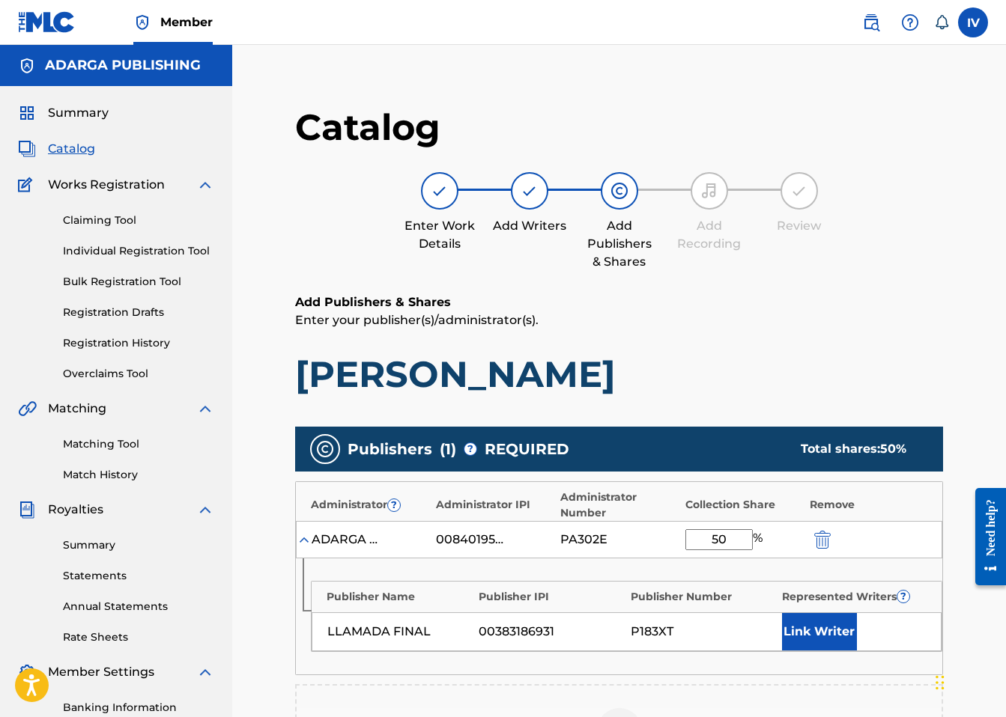
click at [726, 544] on input "50" at bounding box center [718, 540] width 67 height 21
type input "100"
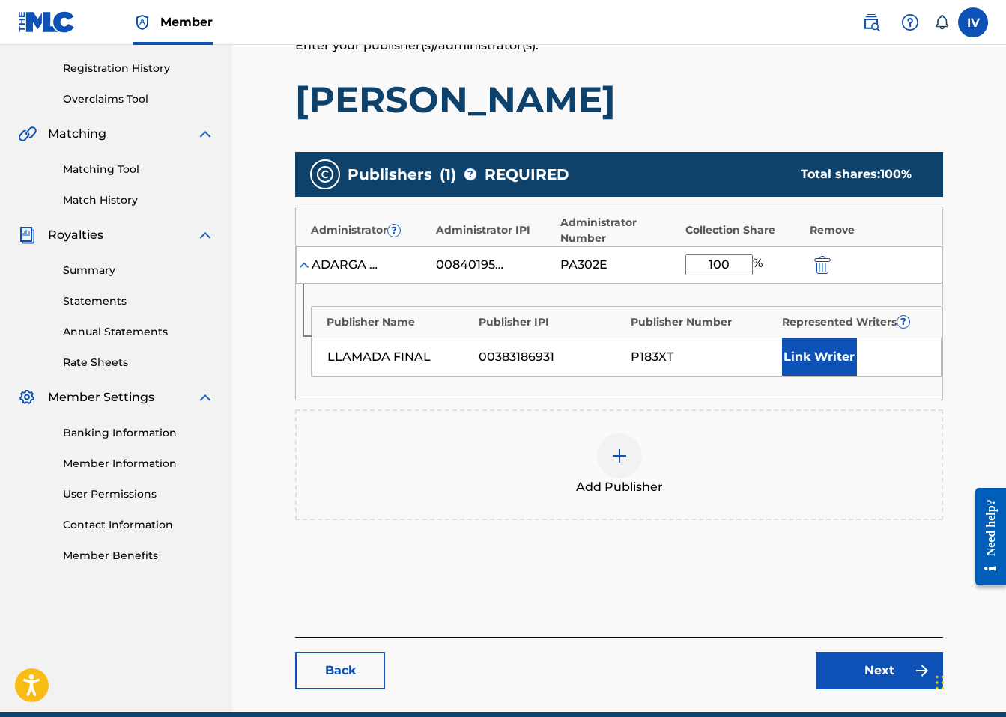
click at [821, 352] on button "Link Writer" at bounding box center [819, 357] width 75 height 37
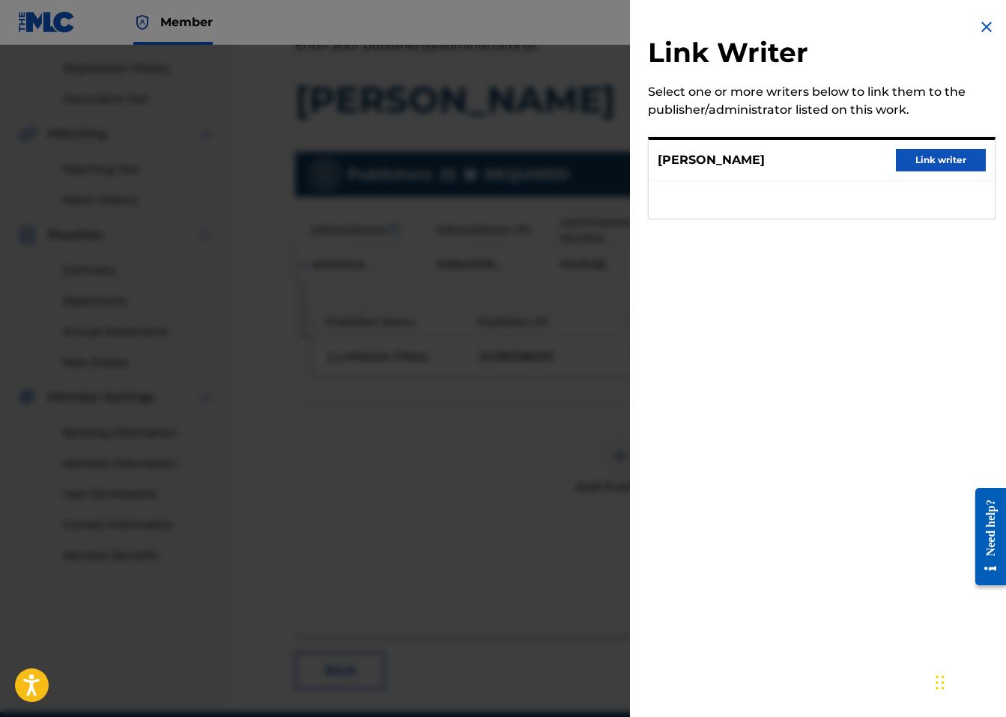
click at [959, 162] on button "Link writer" at bounding box center [941, 160] width 90 height 22
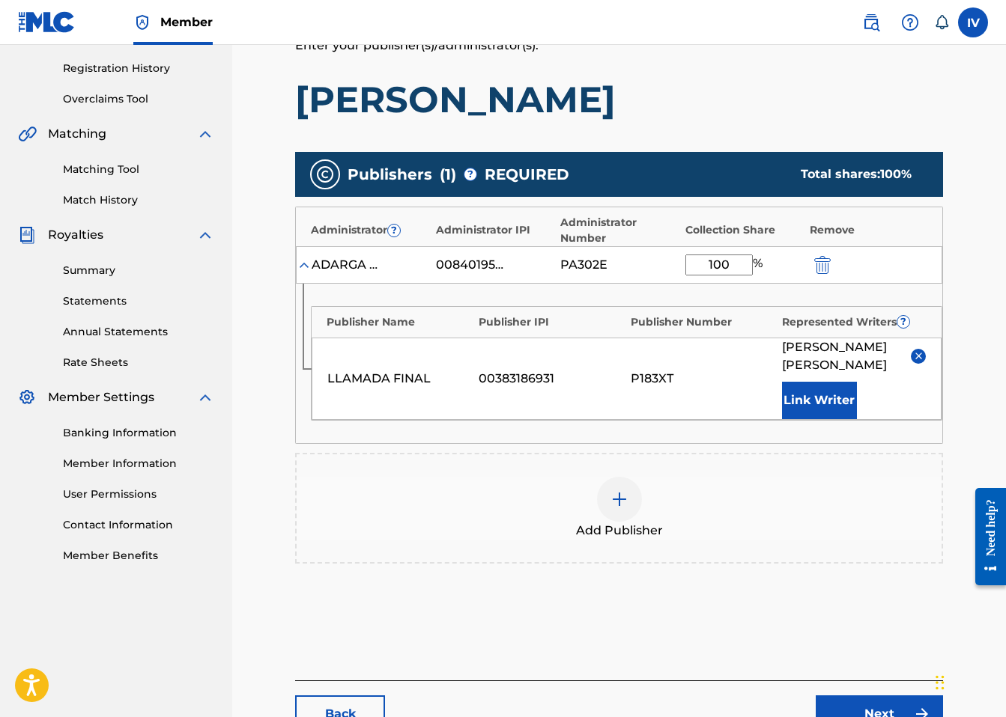
scroll to position [367, 0]
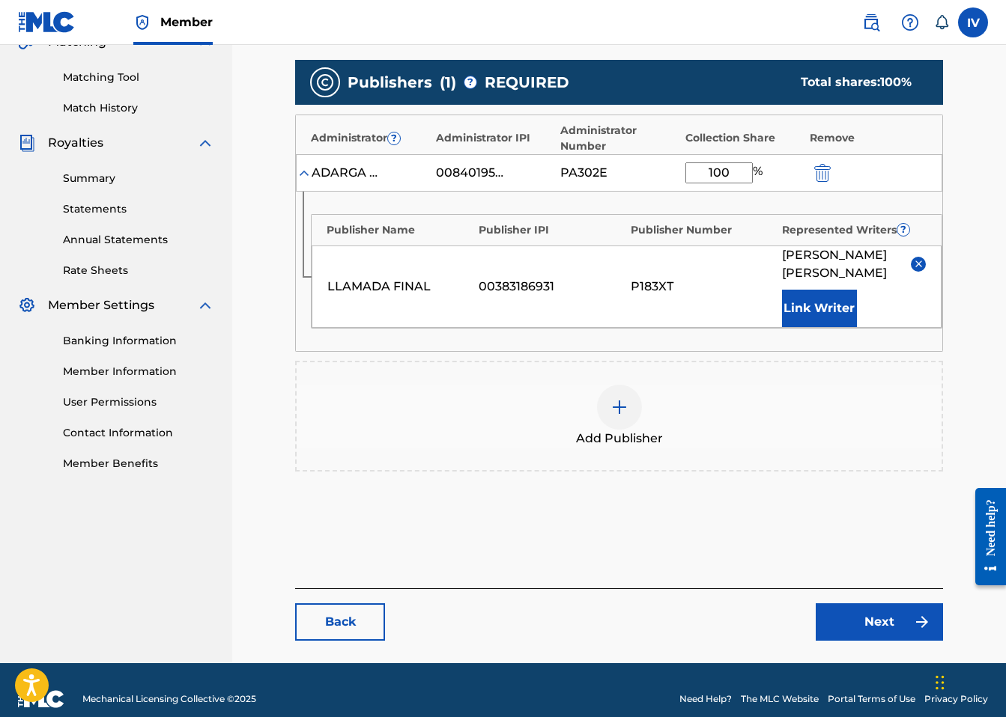
click at [863, 612] on link "Next" at bounding box center [879, 622] width 127 height 37
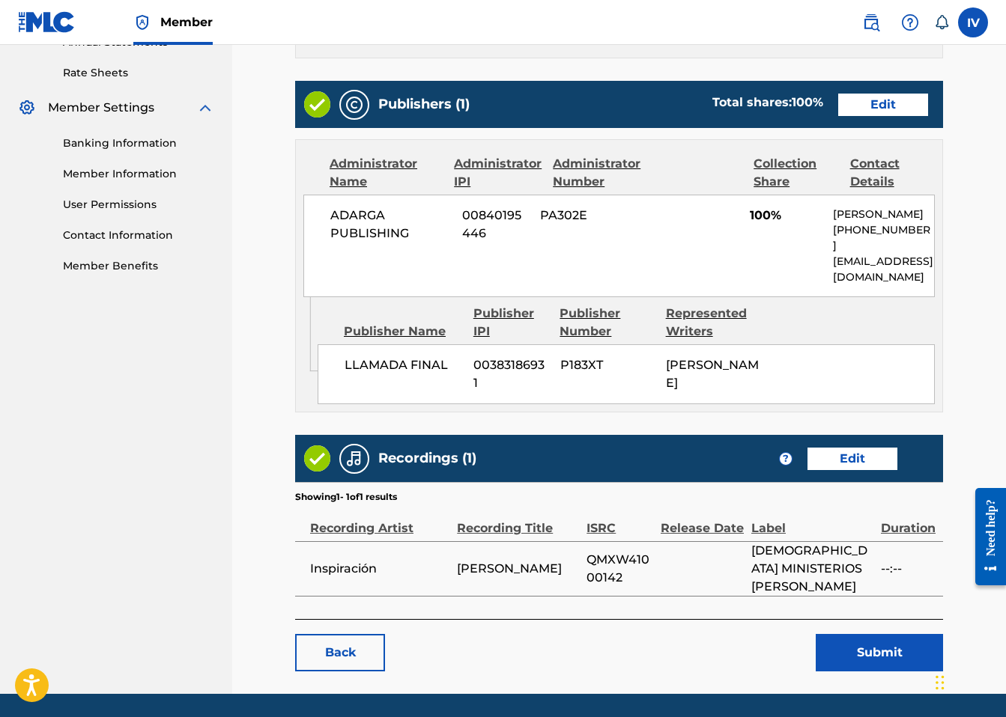
scroll to position [595, 0]
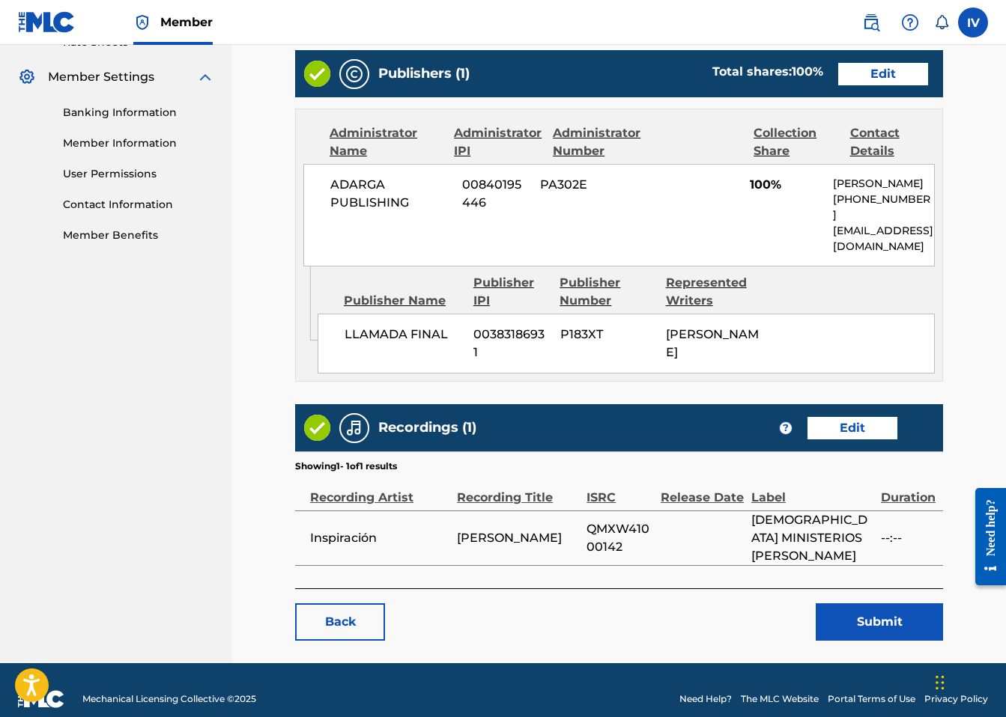
click at [840, 611] on button "Submit" at bounding box center [879, 622] width 127 height 37
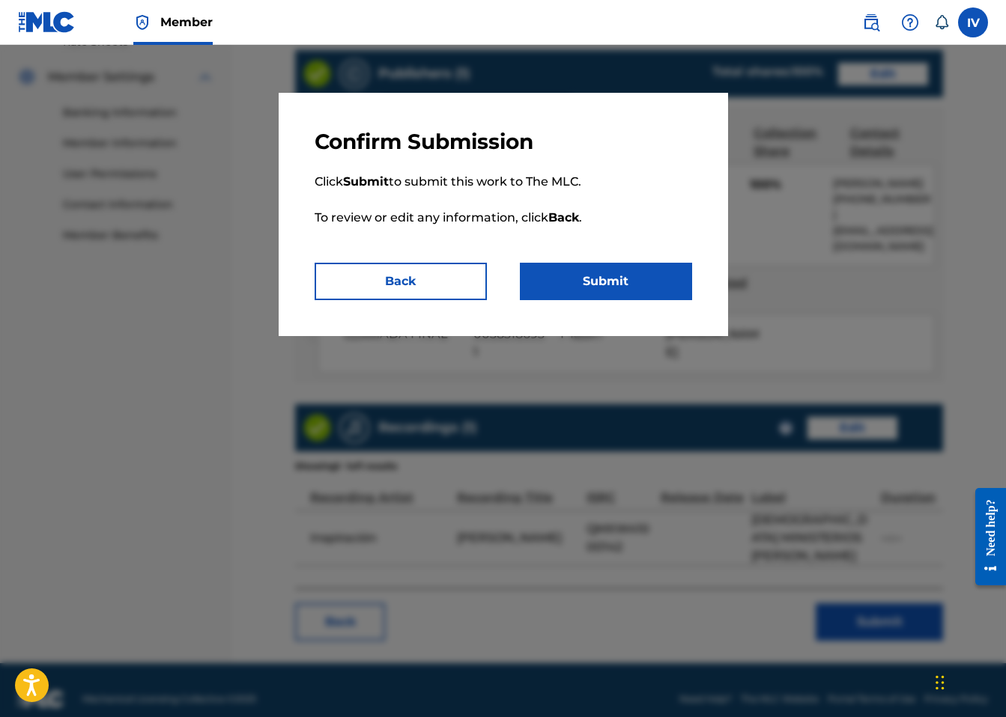
click at [579, 273] on button "Submit" at bounding box center [606, 281] width 172 height 37
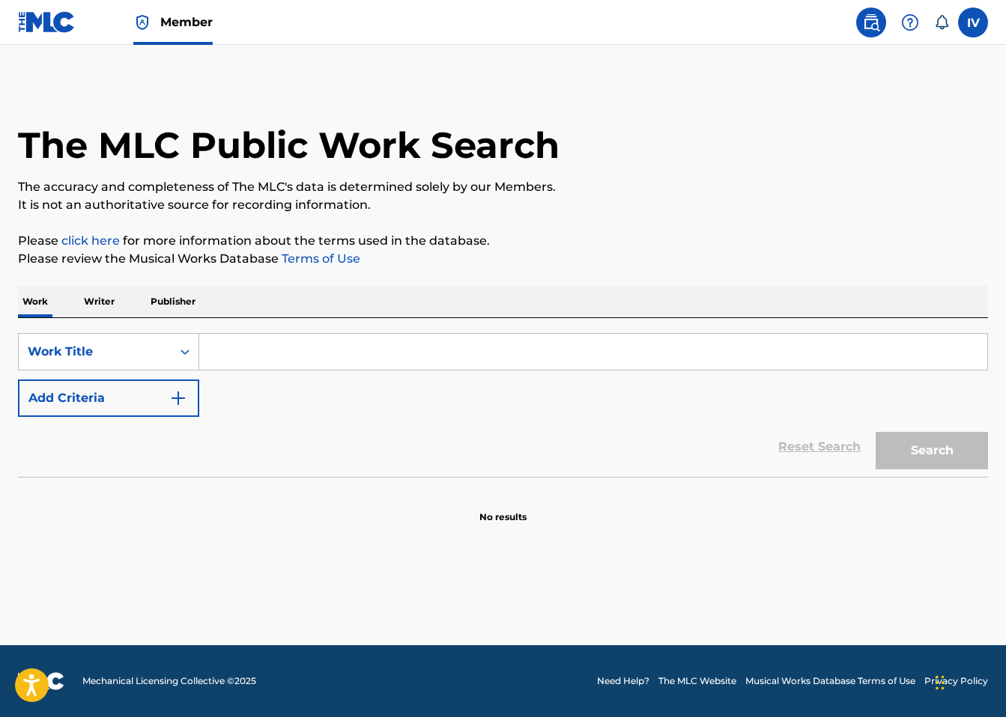
click at [39, 11] on img at bounding box center [47, 22] width 58 height 22
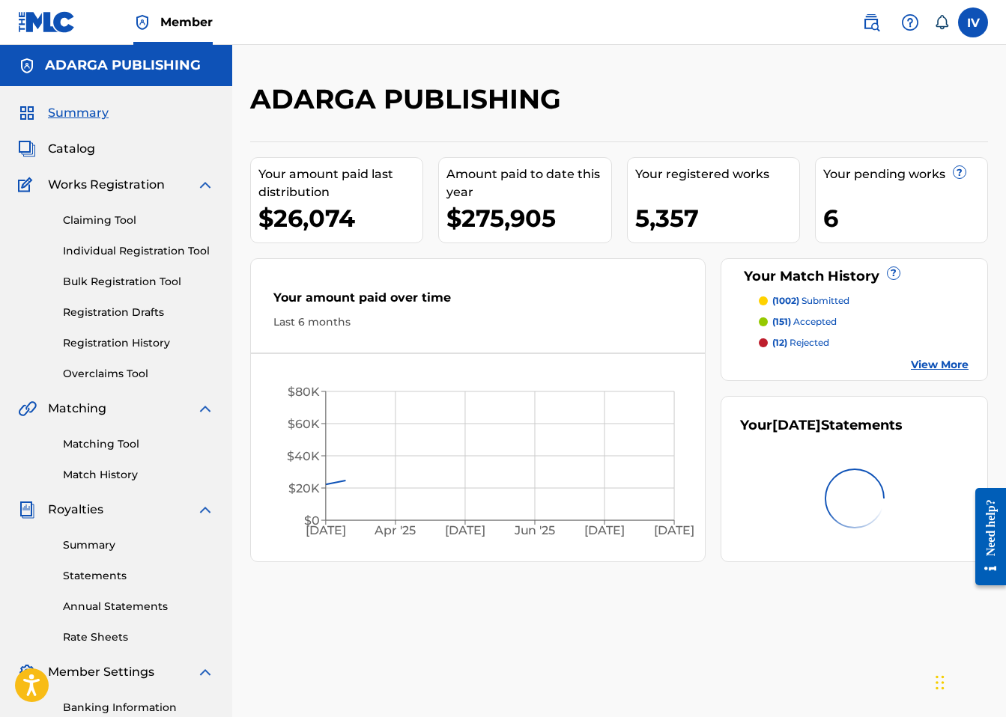
click at [79, 145] on span "Catalog" at bounding box center [71, 149] width 47 height 18
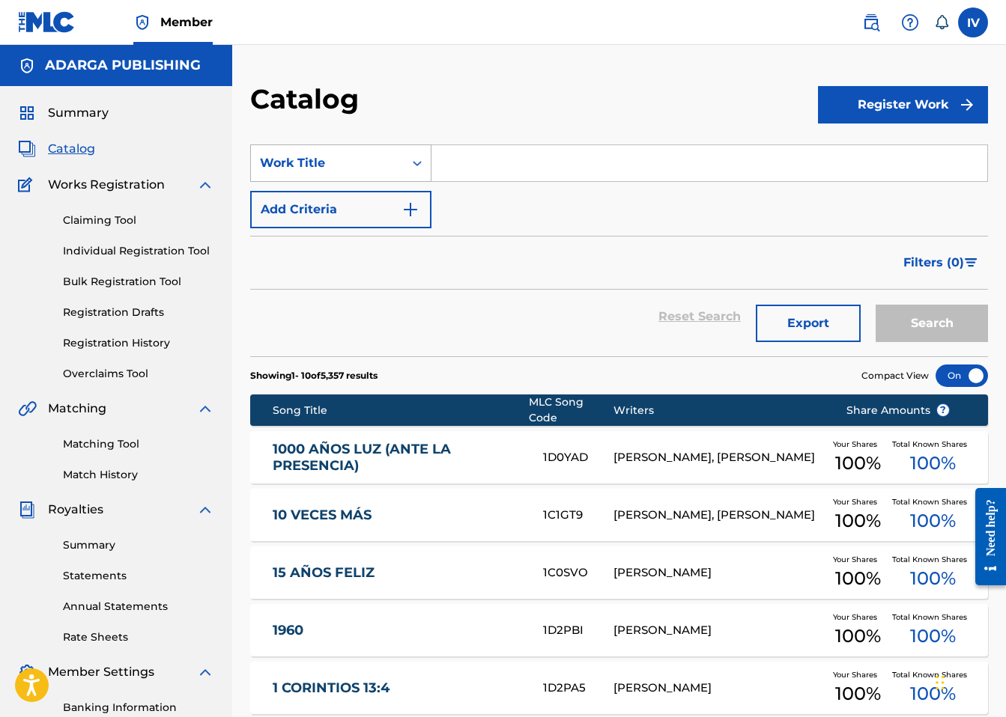
click at [365, 162] on div "Work Title" at bounding box center [327, 163] width 135 height 18
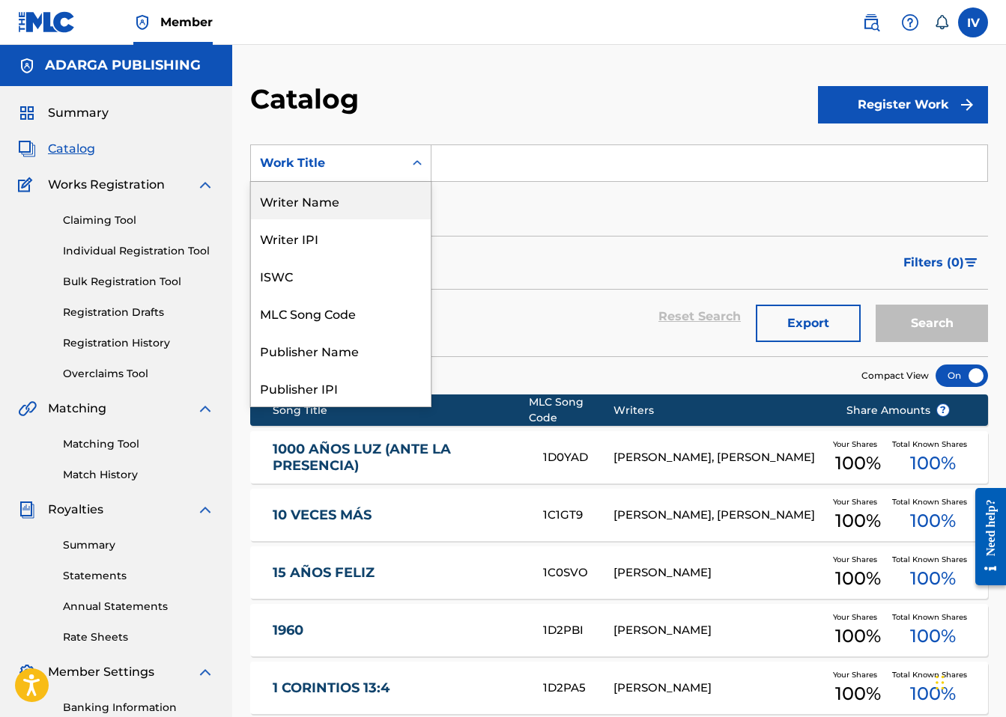
click at [452, 157] on input "Search Form" at bounding box center [709, 163] width 556 height 36
paste input "GA129A"
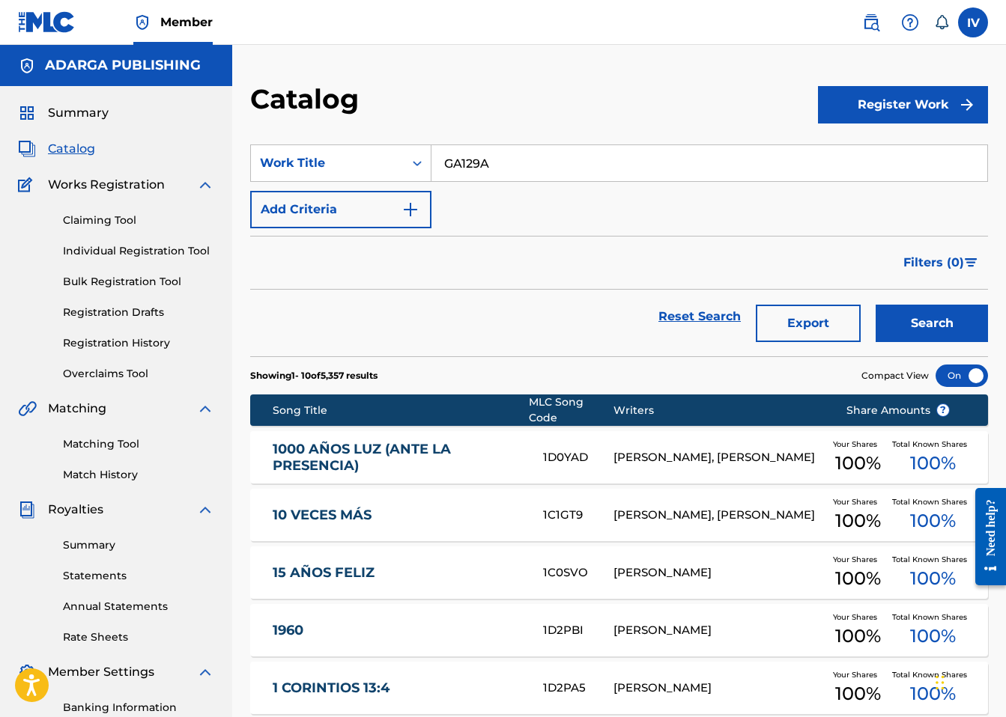
type input "GA129A"
click at [876, 305] on button "Search" at bounding box center [932, 323] width 112 height 37
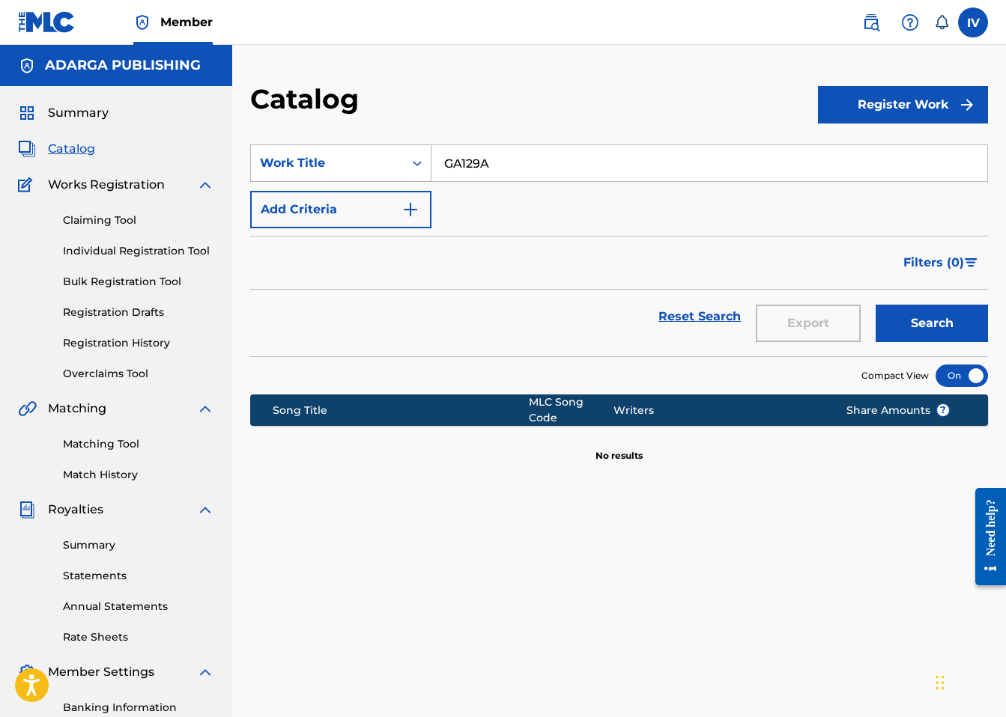
click at [407, 159] on div "Search Form" at bounding box center [417, 163] width 27 height 27
click at [367, 157] on div "Work Title" at bounding box center [327, 163] width 135 height 18
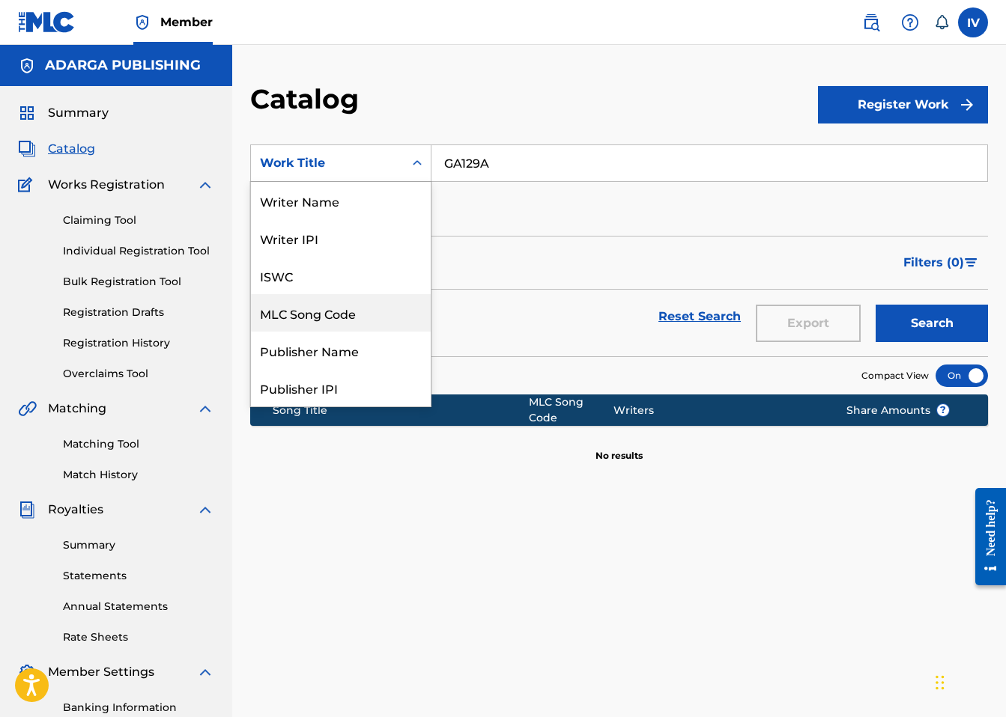
click at [333, 312] on div "MLC Song Code" at bounding box center [341, 312] width 180 height 37
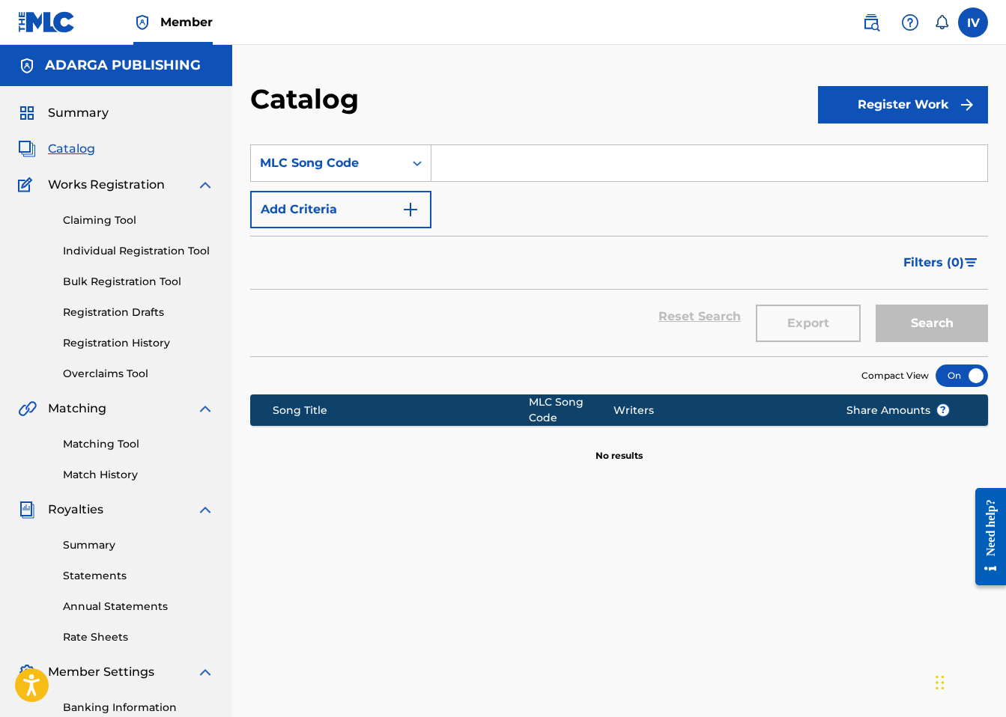
click at [527, 157] on input "Search Form" at bounding box center [709, 163] width 556 height 36
type input "GA129A"
click at [876, 305] on button "Search" at bounding box center [932, 323] width 112 height 37
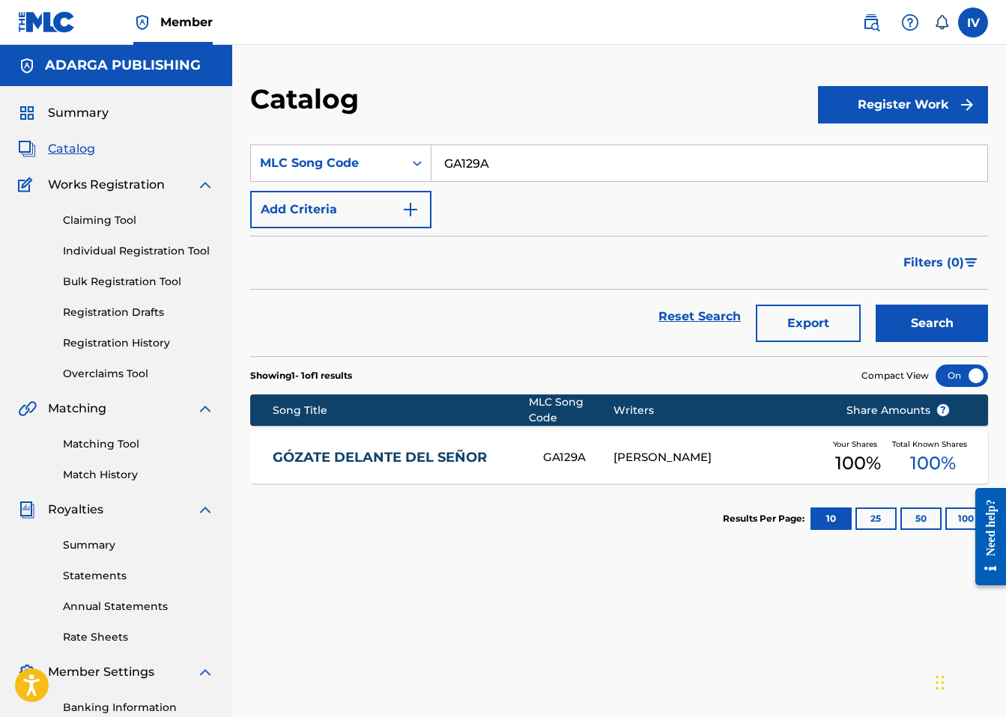
click at [431, 456] on link "GÓZATE DELANTE DEL SEÑOR" at bounding box center [398, 457] width 250 height 17
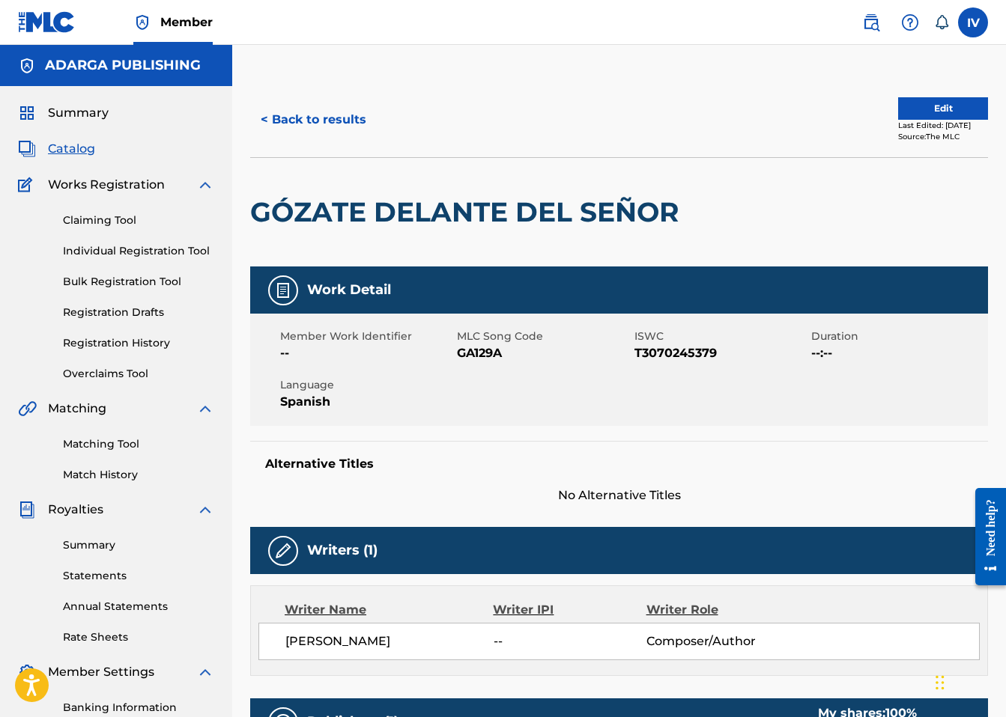
click at [481, 359] on span "GA129A" at bounding box center [543, 354] width 173 height 18
copy span "GA129A"
click at [342, 121] on button "< Back to results" at bounding box center [313, 119] width 127 height 37
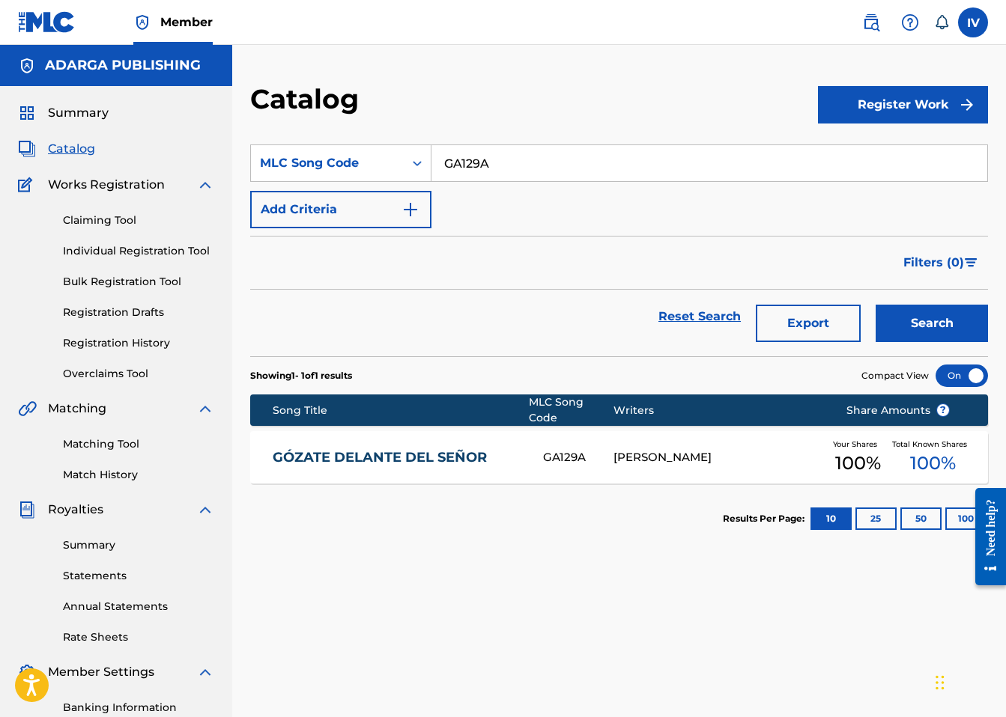
click at [492, 145] on div "GA129A" at bounding box center [709, 163] width 556 height 37
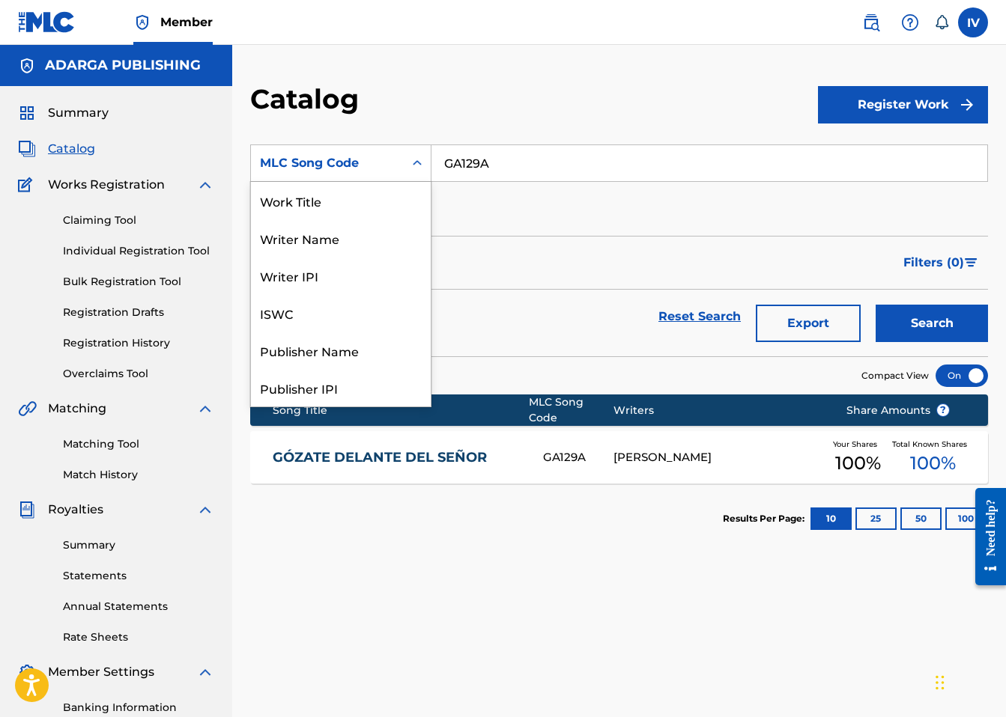
click at [327, 154] on div "MLC Song Code" at bounding box center [327, 163] width 135 height 18
click at [309, 203] on div "Work Title" at bounding box center [341, 200] width 180 height 37
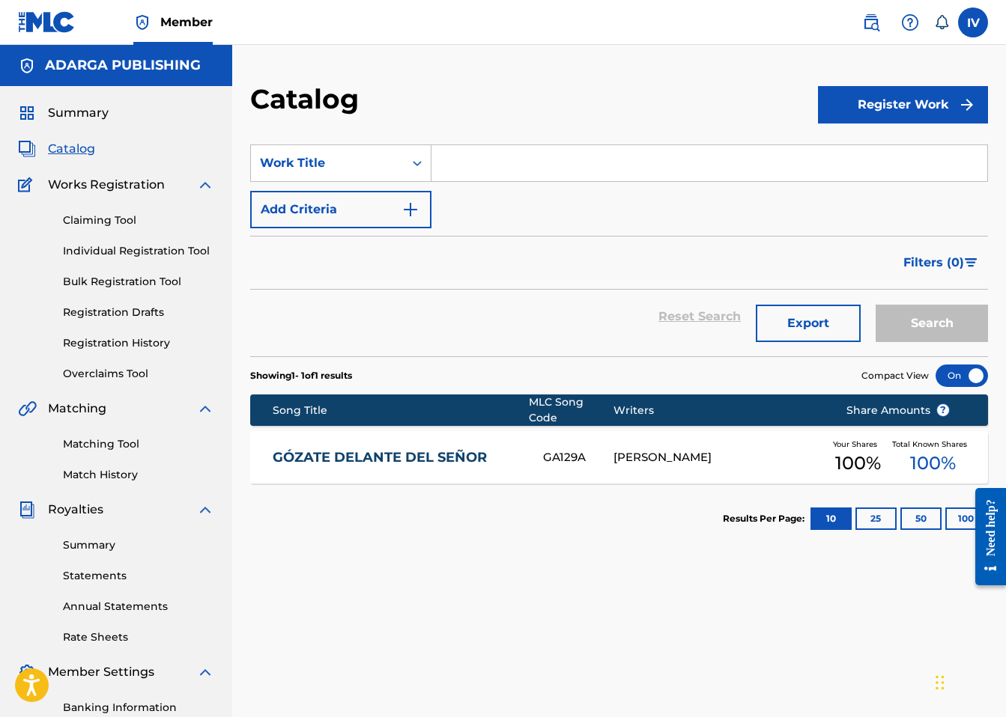
click at [485, 166] on input "Search Form" at bounding box center [709, 163] width 556 height 36
paste input "Haré Un Altar Para Ti (Instrumental)"
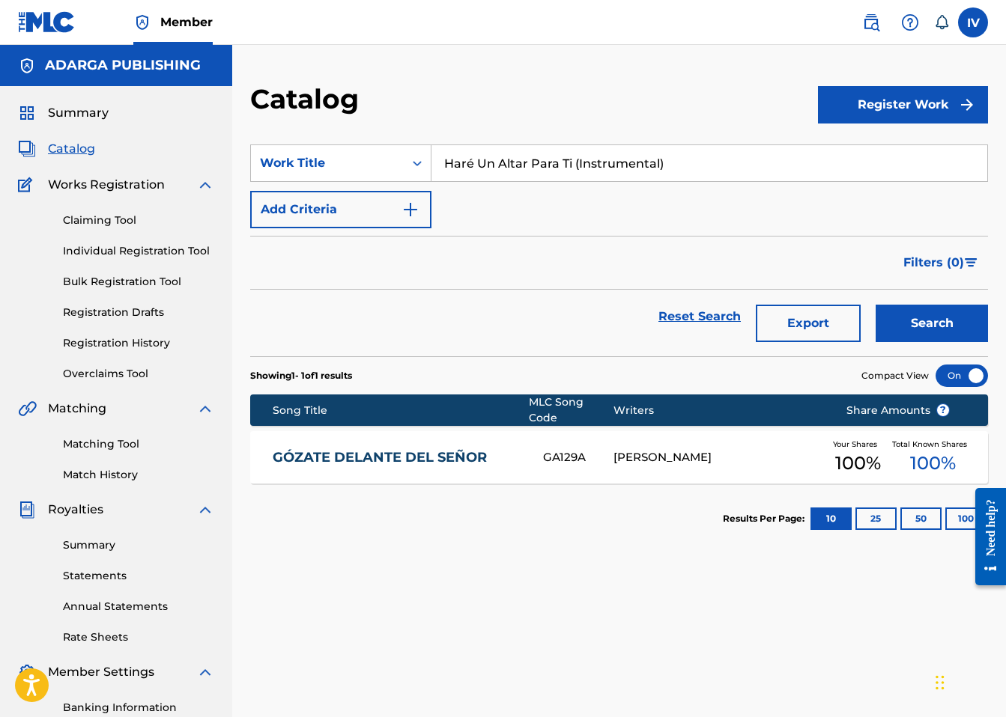
click at [583, 161] on input "Haré Un Altar Para Ti (Instrumental)" at bounding box center [709, 163] width 556 height 36
type input "Haré Un Altar Para TI"
click at [876, 305] on button "Search" at bounding box center [932, 323] width 112 height 37
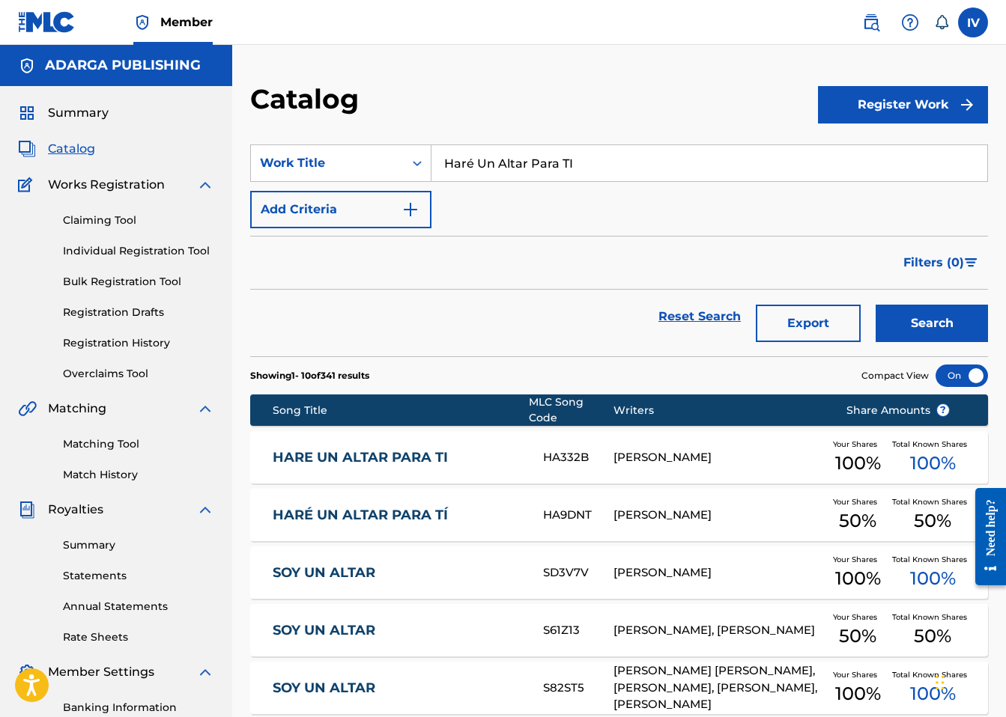
click at [391, 519] on link "HARÉ UN ALTAR PARA TÍ" at bounding box center [398, 515] width 250 height 17
click at [374, 462] on link "HARE UN ALTAR PARA TI" at bounding box center [398, 457] width 250 height 17
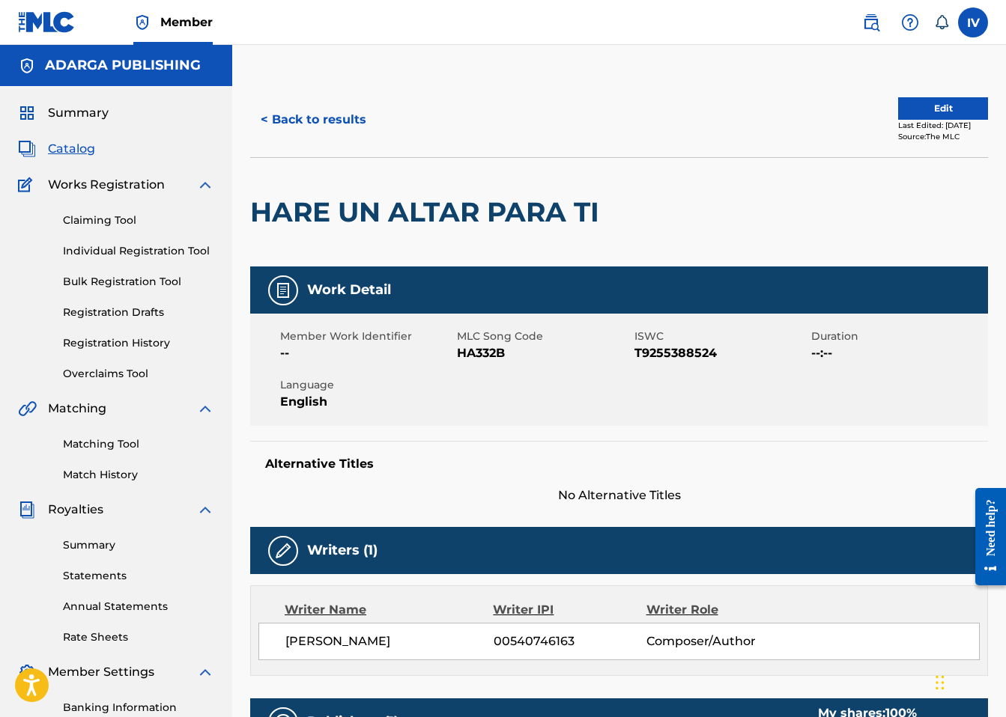
click at [479, 357] on span "HA332B" at bounding box center [543, 354] width 173 height 18
copy span "HA332B"
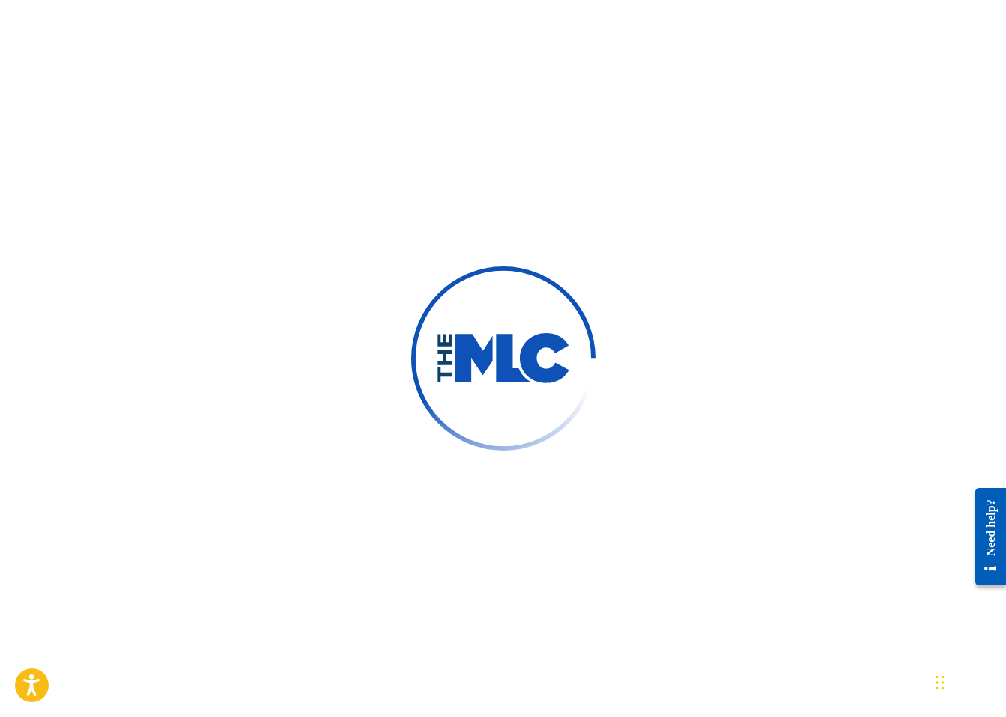
scroll to position [273, 0]
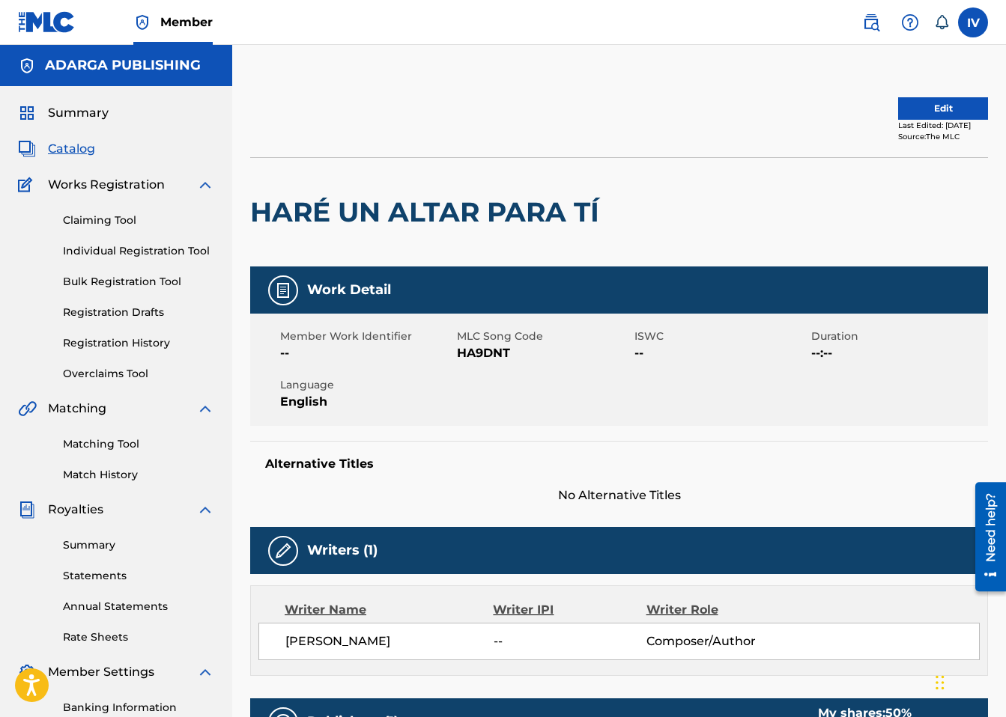
click at [901, 110] on button "Edit" at bounding box center [943, 108] width 90 height 22
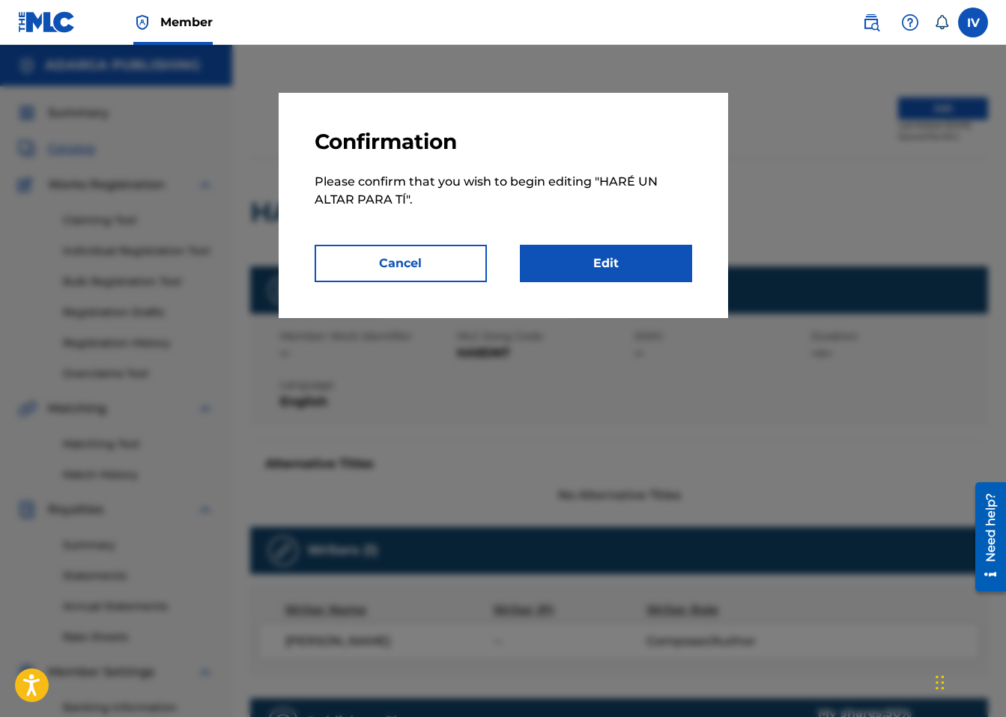
click at [640, 267] on link "Edit" at bounding box center [606, 263] width 172 height 37
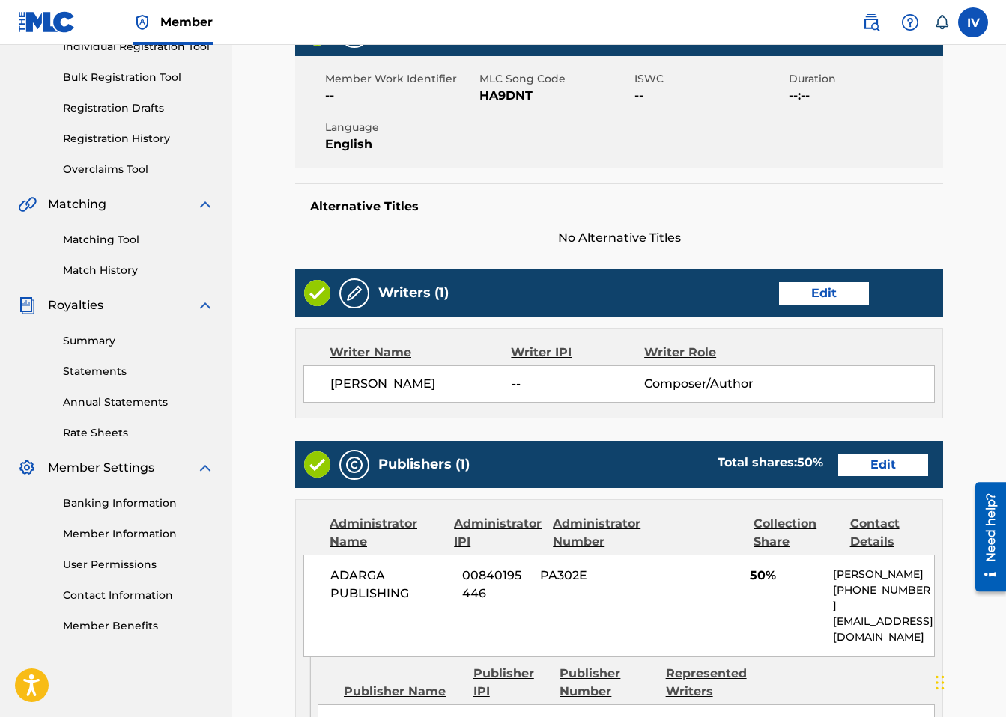
scroll to position [289, 0]
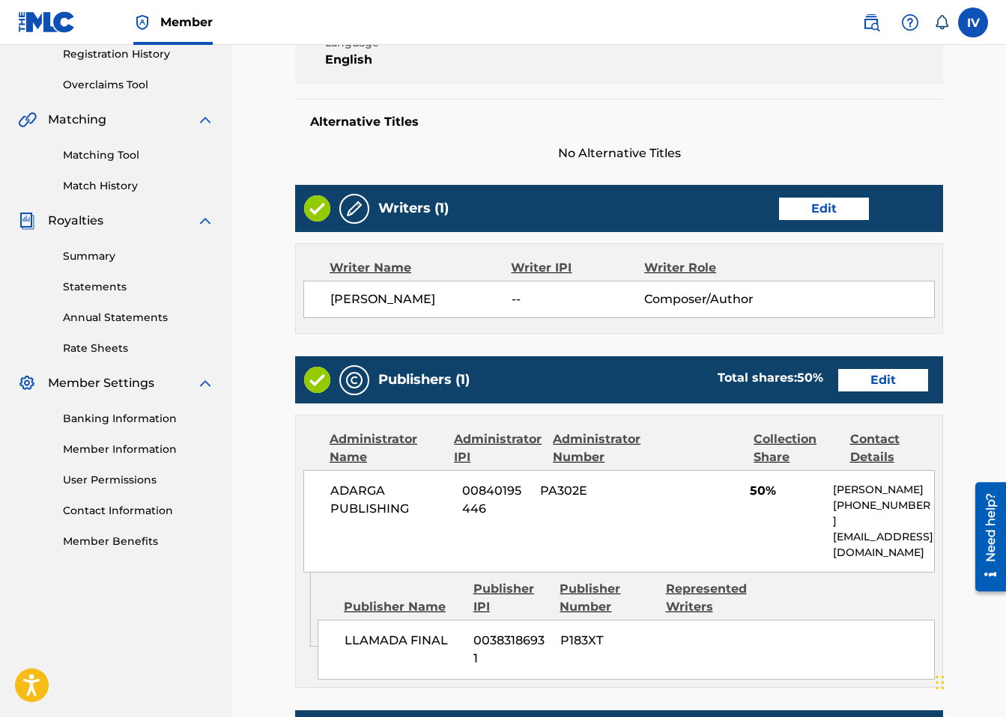
click at [868, 372] on link "Edit" at bounding box center [883, 380] width 90 height 22
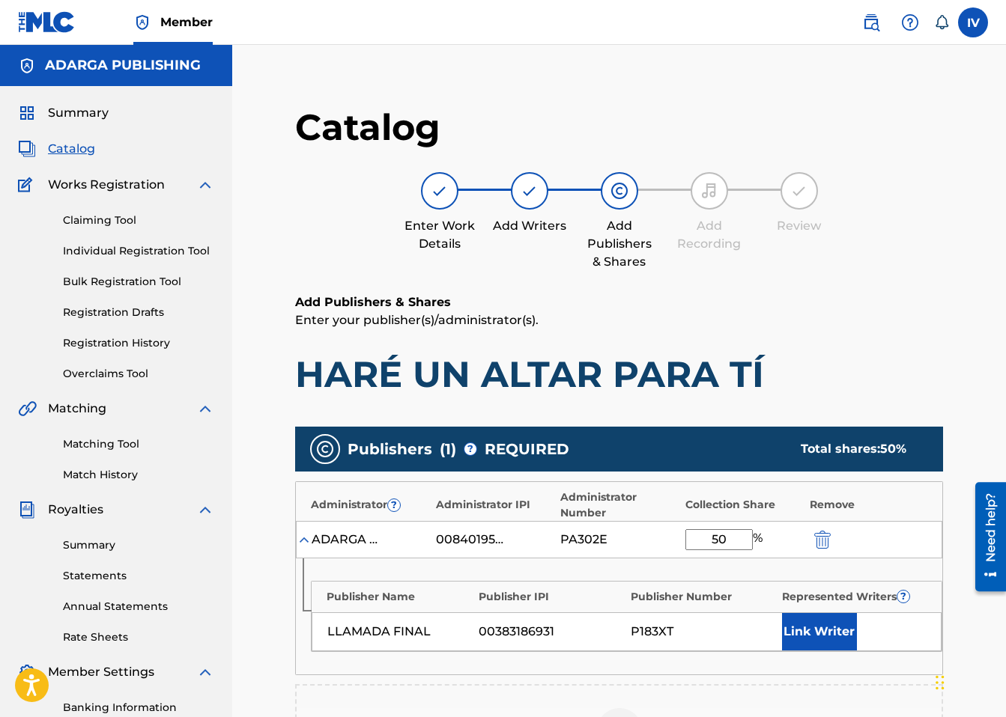
click at [735, 538] on input "50" at bounding box center [718, 540] width 67 height 21
type input "100"
click at [814, 631] on button "Link Writer" at bounding box center [819, 631] width 75 height 37
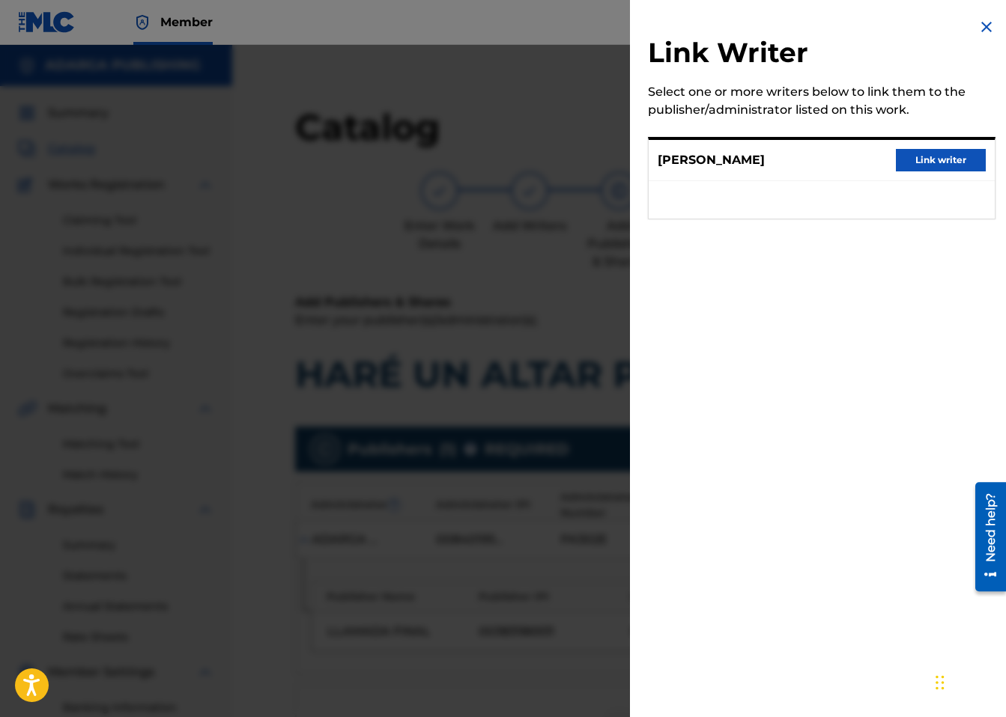
click at [920, 165] on button "Link writer" at bounding box center [941, 160] width 90 height 22
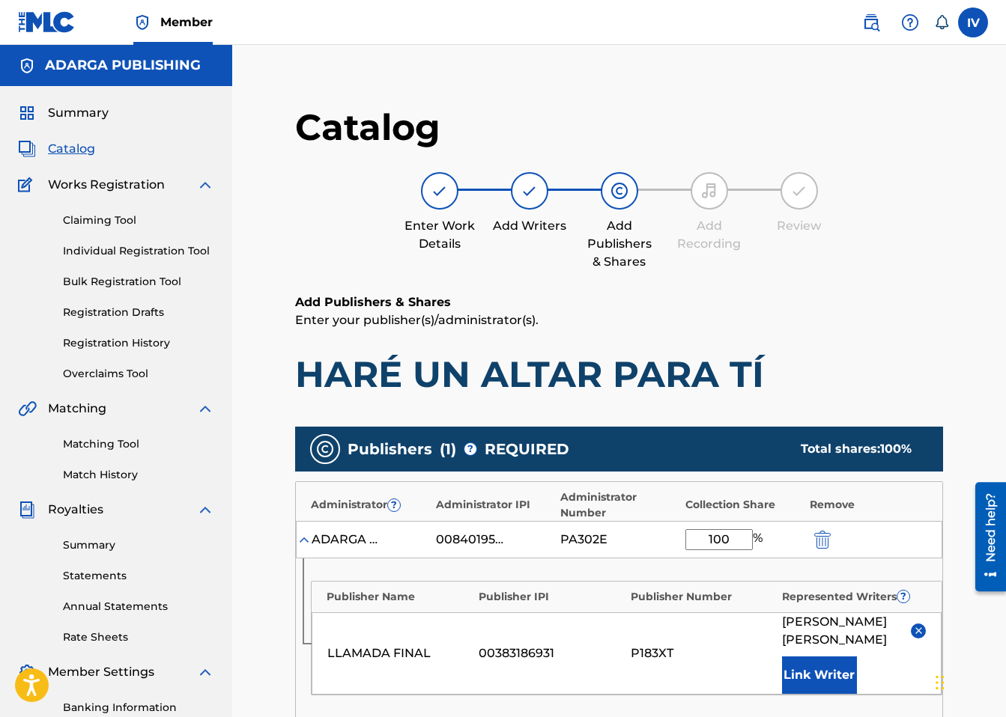
scroll to position [367, 0]
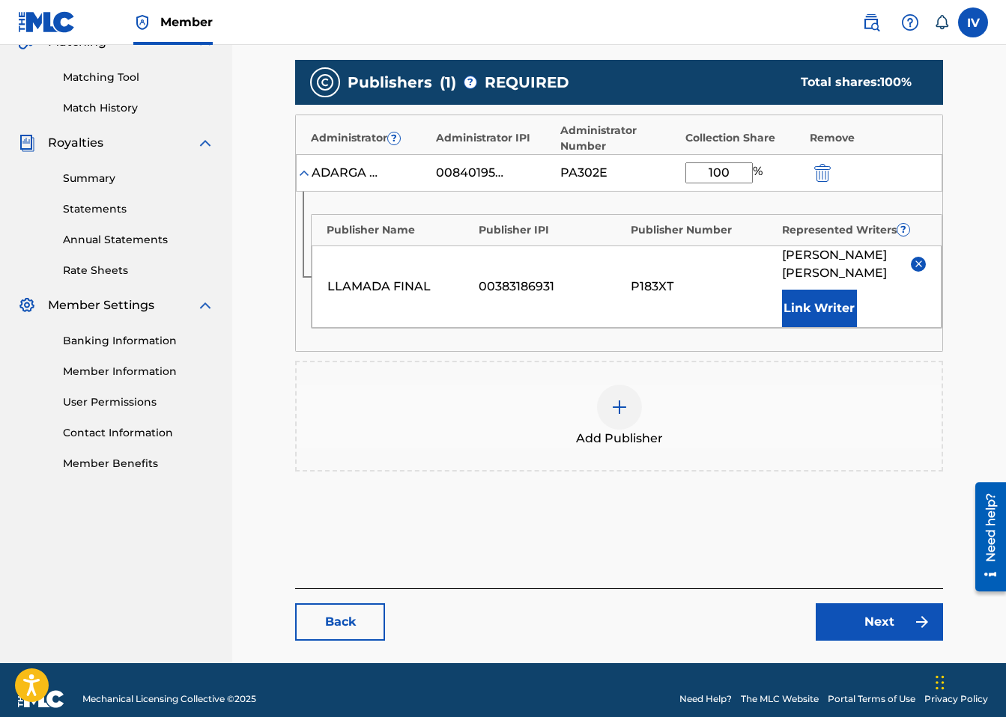
click at [881, 604] on link "Next" at bounding box center [879, 622] width 127 height 37
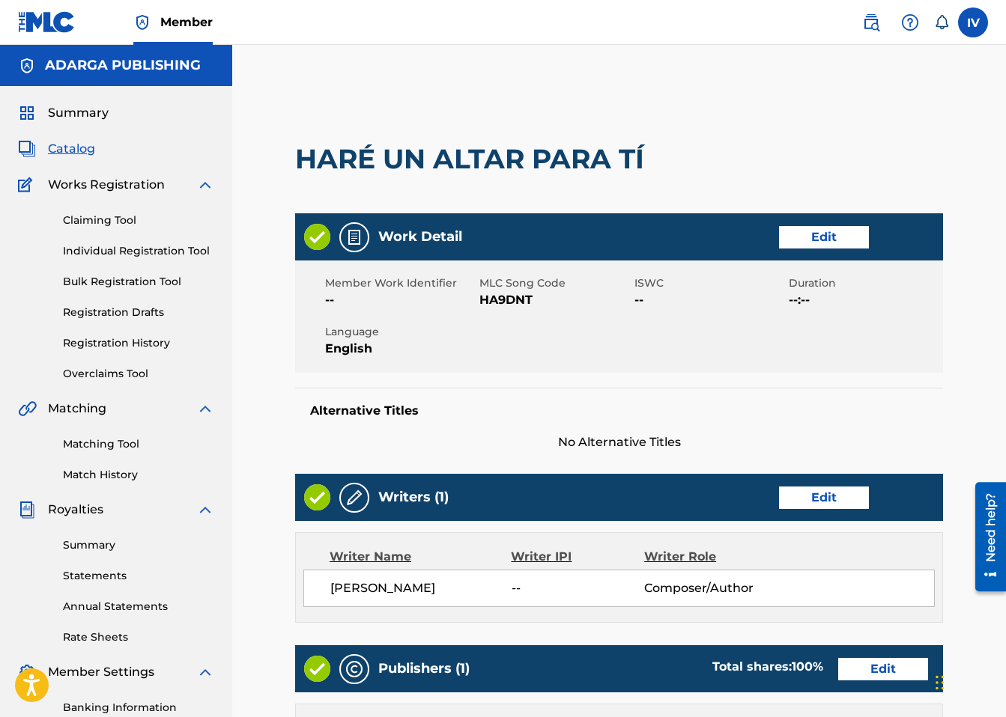
scroll to position [595, 0]
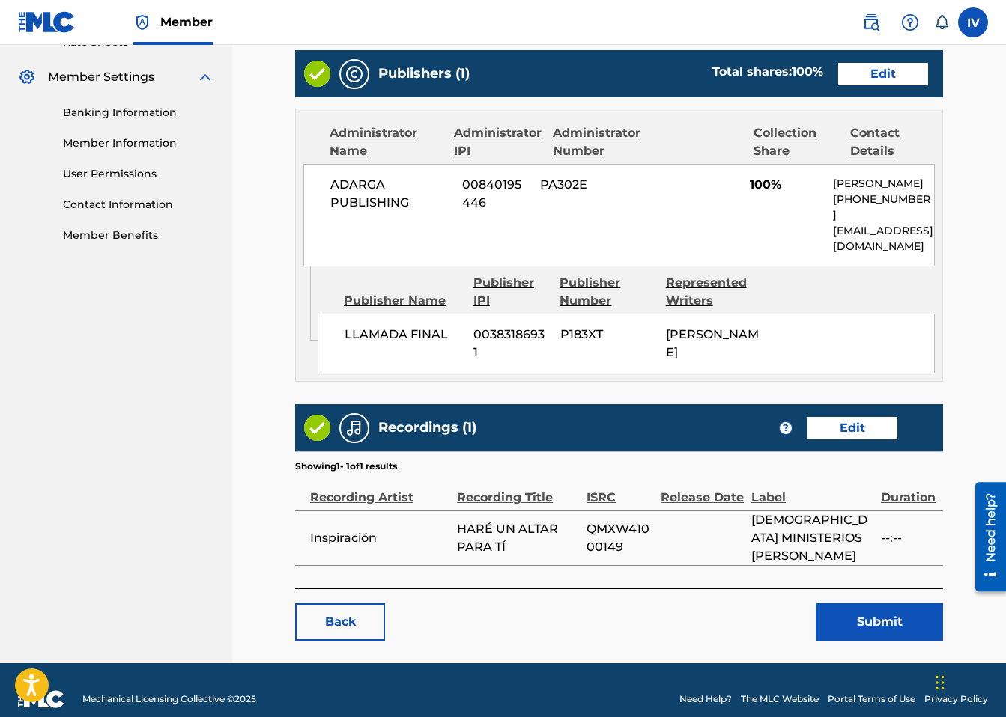
click at [838, 604] on button "Submit" at bounding box center [879, 622] width 127 height 37
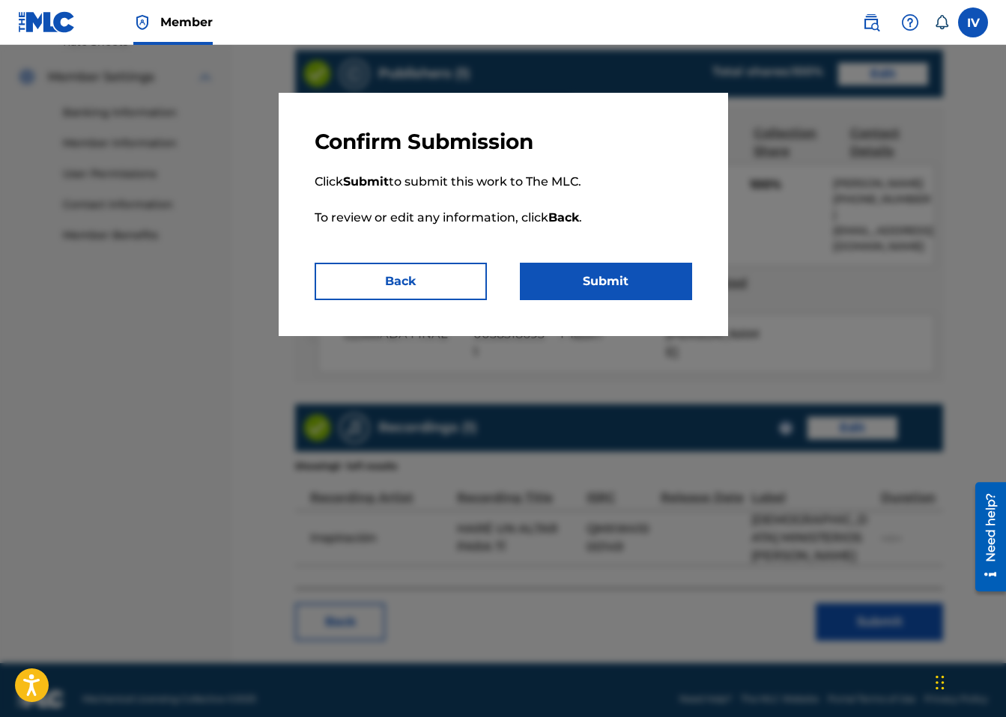
click at [598, 304] on div "Confirm Submission Click Submit to submit this work to The MLC. To review or ed…" at bounding box center [503, 214] width 449 height 243
click at [581, 288] on button "Submit" at bounding box center [606, 281] width 172 height 37
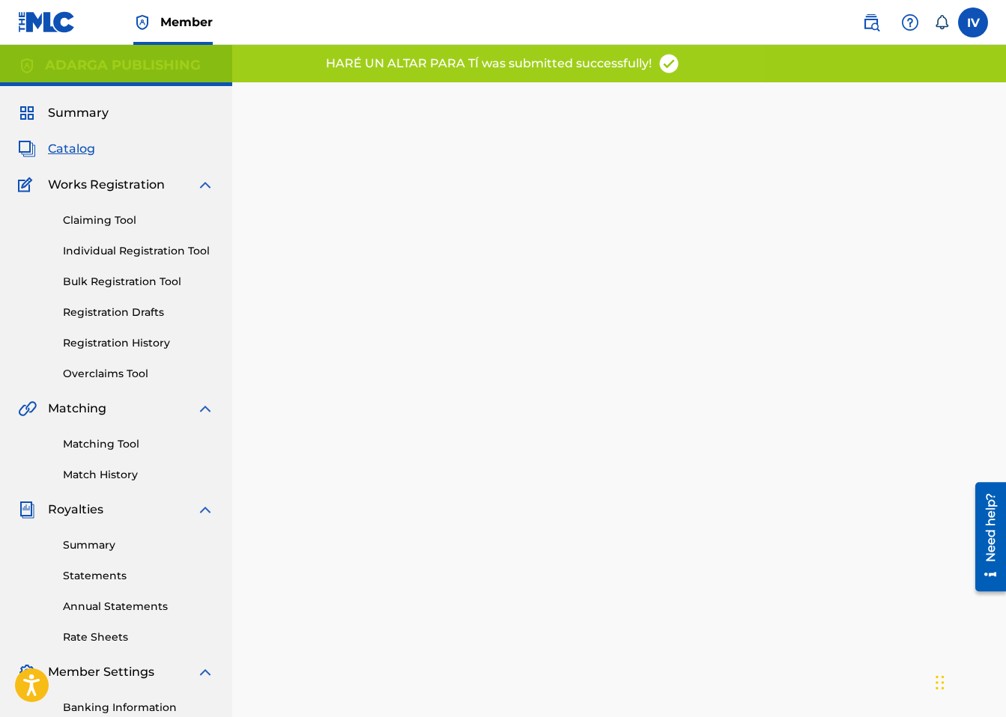
click at [73, 154] on span "Catalog" at bounding box center [71, 149] width 47 height 18
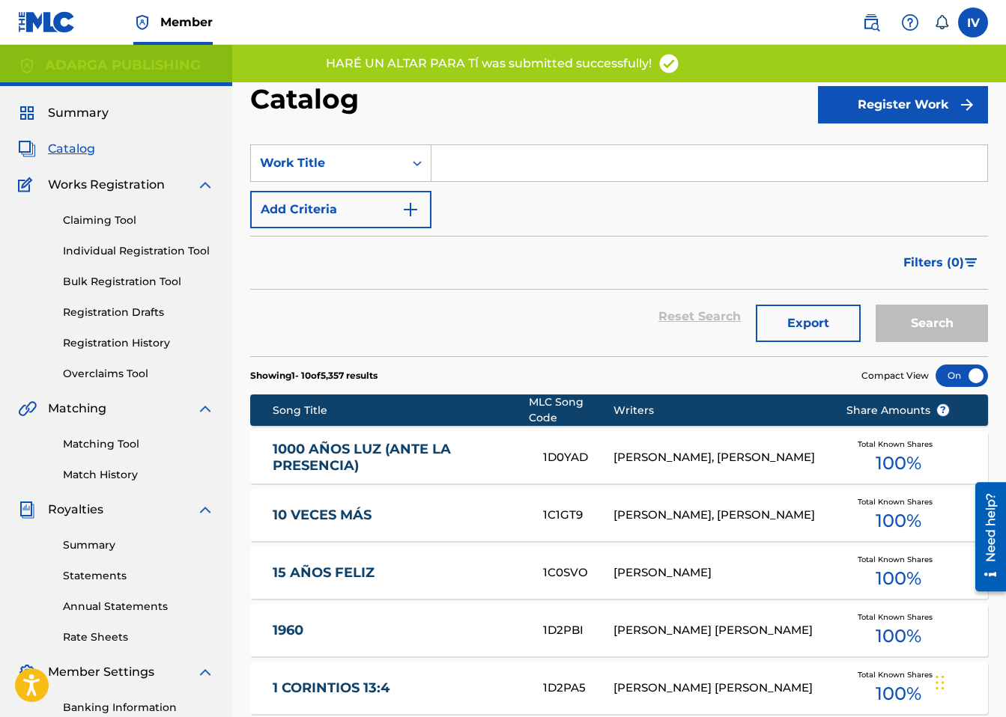
click at [485, 161] on input "Search Form" at bounding box center [709, 163] width 556 height 36
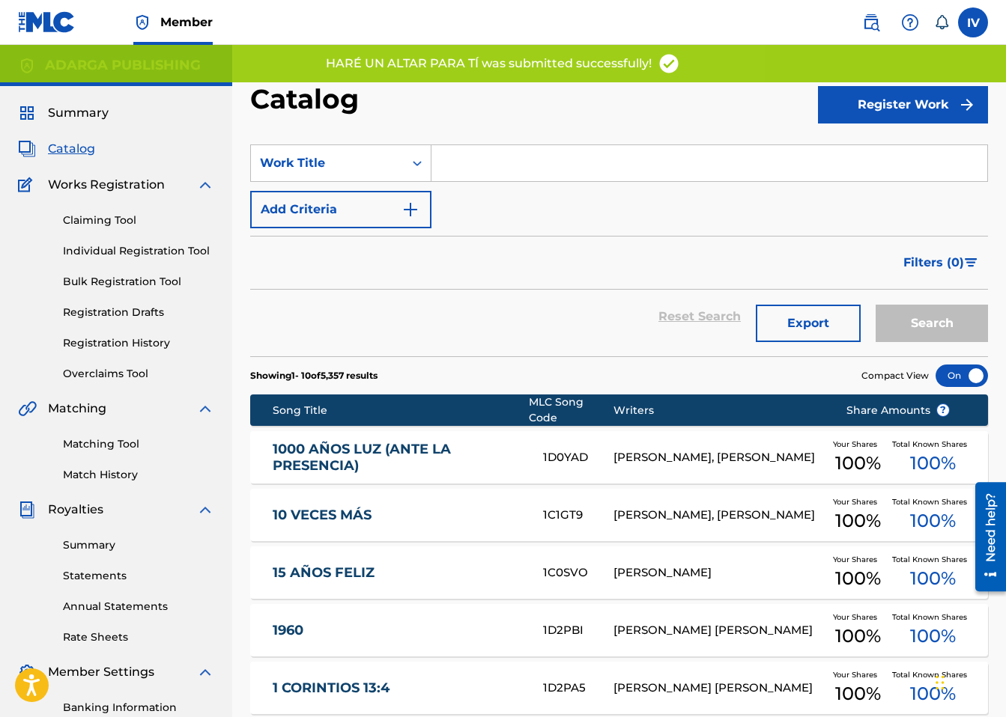
paste input "Tributad A [DEMOGRAPHIC_DATA]"
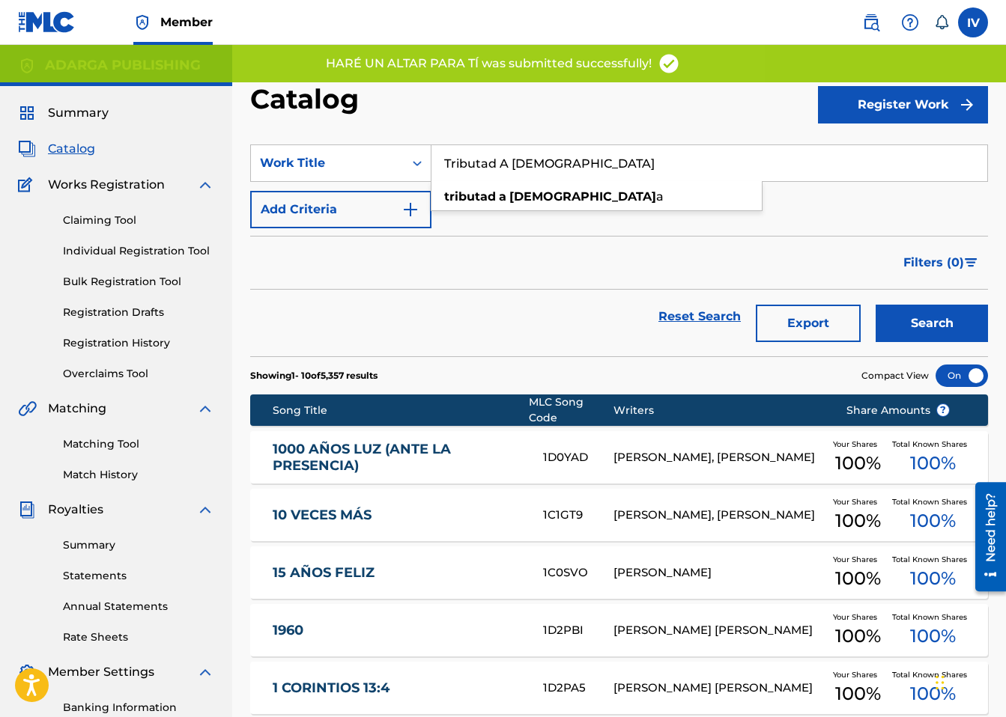
type input "Tributad A [DEMOGRAPHIC_DATA]"
click at [876, 305] on button "Search" at bounding box center [932, 323] width 112 height 37
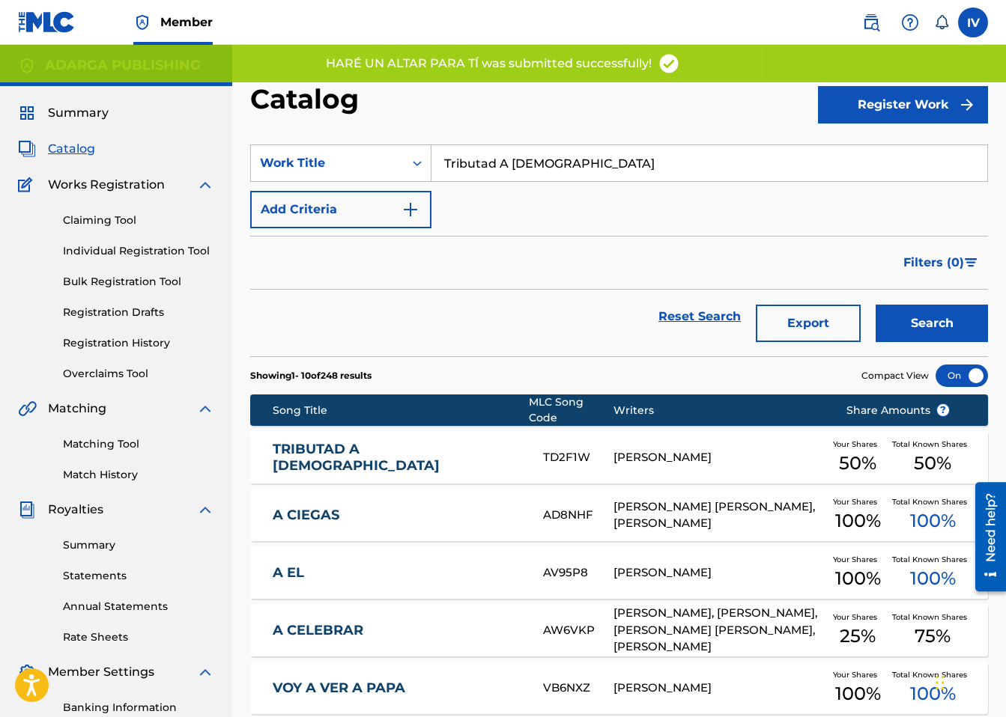
click at [435, 459] on link "TRIBUTAD A [DEMOGRAPHIC_DATA]" at bounding box center [398, 458] width 250 height 34
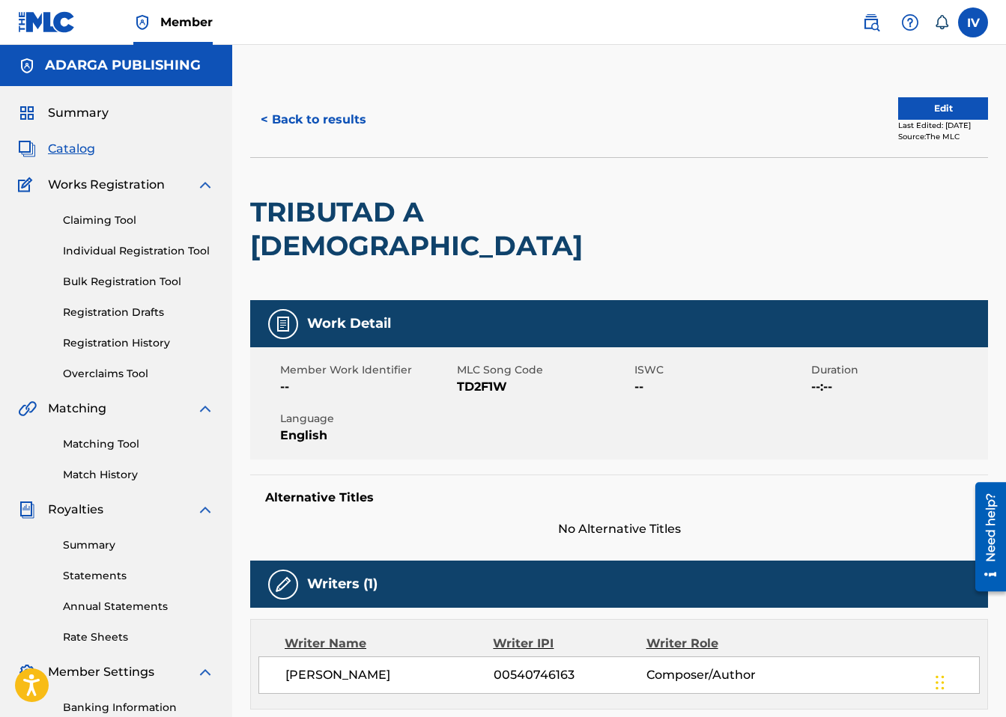
click at [485, 378] on span "TD2F1W" at bounding box center [543, 387] width 173 height 18
copy span "TD2F1W"
click at [455, 206] on h2 "TRIBUTAD A [DEMOGRAPHIC_DATA]" at bounding box center [471, 228] width 443 height 67
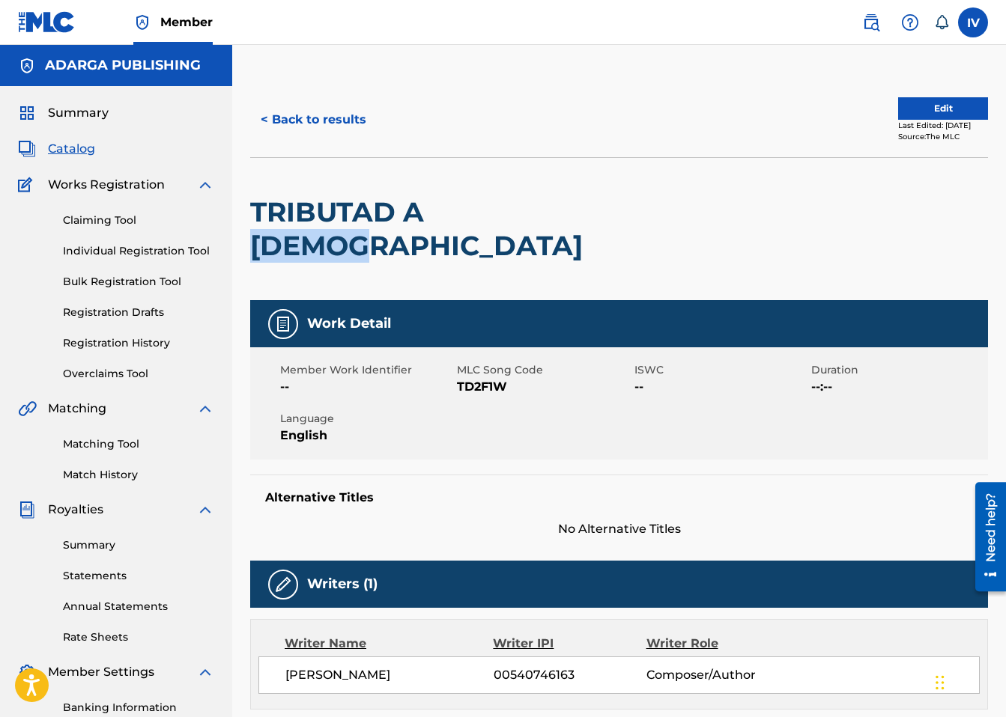
click at [455, 206] on h2 "TRIBUTAD A [DEMOGRAPHIC_DATA]" at bounding box center [471, 228] width 443 height 67
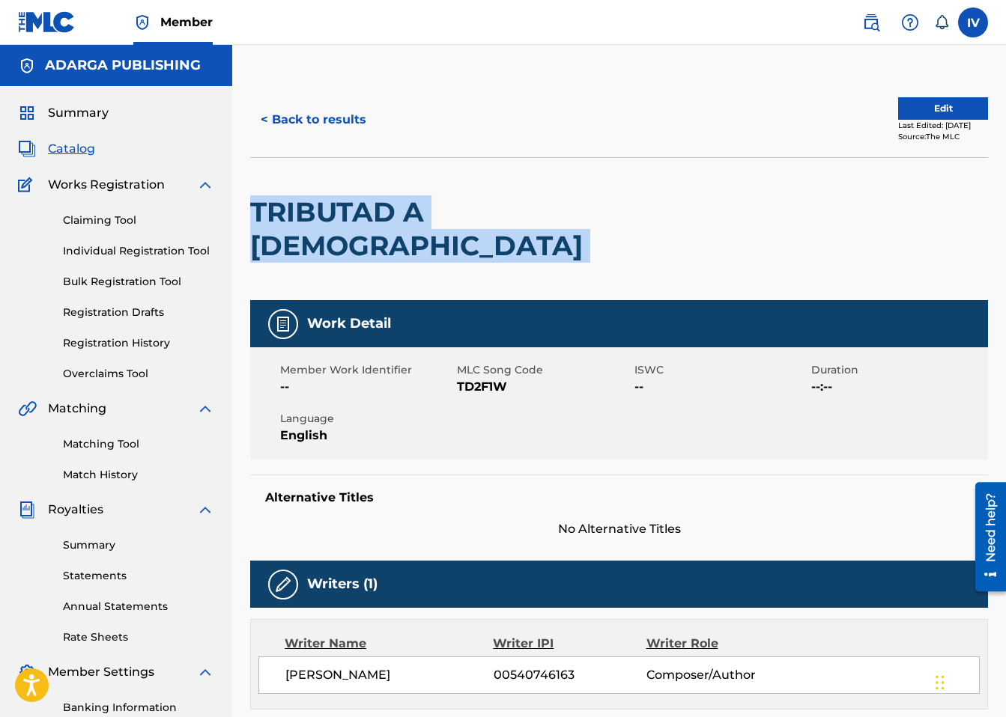
click at [455, 206] on h2 "TRIBUTAD A [DEMOGRAPHIC_DATA]" at bounding box center [471, 228] width 443 height 67
copy div "TRIBUTAD A [DEMOGRAPHIC_DATA]"
click at [361, 120] on button "< Back to results" at bounding box center [313, 119] width 127 height 37
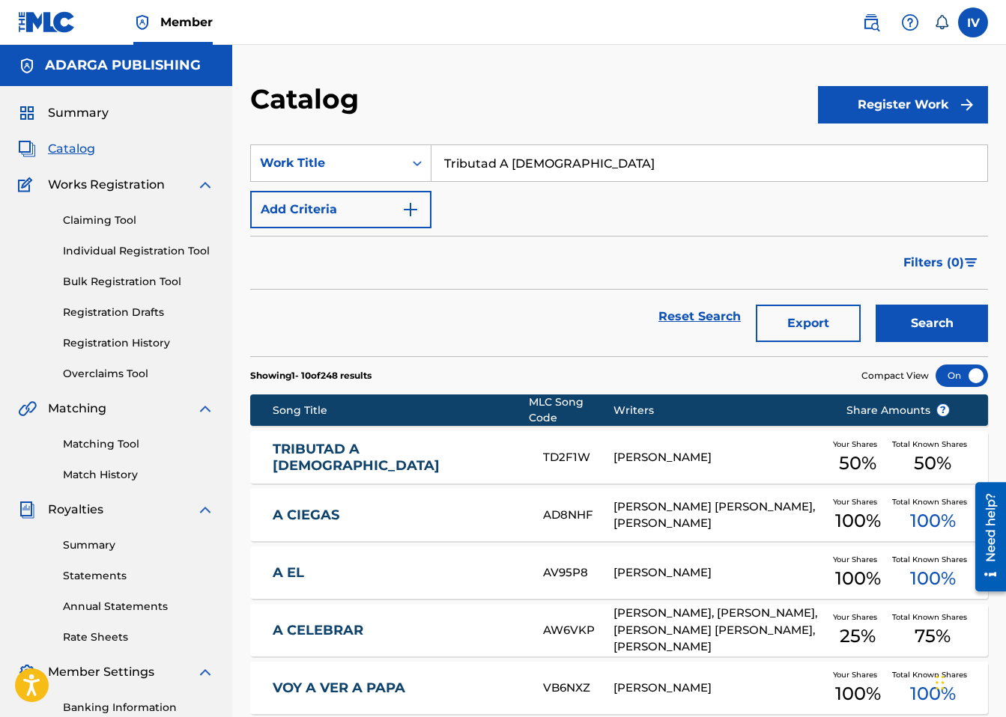
click at [604, 160] on input "Tributad A [DEMOGRAPHIC_DATA]" at bounding box center [709, 163] width 556 height 36
paste input "RIBUTAD A [DEMOGRAPHIC_DATA]"
type input "TRIBUTAD A [DEMOGRAPHIC_DATA]"
click at [876, 305] on button "Search" at bounding box center [932, 323] width 112 height 37
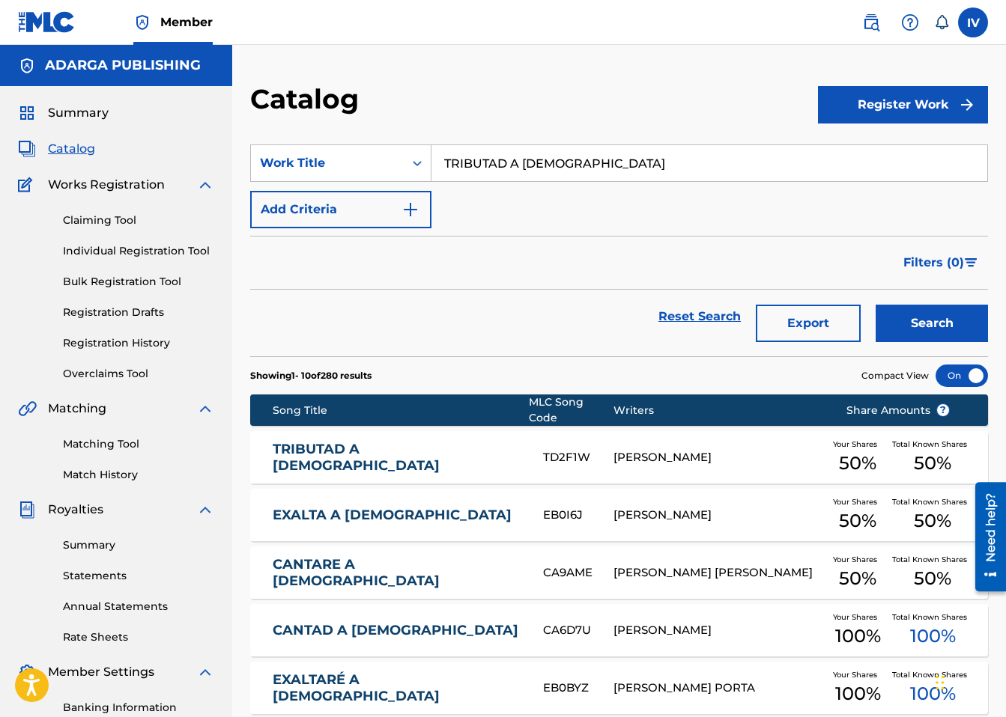
click at [360, 452] on link "TRIBUTAD A [DEMOGRAPHIC_DATA]" at bounding box center [398, 458] width 250 height 34
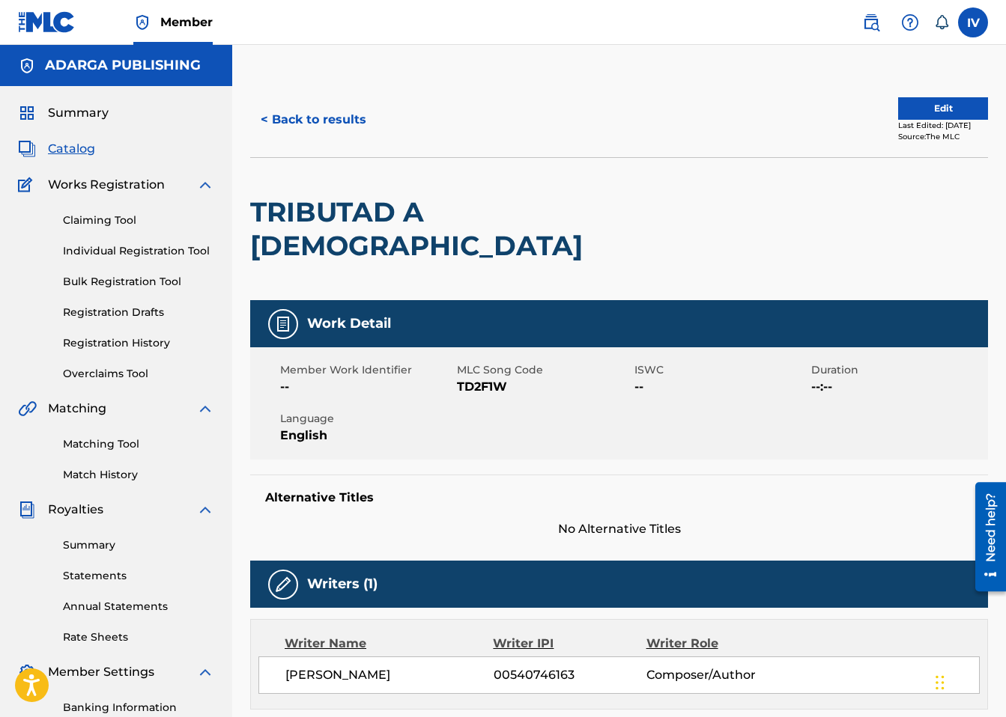
click at [914, 97] on button "Edit" at bounding box center [943, 108] width 90 height 22
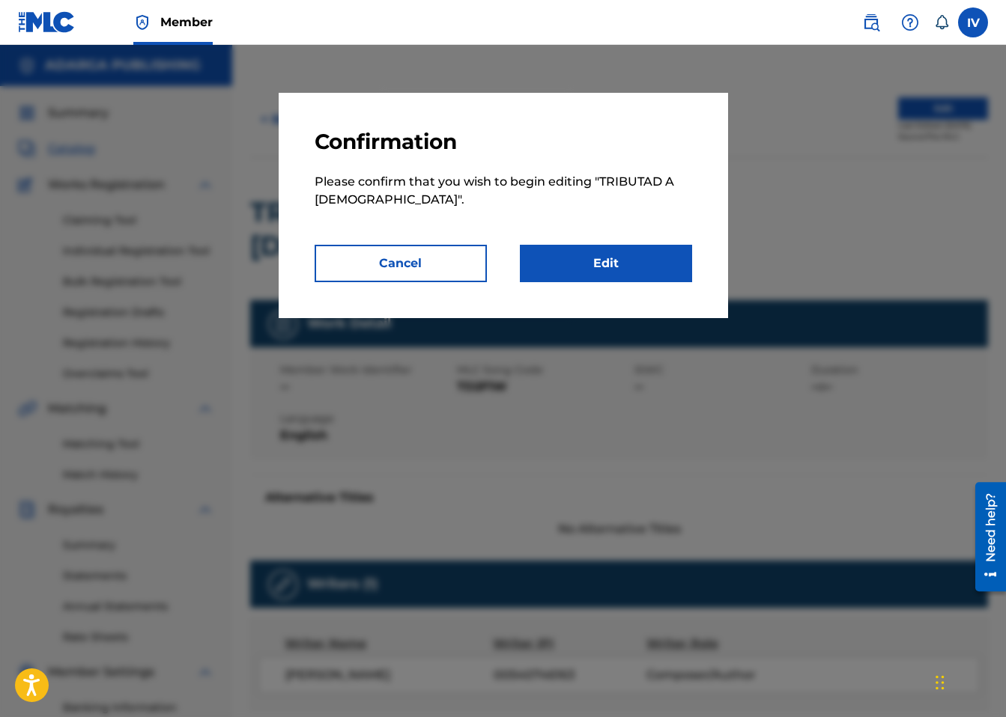
click at [628, 285] on div "Confirmation Please confirm that you wish to begin editing " TRIBUTAD A [DEMOGR…" at bounding box center [503, 205] width 449 height 225
click at [662, 257] on link "Edit" at bounding box center [606, 263] width 172 height 37
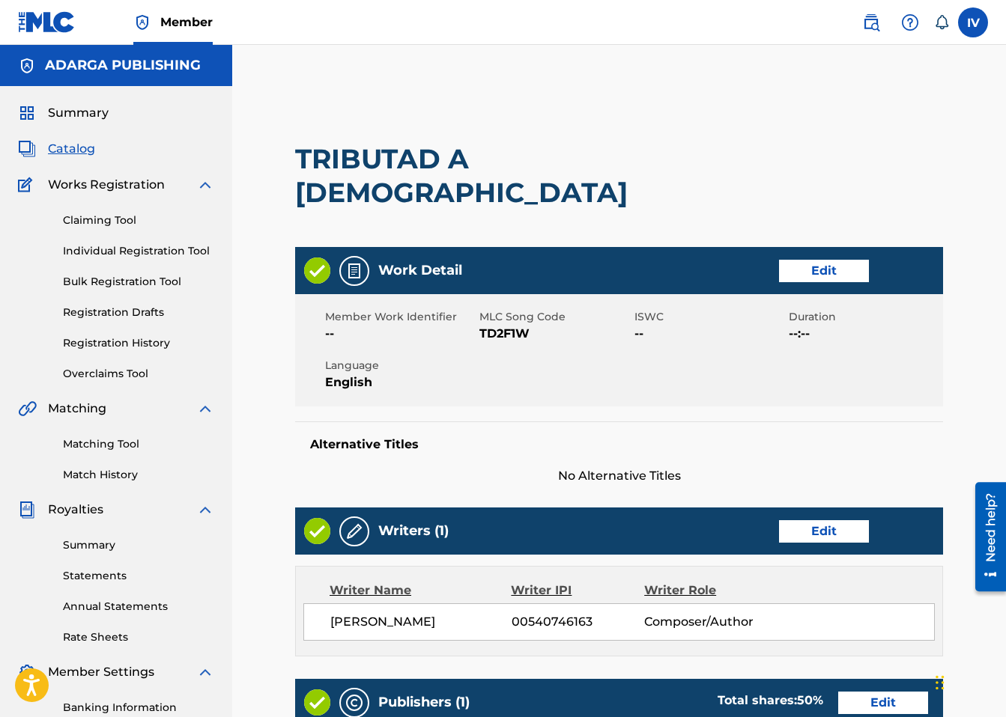
scroll to position [14, 0]
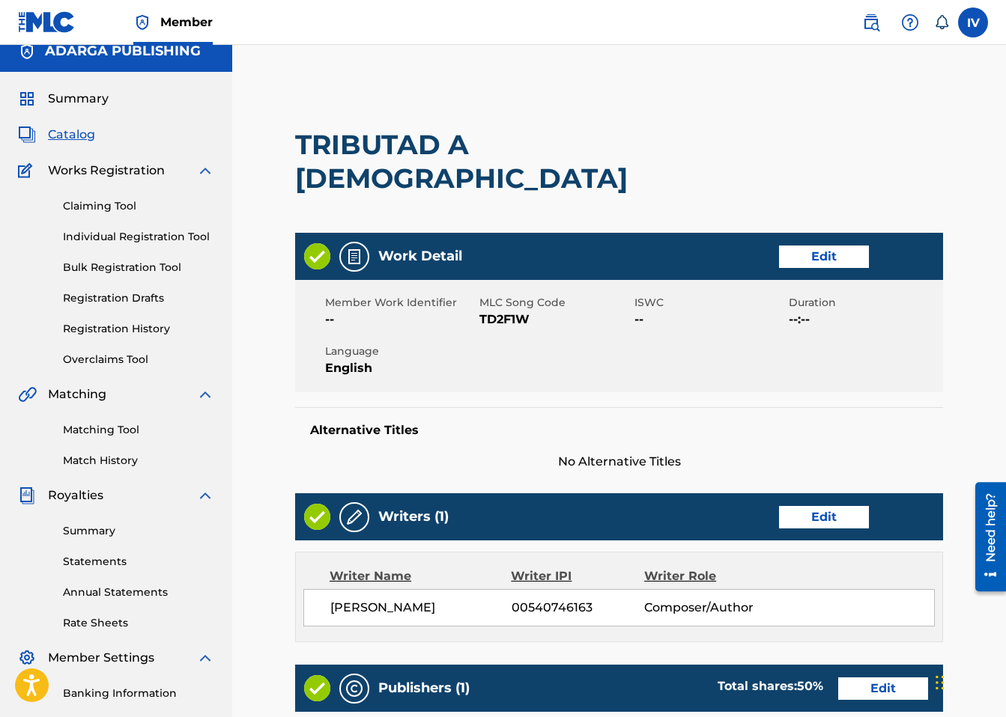
click at [820, 246] on link "Edit" at bounding box center [824, 257] width 90 height 22
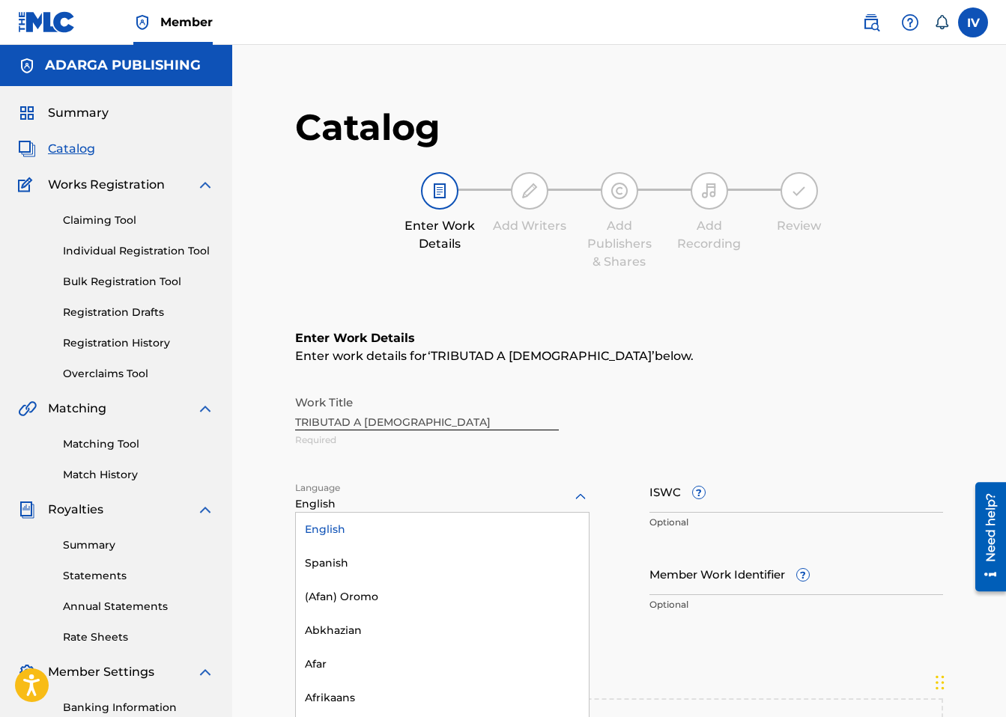
click at [437, 509] on div "English selected, 1 of 153. 153 results available. Use Up and Down to choose op…" at bounding box center [442, 497] width 294 height 31
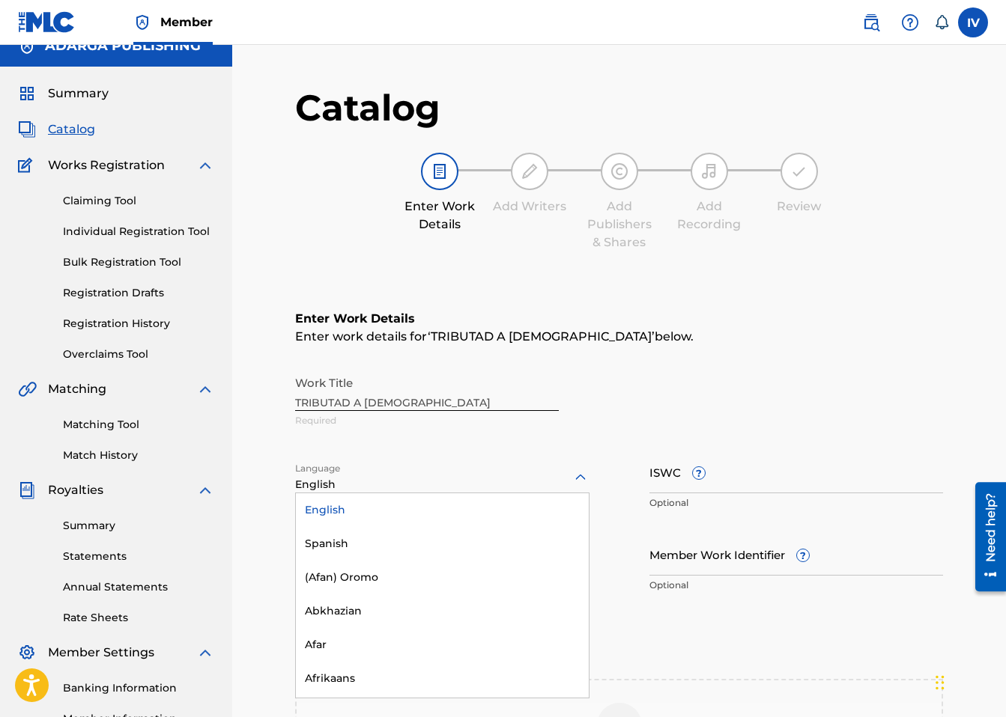
scroll to position [21, 0]
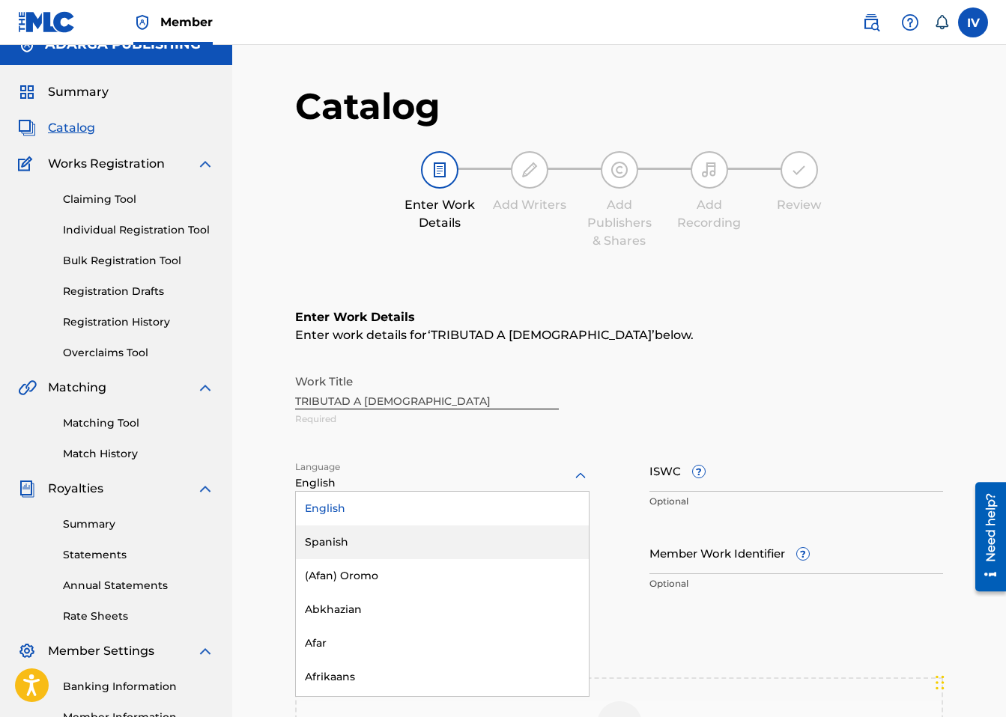
click at [386, 542] on div "Spanish" at bounding box center [442, 543] width 293 height 34
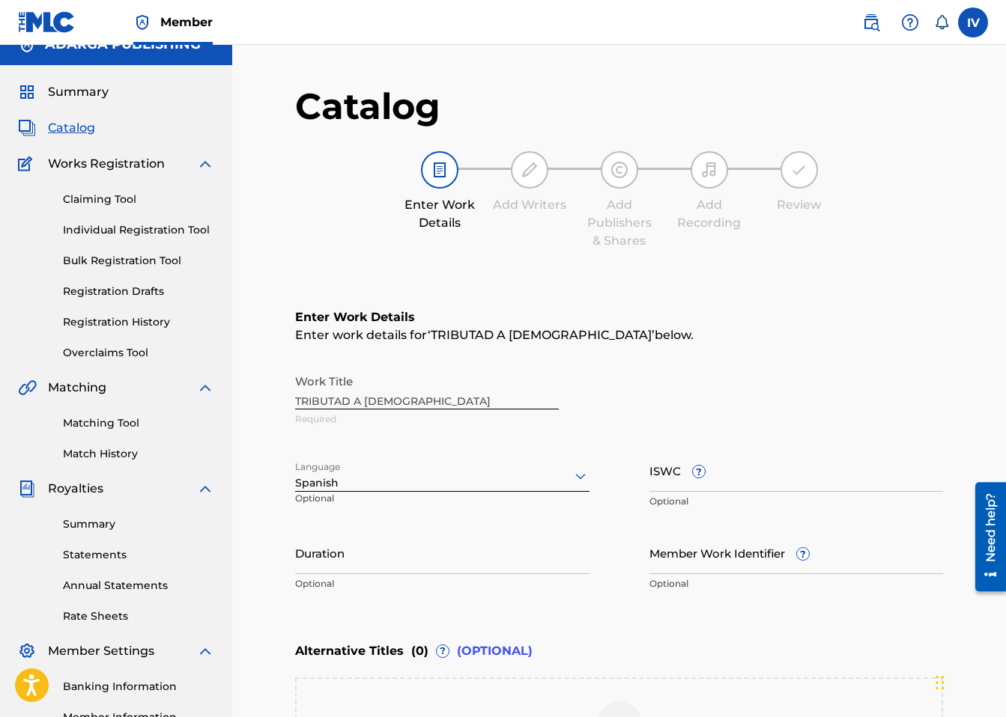
click at [704, 442] on div "Work Title TRIBUTAD A [DEMOGRAPHIC_DATA] Required Language option Spanish, sele…" at bounding box center [619, 483] width 648 height 232
click at [696, 458] on div "ISWC ? Optional" at bounding box center [796, 482] width 294 height 67
paste input "T9255388397"
type input "T9255388397"
click at [489, 395] on div "Work Title TRIBUTAD A [DEMOGRAPHIC_DATA] Required" at bounding box center [619, 400] width 648 height 67
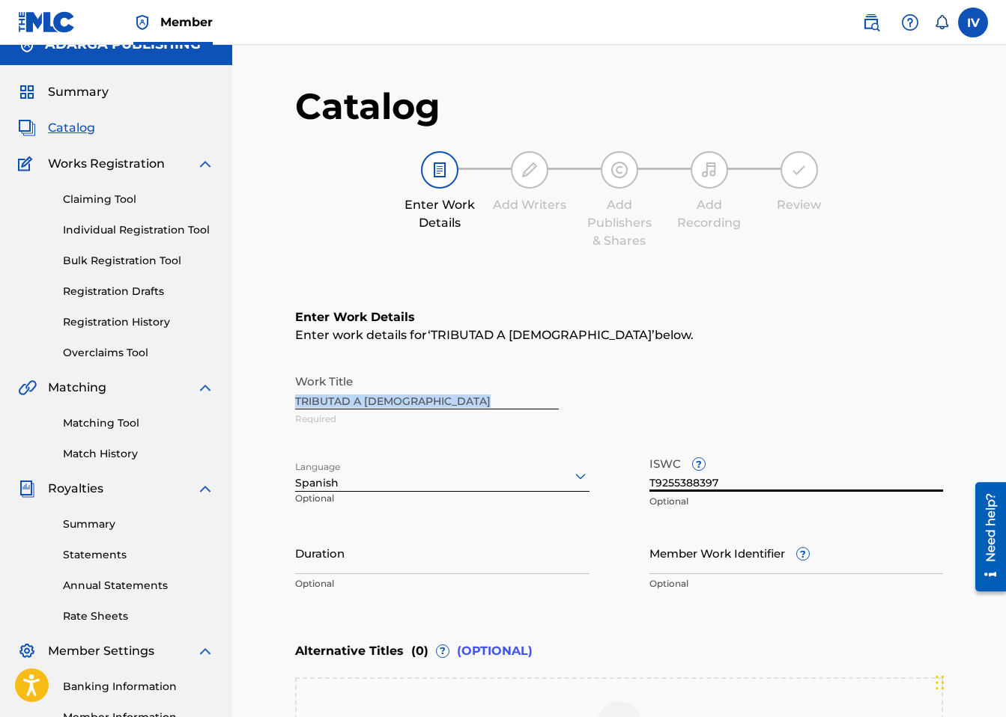
click at [489, 395] on div "Work Title TRIBUTAD A [DEMOGRAPHIC_DATA] Required" at bounding box center [619, 400] width 648 height 67
copy div "Work Title"
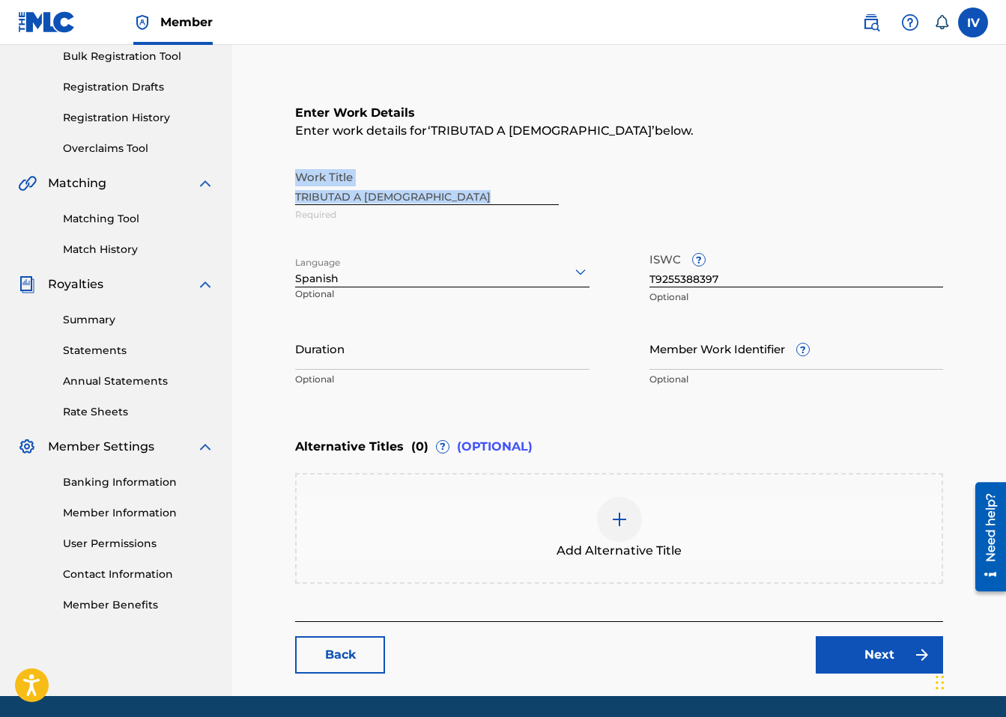
scroll to position [276, 0]
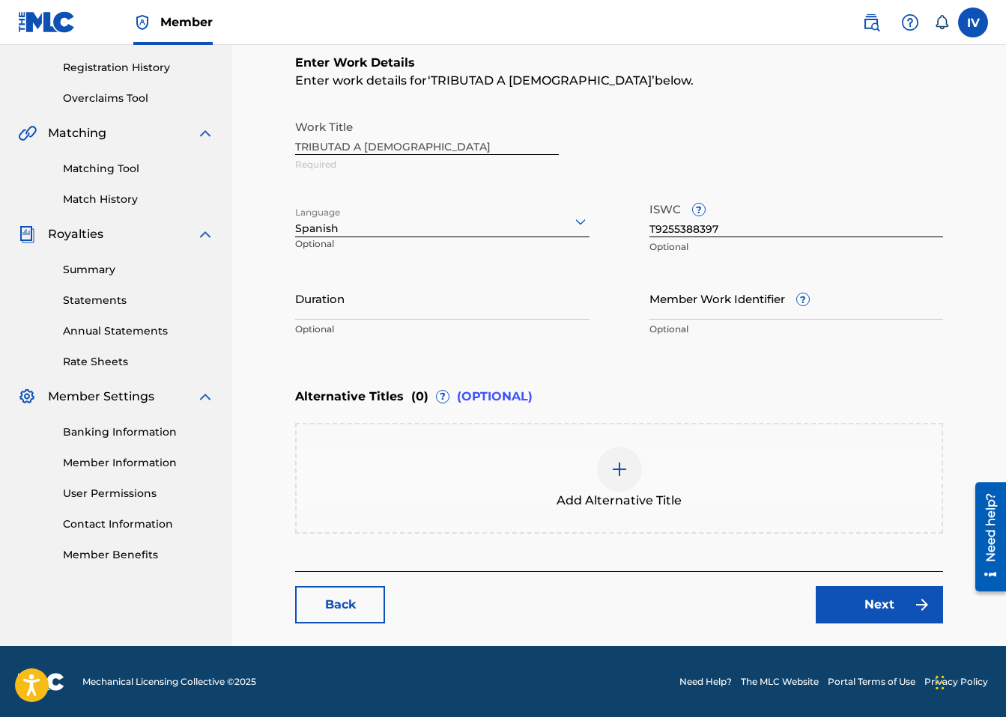
click at [751, 467] on div "Add Alternative Title" at bounding box center [619, 478] width 645 height 63
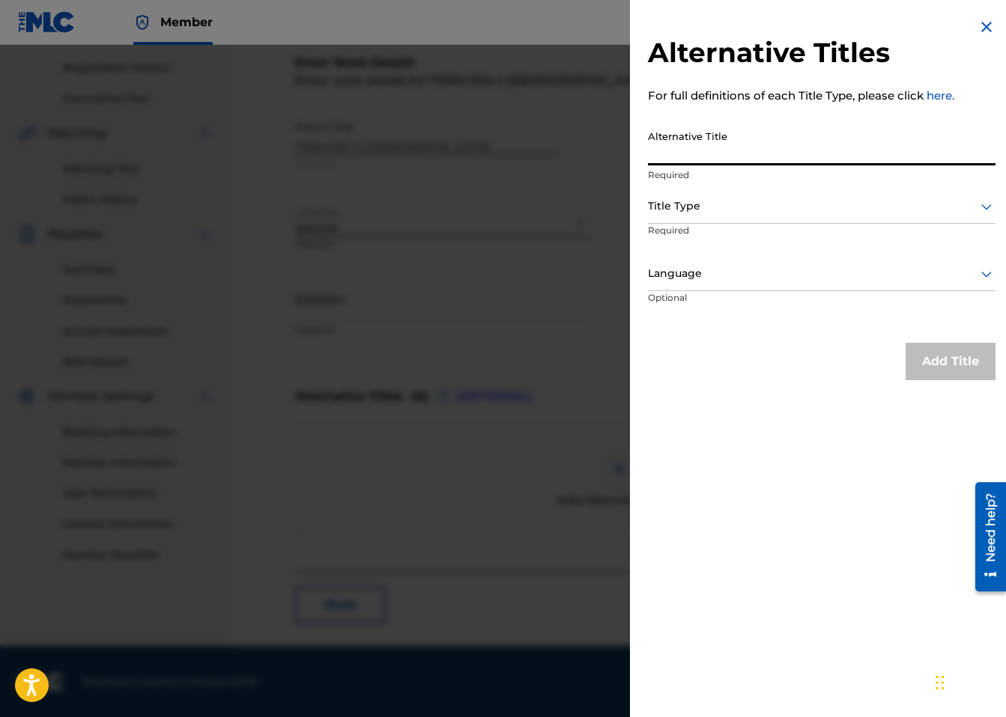
click at [786, 157] on input "Alternative Title" at bounding box center [822, 144] width 348 height 43
paste input "TRIBUTAD A [DEMOGRAPHIC_DATA]"
type input "TRIBUTAD A [DEMOGRAPHIC_DATA]"
click at [762, 202] on div at bounding box center [822, 206] width 348 height 19
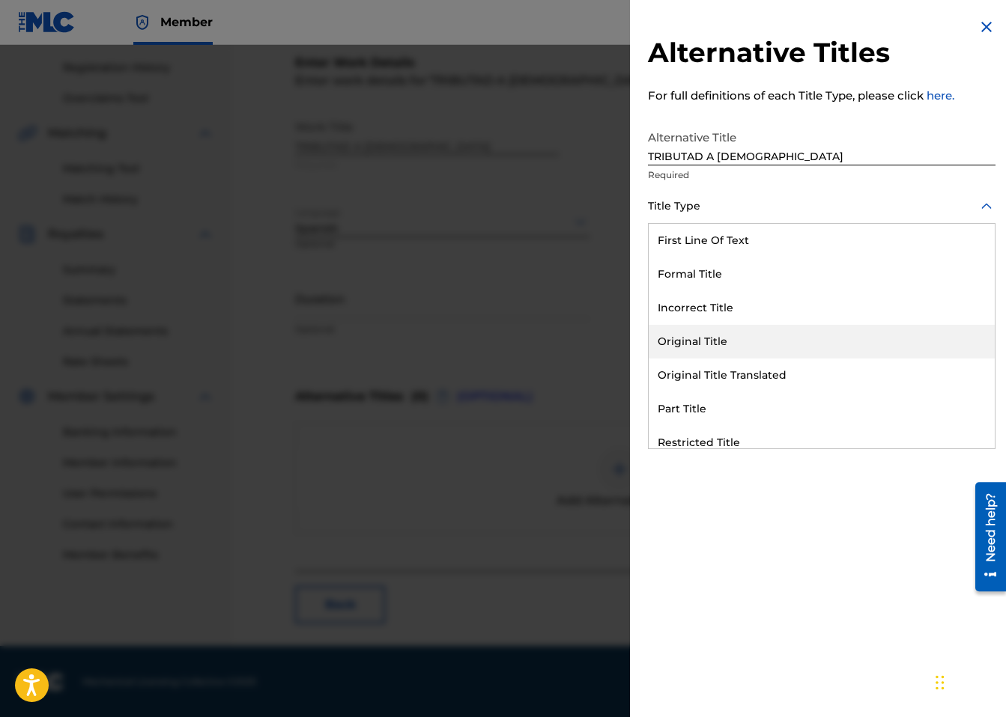
click at [692, 340] on div "Original Title" at bounding box center [822, 342] width 346 height 34
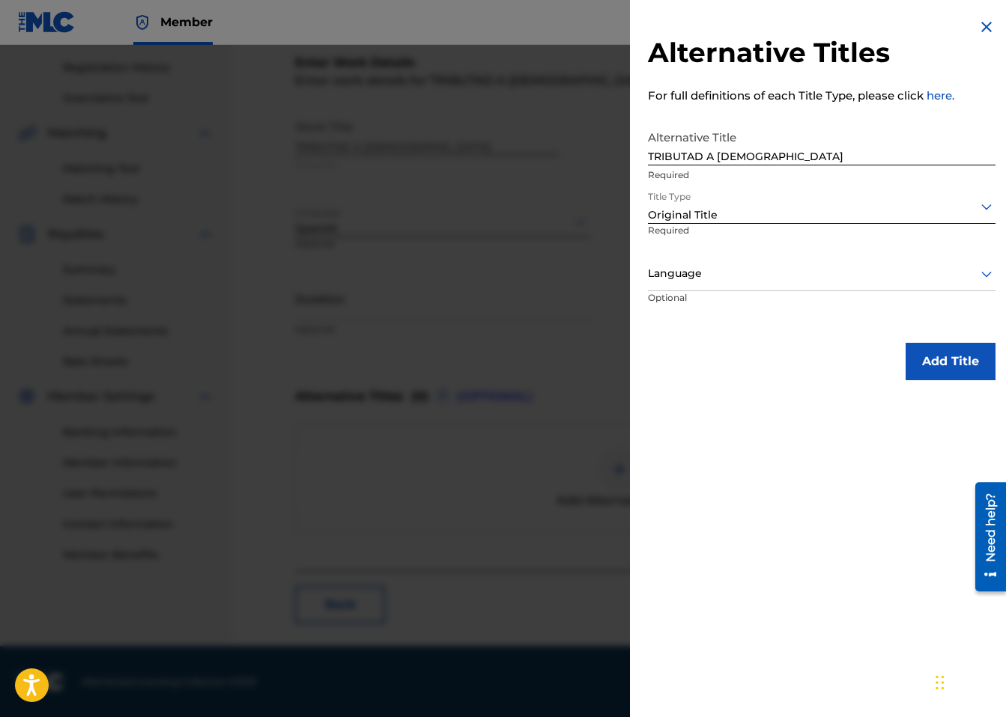
click at [698, 275] on div at bounding box center [822, 273] width 348 height 19
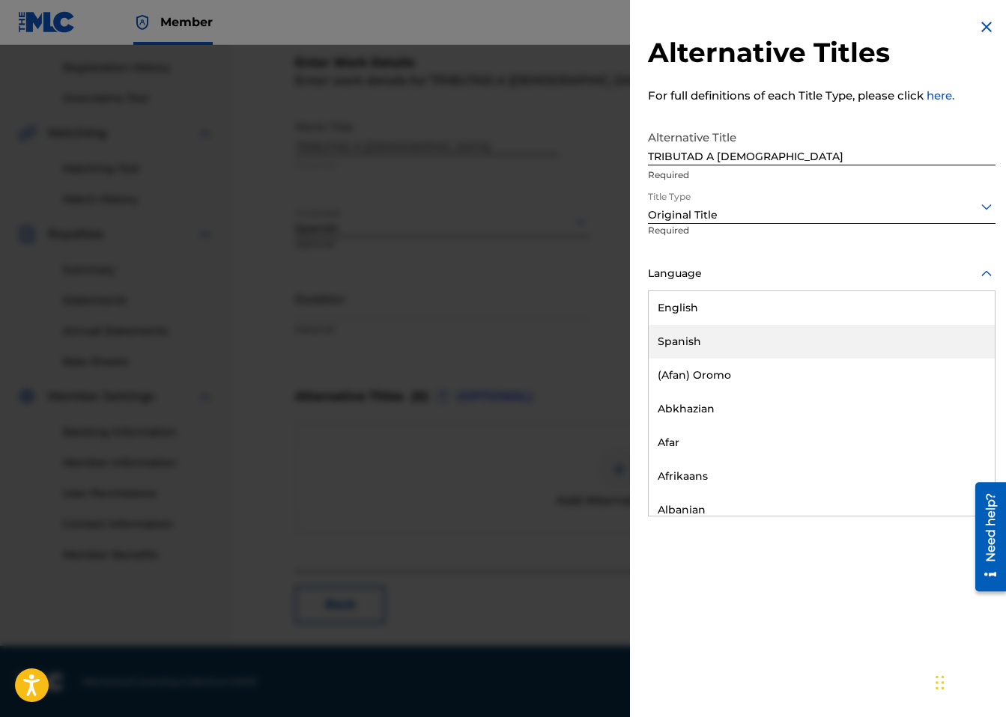
click at [698, 331] on div "Spanish" at bounding box center [822, 342] width 346 height 34
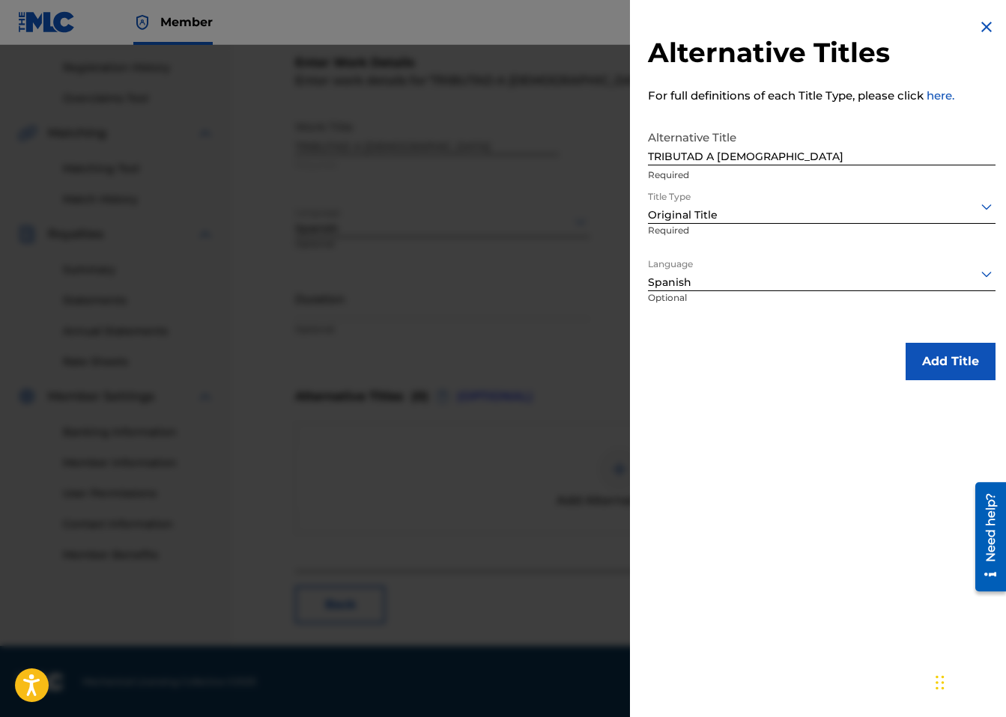
click at [924, 357] on button "Add Title" at bounding box center [950, 361] width 90 height 37
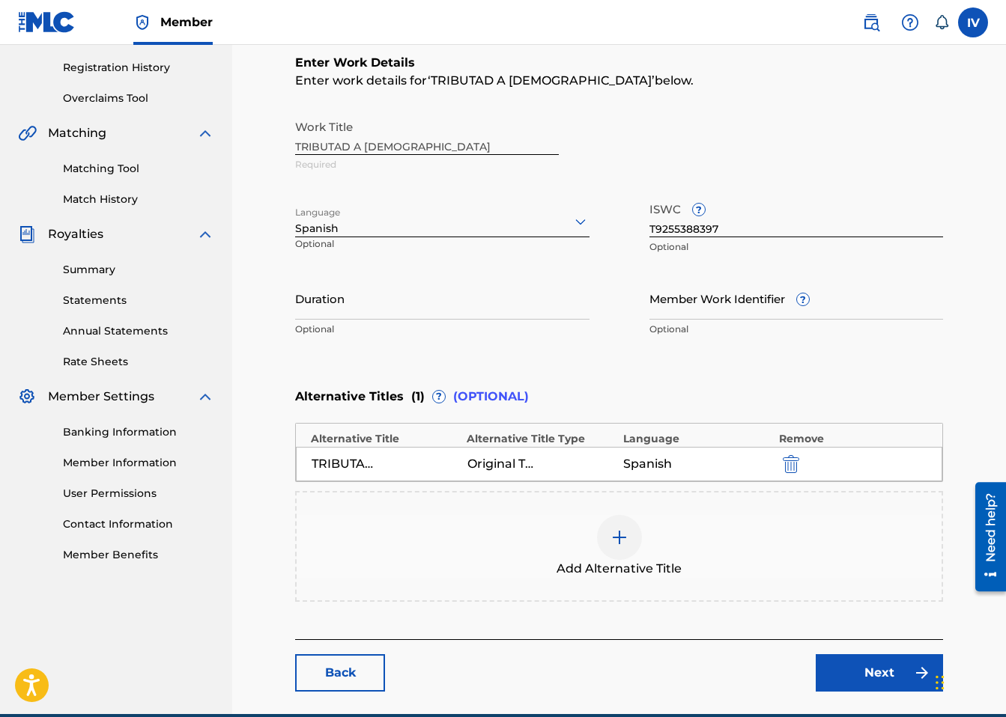
click at [838, 679] on link "Next" at bounding box center [879, 673] width 127 height 37
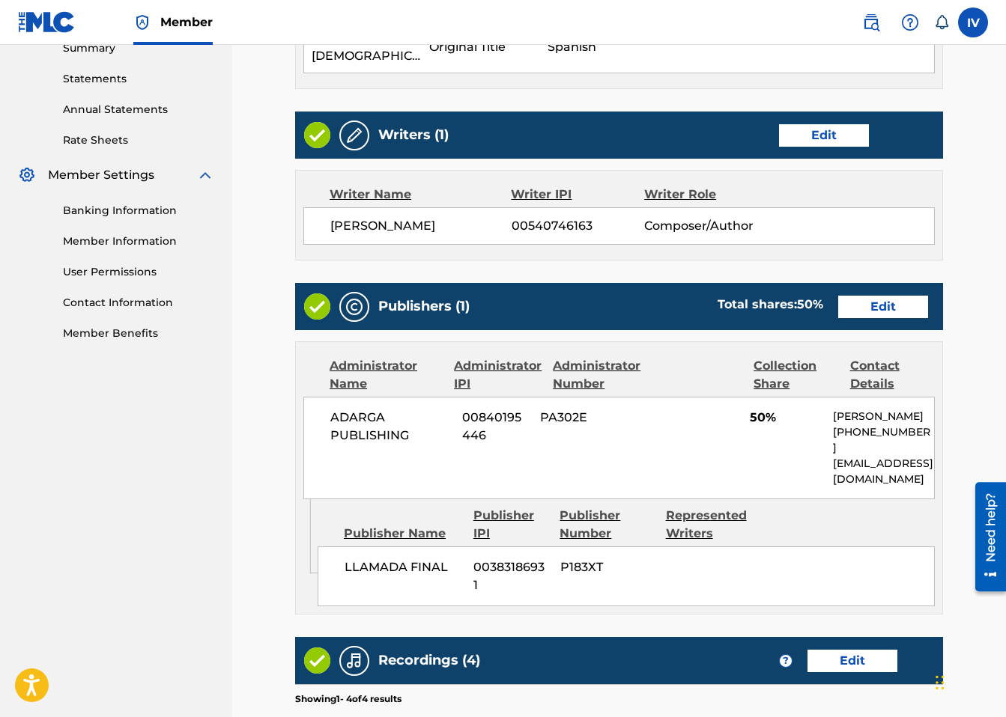
scroll to position [503, 0]
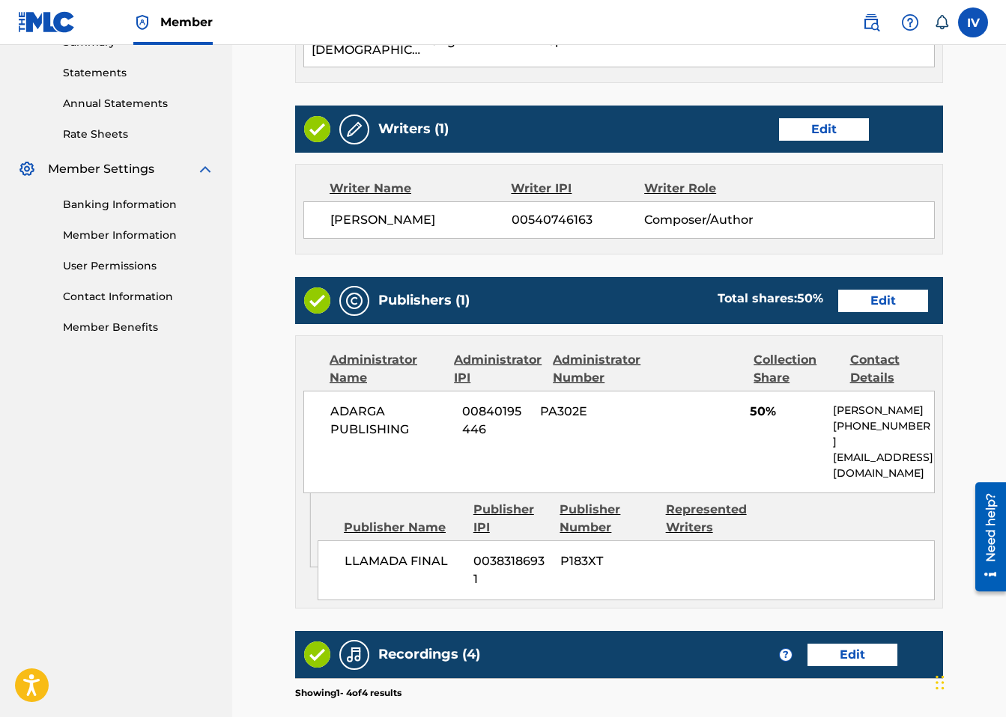
click at [889, 290] on link "Edit" at bounding box center [883, 301] width 90 height 22
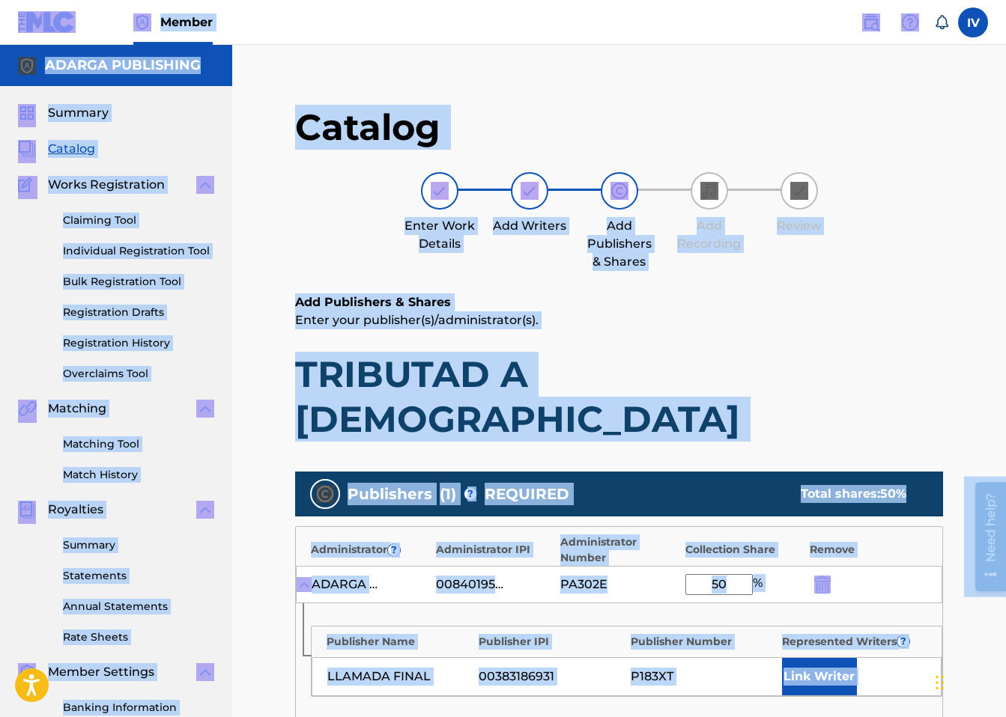
click at [718, 574] on input "50" at bounding box center [718, 584] width 67 height 21
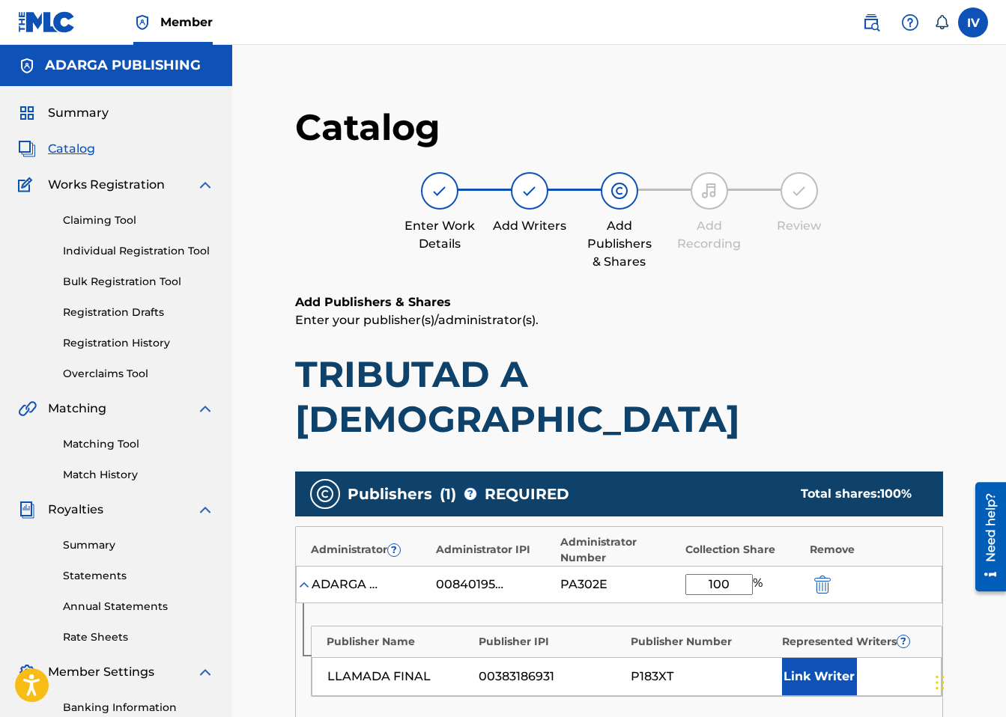
type input "100"
click at [822, 658] on button "Link Writer" at bounding box center [819, 676] width 75 height 37
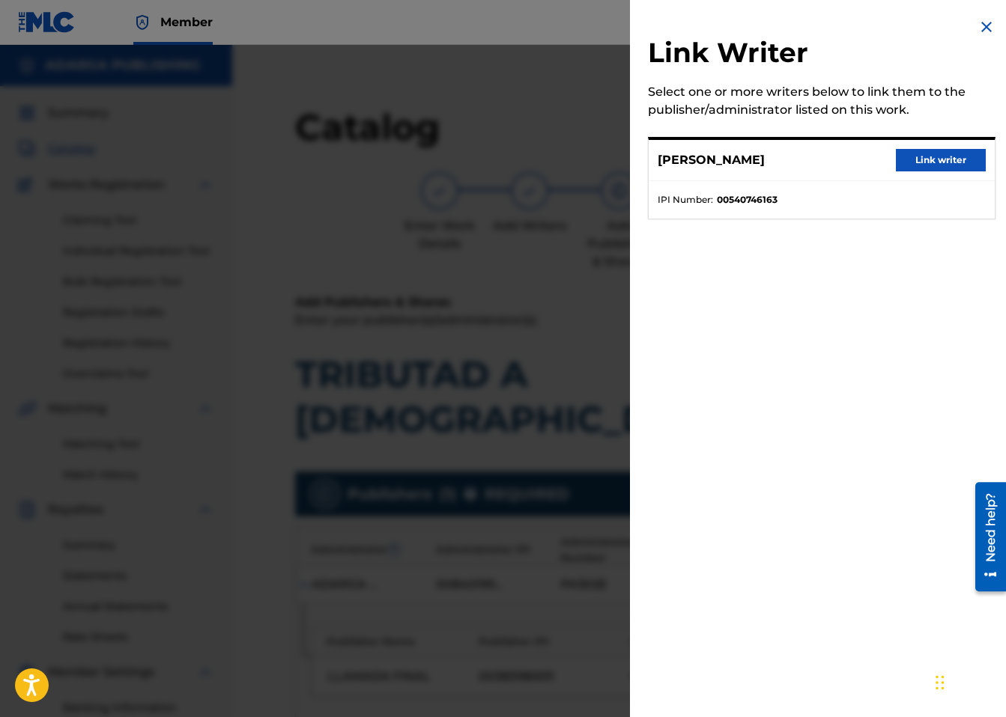
click at [938, 159] on button "Link writer" at bounding box center [941, 160] width 90 height 22
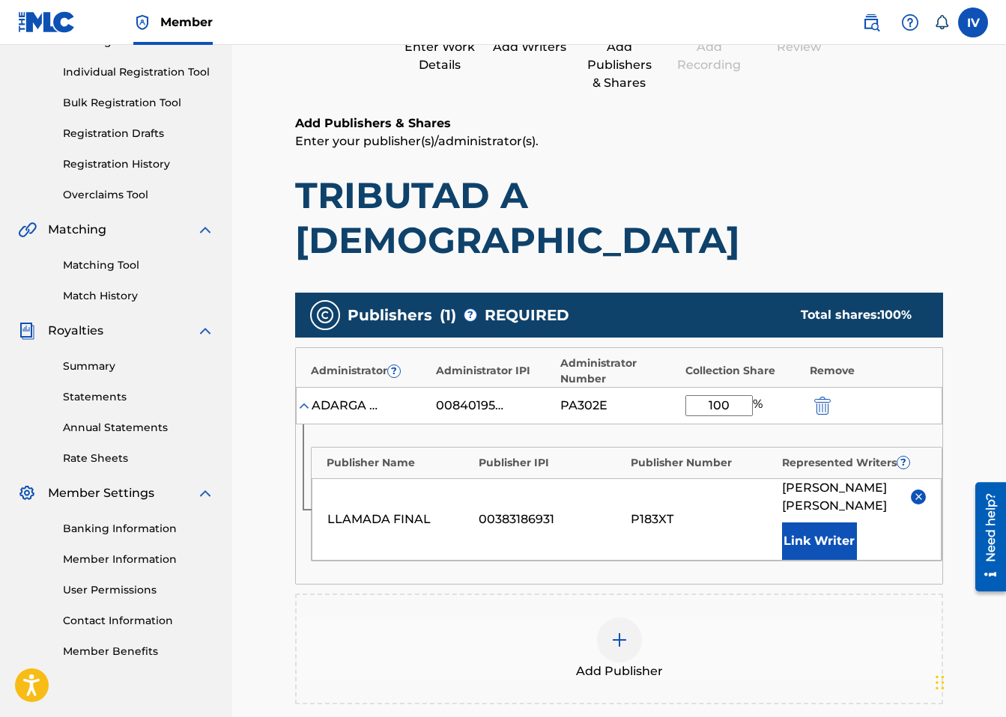
scroll to position [261, 0]
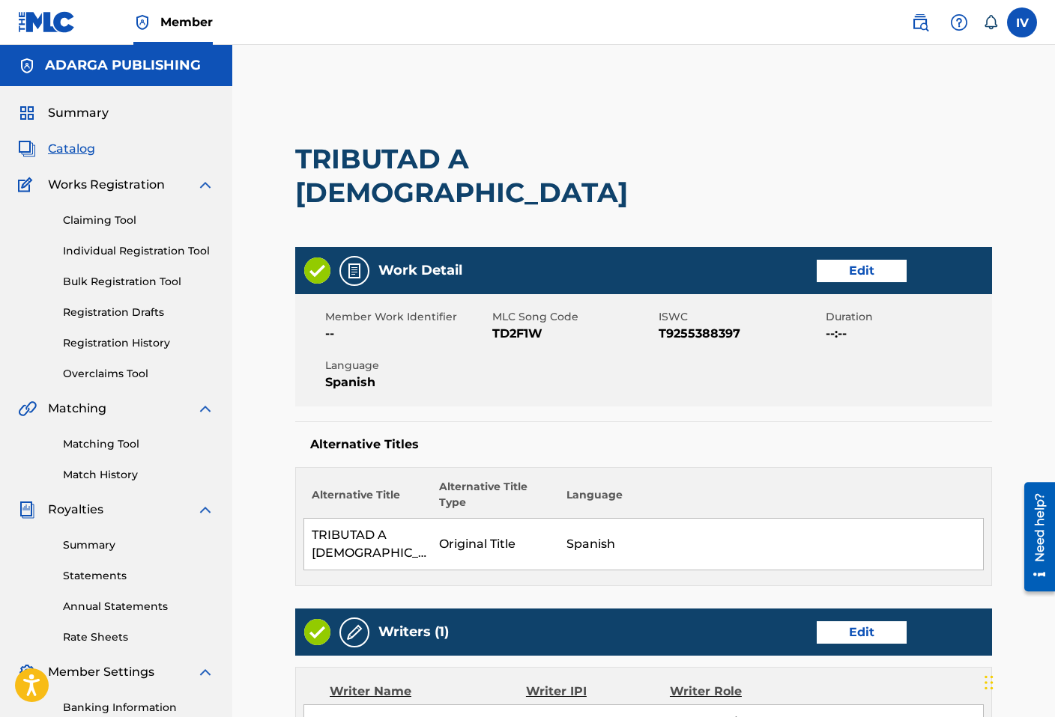
scroll to position [791, 0]
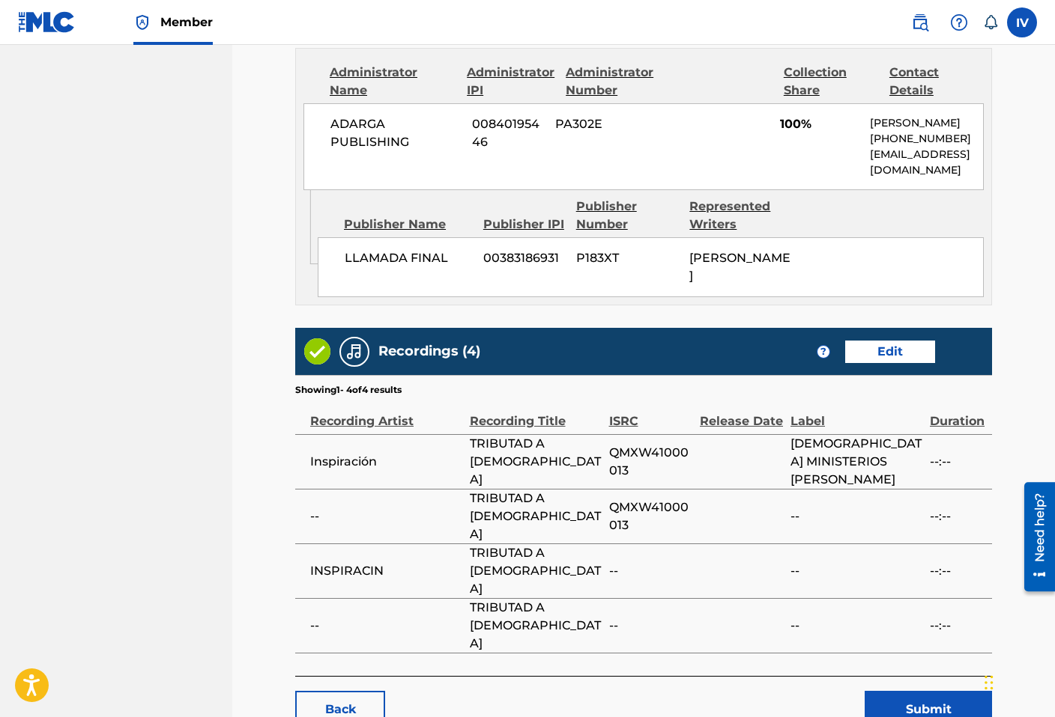
click at [922, 691] on button "Submit" at bounding box center [927, 709] width 127 height 37
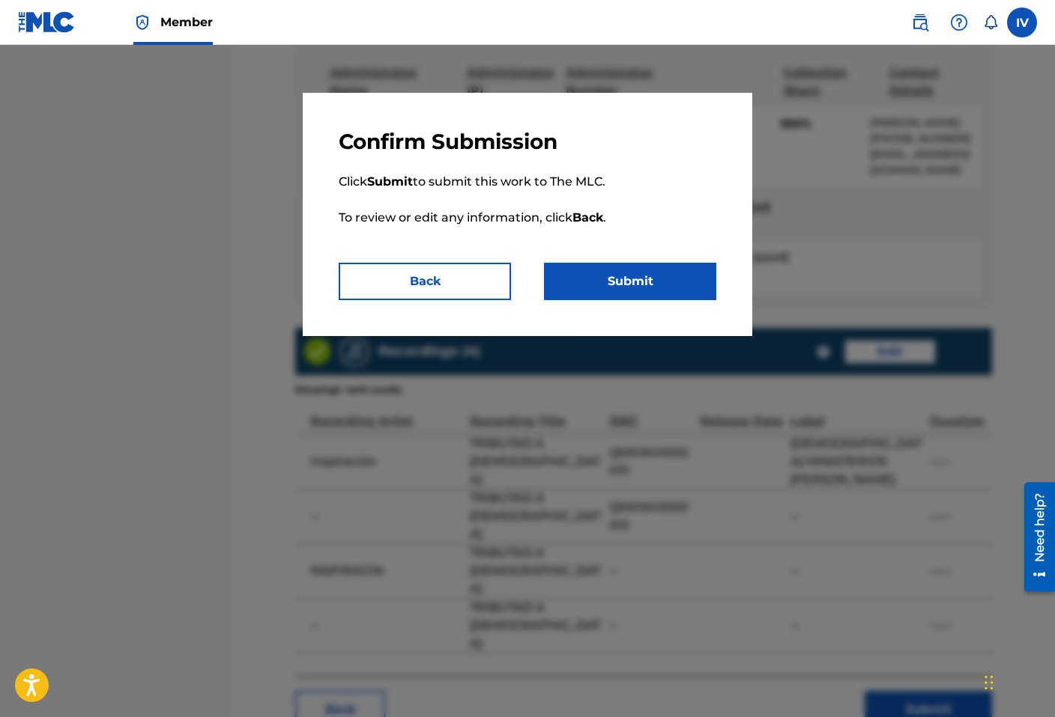
click at [566, 266] on button "Submit" at bounding box center [630, 281] width 172 height 37
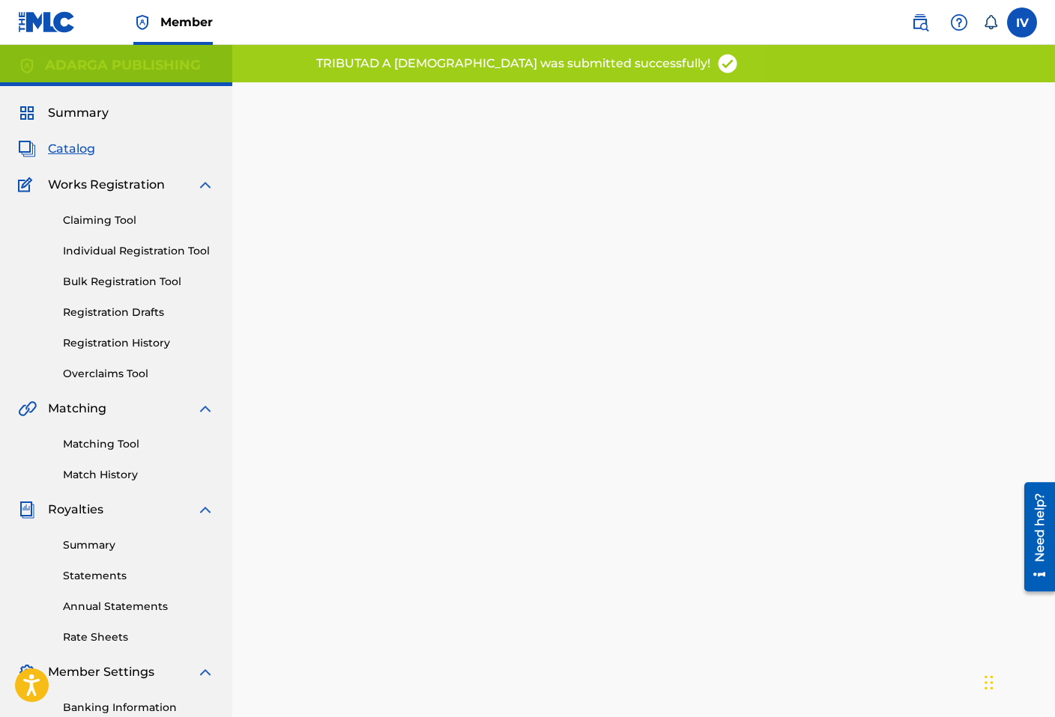
click at [87, 157] on span "Catalog" at bounding box center [71, 149] width 47 height 18
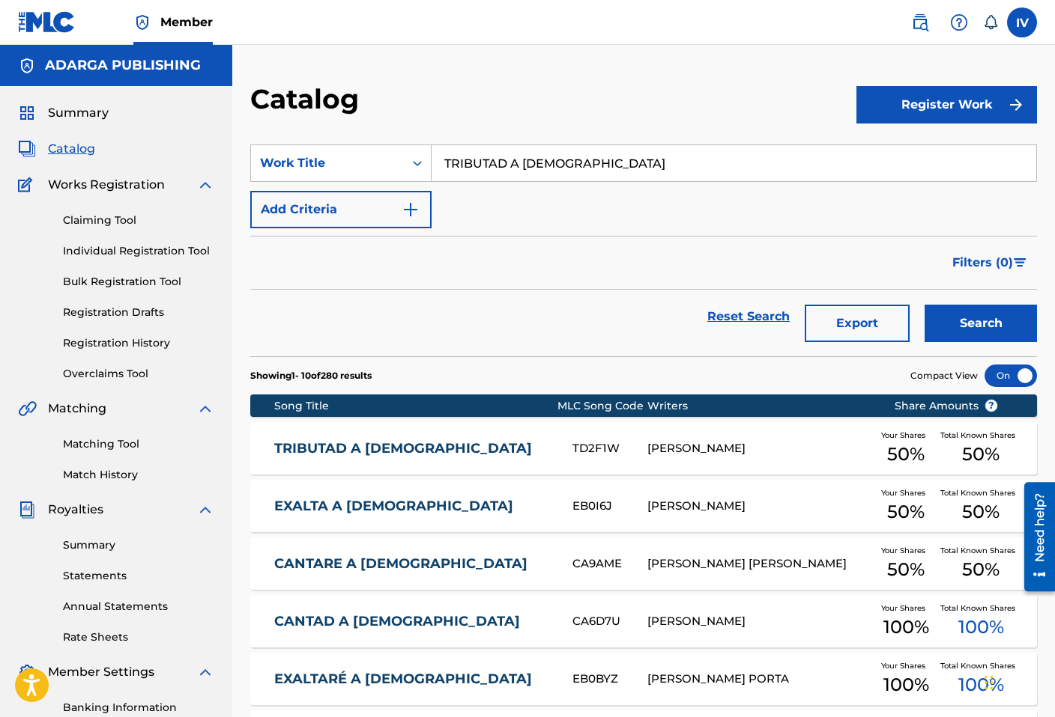
click at [500, 163] on input "TRIBUTAD A [DEMOGRAPHIC_DATA]" at bounding box center [733, 163] width 604 height 36
click at [924, 305] on button "Search" at bounding box center [980, 323] width 112 height 37
paste input "Bendigan Al Señor"
click at [529, 173] on input "Bendigan Al Señor" at bounding box center [733, 163] width 604 height 36
paste input "[DEMOGRAPHIC_DATA] Grande"
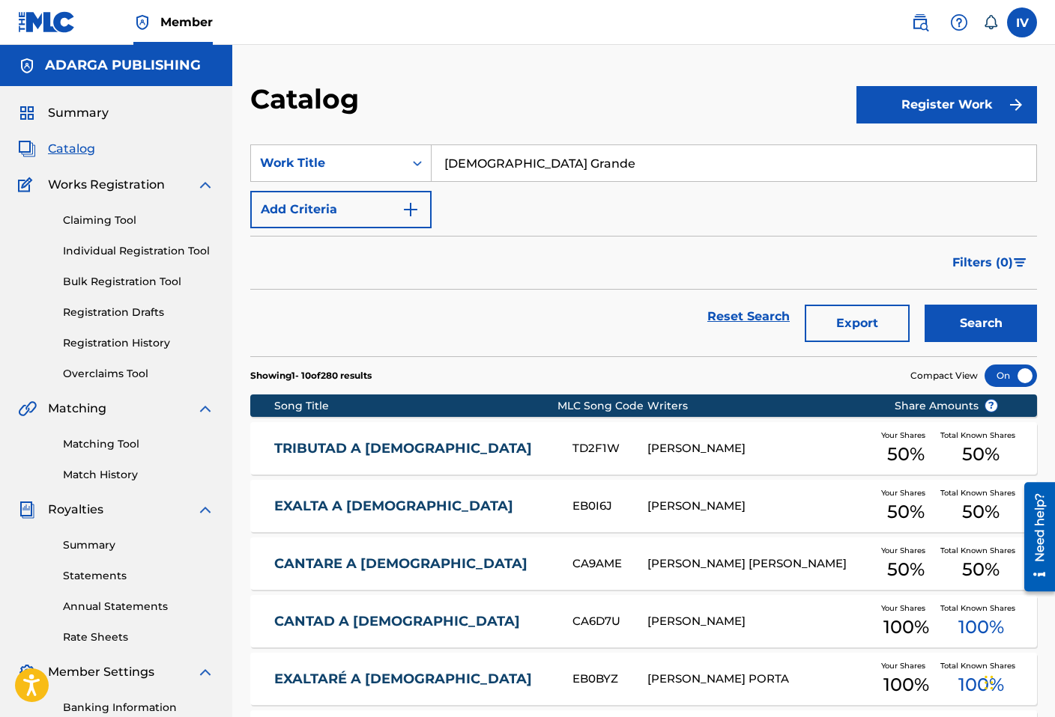
click at [924, 305] on button "Search" at bounding box center [980, 323] width 112 height 37
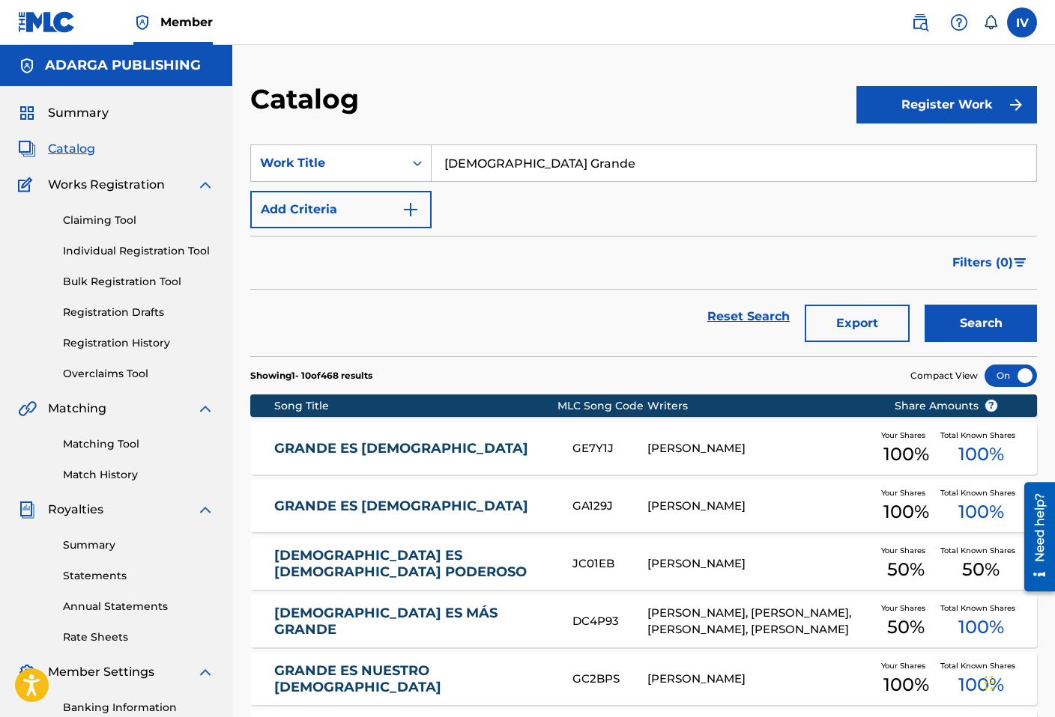
click at [924, 305] on button "Search" at bounding box center [980, 323] width 112 height 37
paste input "Dulce Presencia"
click at [924, 305] on button "Search" at bounding box center [980, 323] width 112 height 37
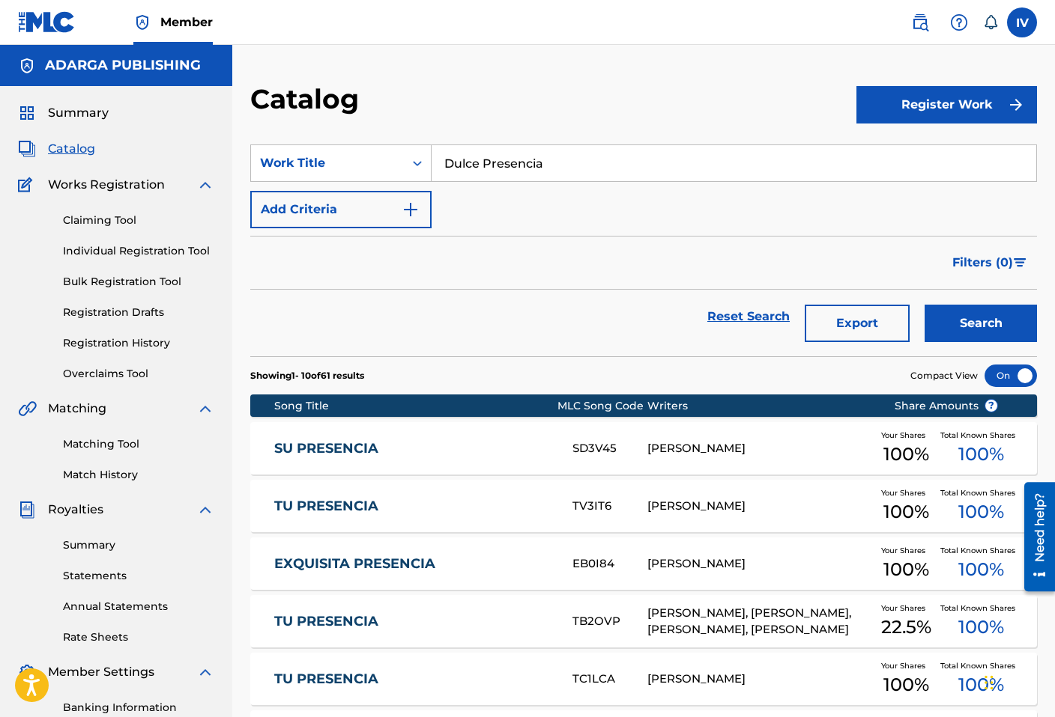
click at [552, 168] on input "Dulce Presencia" at bounding box center [733, 163] width 604 height 36
paste input "Las Riquezas De Tu Gra"
type input "Las Riquezas De Tu [PERSON_NAME]"
click at [924, 305] on button "Search" at bounding box center [980, 323] width 112 height 37
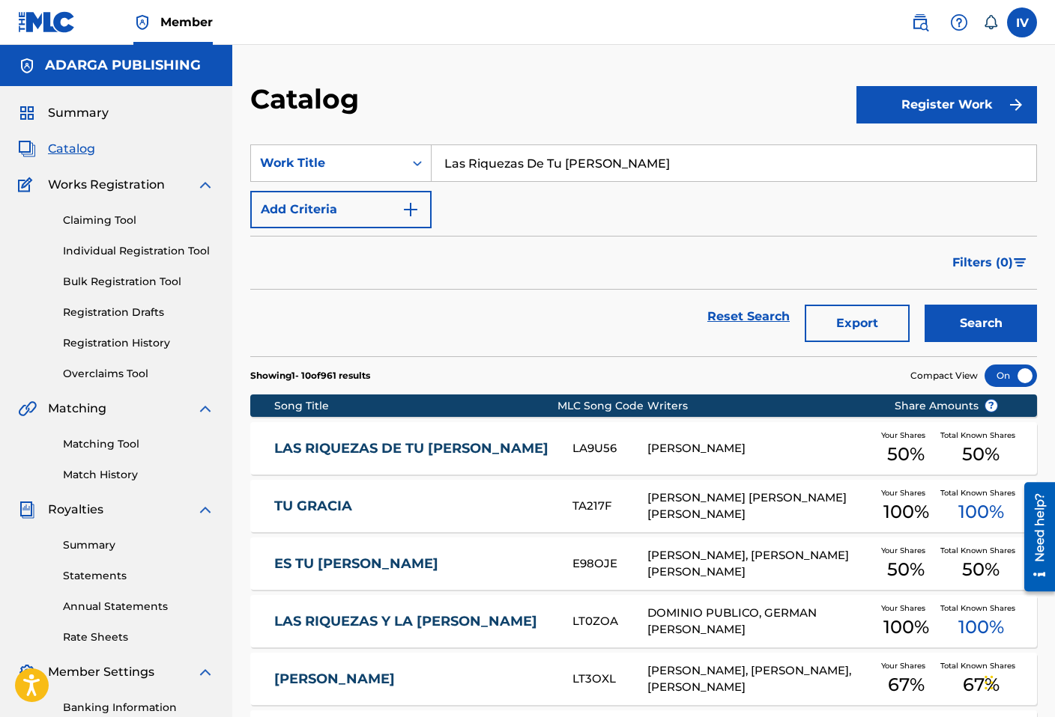
click at [496, 434] on div "LAS RIQUEZAS DE TU [PERSON_NAME] LA9U56 [PERSON_NAME] Your Shares 50 % Total Kn…" at bounding box center [643, 448] width 786 height 52
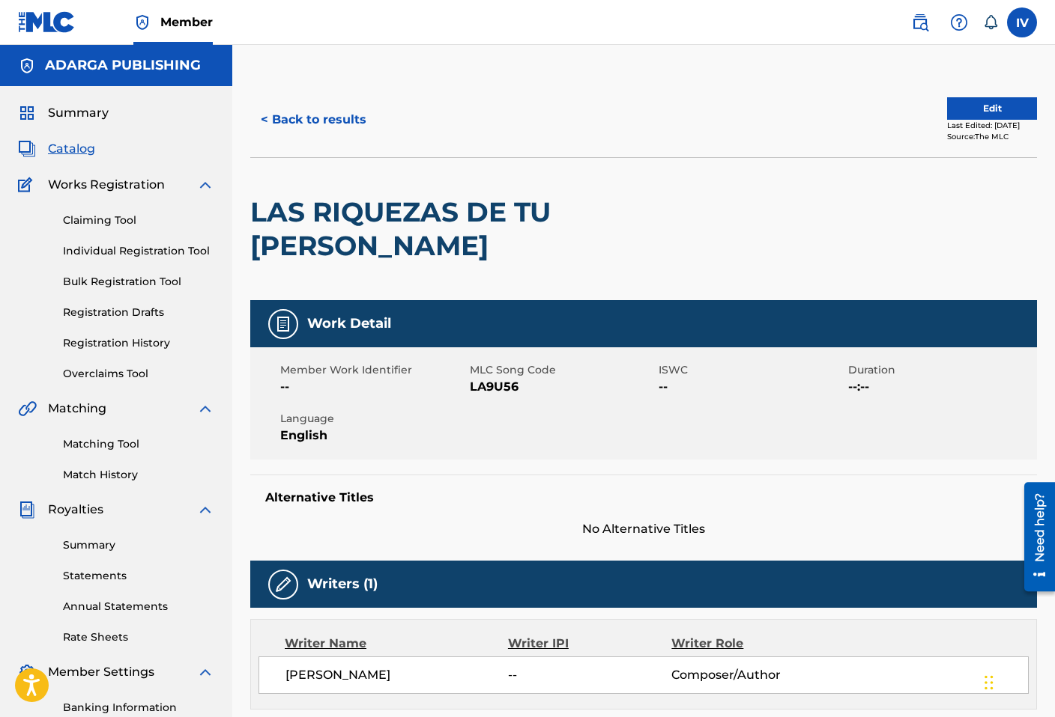
click at [485, 378] on span "LA9U56" at bounding box center [563, 387] width 186 height 18
copy span "LA9U56"
click at [958, 108] on button "Edit" at bounding box center [992, 108] width 90 height 22
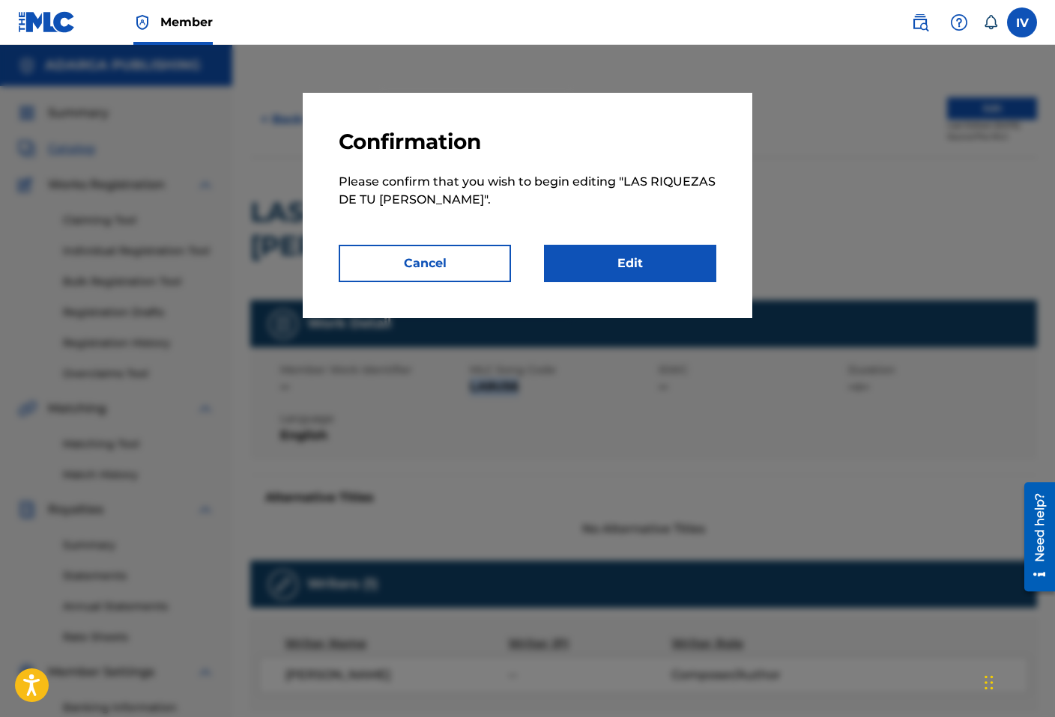
click at [668, 254] on link "Edit" at bounding box center [630, 263] width 172 height 37
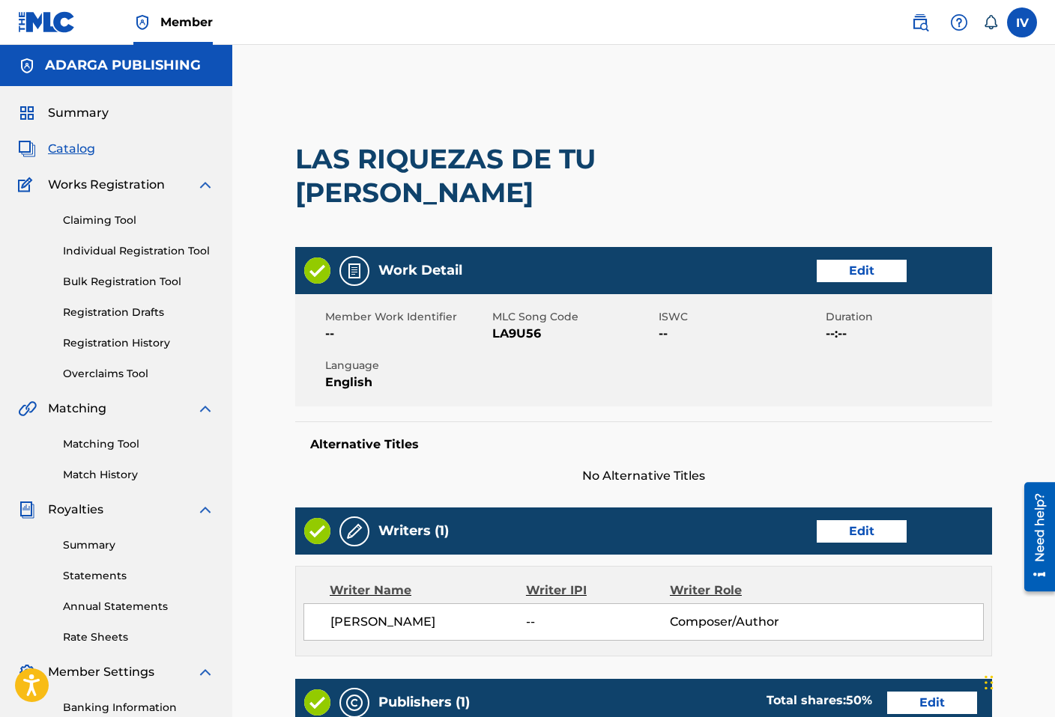
click at [867, 270] on link "Edit" at bounding box center [861, 271] width 90 height 22
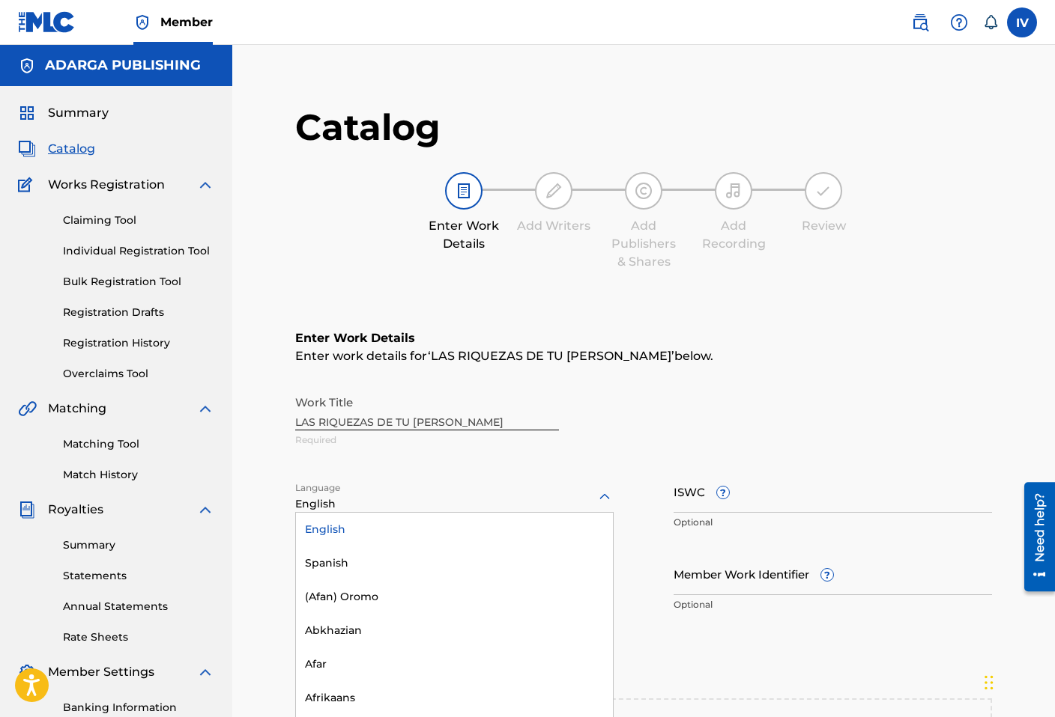
click at [551, 503] on div "English selected, 1 of 153. 153 results available. Use Up and Down to choose op…" at bounding box center [454, 497] width 318 height 31
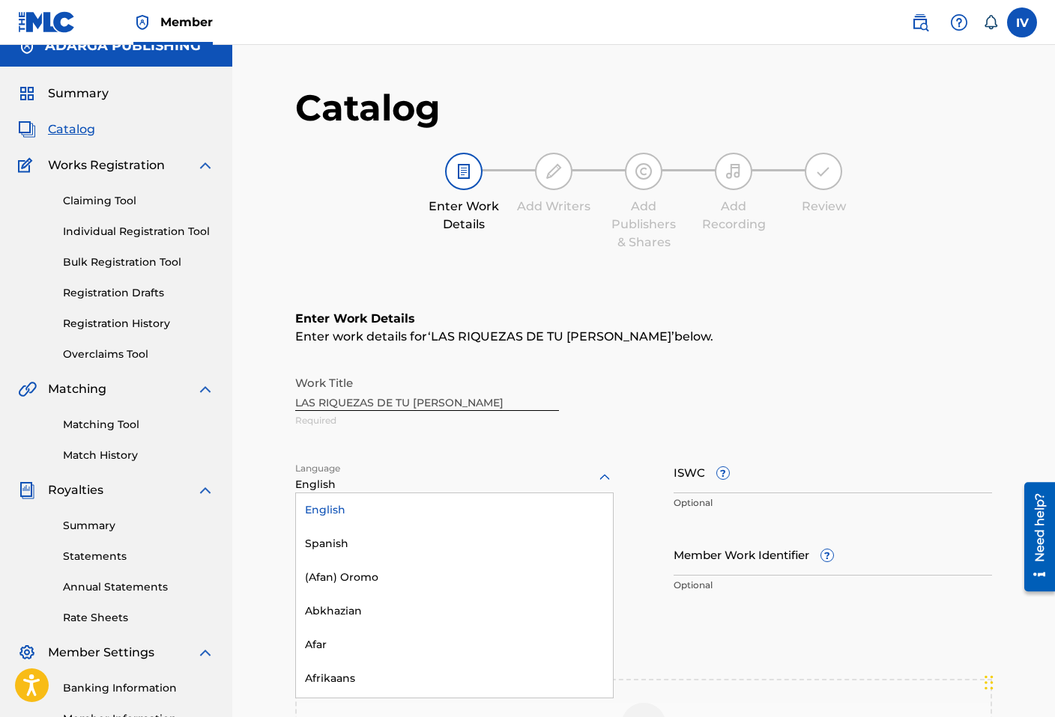
scroll to position [21, 0]
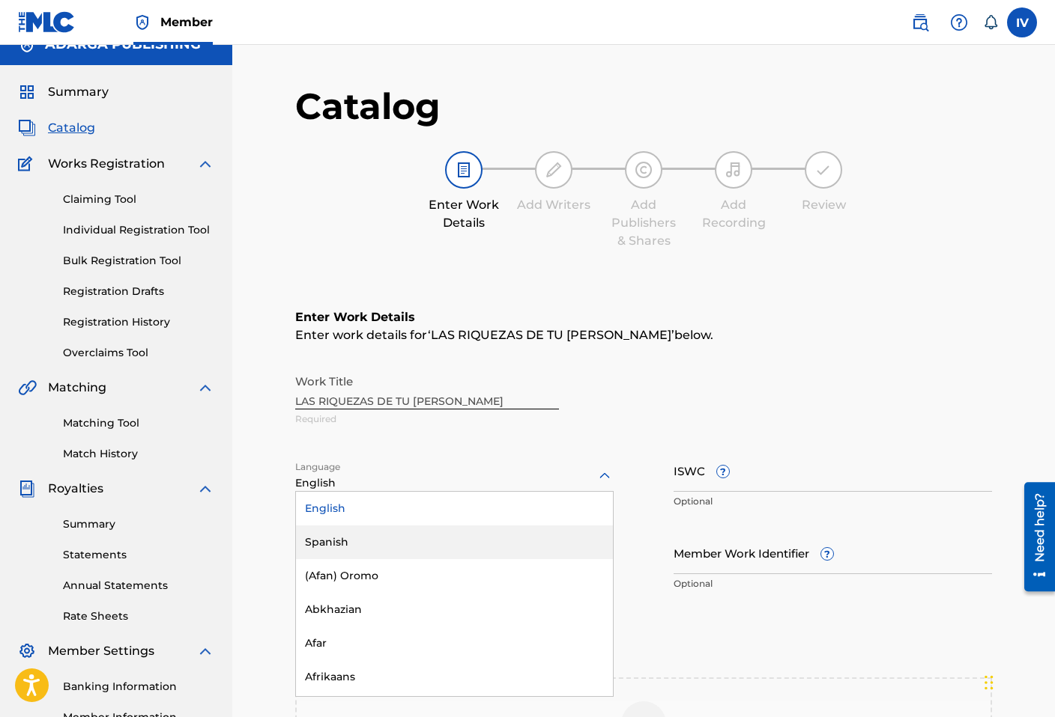
click at [487, 542] on div "Spanish" at bounding box center [454, 543] width 317 height 34
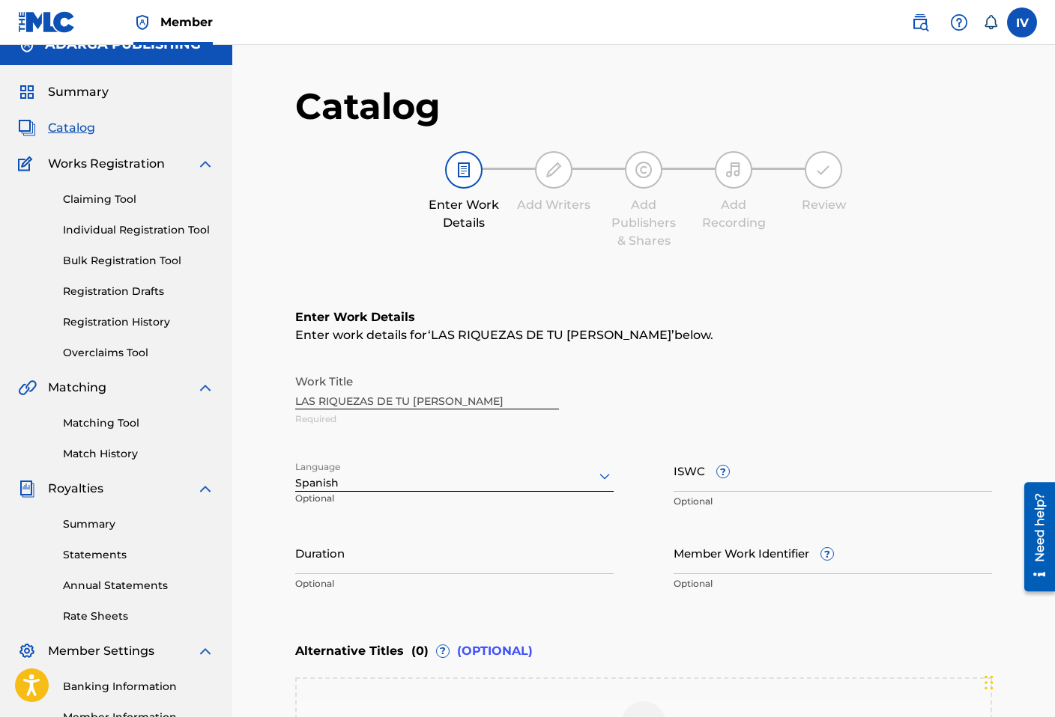
scroll to position [276, 0]
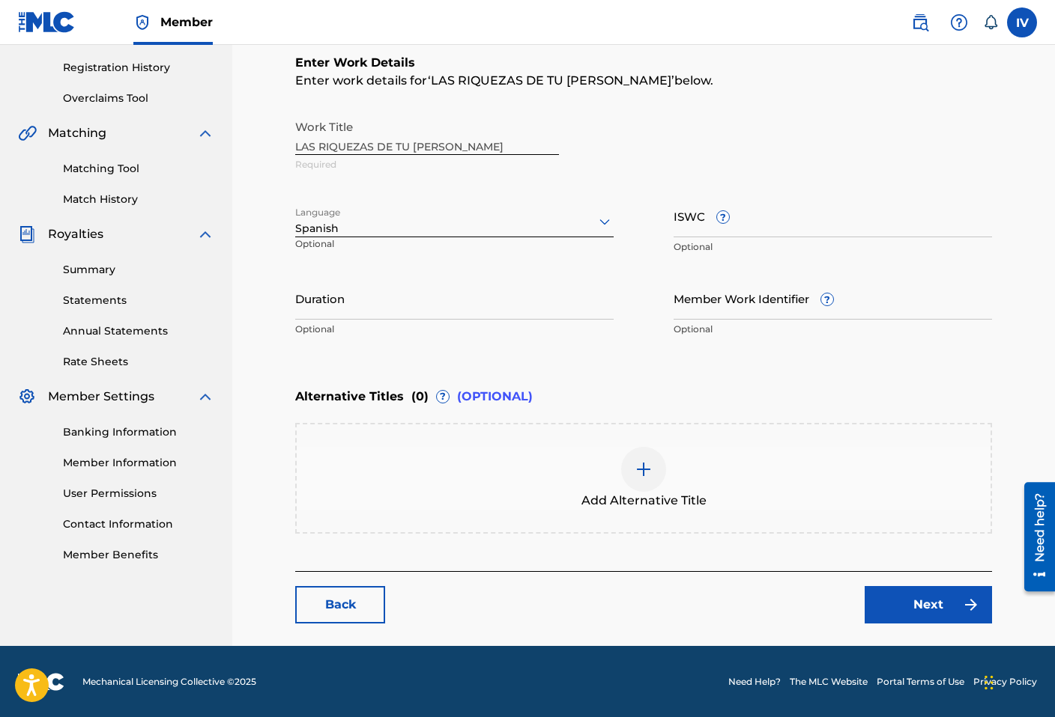
click at [880, 593] on link "Next" at bounding box center [927, 604] width 127 height 37
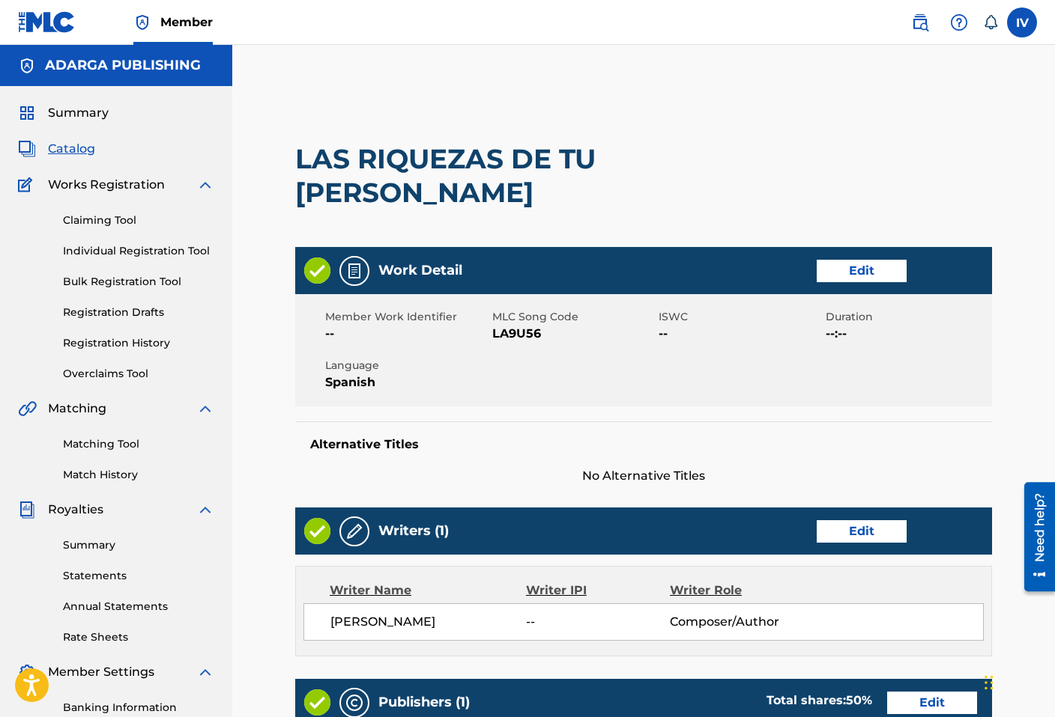
click at [843, 262] on link "Edit" at bounding box center [861, 271] width 90 height 22
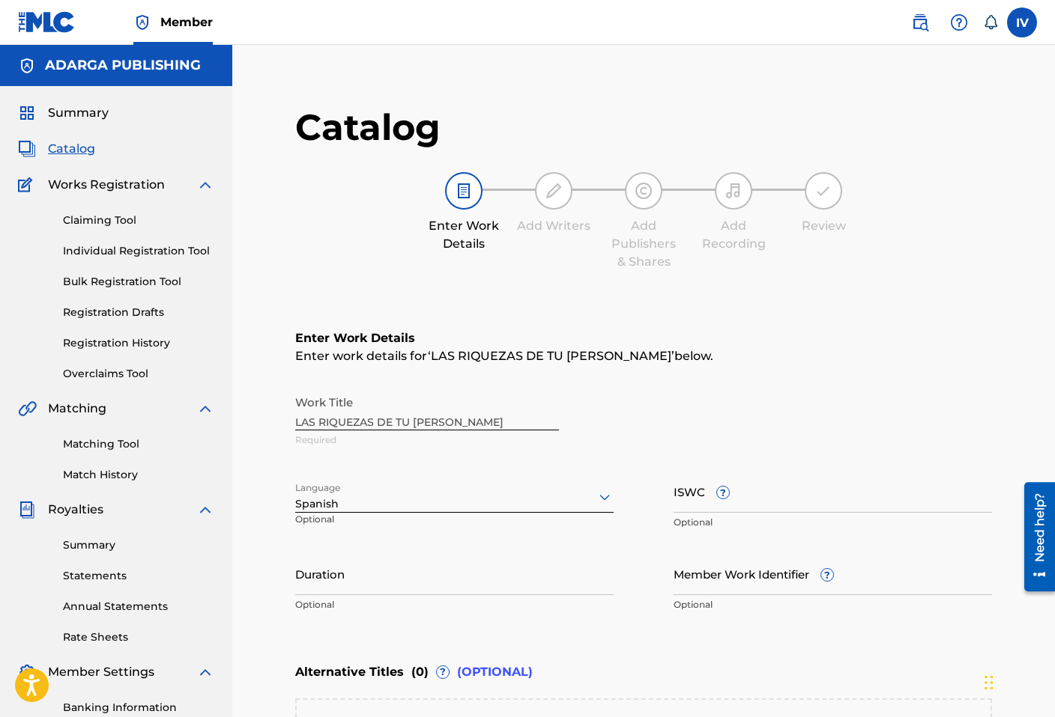
click at [456, 427] on div "Work Title LAS RIQUEZAS DE TU [PERSON_NAME] Required" at bounding box center [643, 421] width 697 height 67
copy div "Work Title"
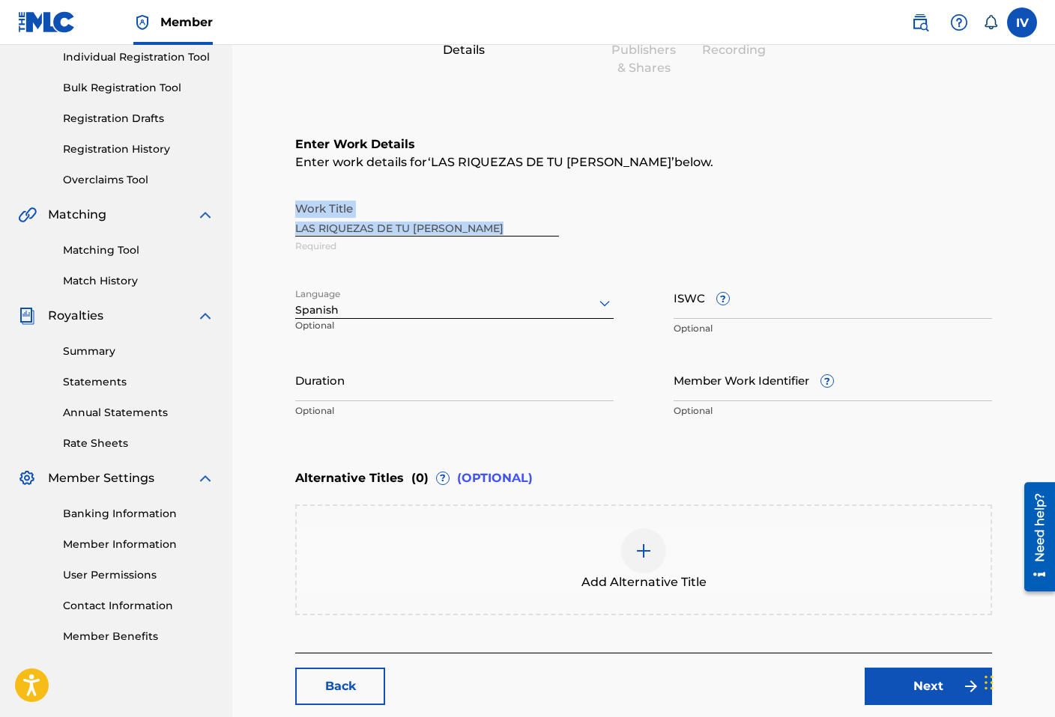
scroll to position [276, 0]
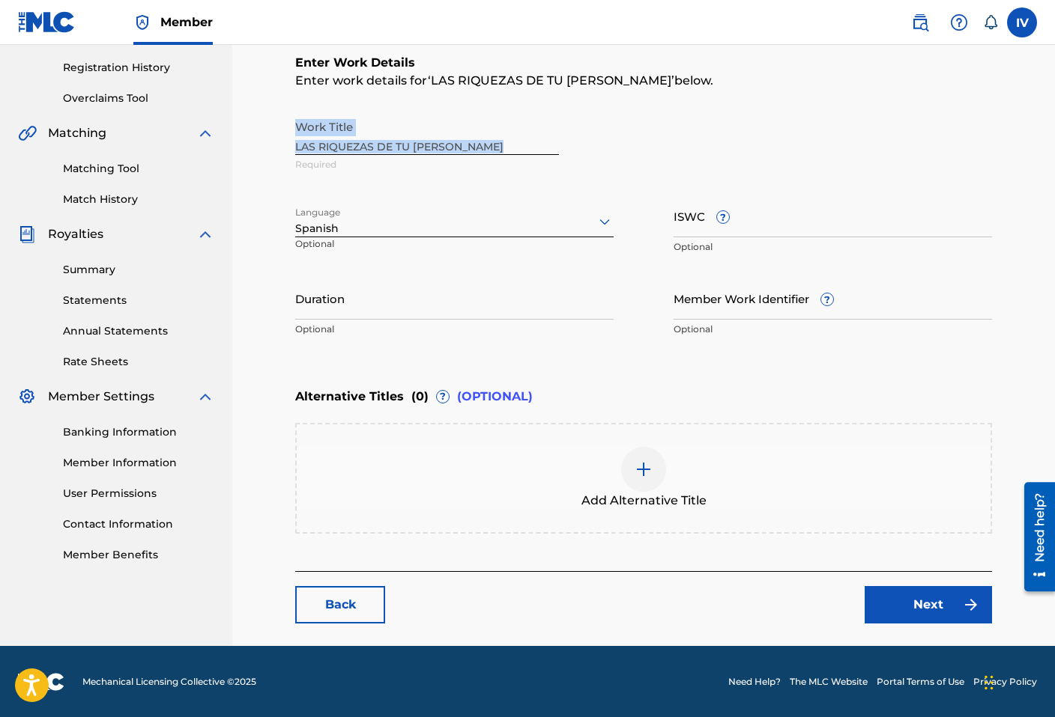
click at [533, 497] on div "Add Alternative Title" at bounding box center [644, 478] width 694 height 63
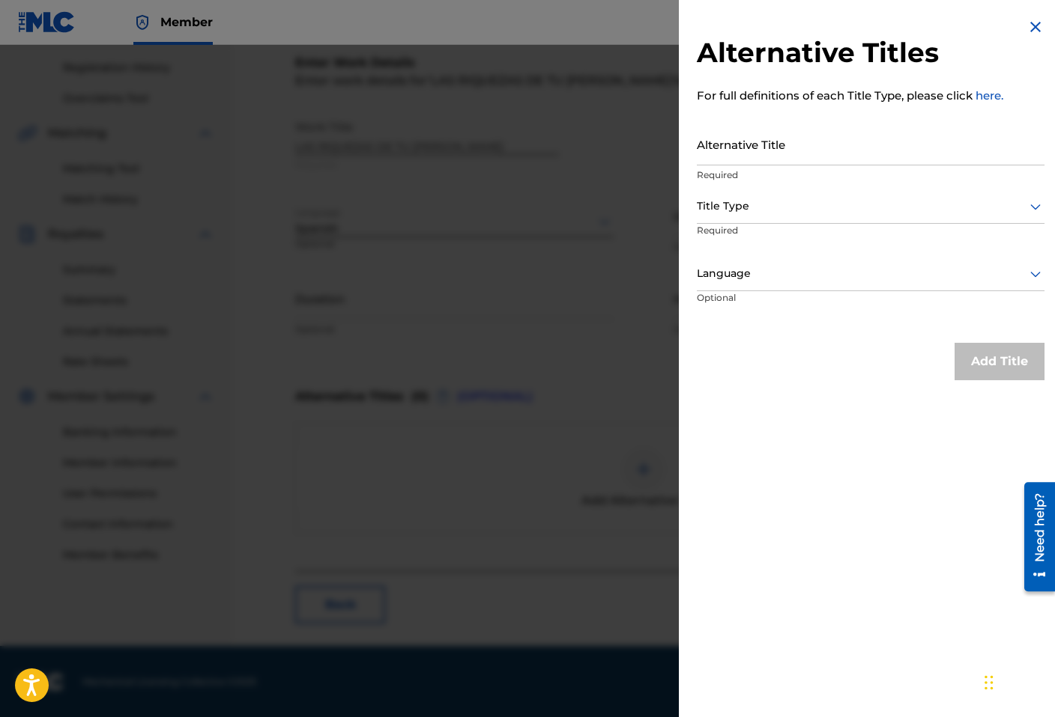
click at [861, 135] on input "Alternative Title" at bounding box center [871, 144] width 348 height 43
paste input "LAS RIQUEZAS DE TU [PERSON_NAME]"
type input "LAS RIQUEZAS DE TU [PERSON_NAME]"
click at [854, 212] on div at bounding box center [871, 206] width 348 height 19
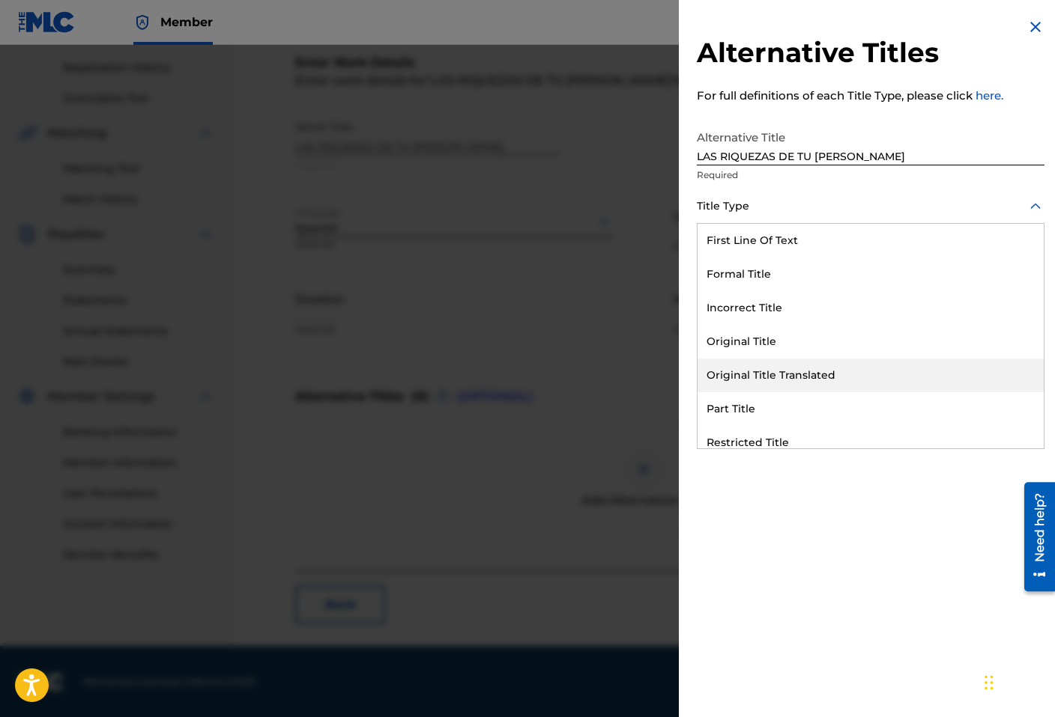
scroll to position [146, 0]
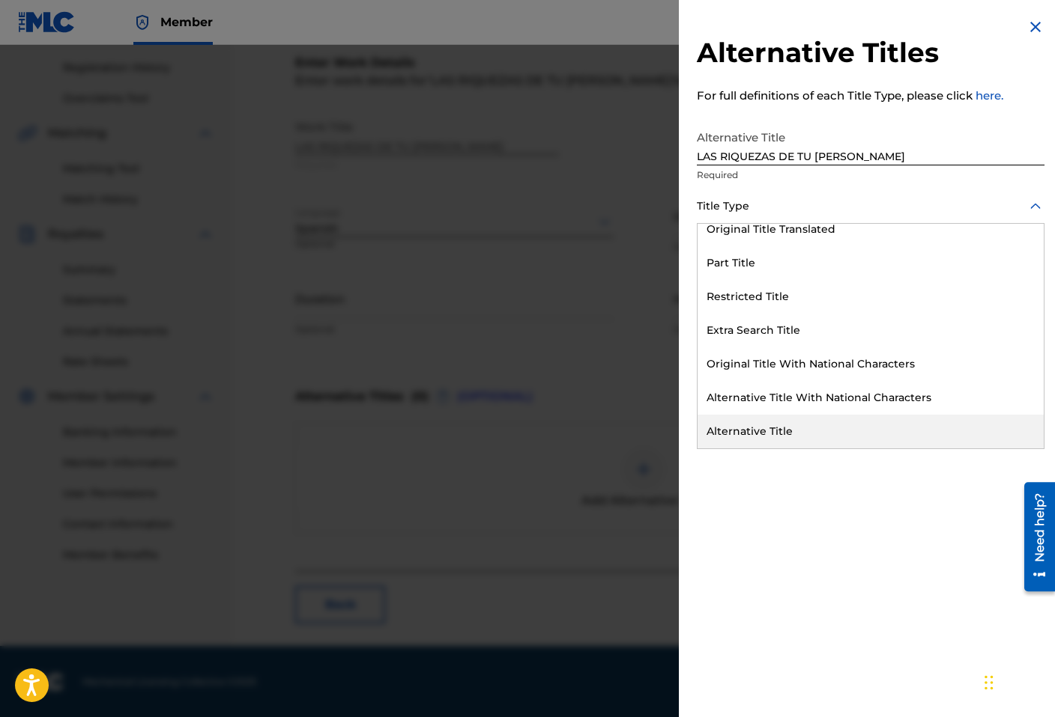
click at [759, 428] on div "Alternative Title" at bounding box center [870, 432] width 346 height 34
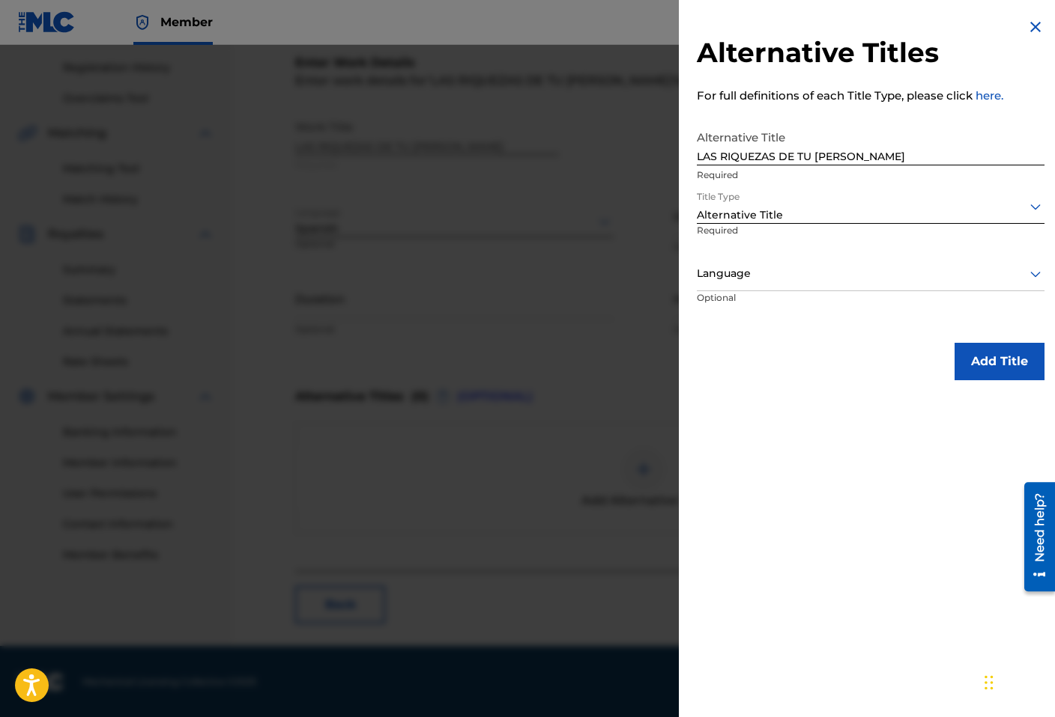
click at [760, 281] on div at bounding box center [871, 273] width 348 height 19
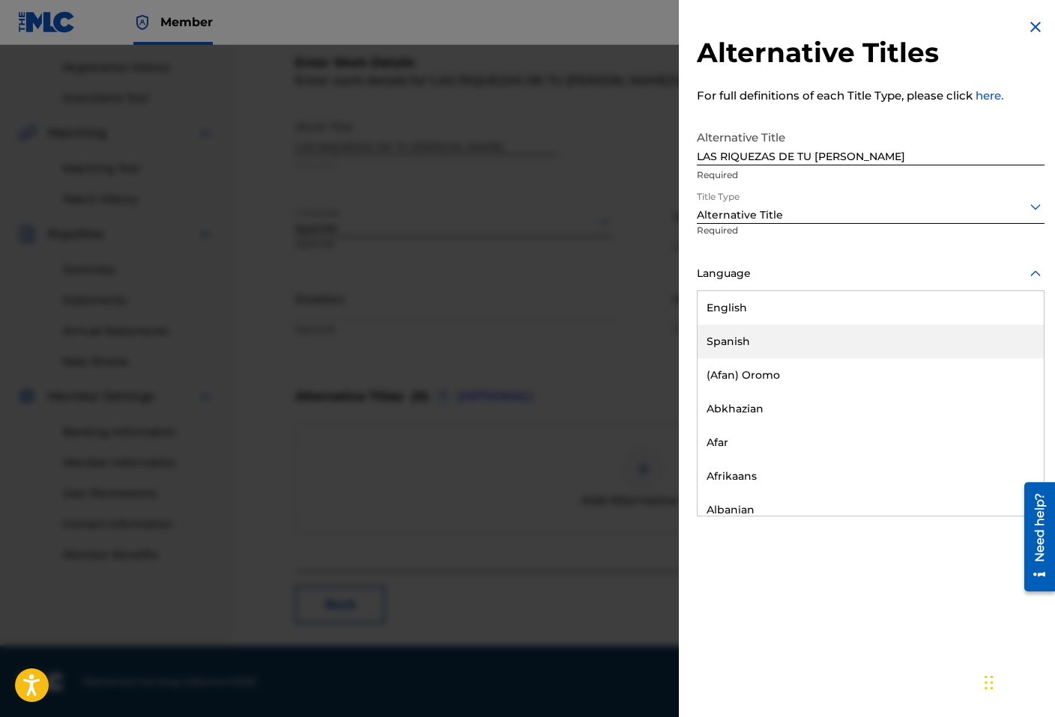
click at [758, 336] on div "Spanish" at bounding box center [870, 342] width 346 height 34
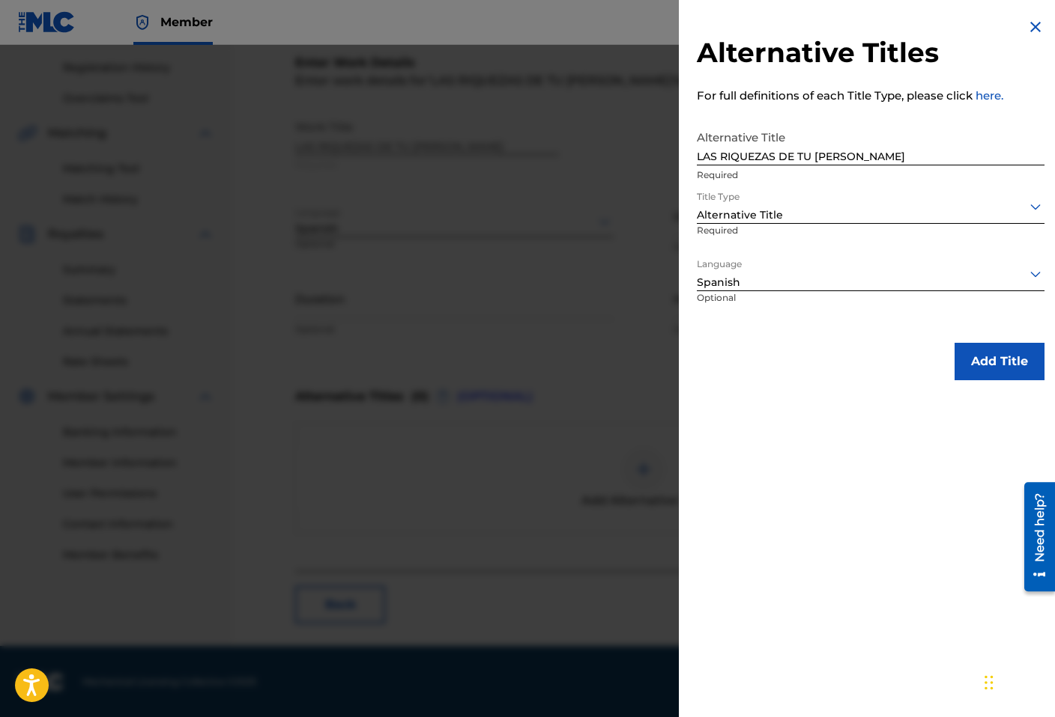
click at [962, 353] on button "Add Title" at bounding box center [999, 361] width 90 height 37
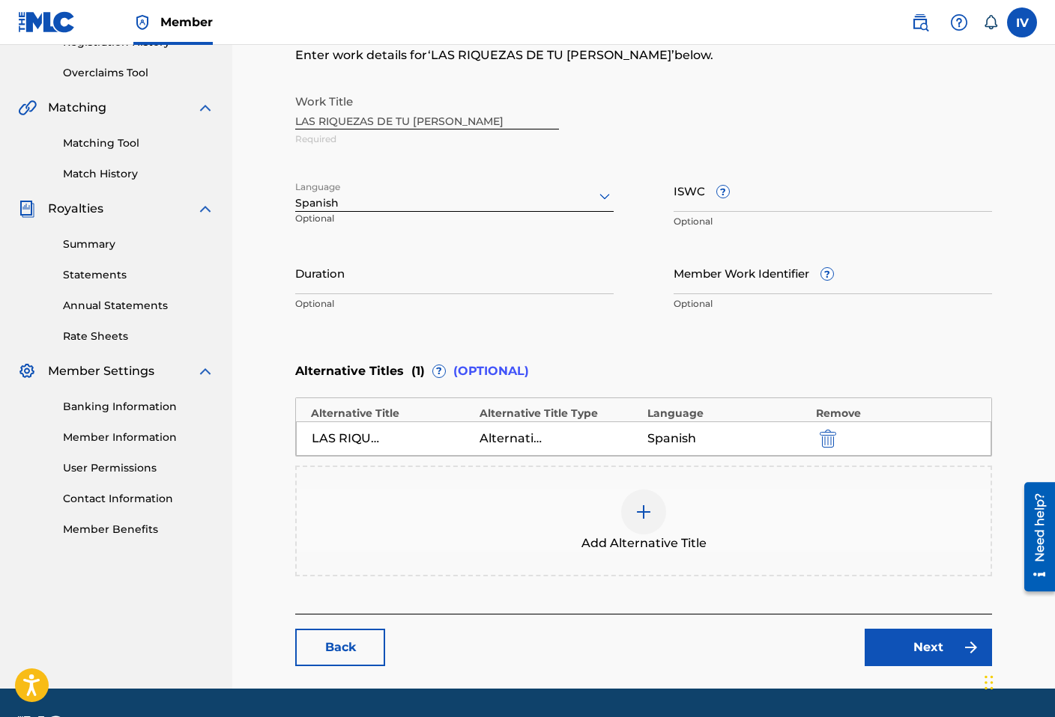
scroll to position [327, 0]
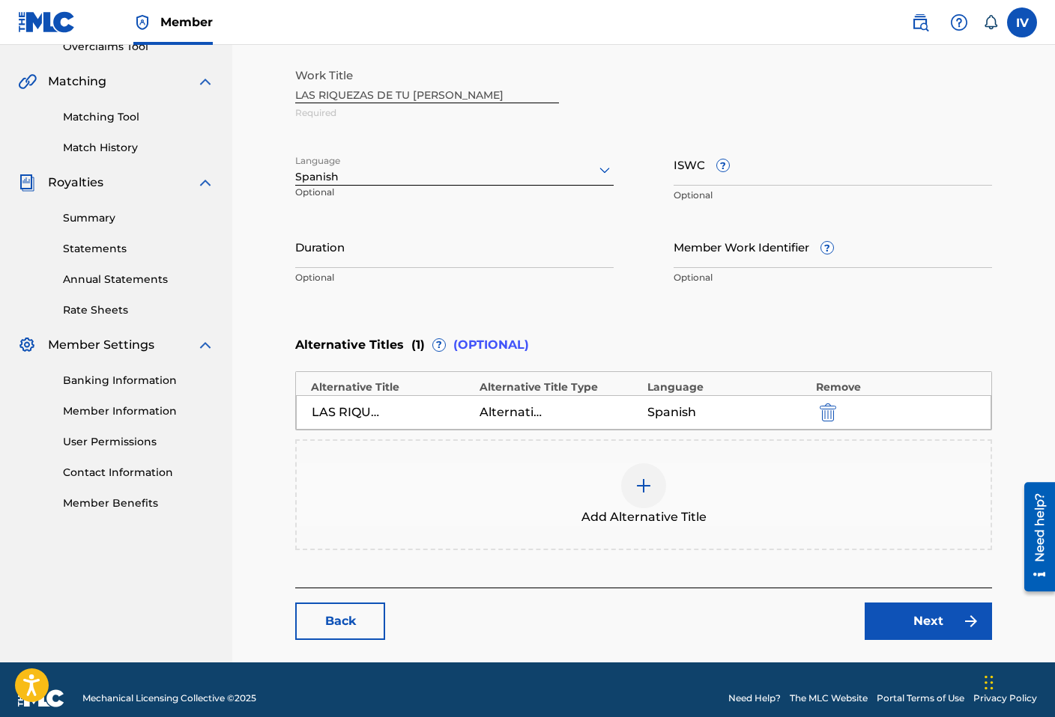
click at [940, 646] on main "Catalog Enter Work Details Add Writers Add Publishers & Shares Add Recording Re…" at bounding box center [643, 209] width 786 height 908
click at [907, 613] on link "Next" at bounding box center [927, 621] width 127 height 37
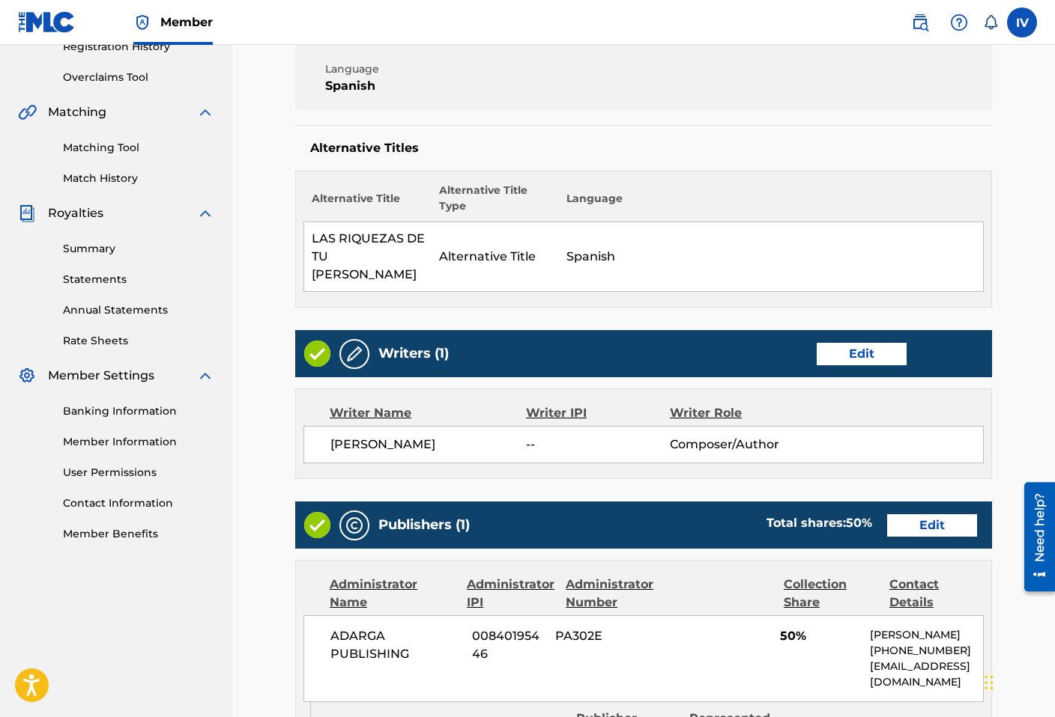
scroll to position [301, 0]
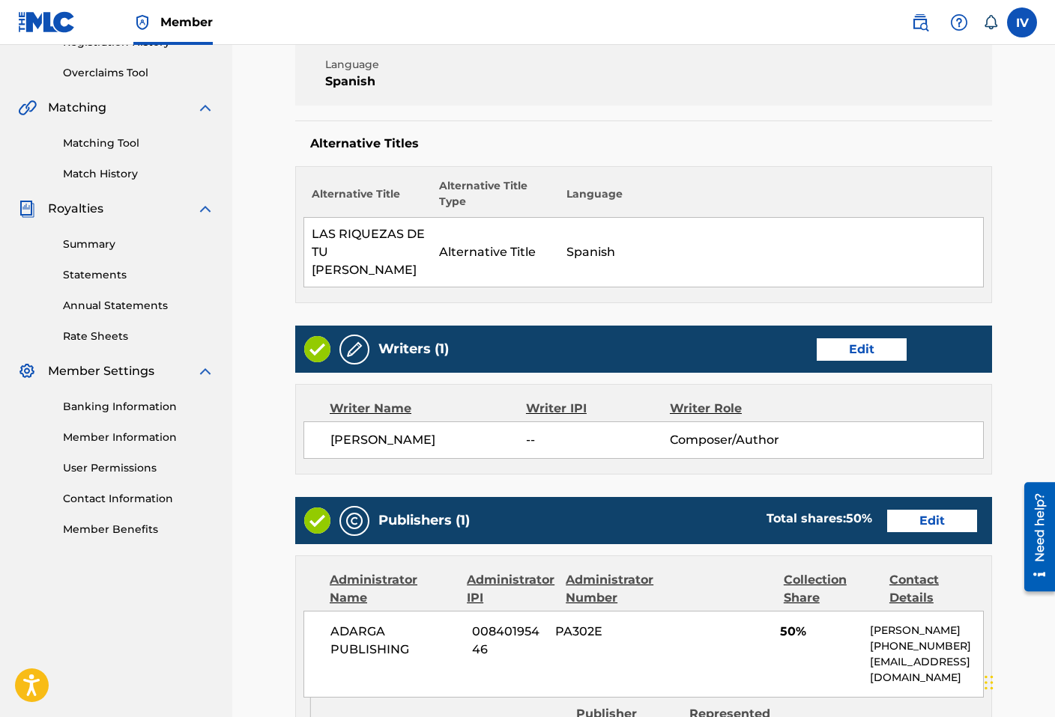
click at [873, 339] on link "Edit" at bounding box center [861, 350] width 90 height 22
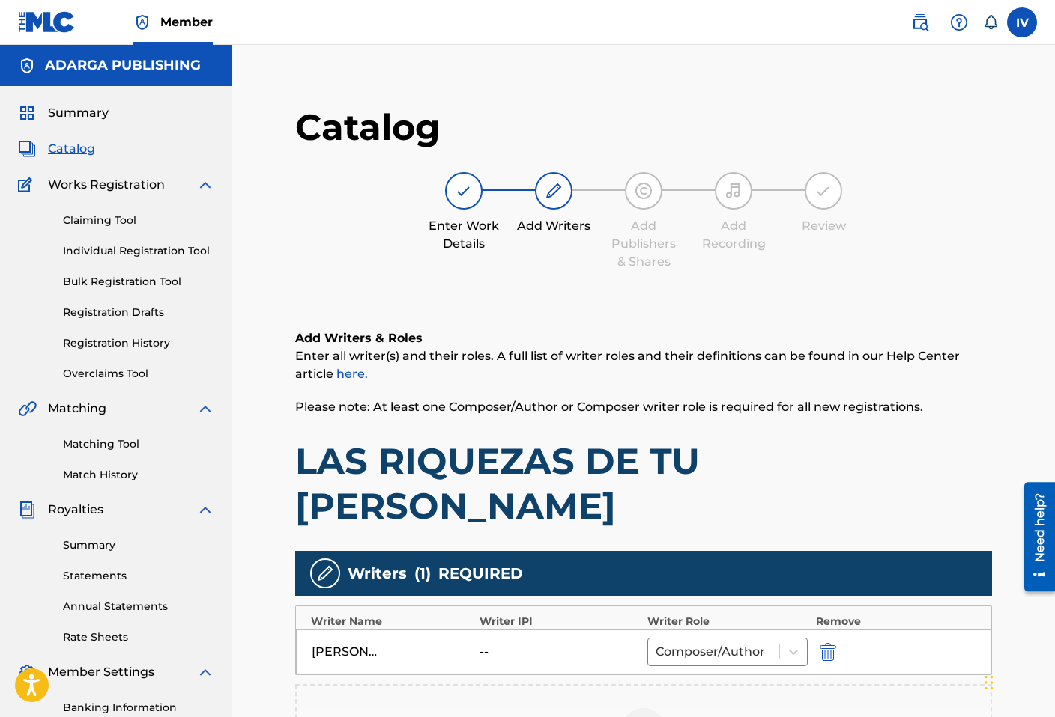
click at [826, 643] on img "submit" at bounding box center [827, 652] width 16 height 18
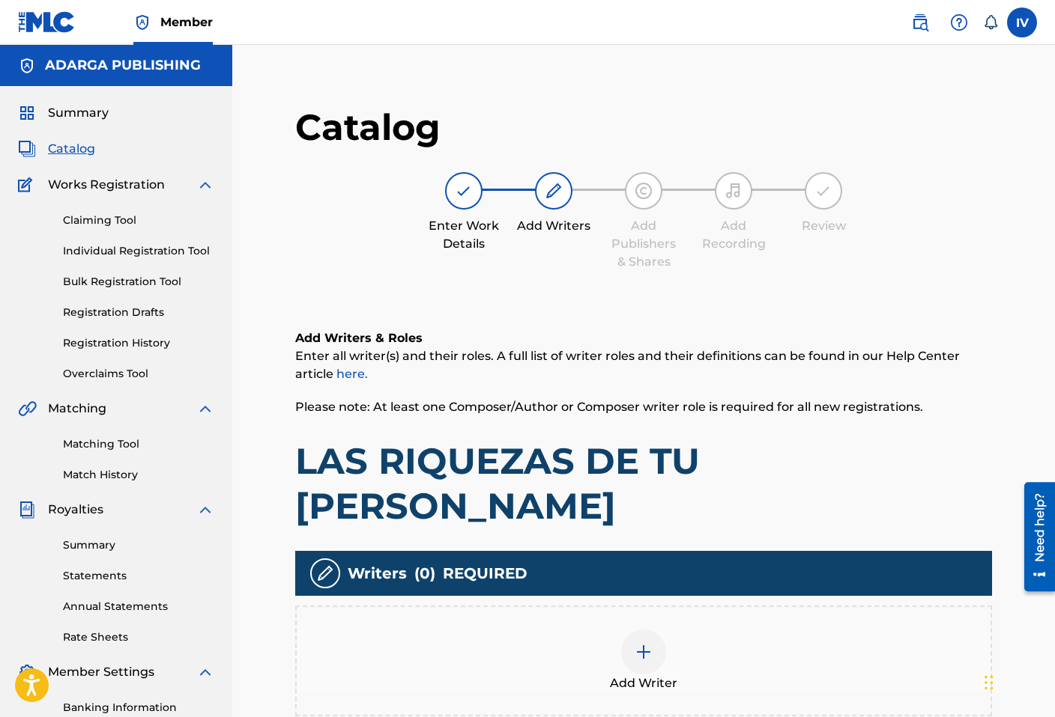
click at [638, 630] on div at bounding box center [643, 652] width 45 height 45
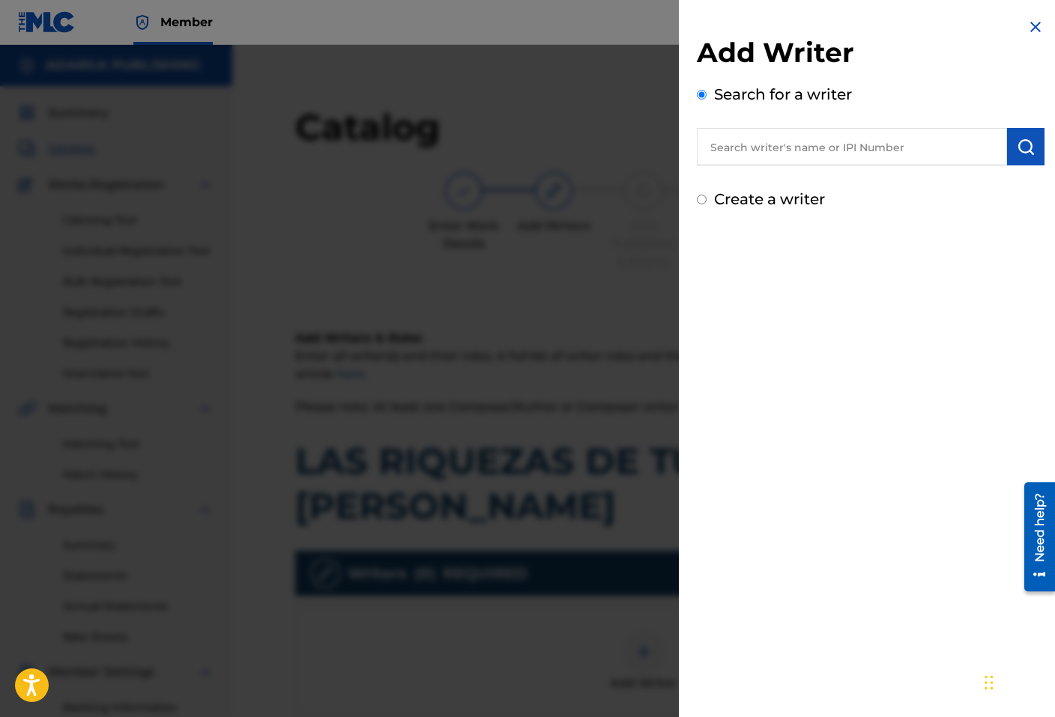
click at [825, 142] on input "text" at bounding box center [852, 146] width 310 height 37
paste input "890953298"
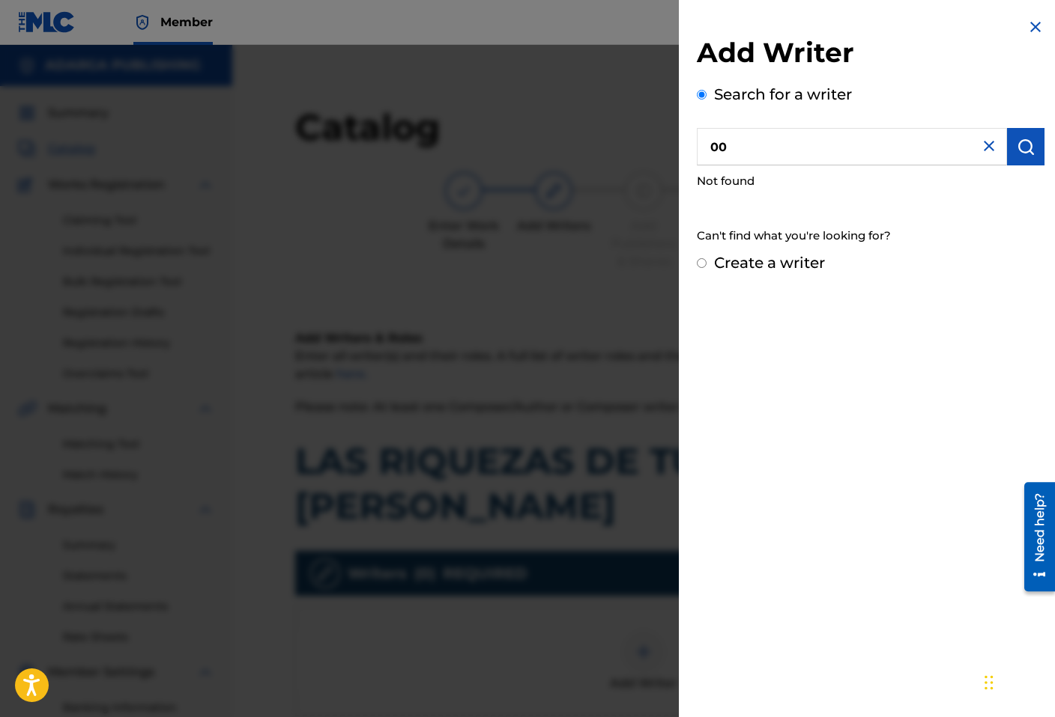
paste input "890953298"
type input "00890953298"
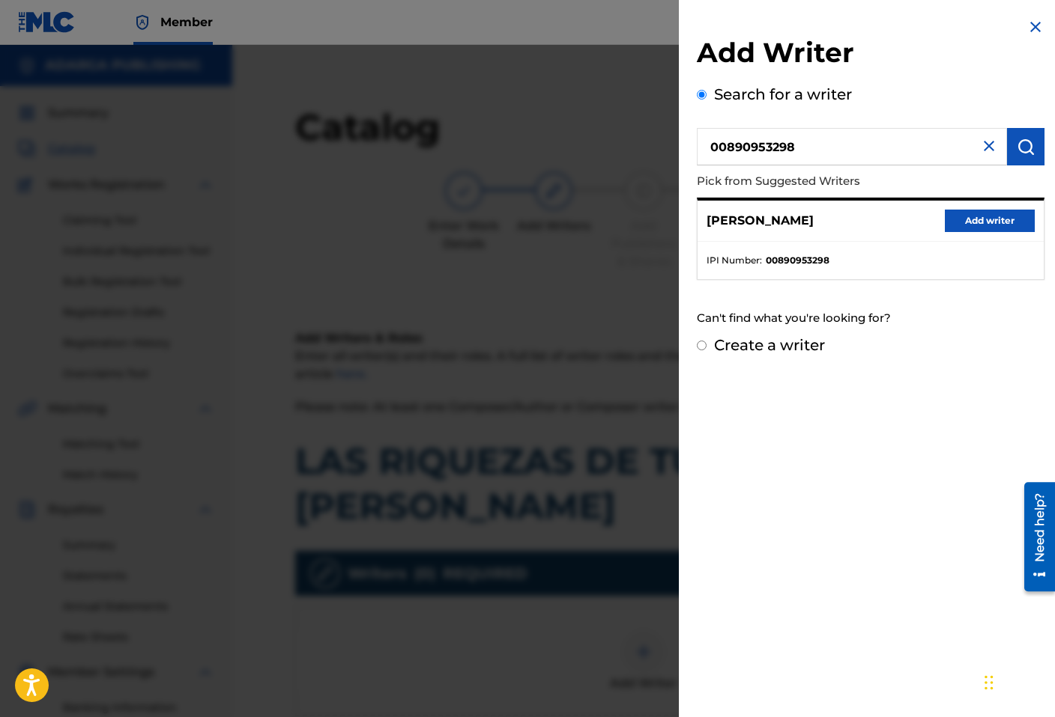
click at [990, 232] on div "[PERSON_NAME] Add writer" at bounding box center [870, 221] width 346 height 41
click at [973, 223] on button "Add writer" at bounding box center [989, 221] width 90 height 22
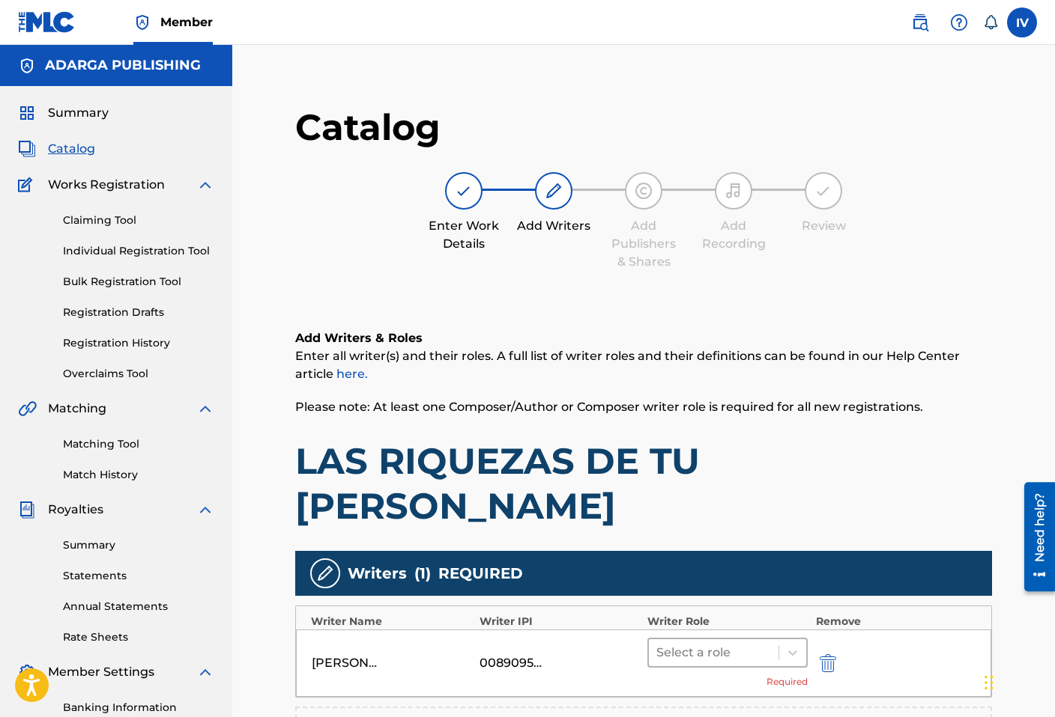
click at [708, 643] on div at bounding box center [713, 653] width 115 height 21
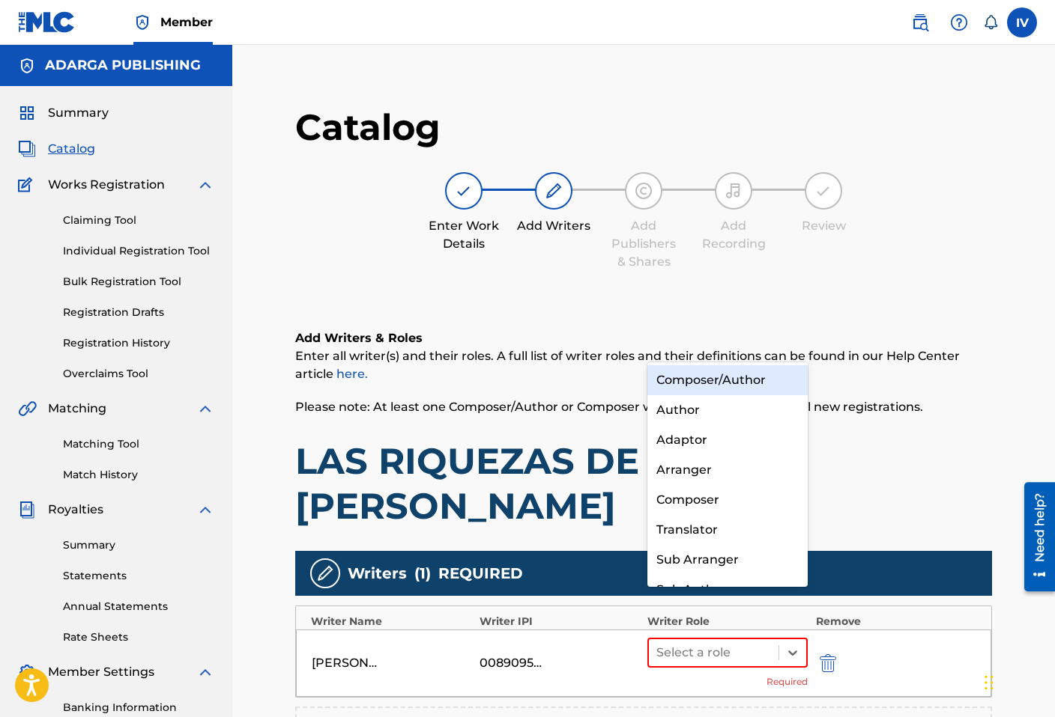
click at [682, 387] on div "Composer/Author" at bounding box center [727, 380] width 160 height 30
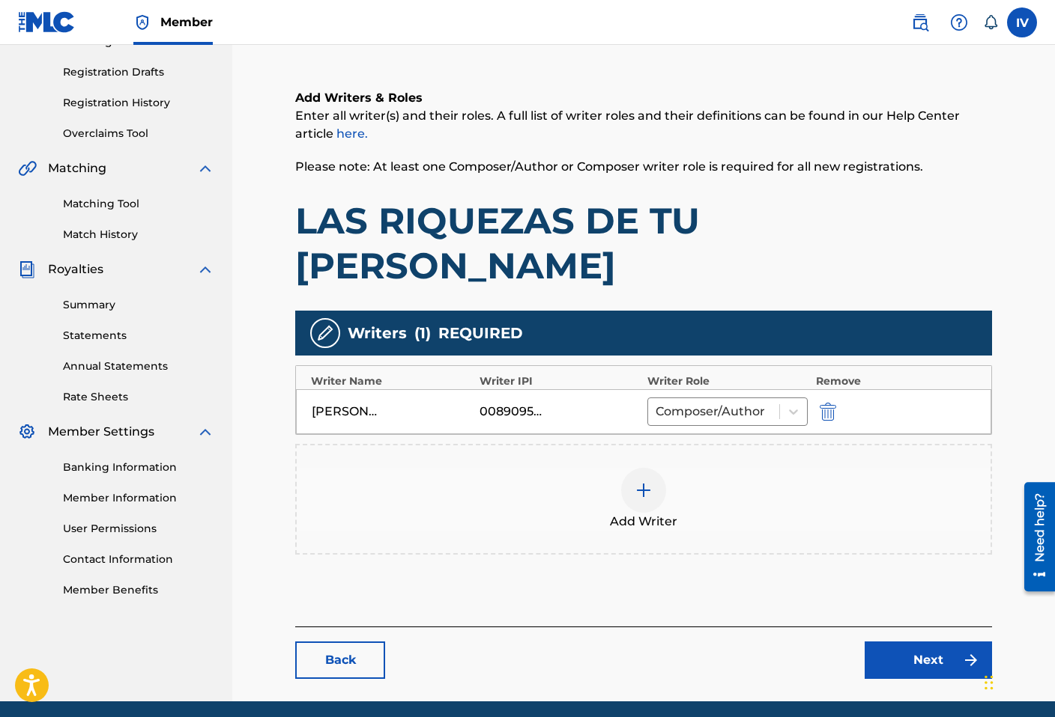
scroll to position [252, 0]
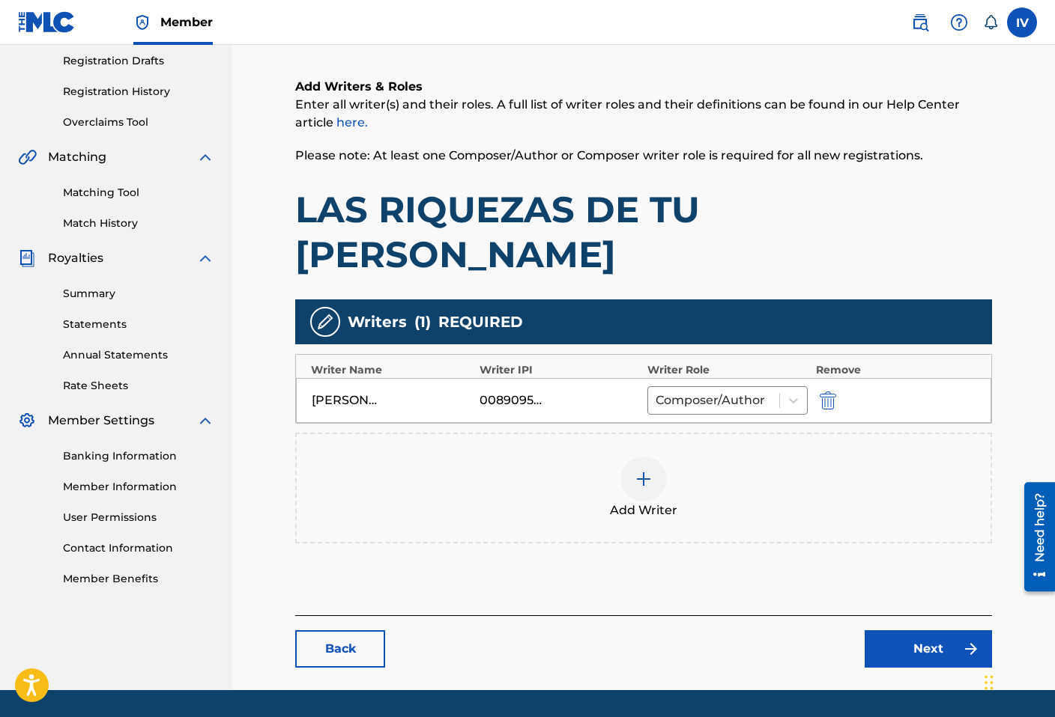
click at [908, 631] on link "Next" at bounding box center [927, 649] width 127 height 37
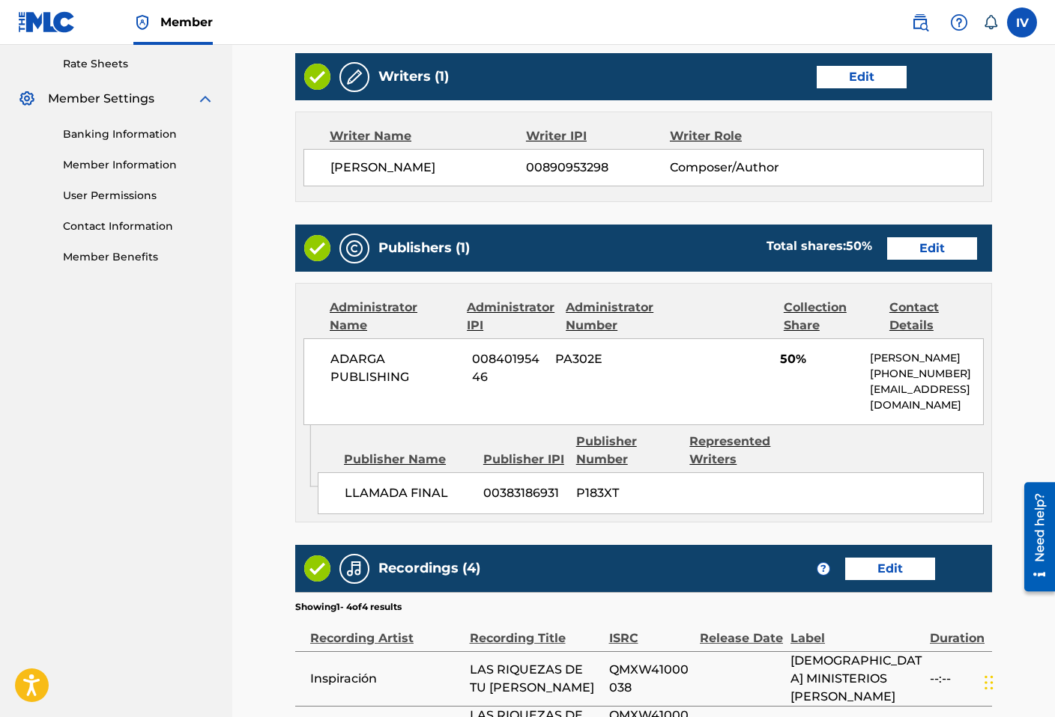
scroll to position [825, 0]
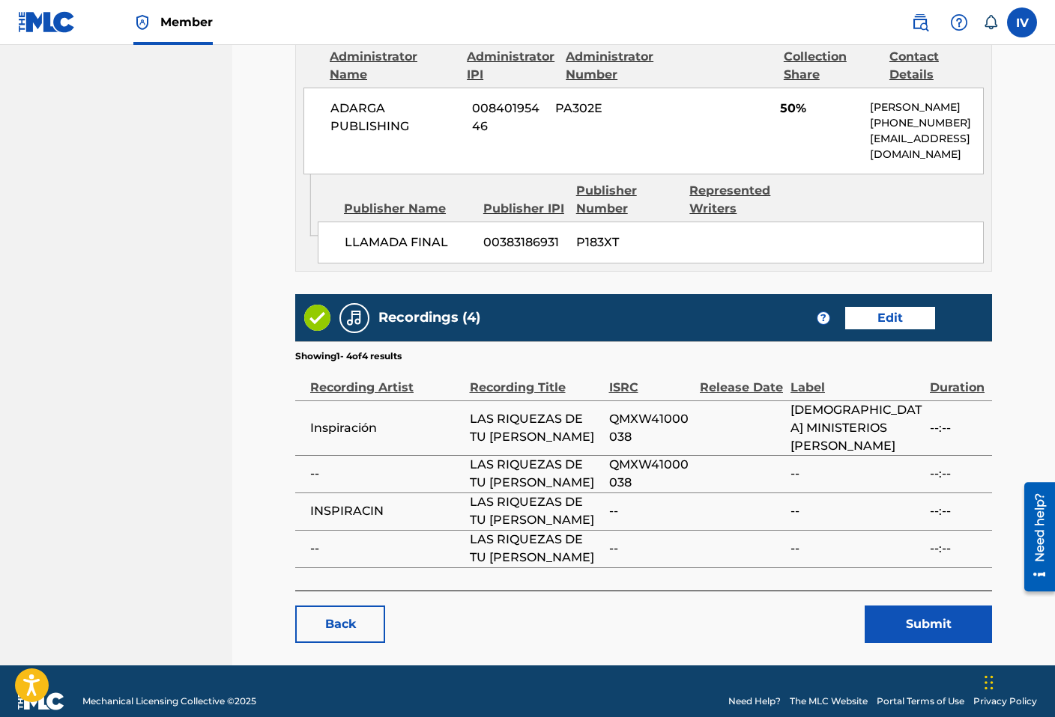
click at [896, 606] on button "Submit" at bounding box center [927, 624] width 127 height 37
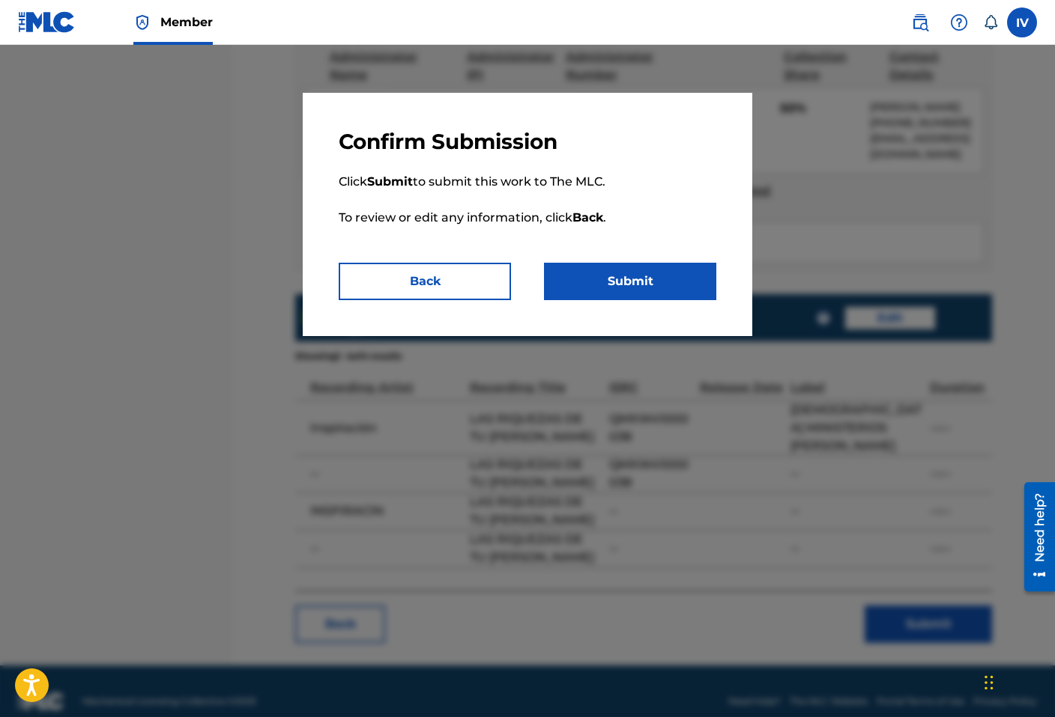
click at [641, 279] on button "Submit" at bounding box center [630, 281] width 172 height 37
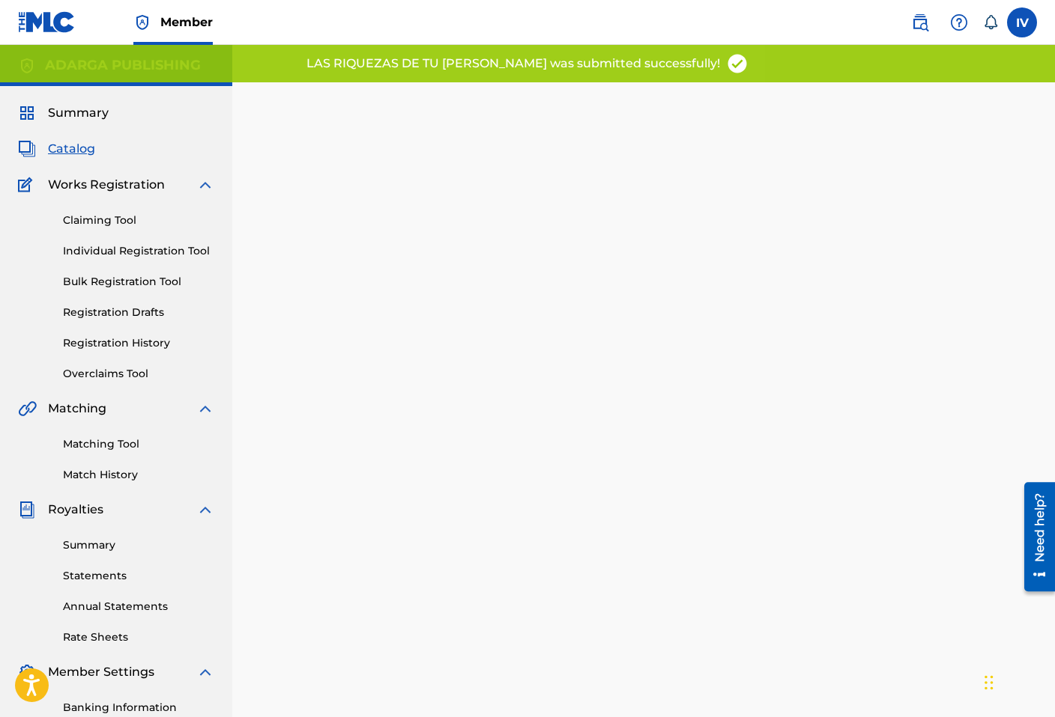
click at [73, 149] on span "Catalog" at bounding box center [71, 149] width 47 height 18
